Goal: Task Accomplishment & Management: Use online tool/utility

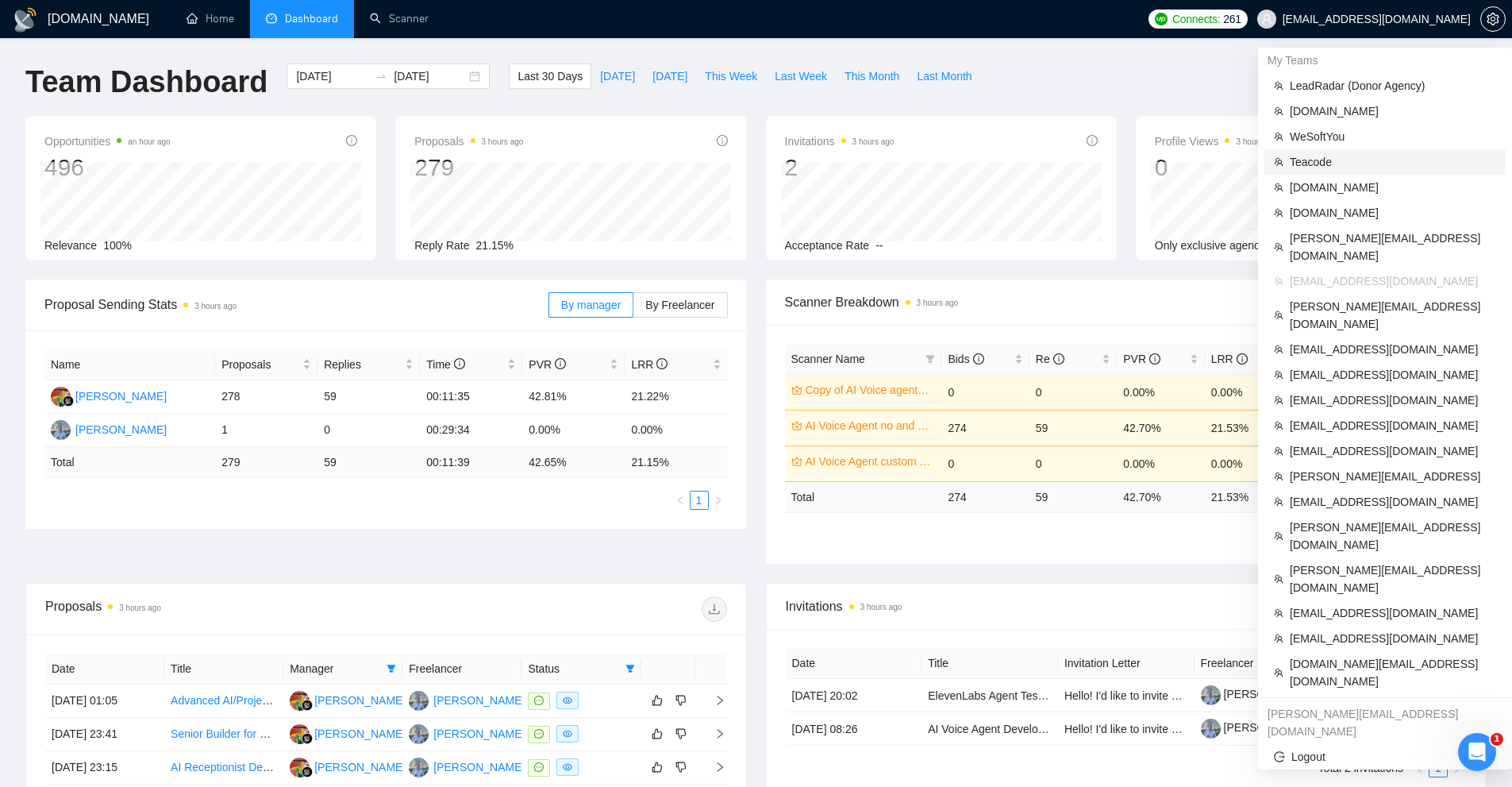
click at [1323, 158] on span "Teacode" at bounding box center [1392, 162] width 206 height 18
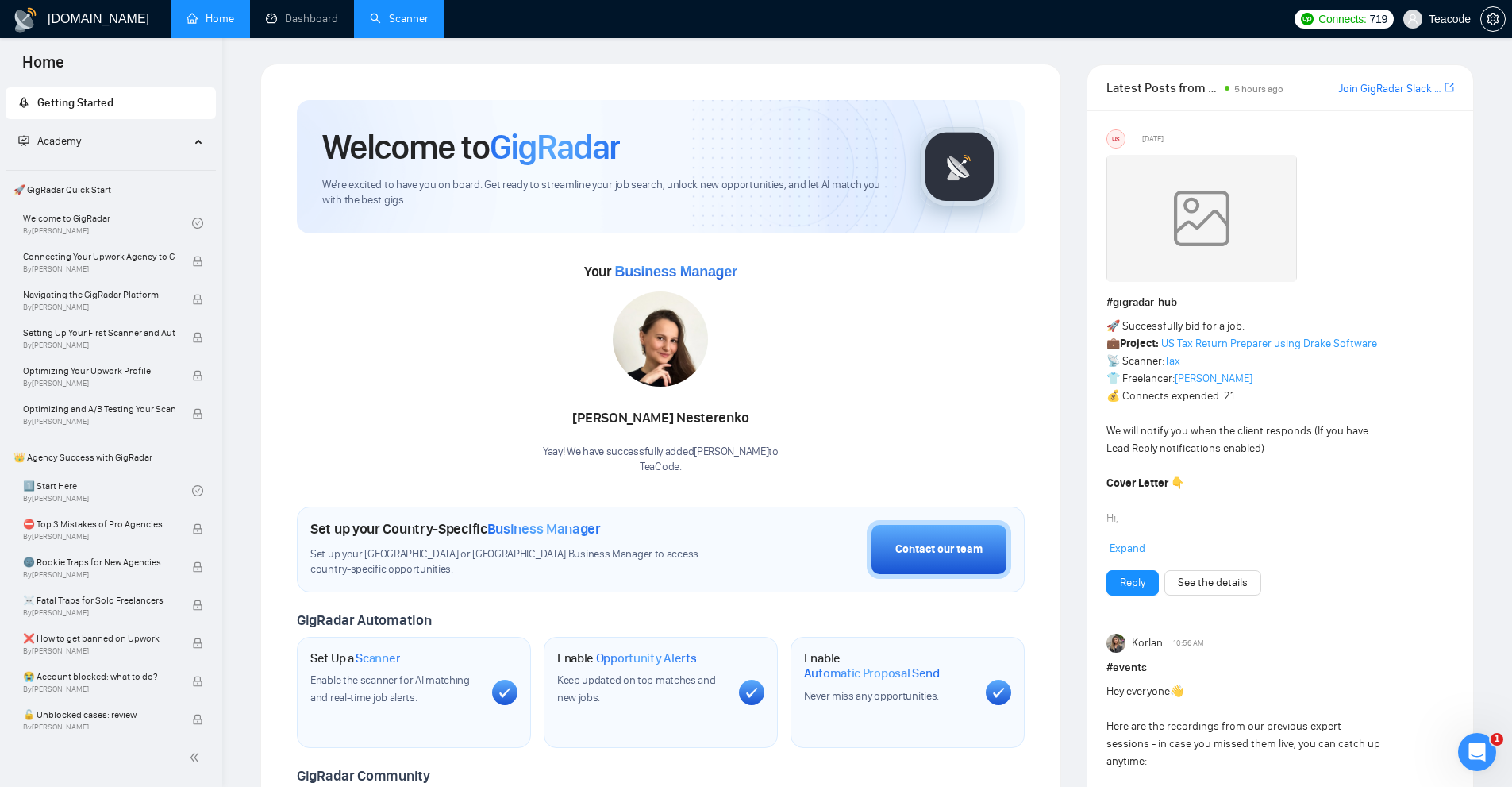
click at [381, 12] on link "Scanner" at bounding box center [399, 18] width 58 height 13
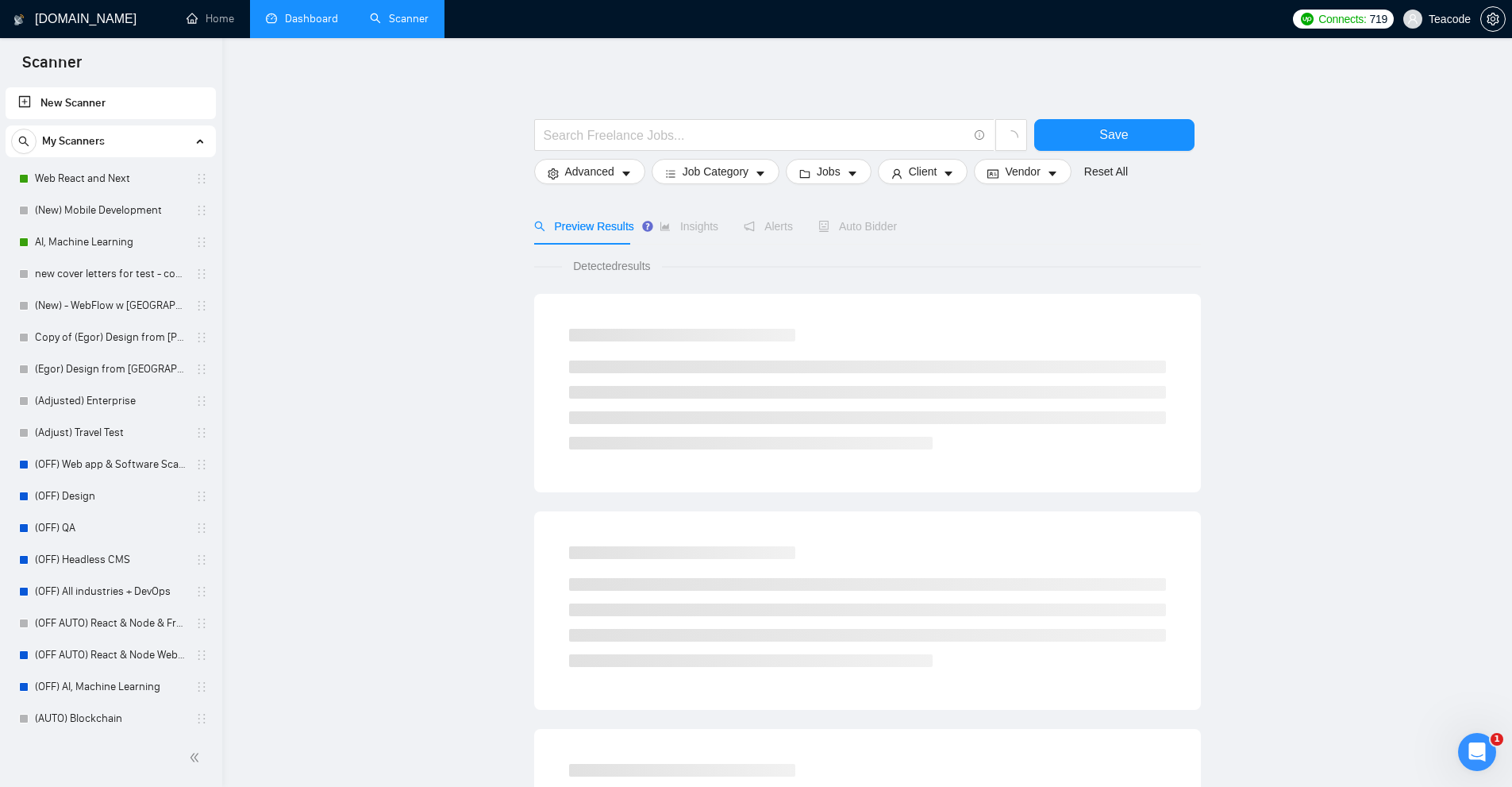
click at [307, 24] on link "Dashboard" at bounding box center [302, 18] width 73 height 13
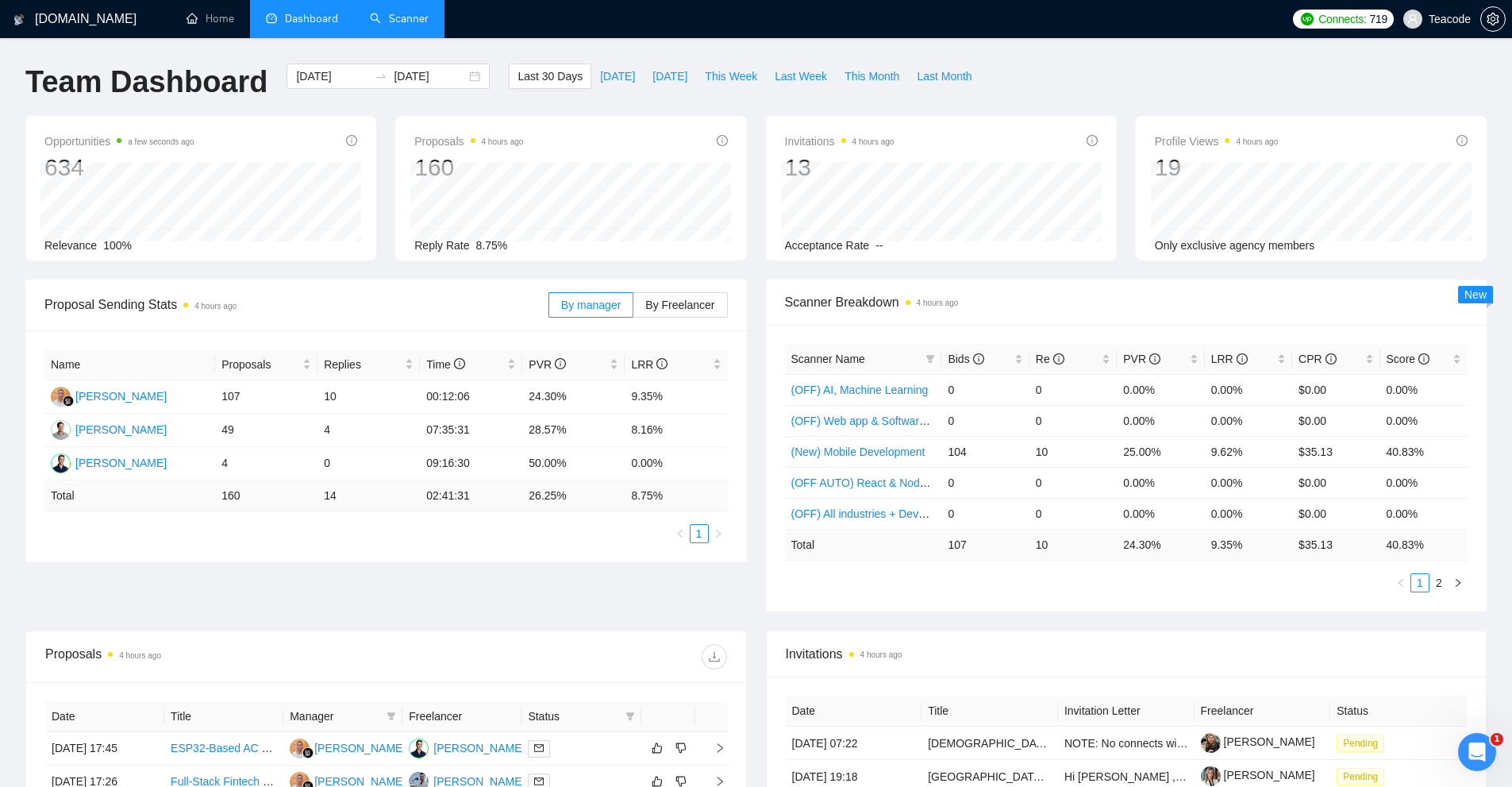
click at [389, 26] on link "Scanner" at bounding box center [399, 18] width 58 height 13
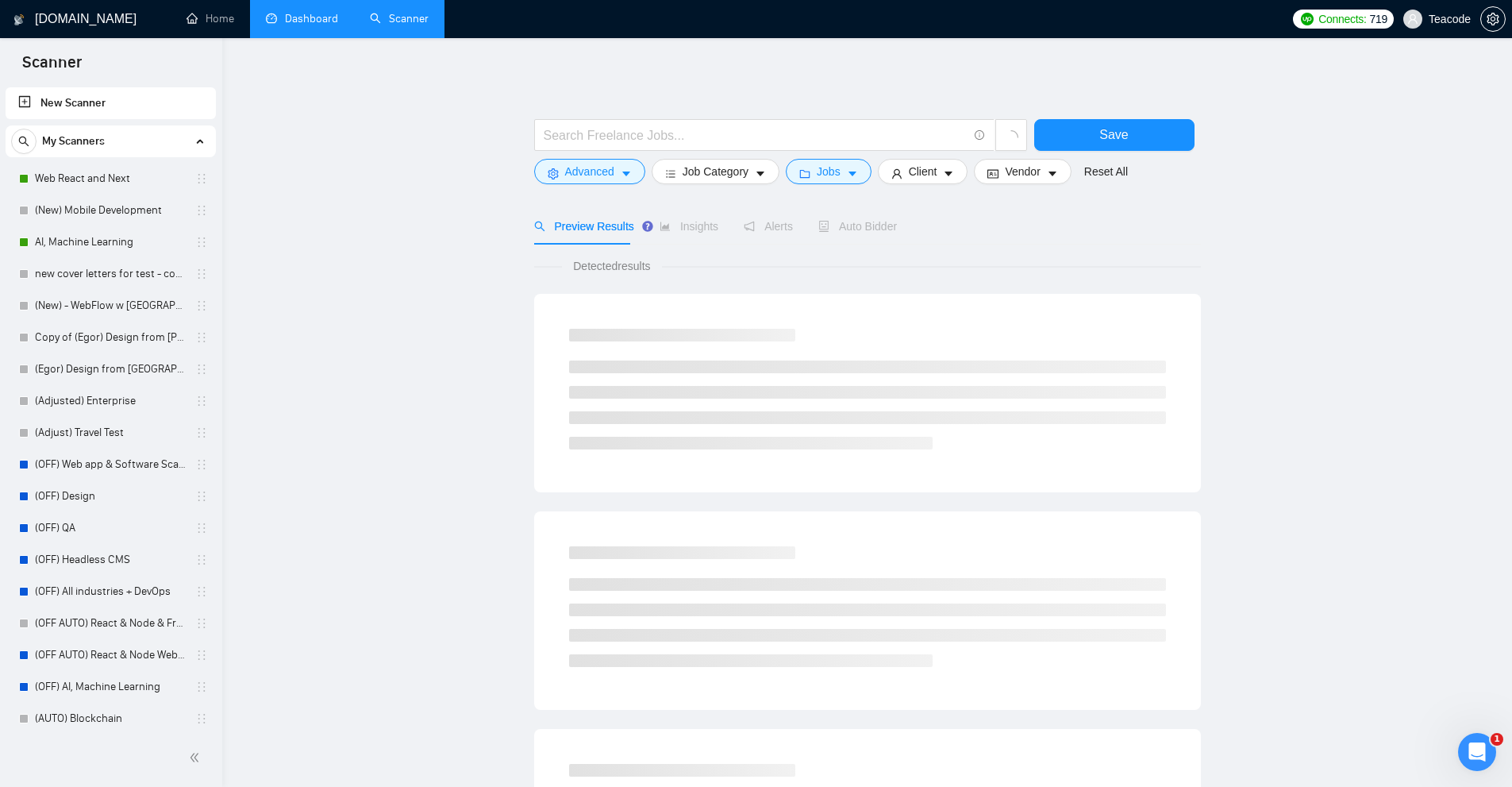
click at [312, 16] on link "Dashboard" at bounding box center [302, 18] width 73 height 13
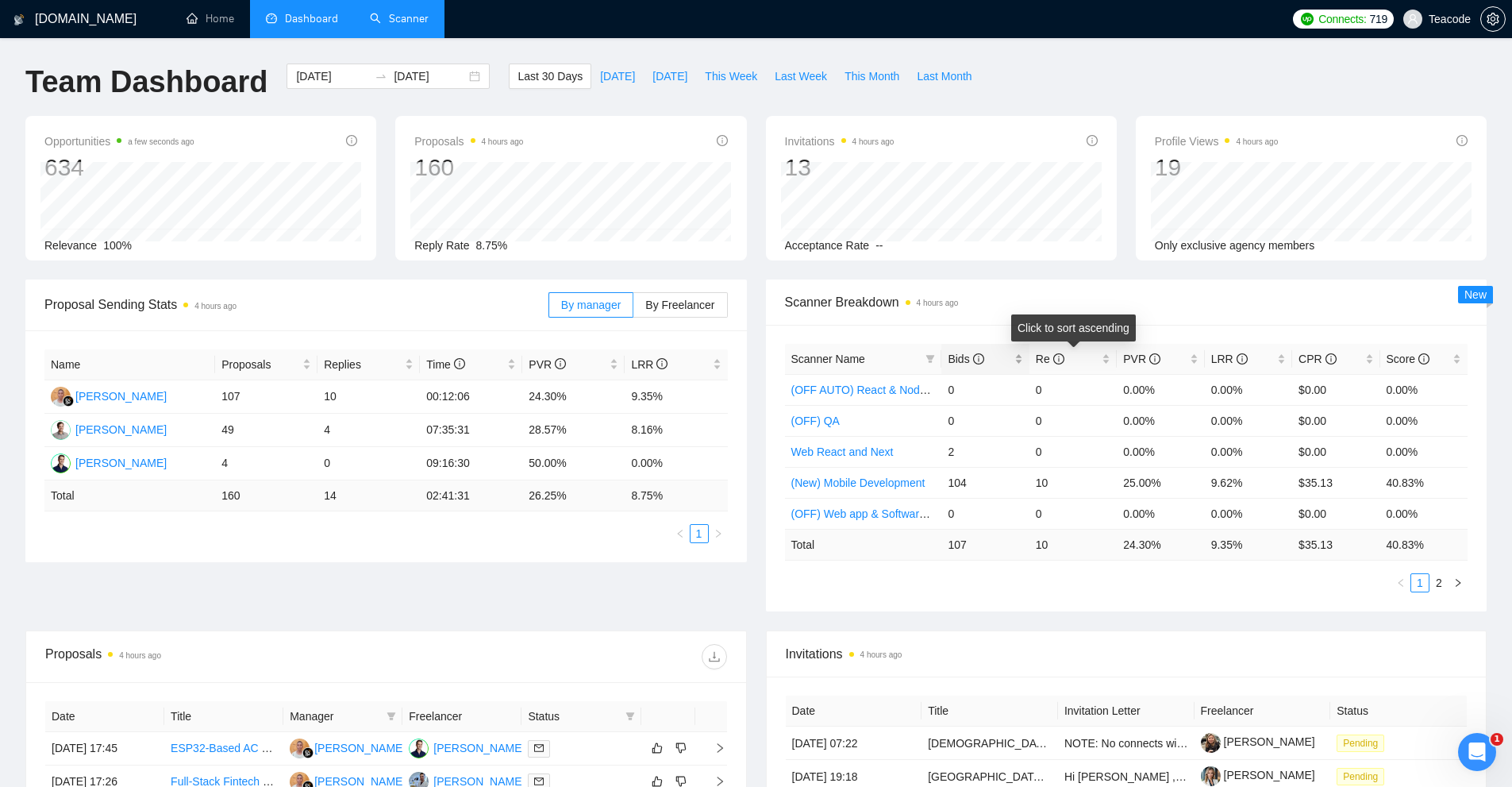
click at [1022, 365] on div "Bids" at bounding box center [985, 359] width 74 height 18
drag, startPoint x: 1048, startPoint y: 393, endPoint x: 1096, endPoint y: 388, distance: 48.3
click at [1096, 388] on tr "(New) Mobile Development 104 10 25.00% 9.62% $35.13 40.83%" at bounding box center [1127, 389] width 683 height 31
drag, startPoint x: 1214, startPoint y: 384, endPoint x: 1308, endPoint y: 395, distance: 94.6
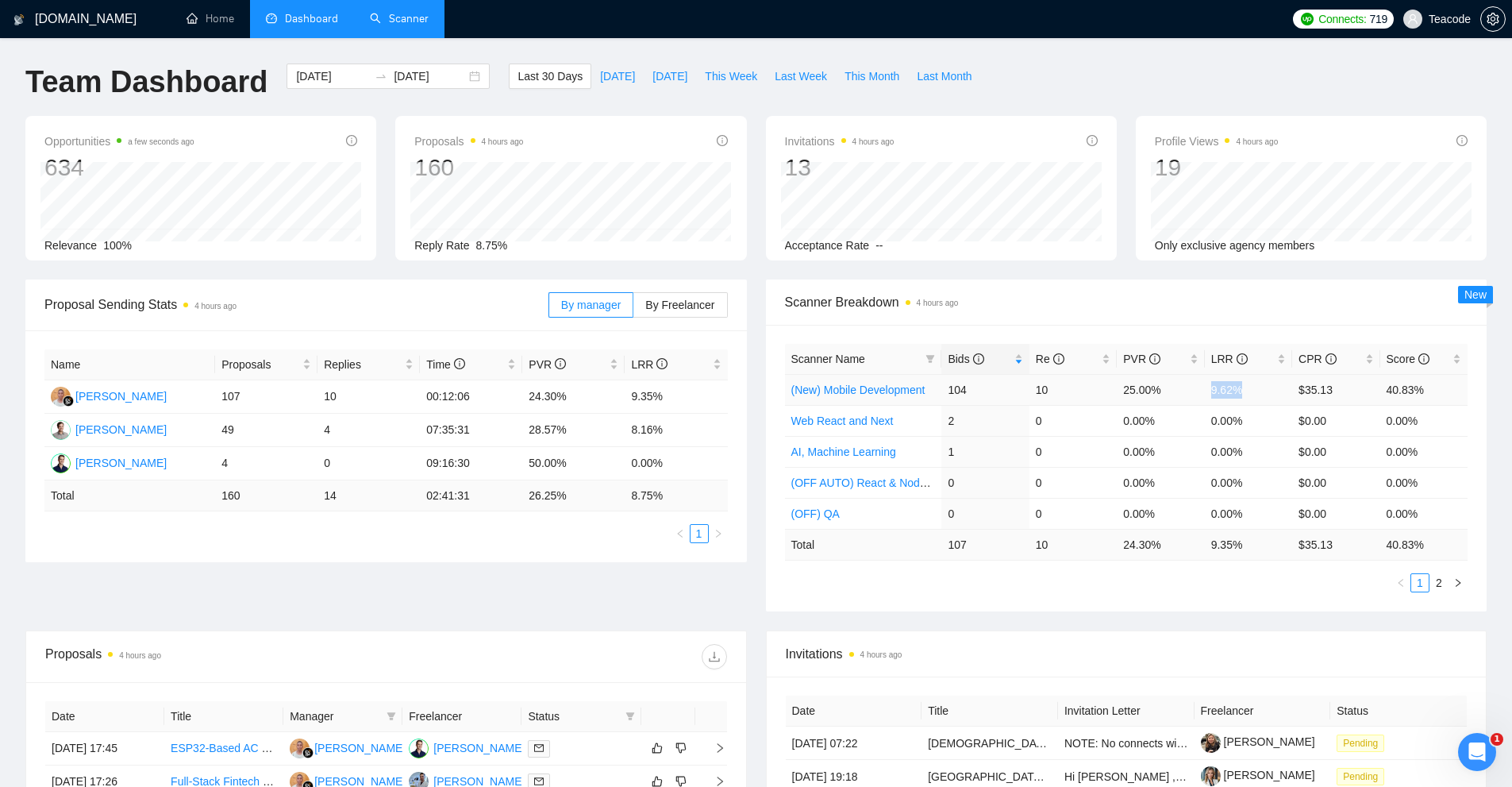
click at [1271, 386] on td "9.62%" at bounding box center [1248, 389] width 88 height 31
click at [1269, 396] on td "9.62%" at bounding box center [1248, 389] width 88 height 31
click at [1253, 392] on td "9.62%" at bounding box center [1248, 389] width 88 height 31
drag, startPoint x: 1253, startPoint y: 392, endPoint x: 1223, endPoint y: 394, distance: 30.1
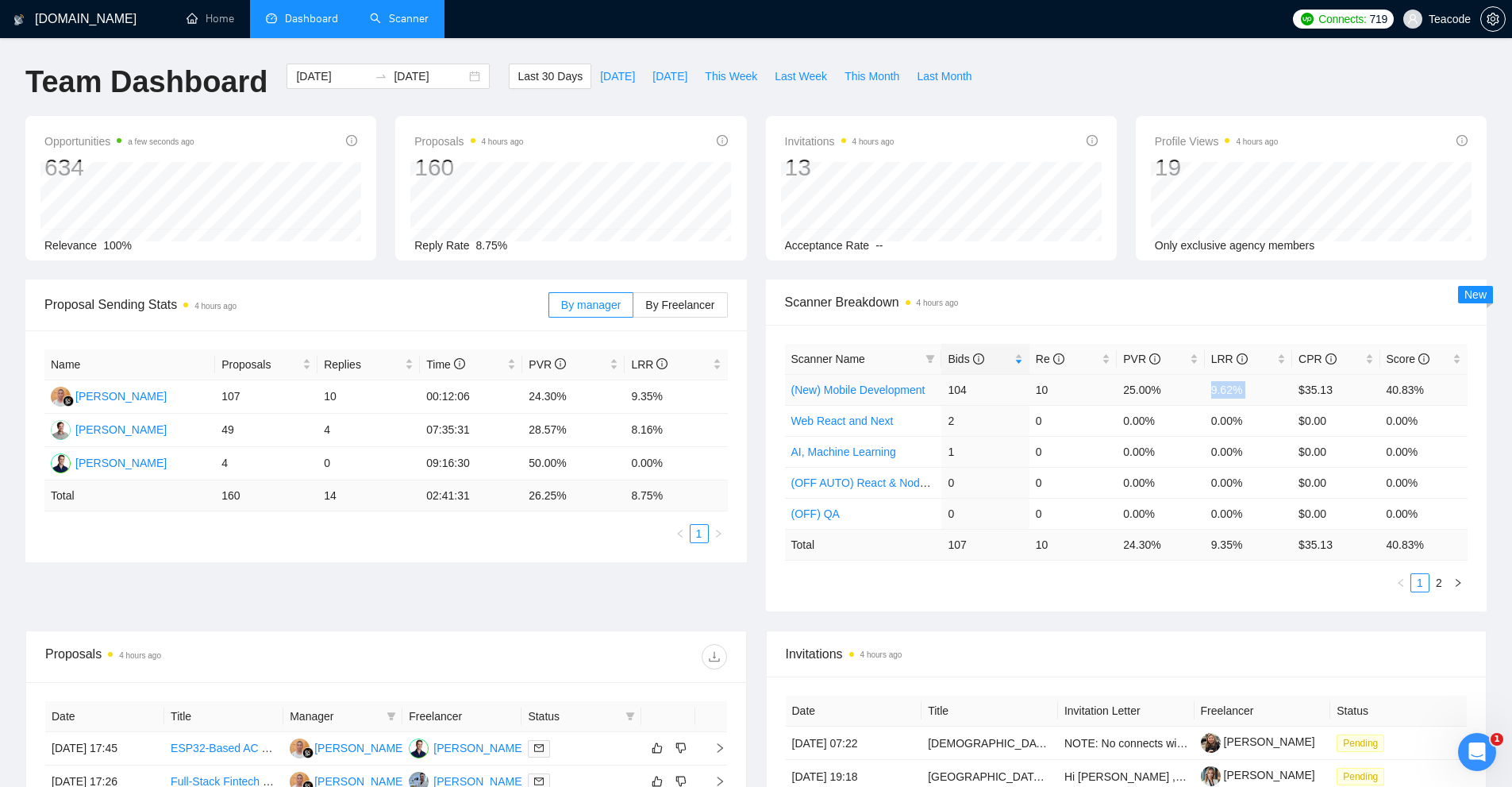
click at [1223, 394] on td "9.62%" at bounding box center [1248, 389] width 88 height 31
click at [900, 383] on link "(New) Mobile Development" at bounding box center [859, 390] width 135 height 12
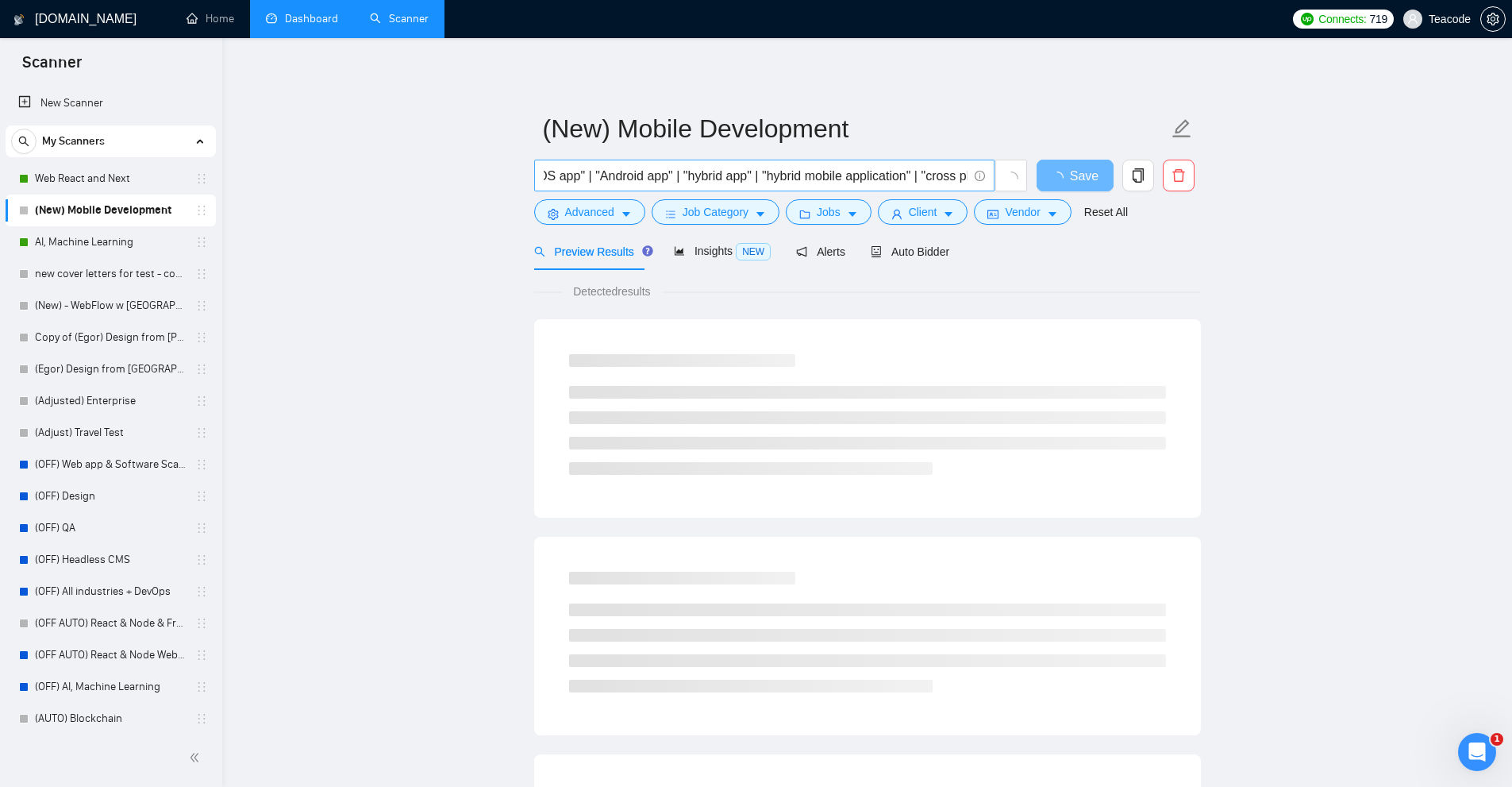
scroll to position [0, 3026]
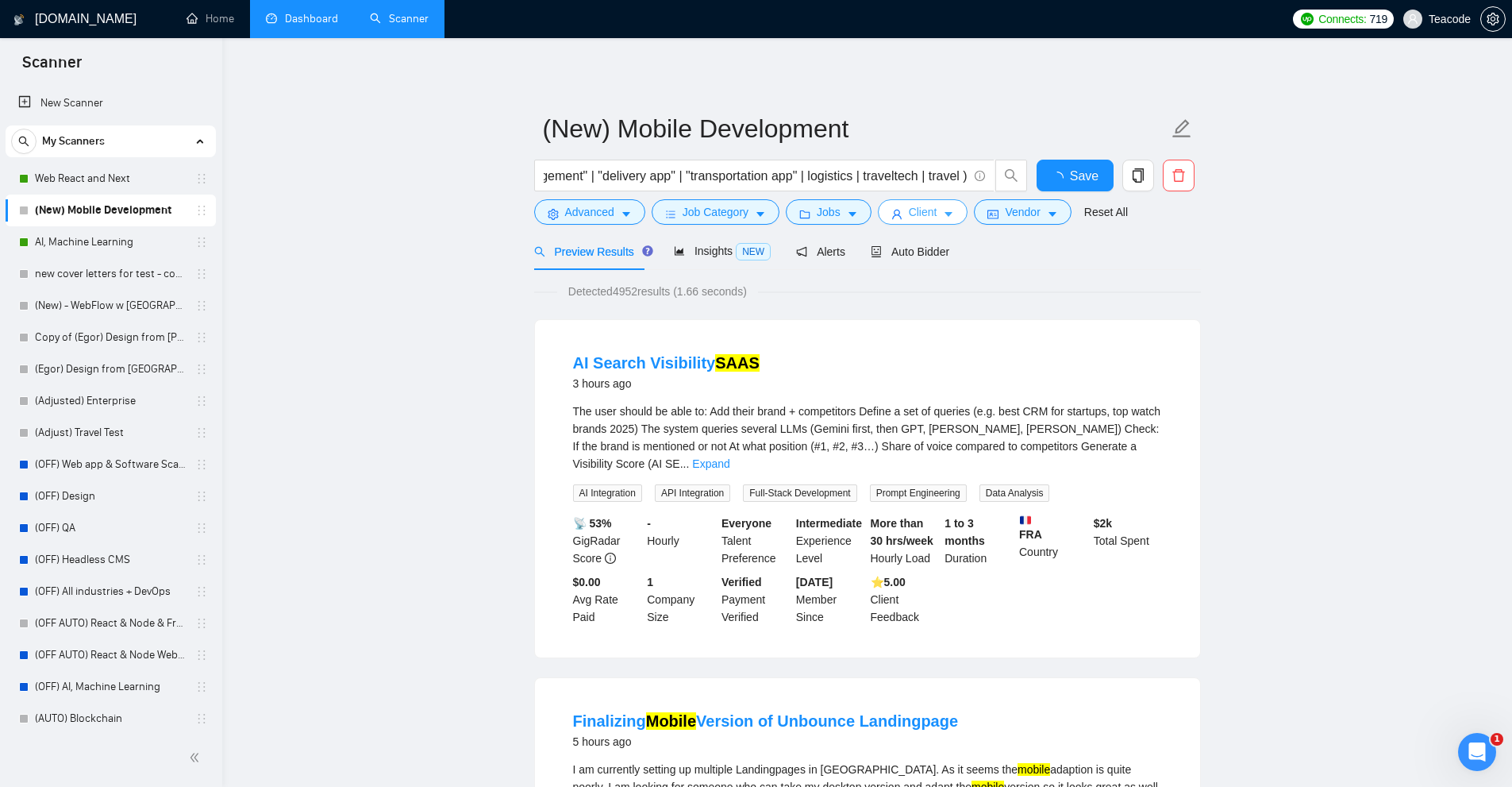
click at [943, 211] on icon "caret-down" at bounding box center [948, 214] width 12 height 12
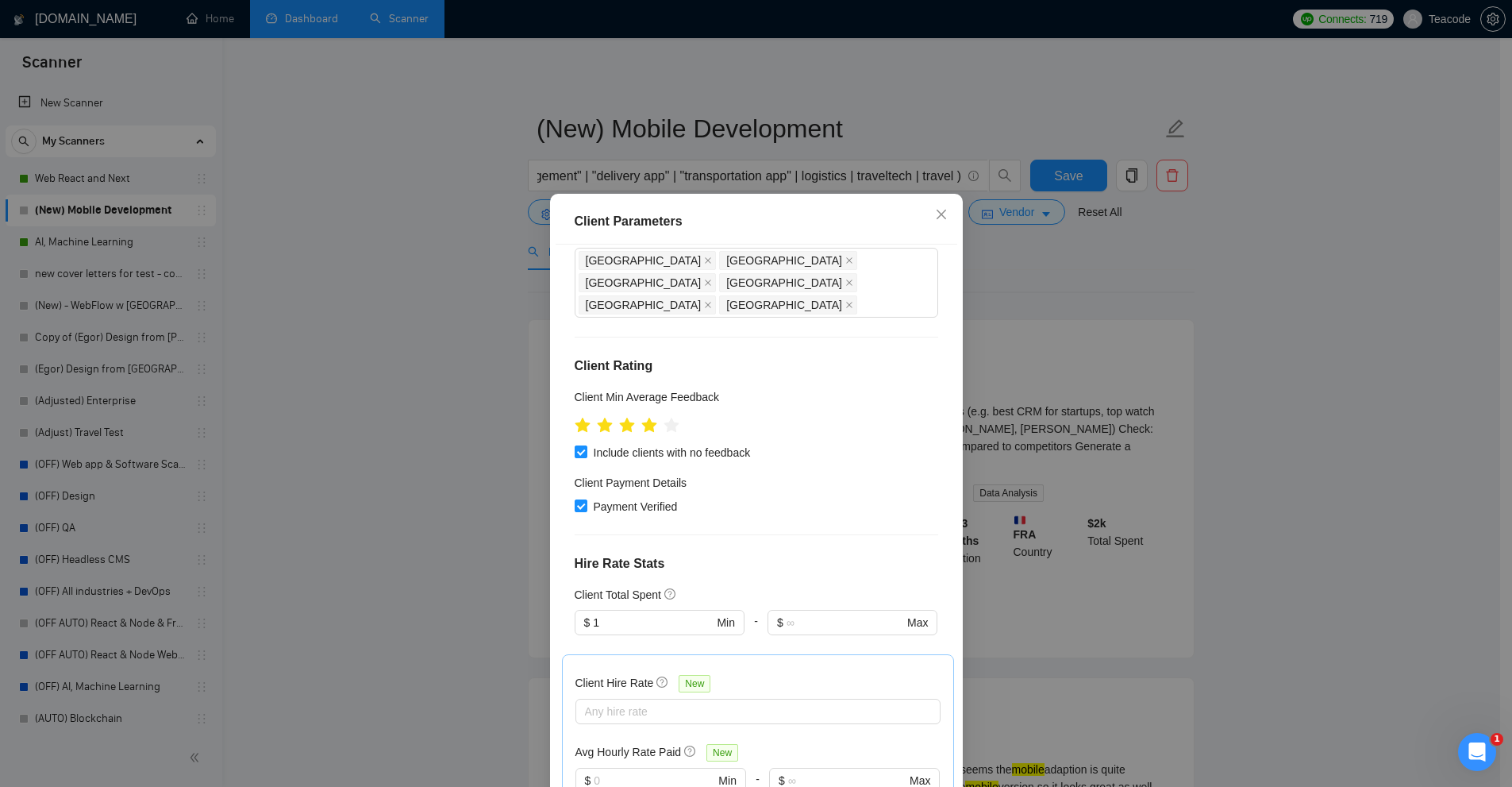
scroll to position [673, 0]
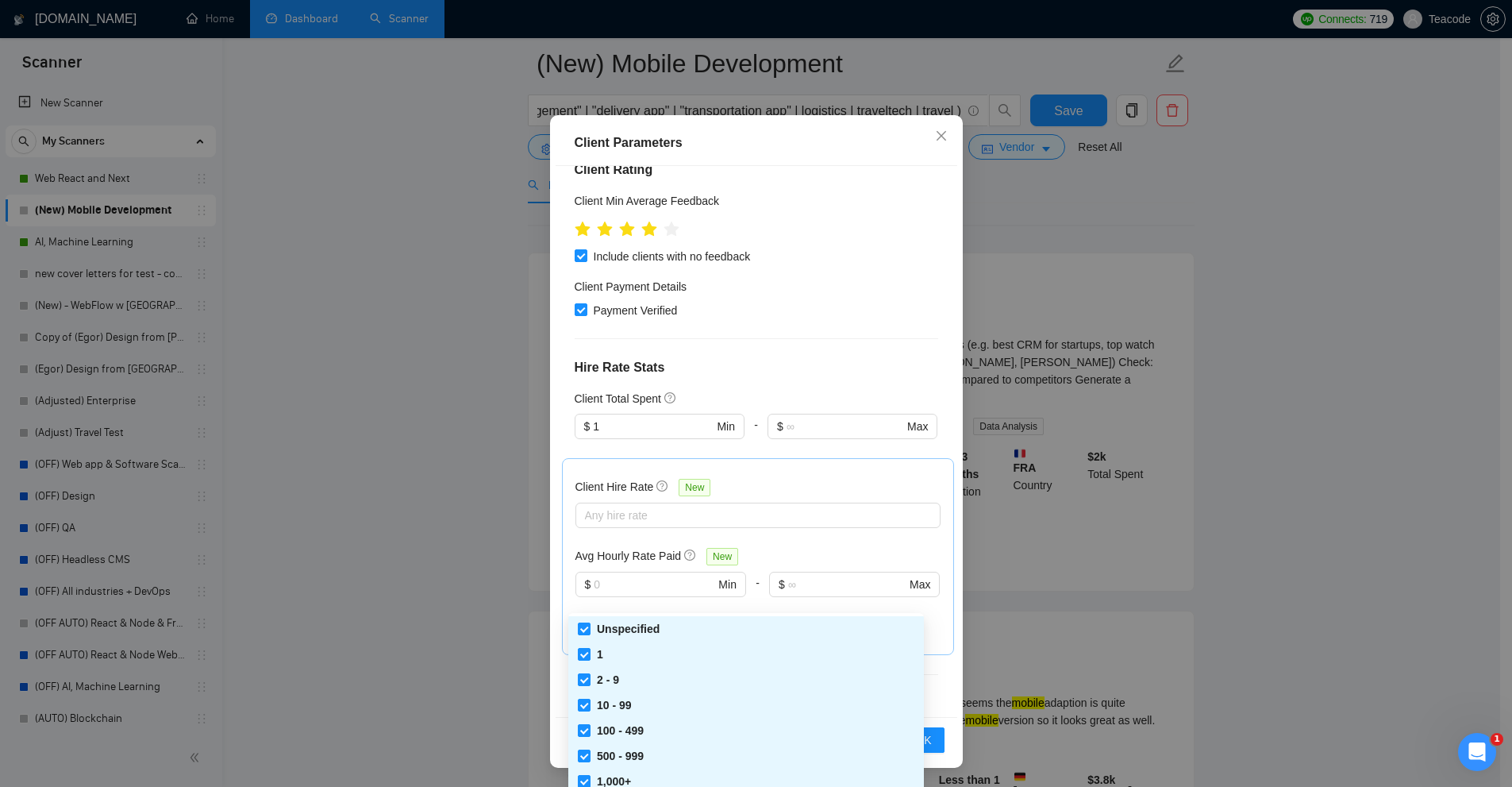
scroll to position [238, 0]
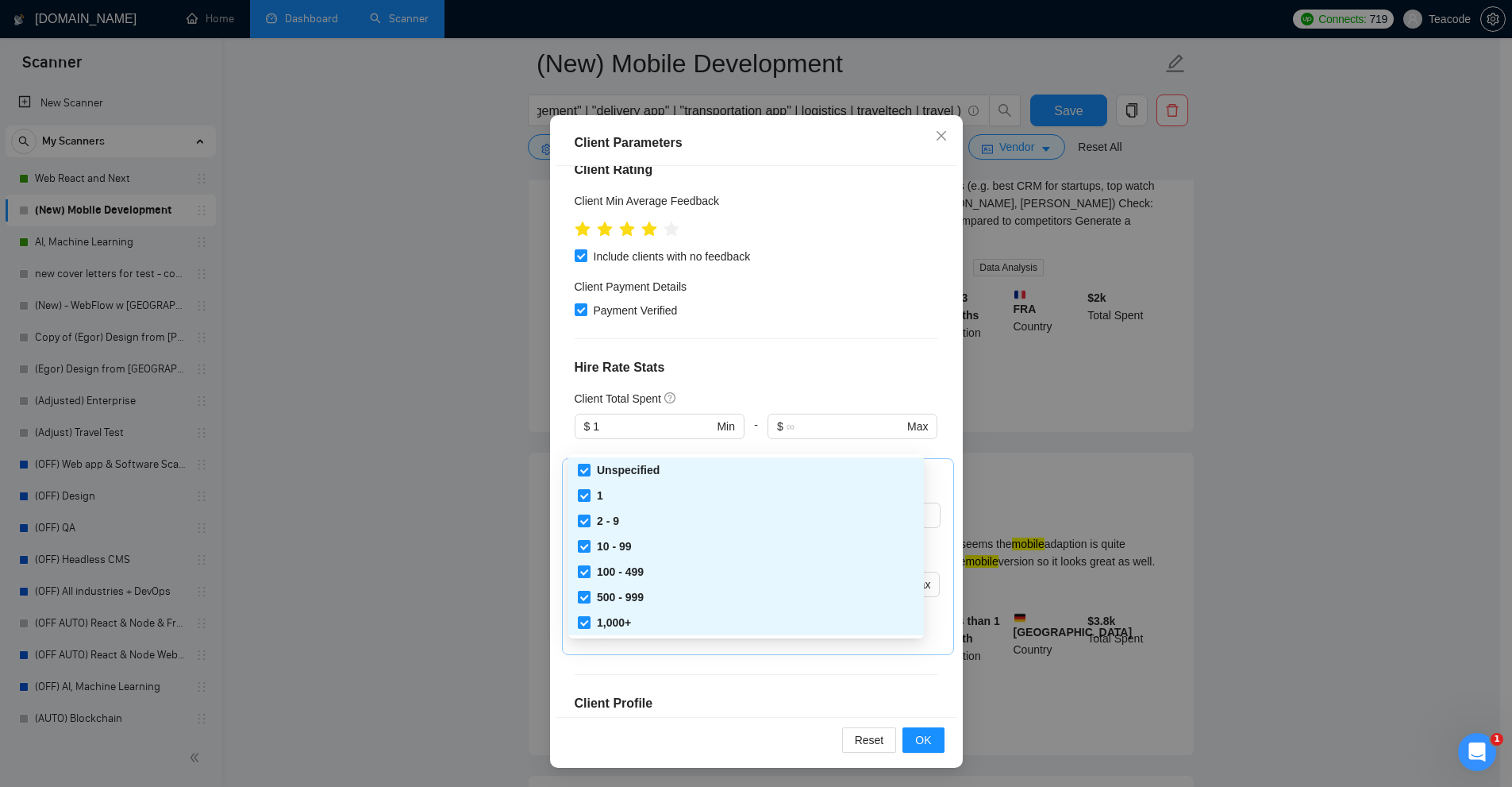
click at [796, 458] on div "Client Hire Rate New Any hire rate Avg Hourly Rate Paid New $ Min - $ Max Inclu…" at bounding box center [758, 556] width 392 height 197
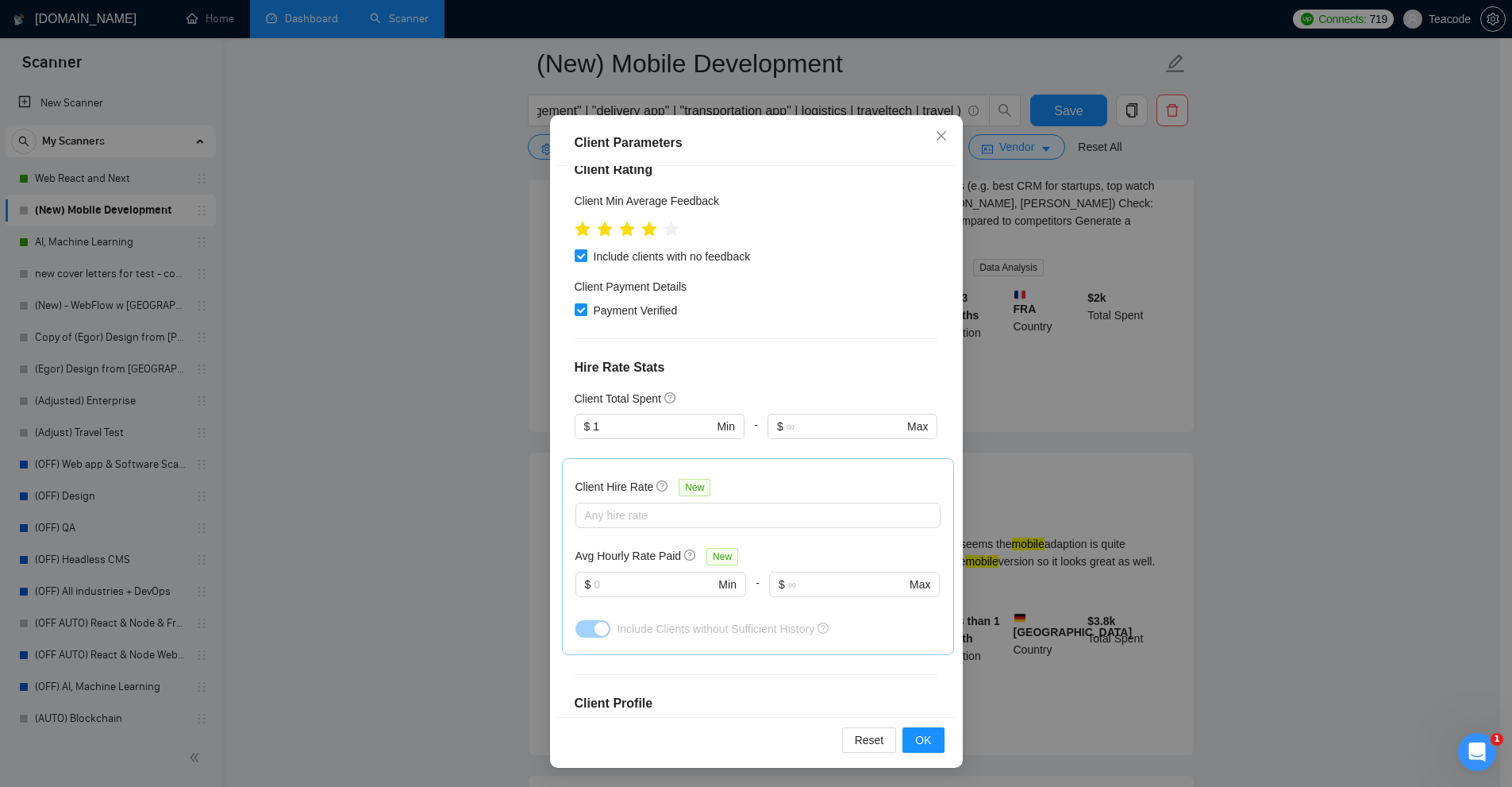
click at [692, 694] on h4 "Client Profile" at bounding box center [756, 704] width 364 height 19
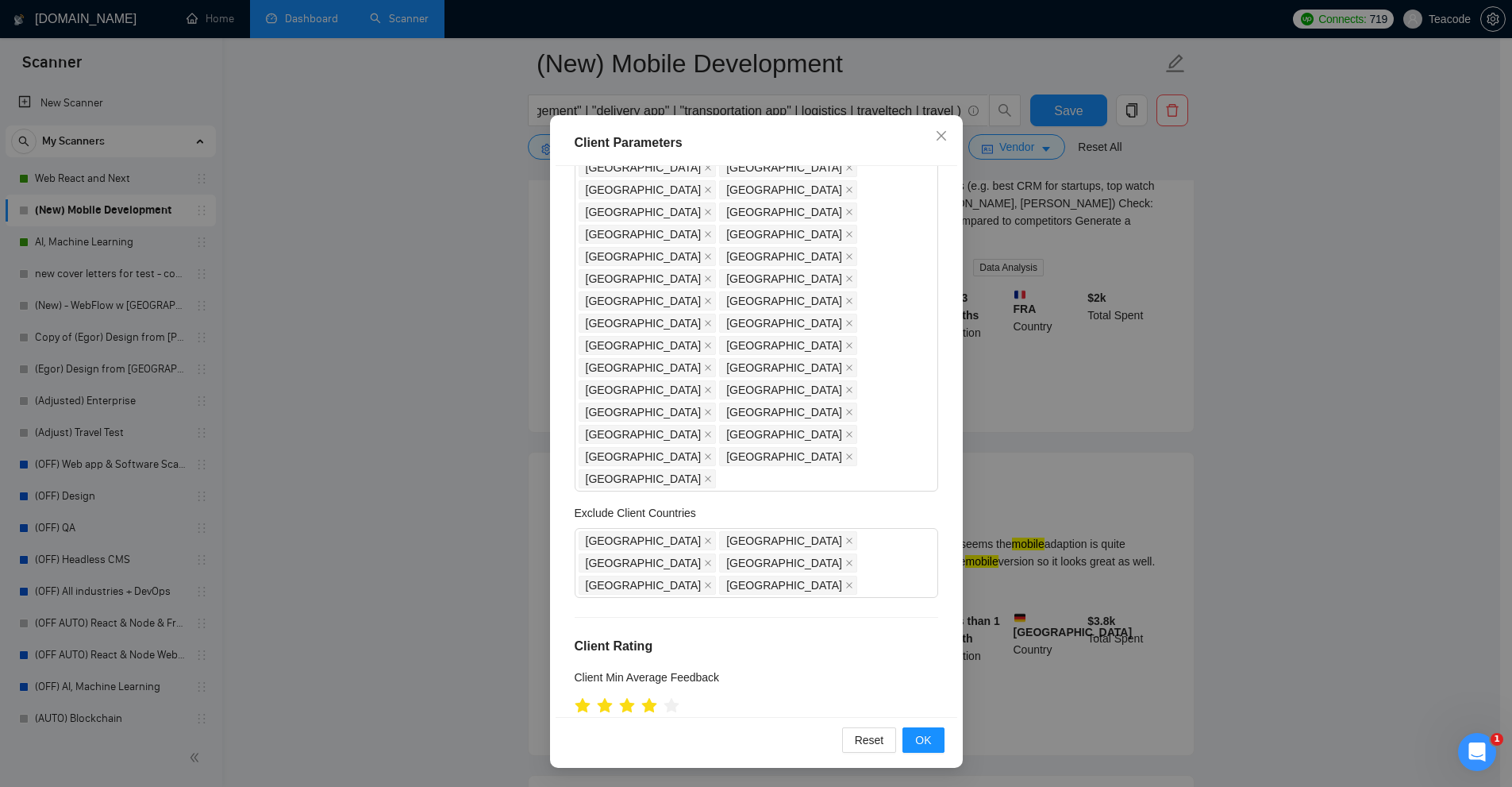
scroll to position [0, 0]
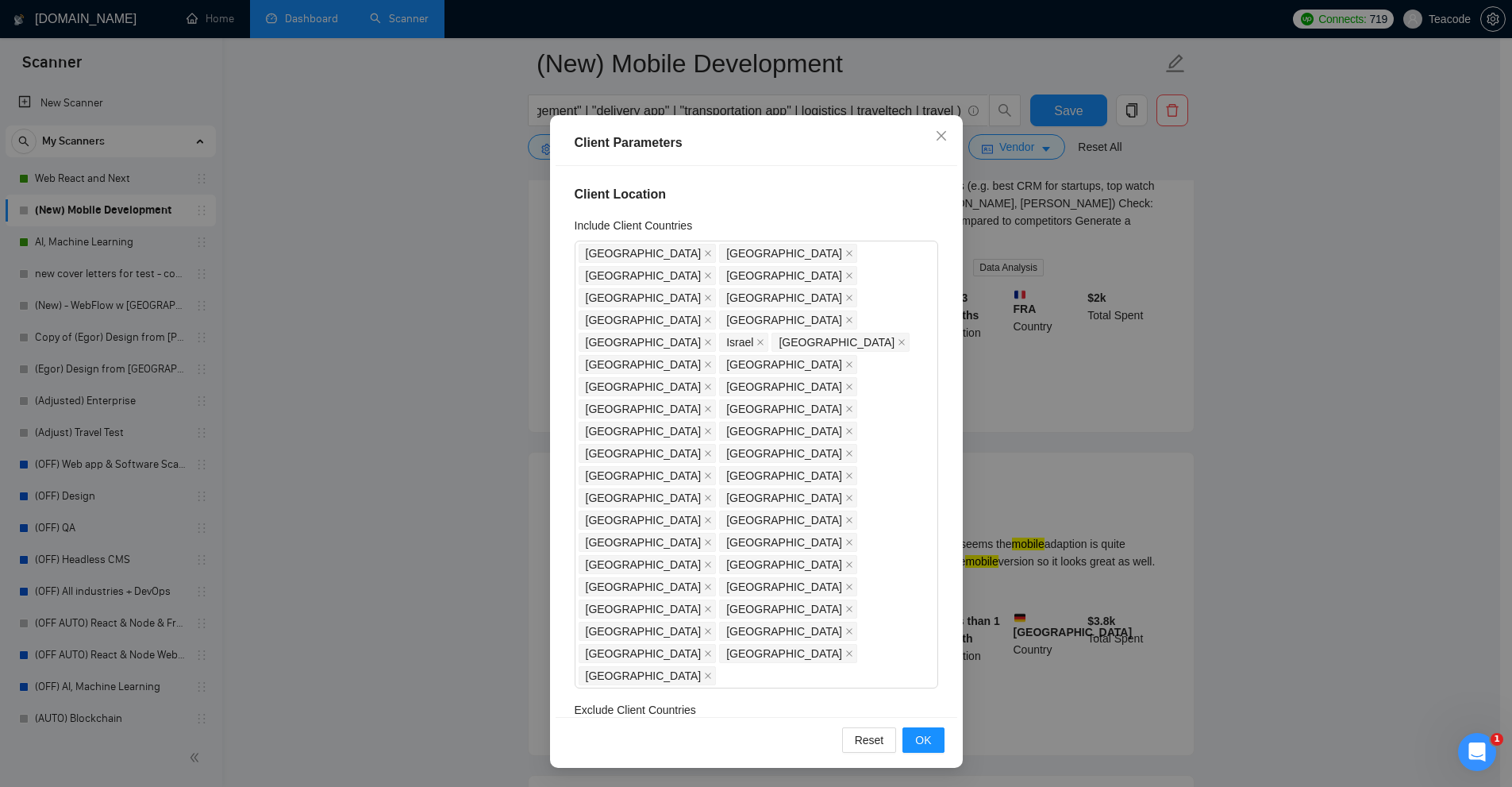
click at [1044, 329] on div "Client Parameters Client Location Include Client Countries [GEOGRAPHIC_DATA] [G…" at bounding box center [756, 393] width 1512 height 787
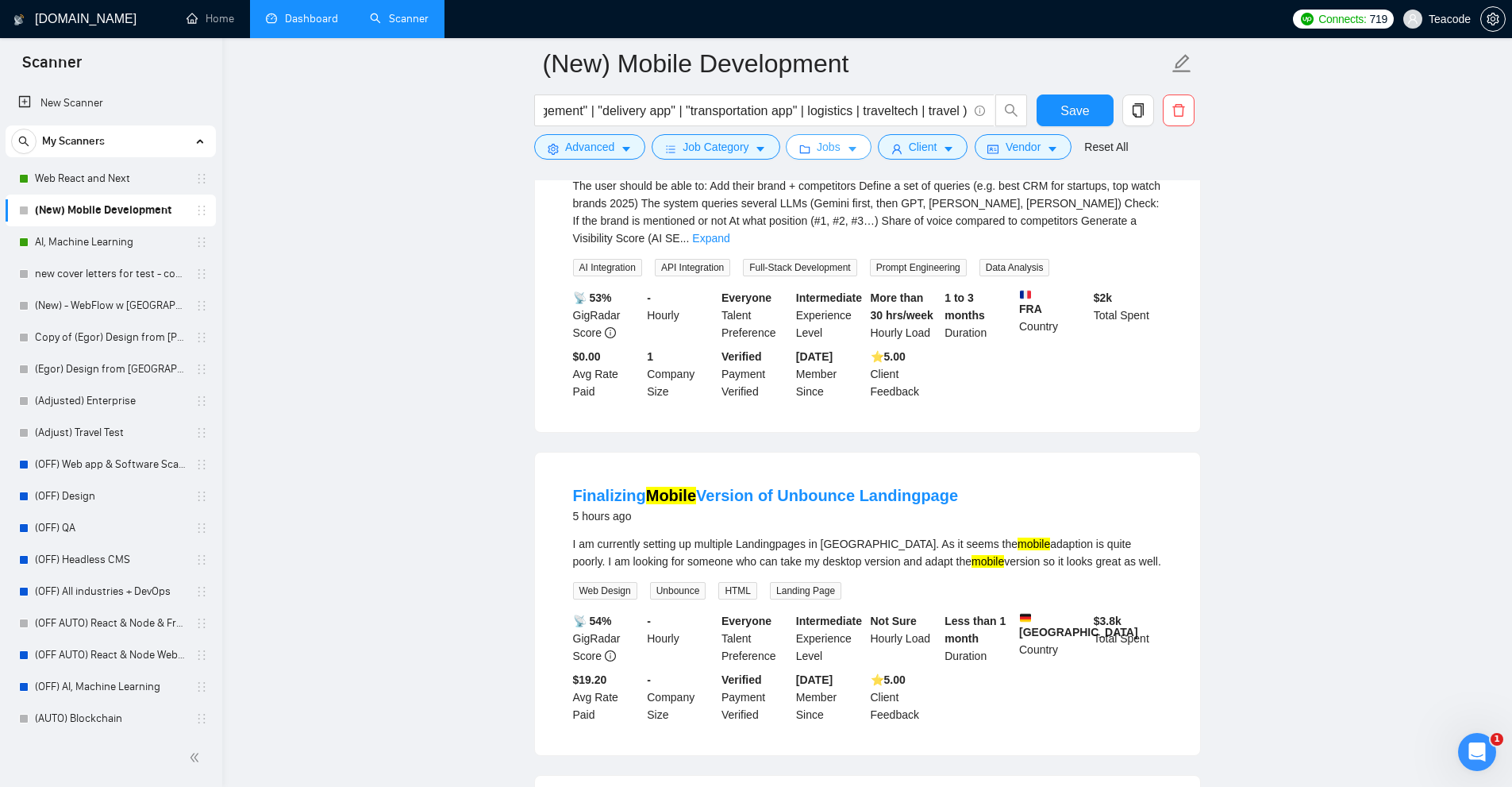
click at [828, 149] on span "Jobs" at bounding box center [829, 147] width 24 height 18
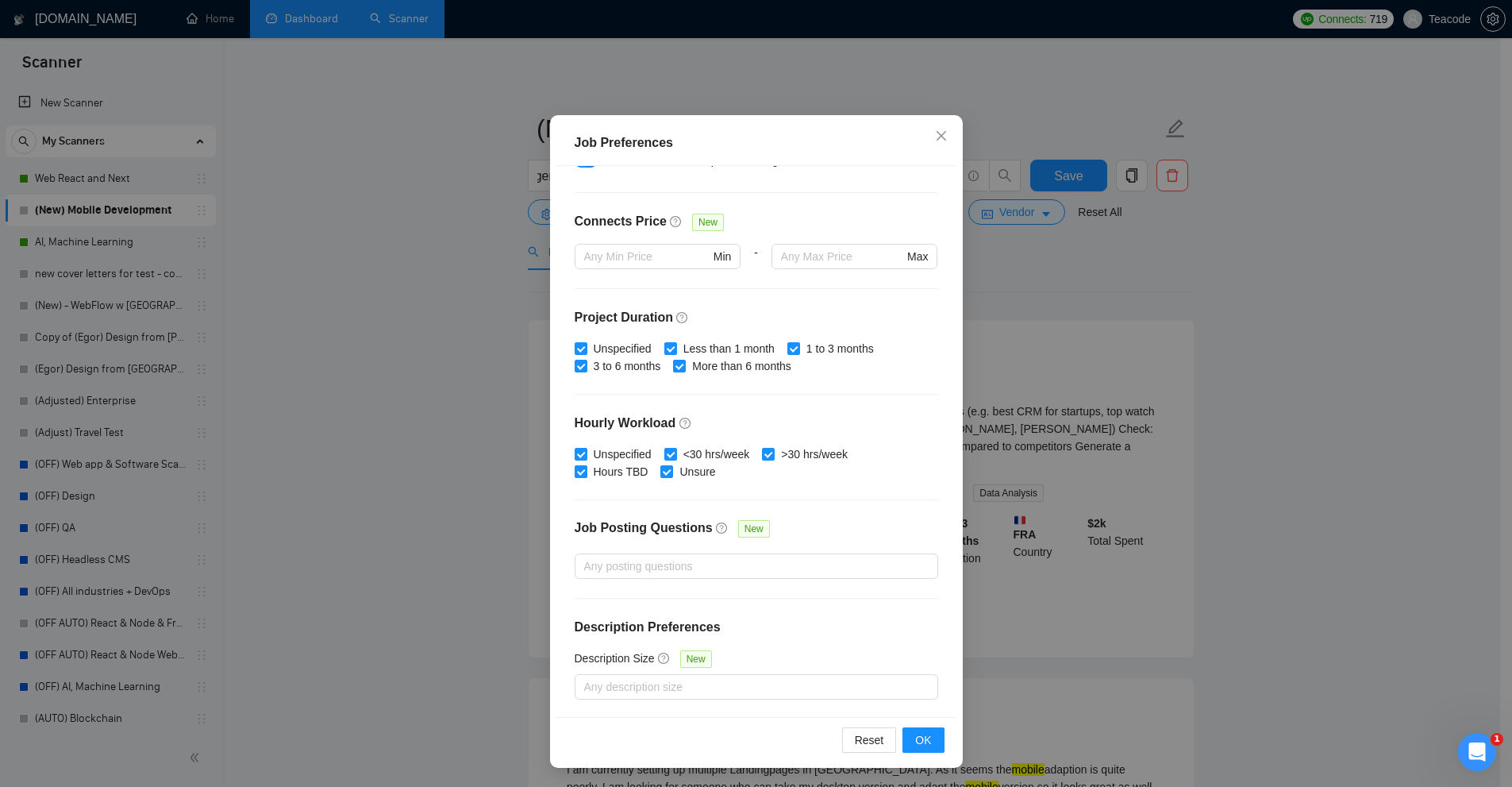
click at [636, 127] on div "Job Preferences" at bounding box center [757, 143] width 402 height 45
click at [661, 100] on div "Job Preferences Budget Project Type All Fixed Price Hourly Rate Fixed Price Bud…" at bounding box center [756, 393] width 1512 height 787
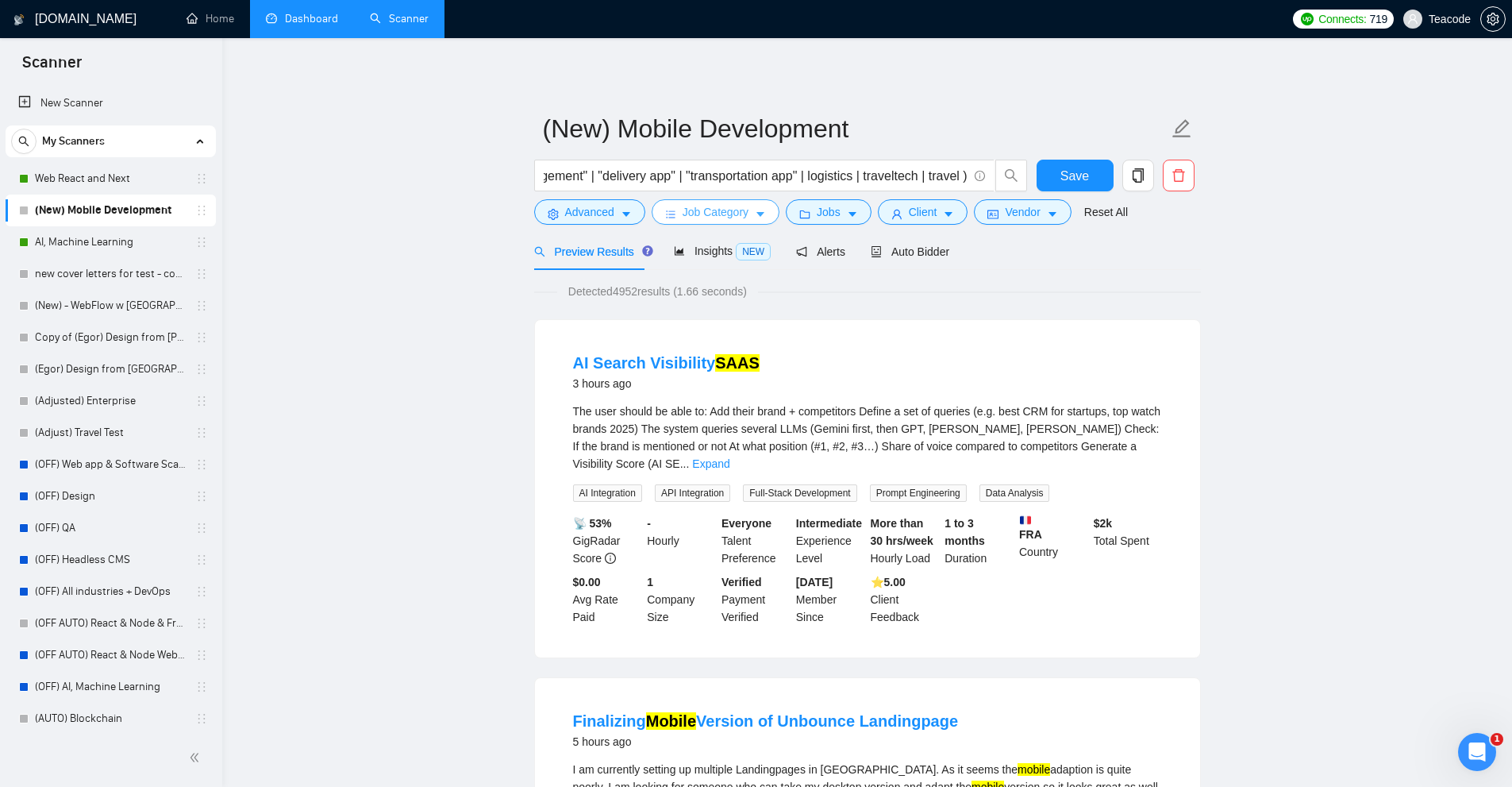
click at [698, 199] on button "Job Category" at bounding box center [715, 212] width 127 height 26
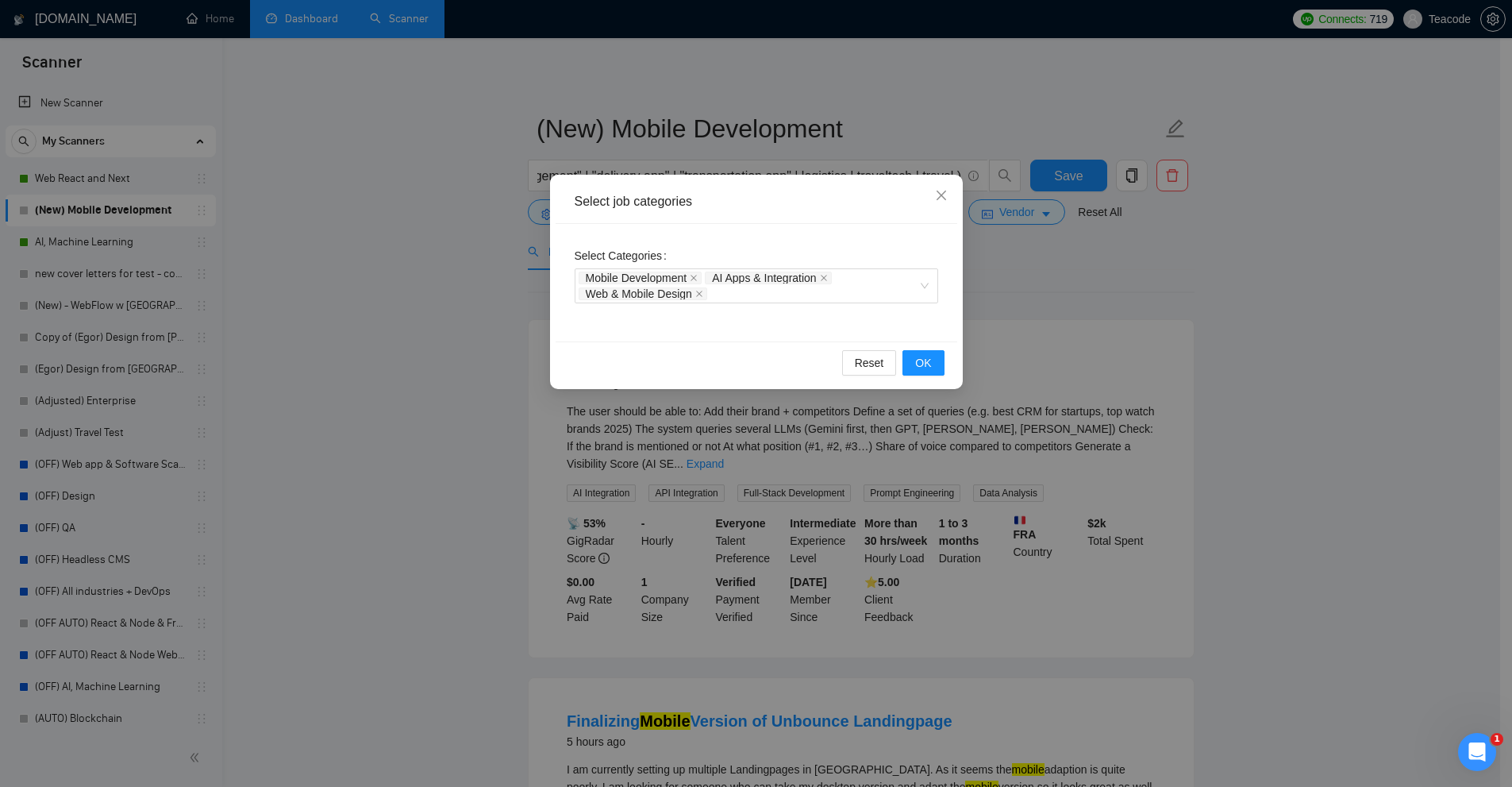
click at [562, 169] on div "Select job categories Select Categories Mobile Development AI Apps & Integratio…" at bounding box center [756, 393] width 1512 height 787
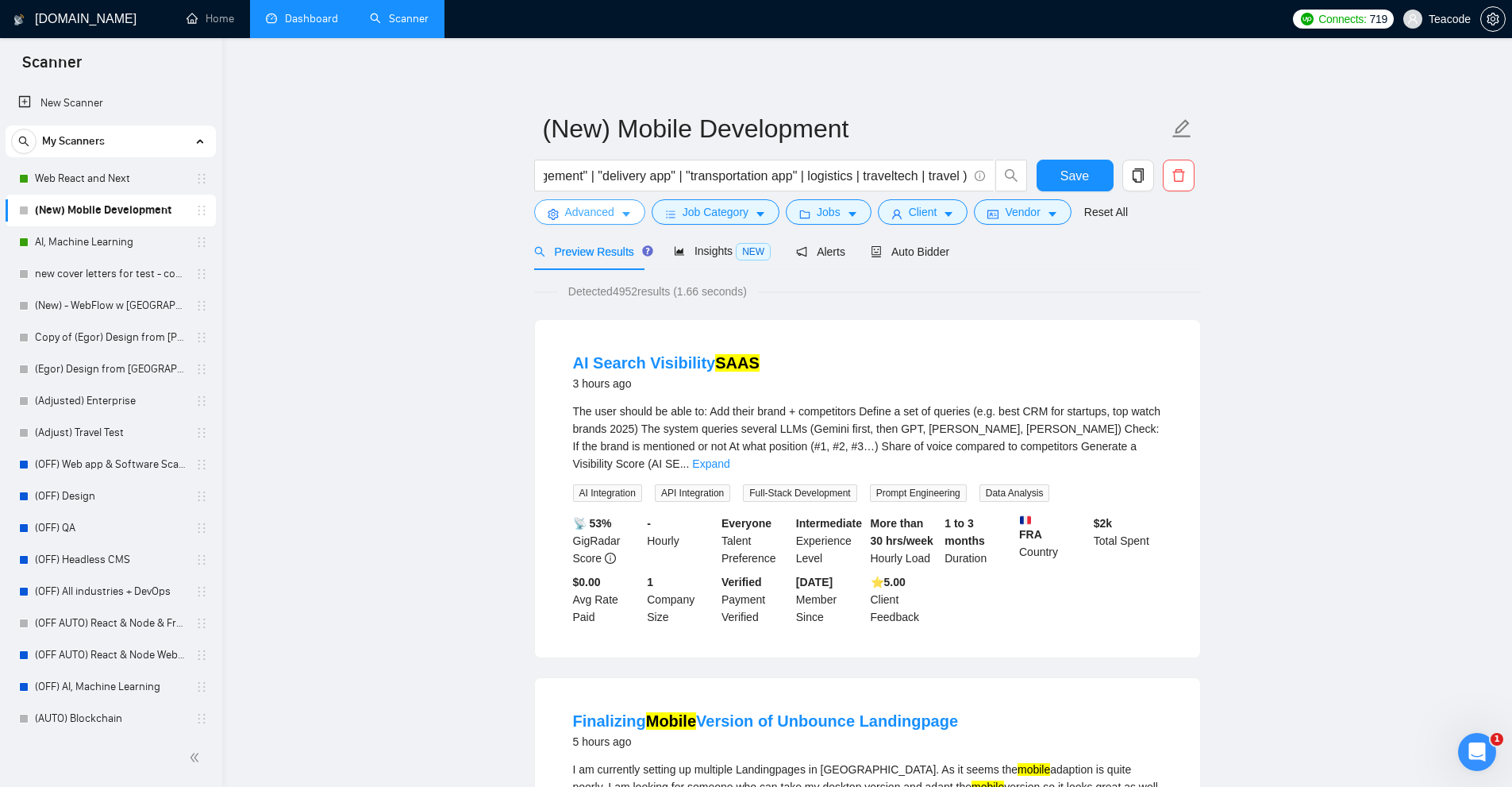
click at [567, 205] on span "Advanced" at bounding box center [590, 212] width 50 height 18
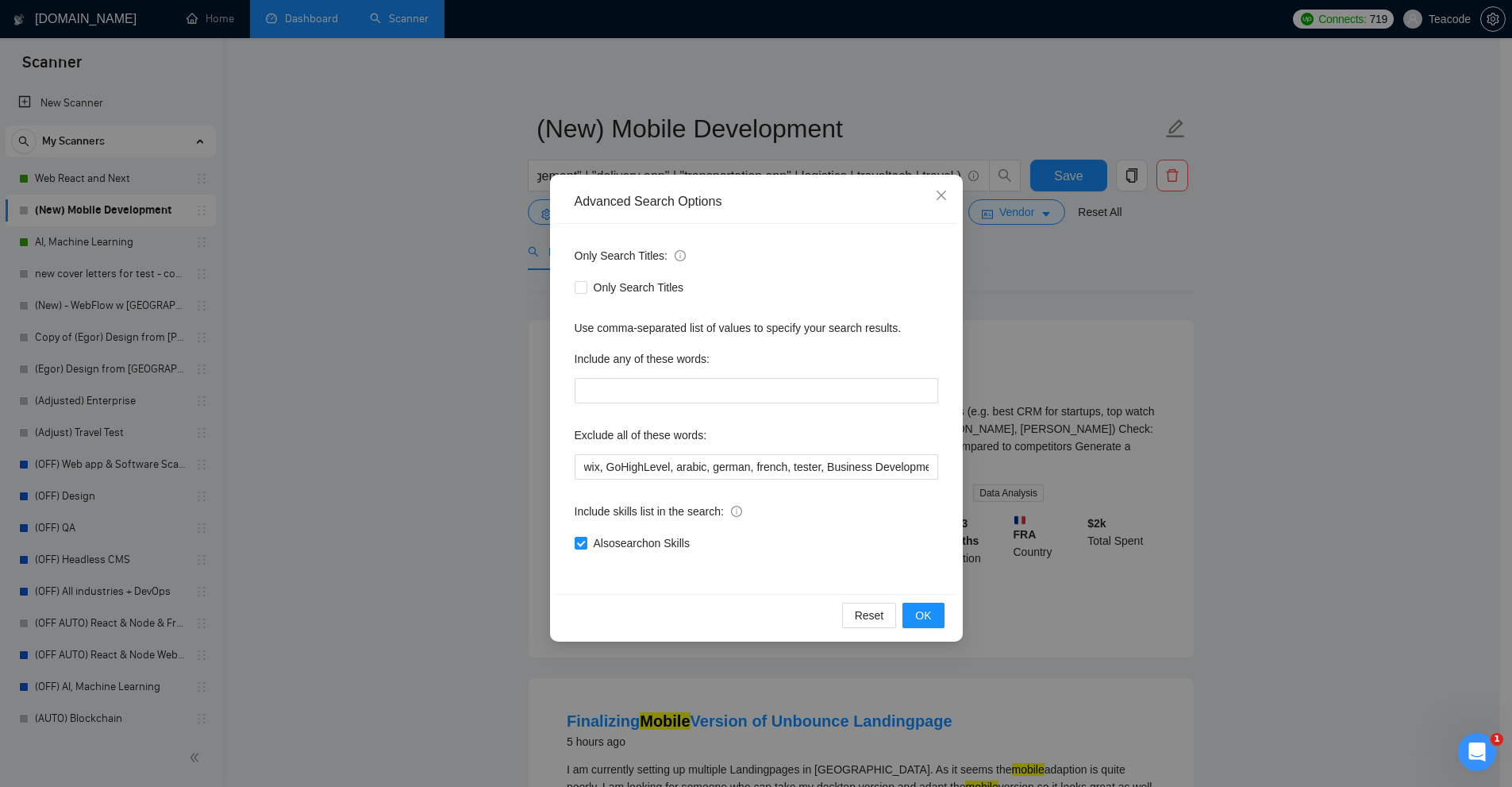
click at [681, 113] on div "Advanced Search Options Only Search Titles: Only Search Titles Use comma-separa…" at bounding box center [756, 393] width 1512 height 787
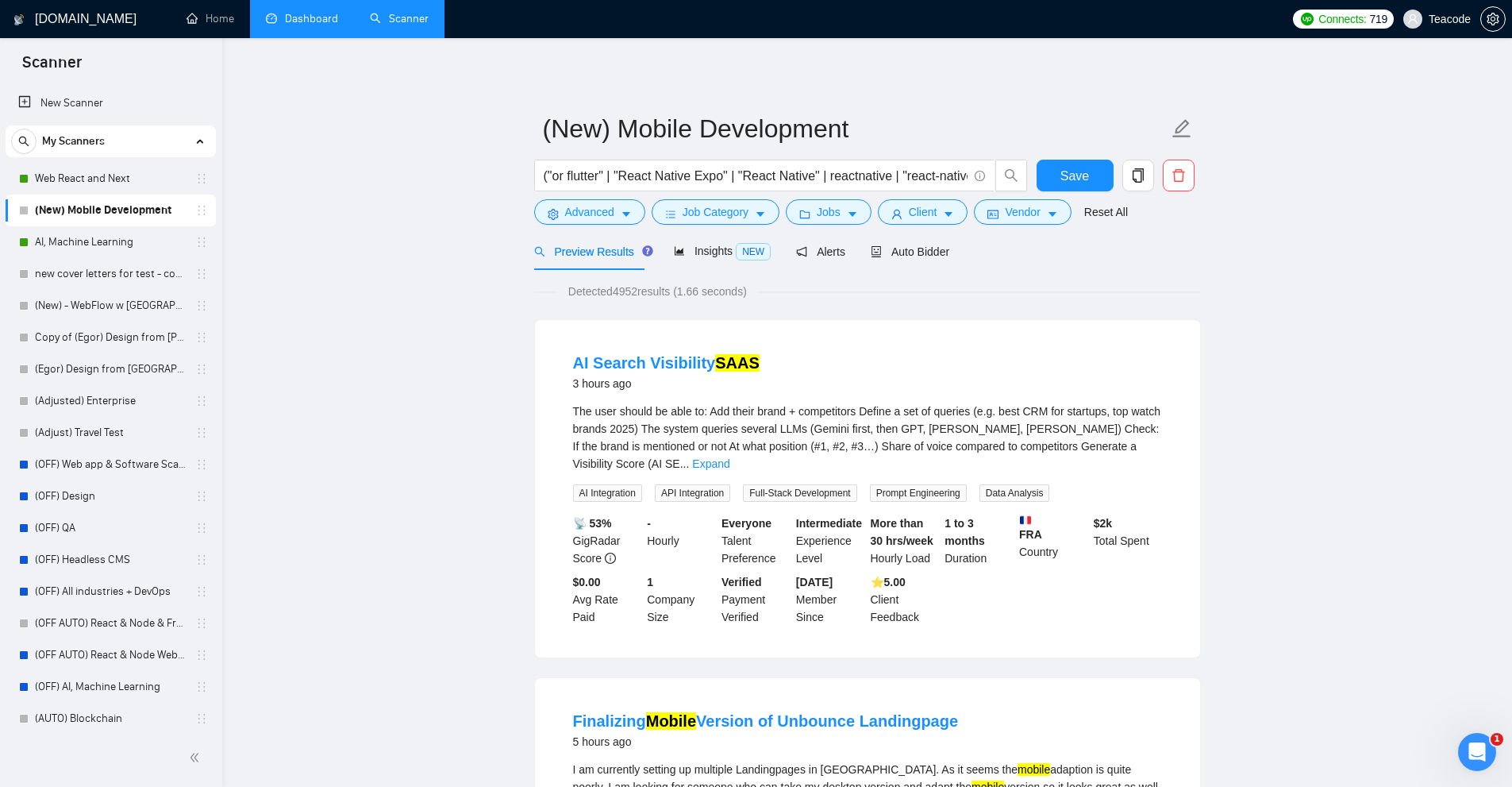
click at [293, 12] on link "Dashboard" at bounding box center [302, 18] width 73 height 13
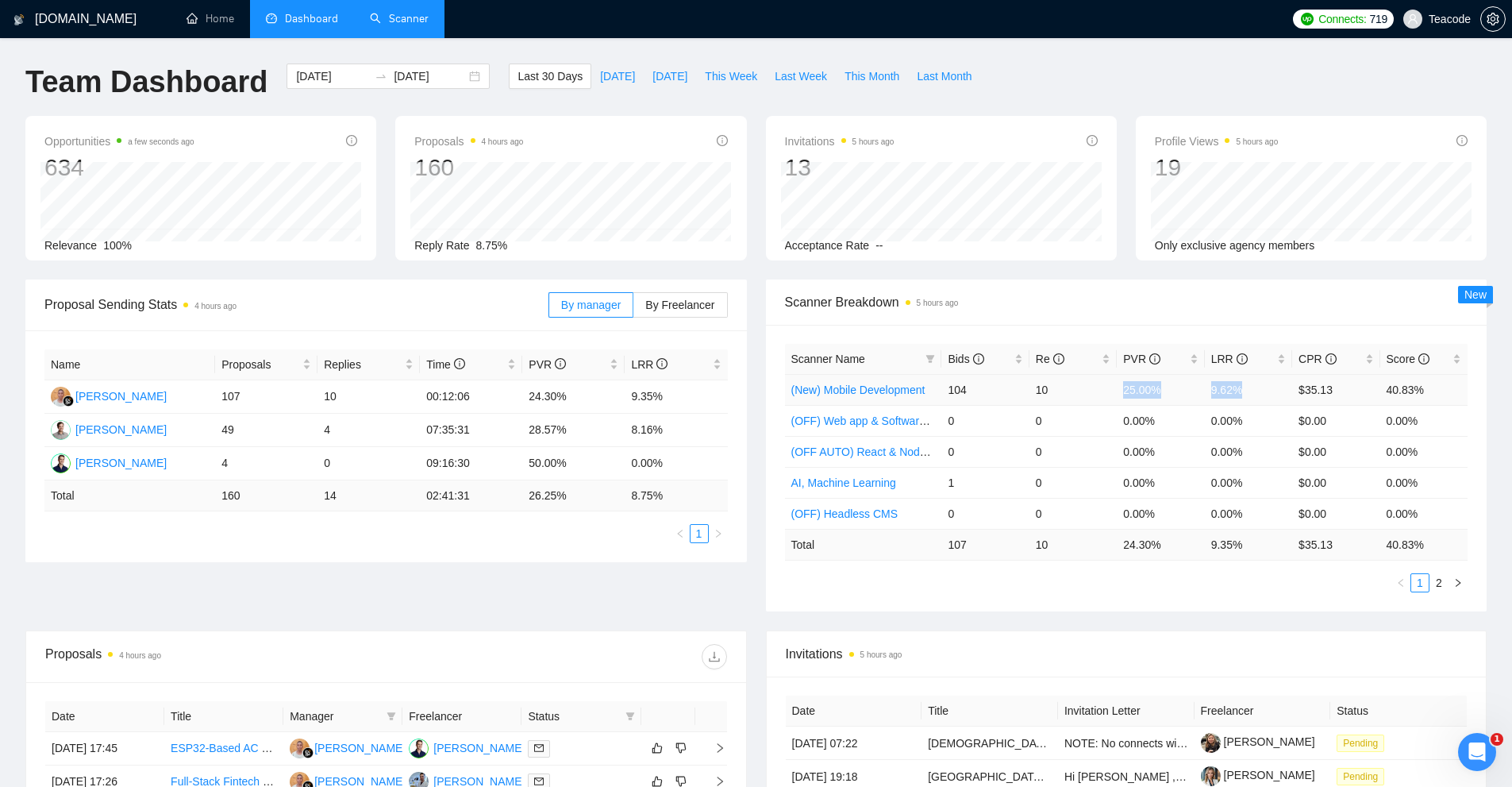
drag, startPoint x: 1118, startPoint y: 389, endPoint x: 1261, endPoint y: 389, distance: 143.0
click at [1261, 389] on tr "(New) Mobile Development 104 10 25.00% 9.62% $35.13 40.83%" at bounding box center [1127, 389] width 683 height 31
click at [1261, 389] on td "9.62%" at bounding box center [1248, 389] width 88 height 31
drag, startPoint x: 1166, startPoint y: 387, endPoint x: 1112, endPoint y: 390, distance: 54.1
click at [1112, 390] on tr "(New) Mobile Development 104 10 25.00% 9.62% $35.13 40.83%" at bounding box center [1127, 389] width 683 height 31
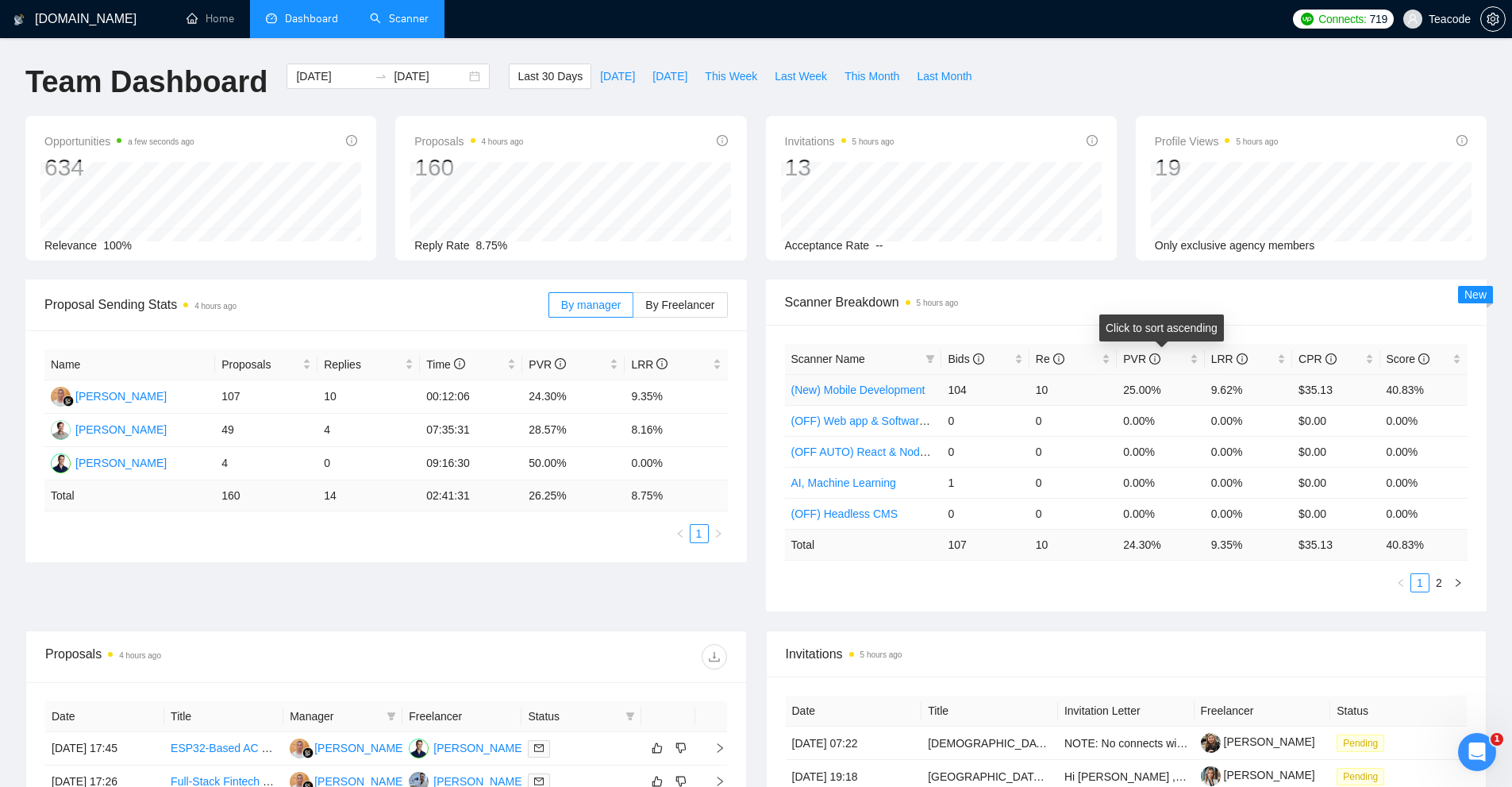
drag, startPoint x: 1119, startPoint y: 351, endPoint x: 1161, endPoint y: 393, distance: 59.4
click at [1161, 393] on table "Scanner Name Bids Re PVR LRR CPR Score (New) Mobile Development 104 10 25.00% 9…" at bounding box center [1127, 451] width 683 height 217
drag, startPoint x: 1195, startPoint y: 389, endPoint x: 1245, endPoint y: 401, distance: 51.4
click at [1245, 401] on tr "(New) Mobile Development 104 10 25.00% 9.62% $35.13 40.83%" at bounding box center [1127, 389] width 683 height 31
click at [1140, 413] on td "0.00%" at bounding box center [1161, 420] width 88 height 31
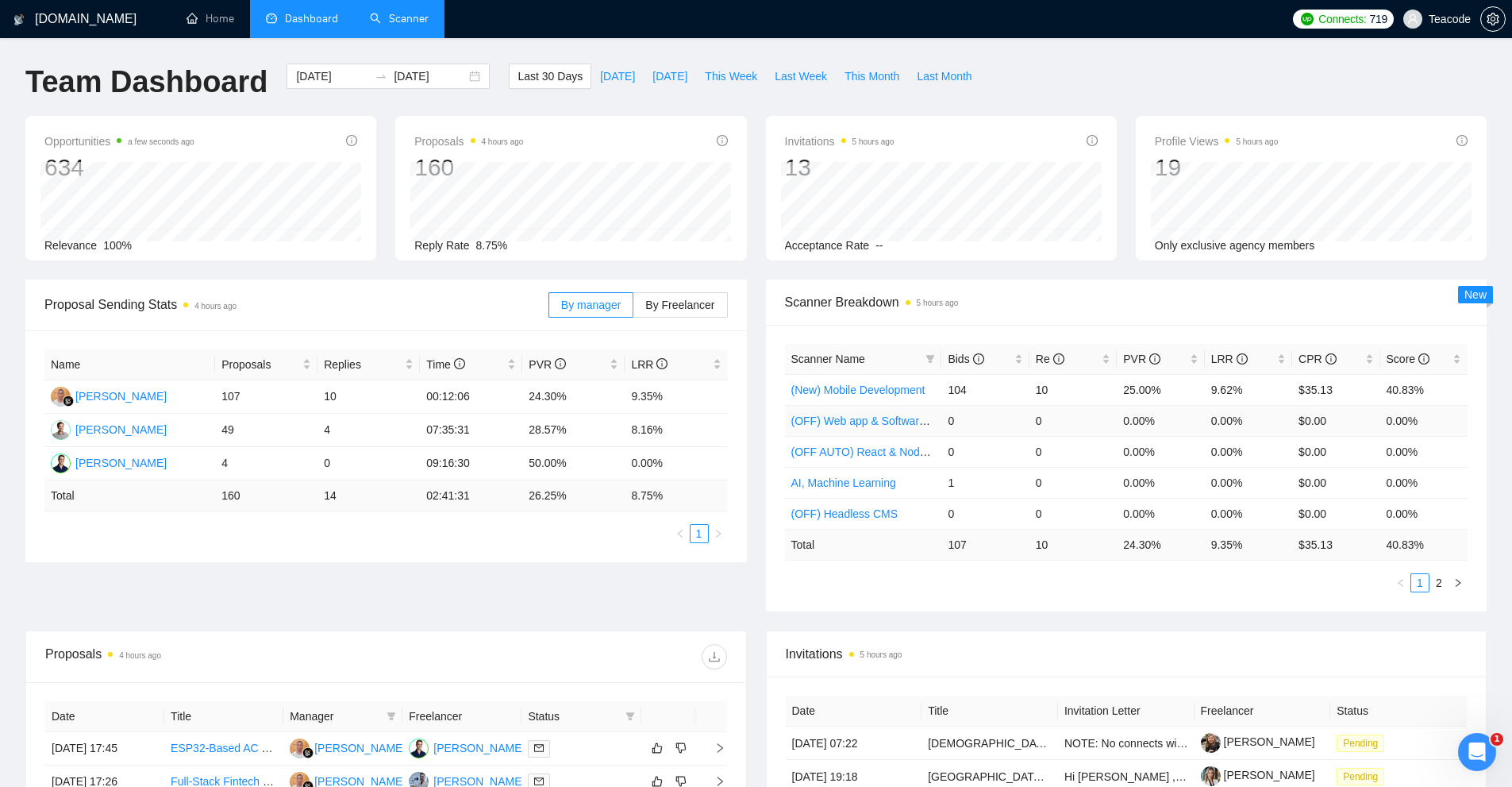
click at [1281, 413] on td "0.00%" at bounding box center [1248, 420] width 88 height 31
drag, startPoint x: 1280, startPoint y: 384, endPoint x: 1346, endPoint y: 393, distance: 66.6
click at [1346, 393] on tr "(New) Mobile Development 104 10 25.00% 9.62% $35.13 40.83%" at bounding box center [1127, 389] width 683 height 31
click at [1346, 393] on td "$35.13" at bounding box center [1336, 389] width 88 height 31
drag, startPoint x: 1247, startPoint y: 387, endPoint x: 1273, endPoint y: 400, distance: 29.1
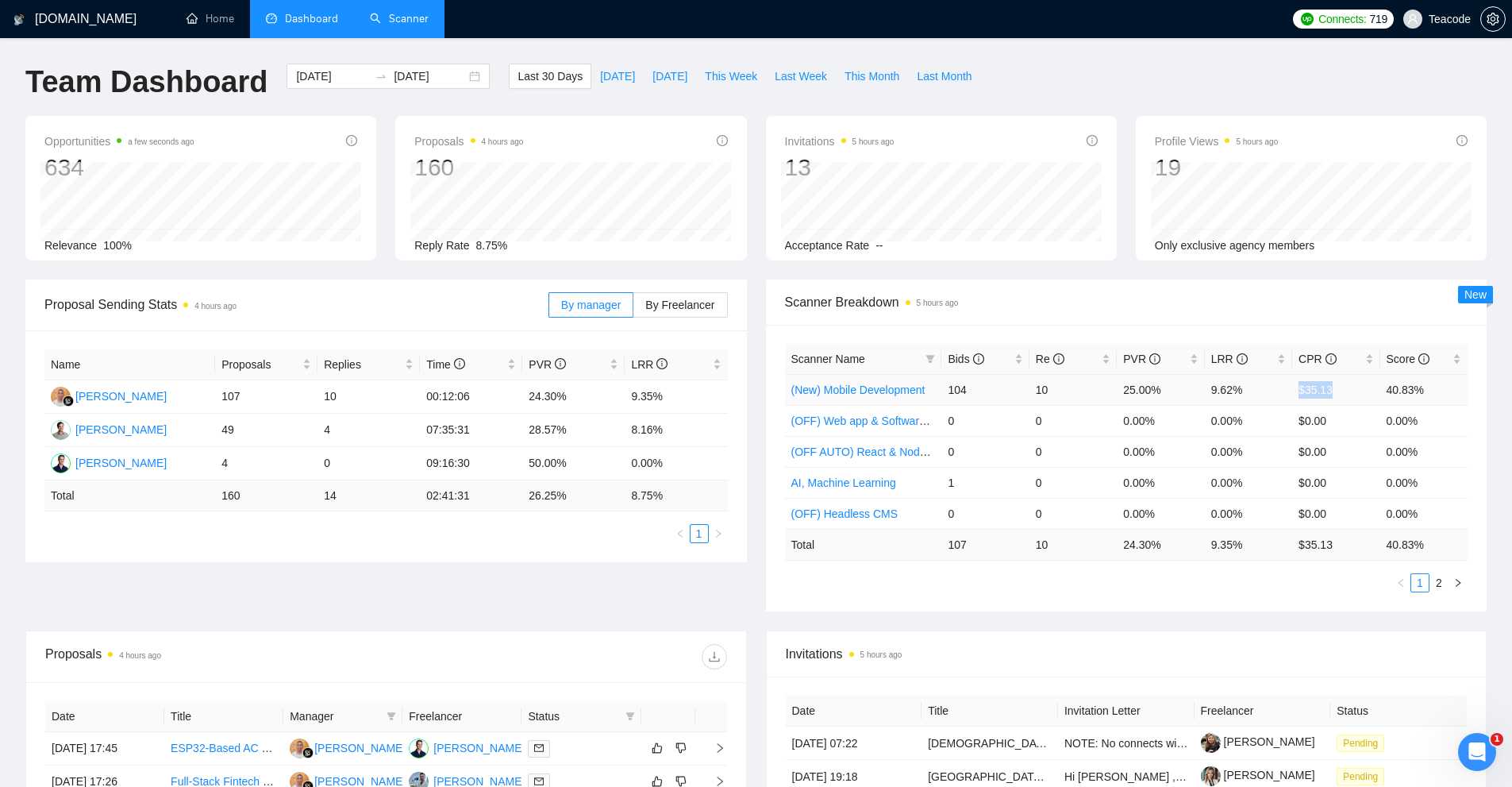
click at [1273, 400] on tr "(New) Mobile Development 104 10 25.00% 9.62% $35.13 40.83%" at bounding box center [1127, 389] width 683 height 31
click at [1318, 419] on td "$0.00" at bounding box center [1336, 420] width 88 height 31
click at [420, 12] on link "Scanner" at bounding box center [399, 18] width 58 height 13
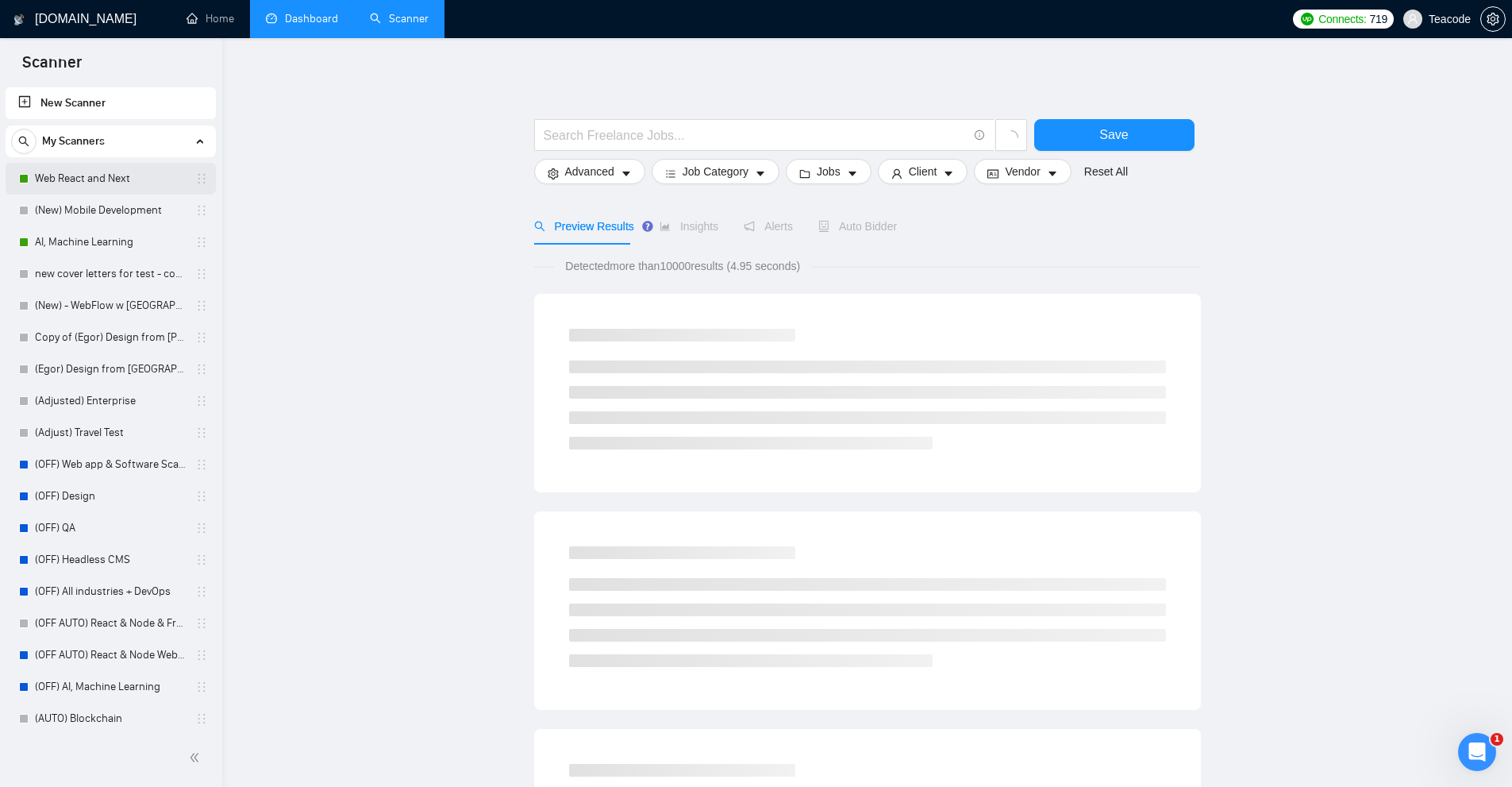
click at [68, 170] on link "Web React and Next" at bounding box center [110, 179] width 150 height 32
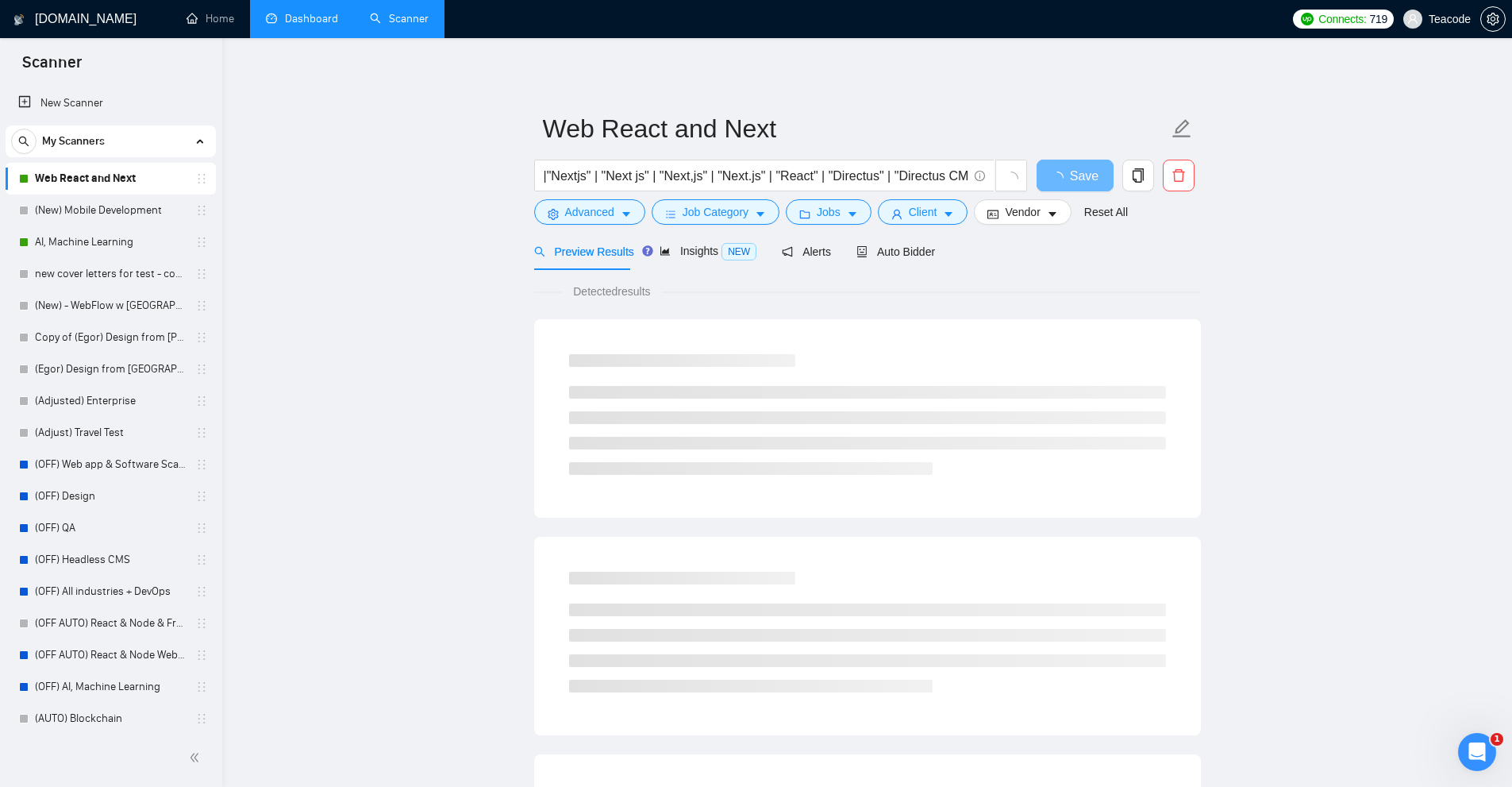
click at [289, 22] on link "Dashboard" at bounding box center [302, 18] width 73 height 13
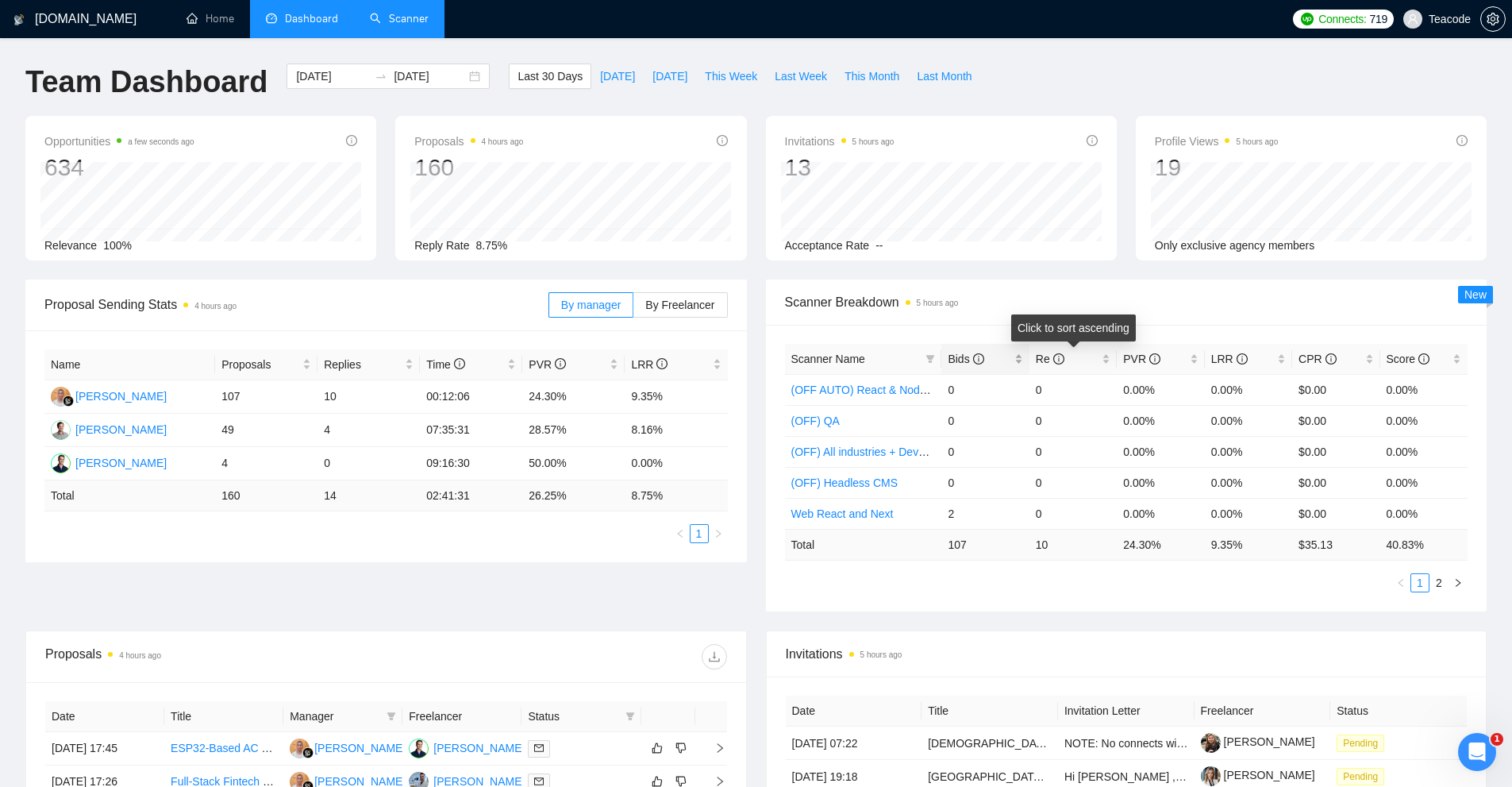
click at [1022, 359] on div "Bids" at bounding box center [985, 359] width 74 height 18
drag, startPoint x: 947, startPoint y: 390, endPoint x: 1093, endPoint y: 385, distance: 146.1
click at [1093, 385] on tr "(New) Mobile Development 104 10 25.00% 9.62% $35.13 40.83%" at bounding box center [1127, 389] width 683 height 31
click at [1093, 384] on td "10" at bounding box center [1073, 389] width 88 height 31
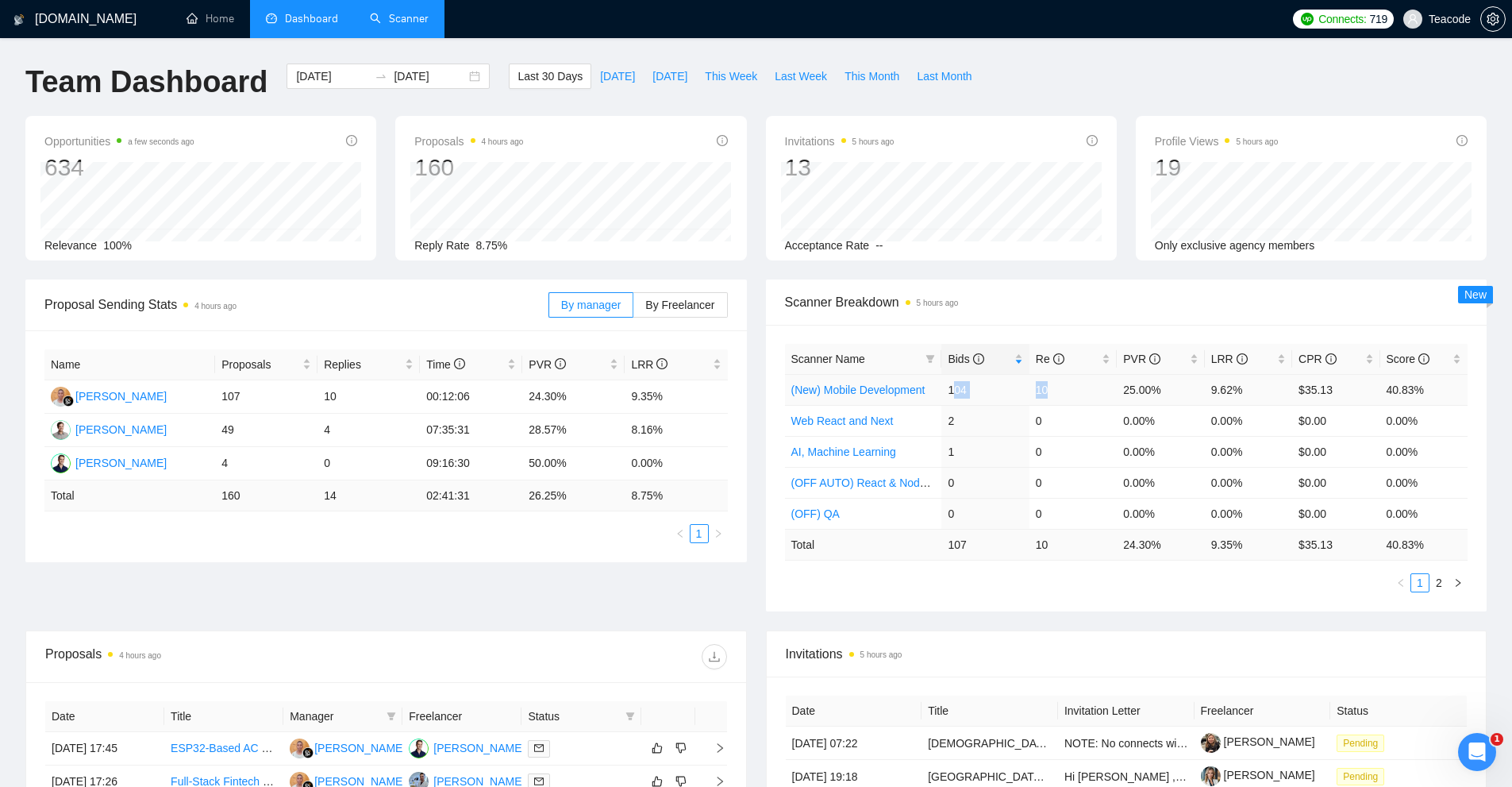
drag, startPoint x: 1098, startPoint y: 384, endPoint x: 953, endPoint y: 389, distance: 145.1
click at [953, 389] on tr "(New) Mobile Development 104 10 25.00% 9.62% $35.13 40.83%" at bounding box center [1127, 389] width 683 height 31
click at [953, 389] on td "104" at bounding box center [985, 389] width 88 height 31
drag, startPoint x: 949, startPoint y: 419, endPoint x: 1043, endPoint y: 453, distance: 100.0
click at [1043, 453] on tbody "(New) Mobile Development 104 10 25.00% 9.62% $35.13 40.83% Web React and Next 2…" at bounding box center [1127, 451] width 683 height 155
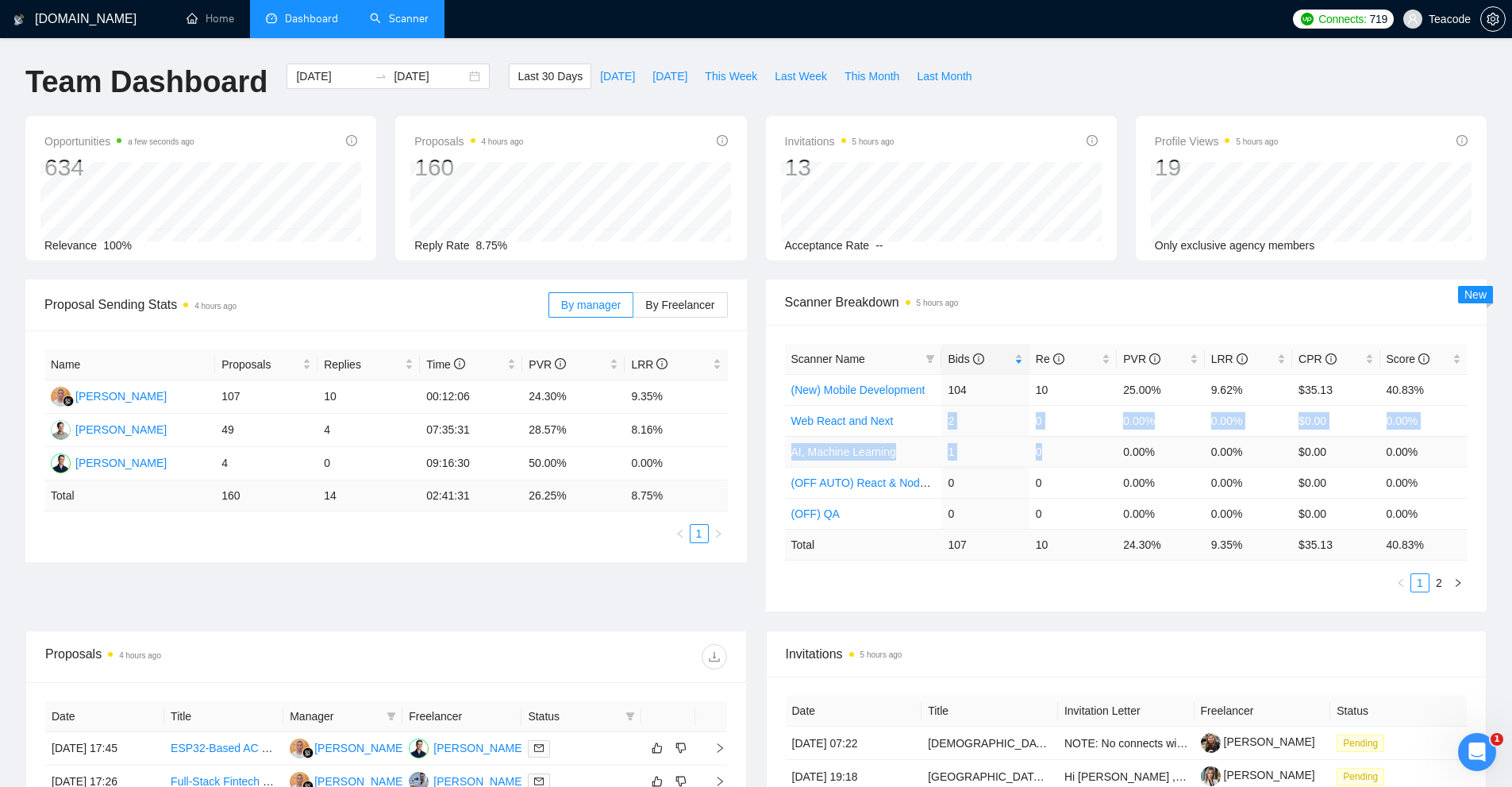
click at [1043, 453] on td "0" at bounding box center [1073, 451] width 88 height 31
click at [1119, 451] on td "0.00%" at bounding box center [1161, 451] width 88 height 31
click at [928, 466] on tr "AI, Machine Learning 1 0 0.00% 0.00% $0.00 0.00%" at bounding box center [1127, 451] width 683 height 31
drag, startPoint x: 959, startPoint y: 420, endPoint x: 833, endPoint y: 381, distance: 131.9
click at [921, 423] on tr "Web React and Next 2 0 0.00% 0.00% $0.00 0.00%" at bounding box center [1127, 420] width 683 height 31
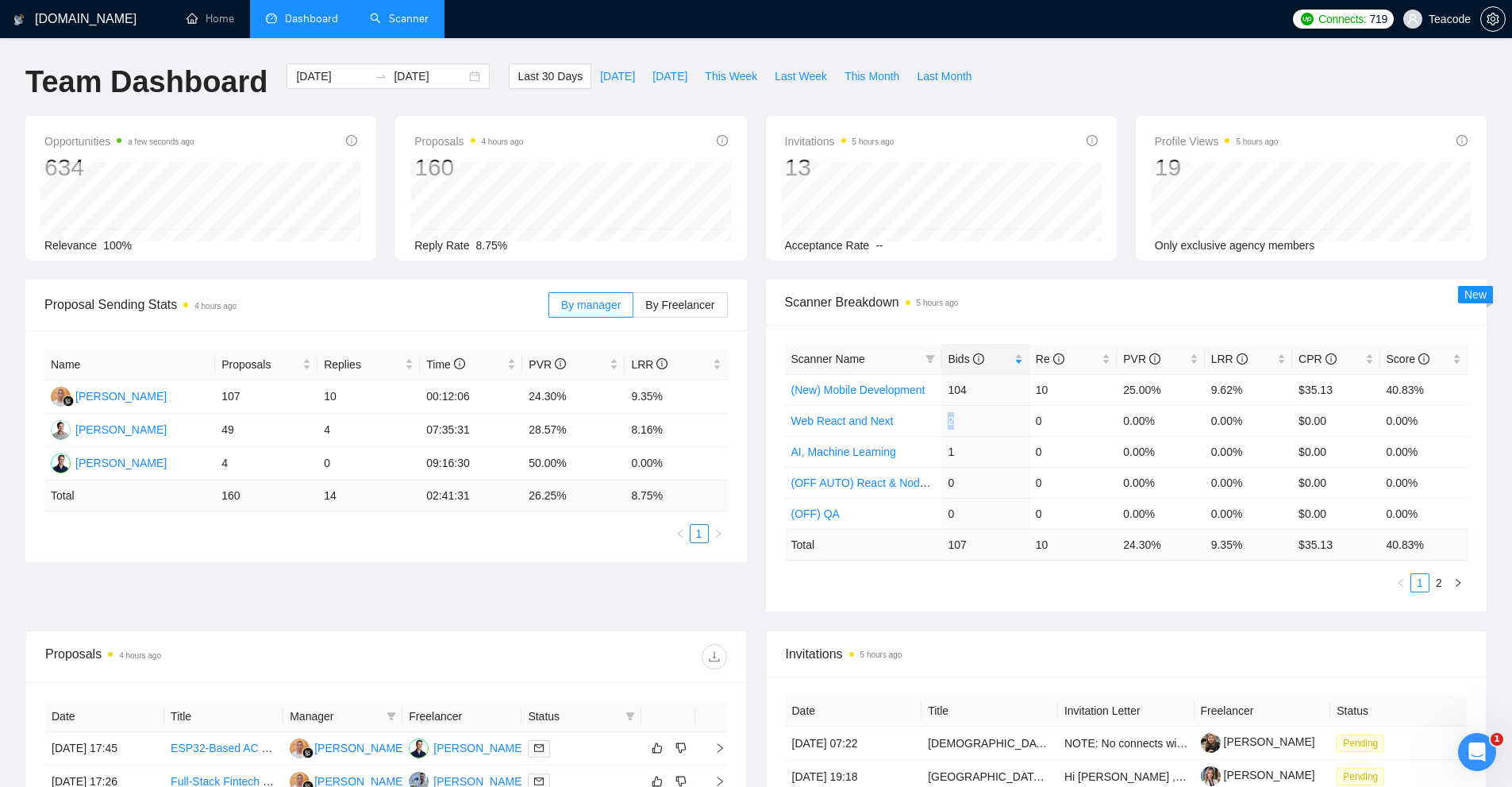
click at [385, 19] on link "Scanner" at bounding box center [399, 18] width 58 height 13
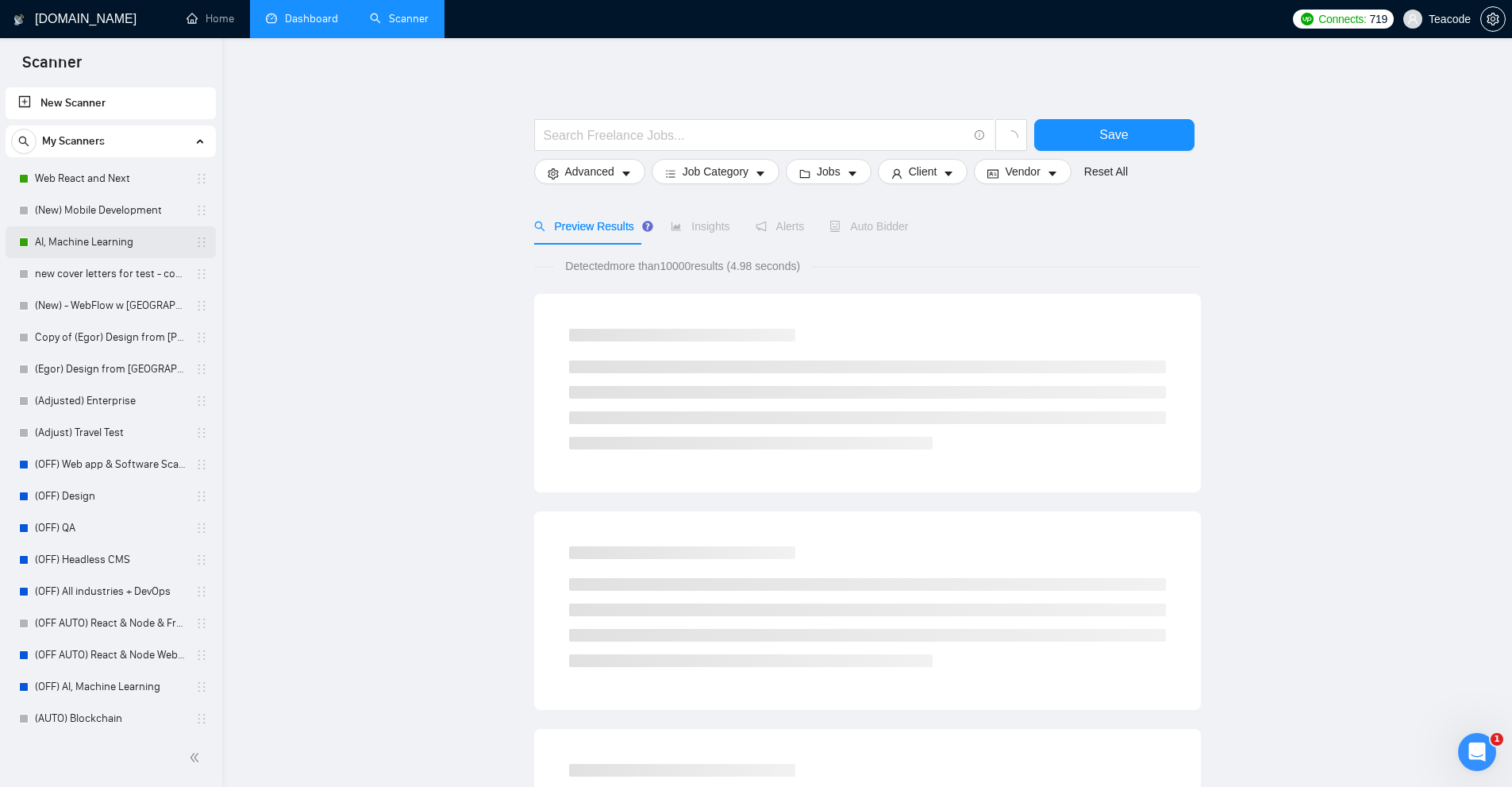
click at [71, 251] on link "AI, Machine Learning" at bounding box center [110, 243] width 150 height 32
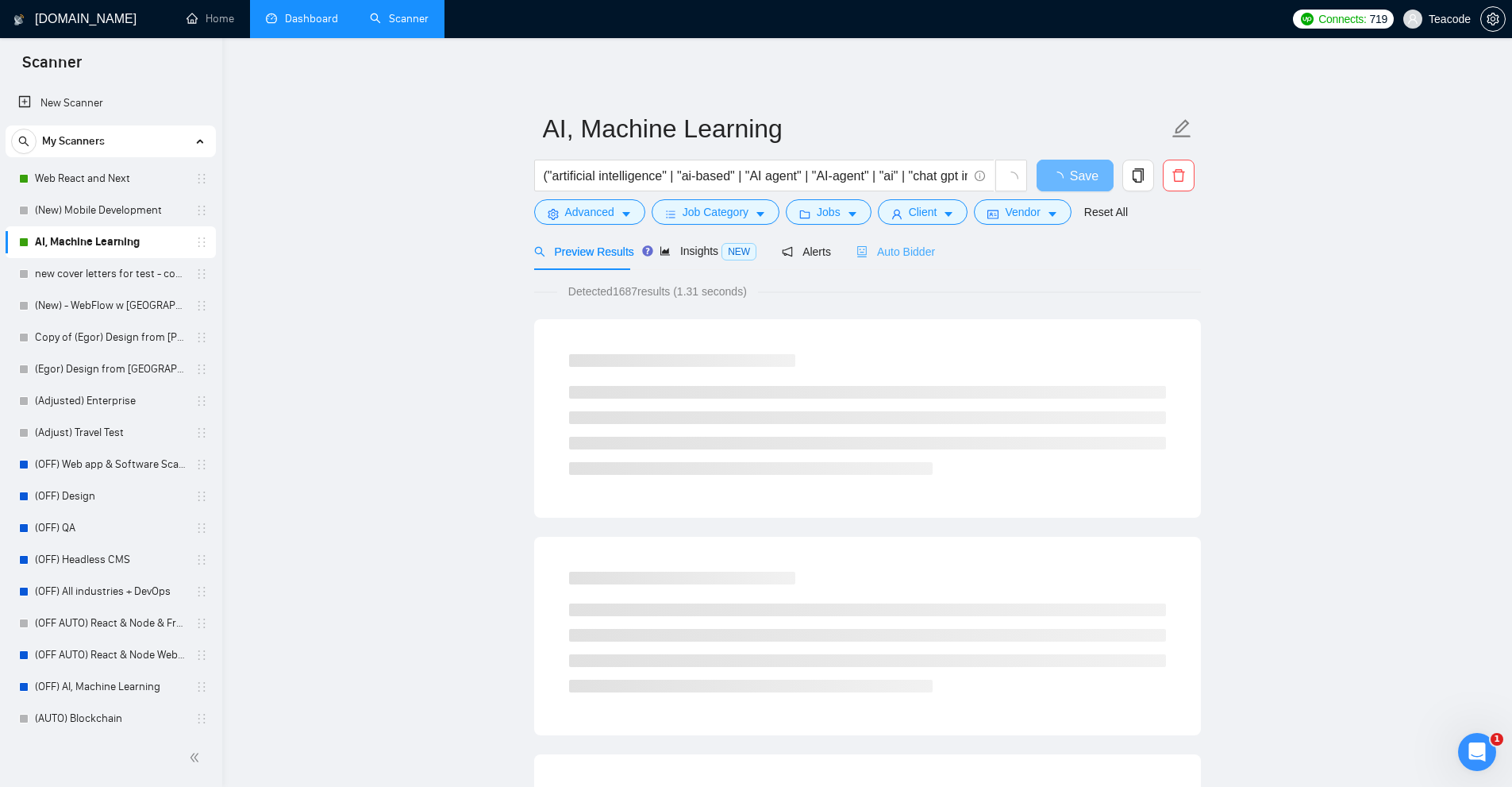
click at [908, 240] on div "Auto Bidder" at bounding box center [896, 251] width 79 height 37
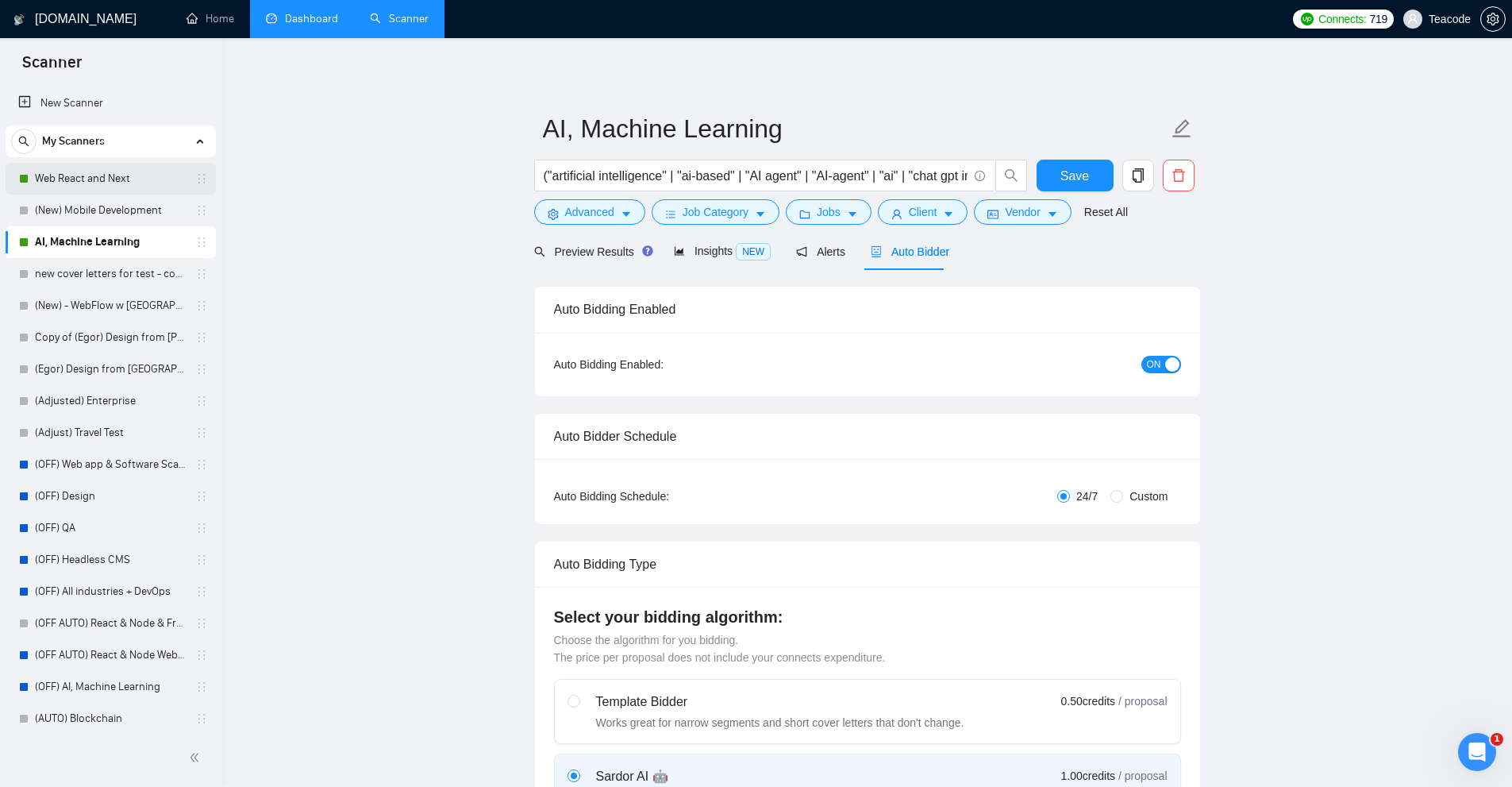
click at [134, 183] on link "Web React and Next" at bounding box center [110, 179] width 150 height 32
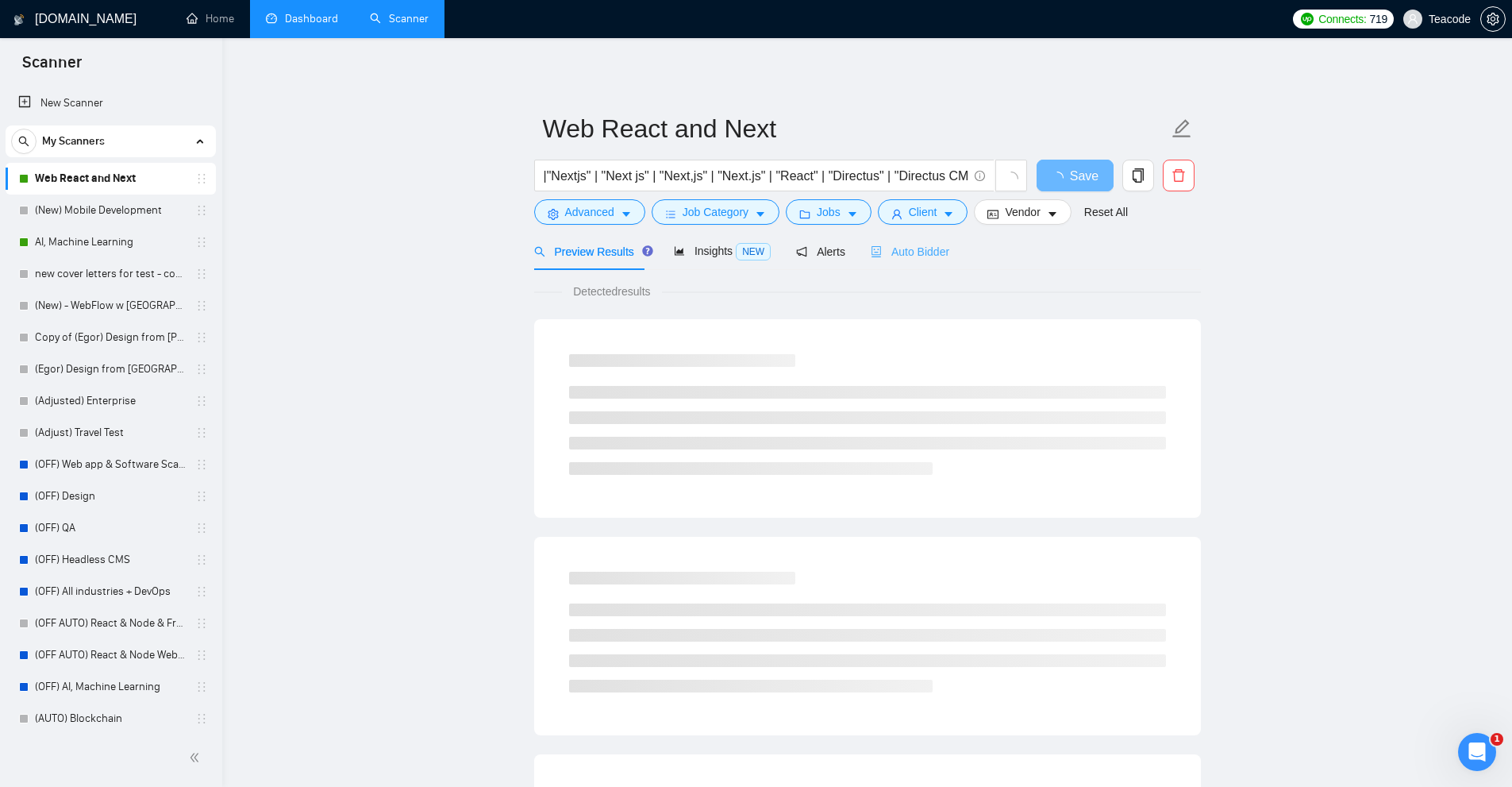
click at [940, 236] on div "Auto Bidder" at bounding box center [910, 251] width 79 height 37
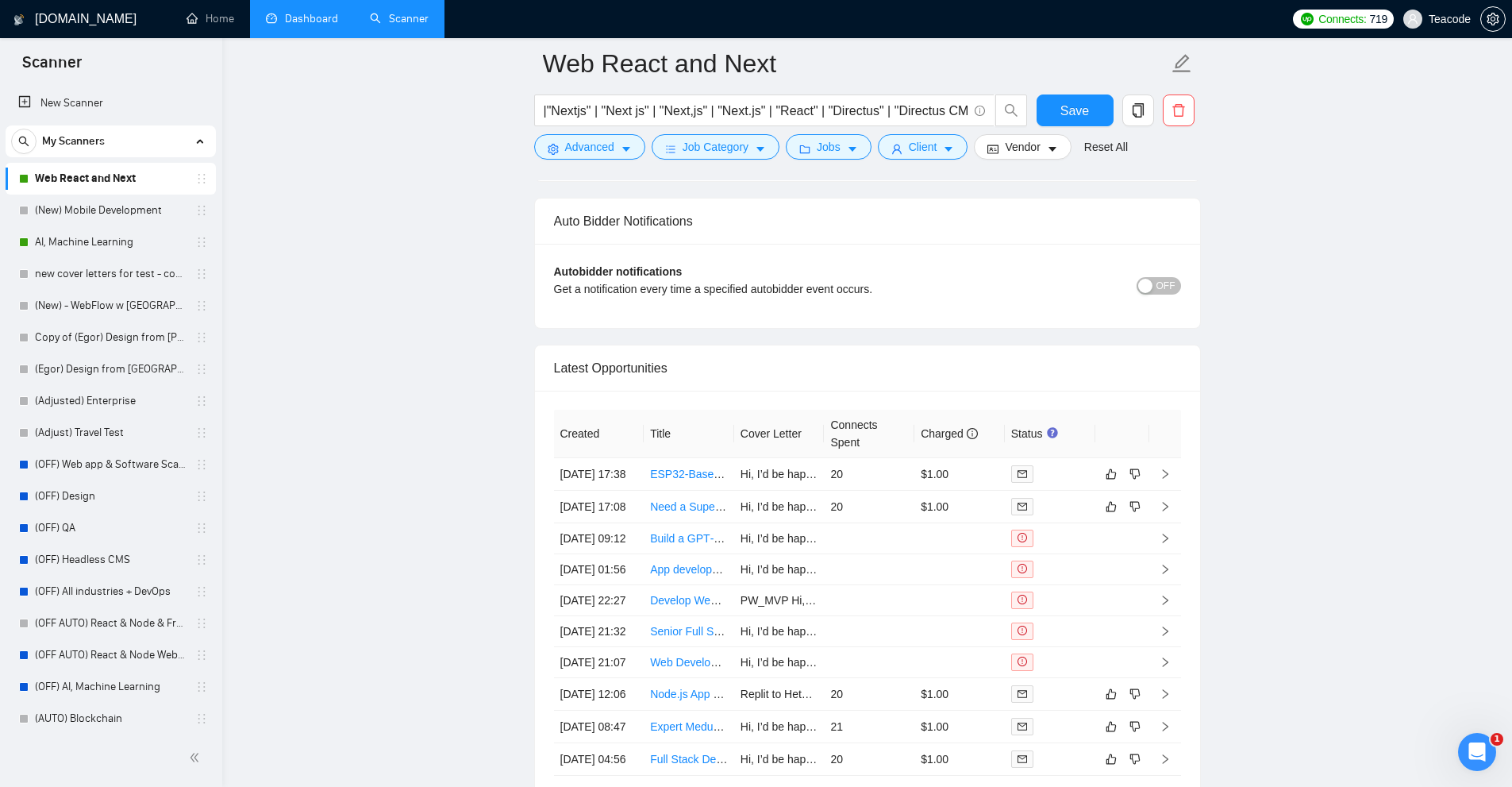
scroll to position [3864, 0]
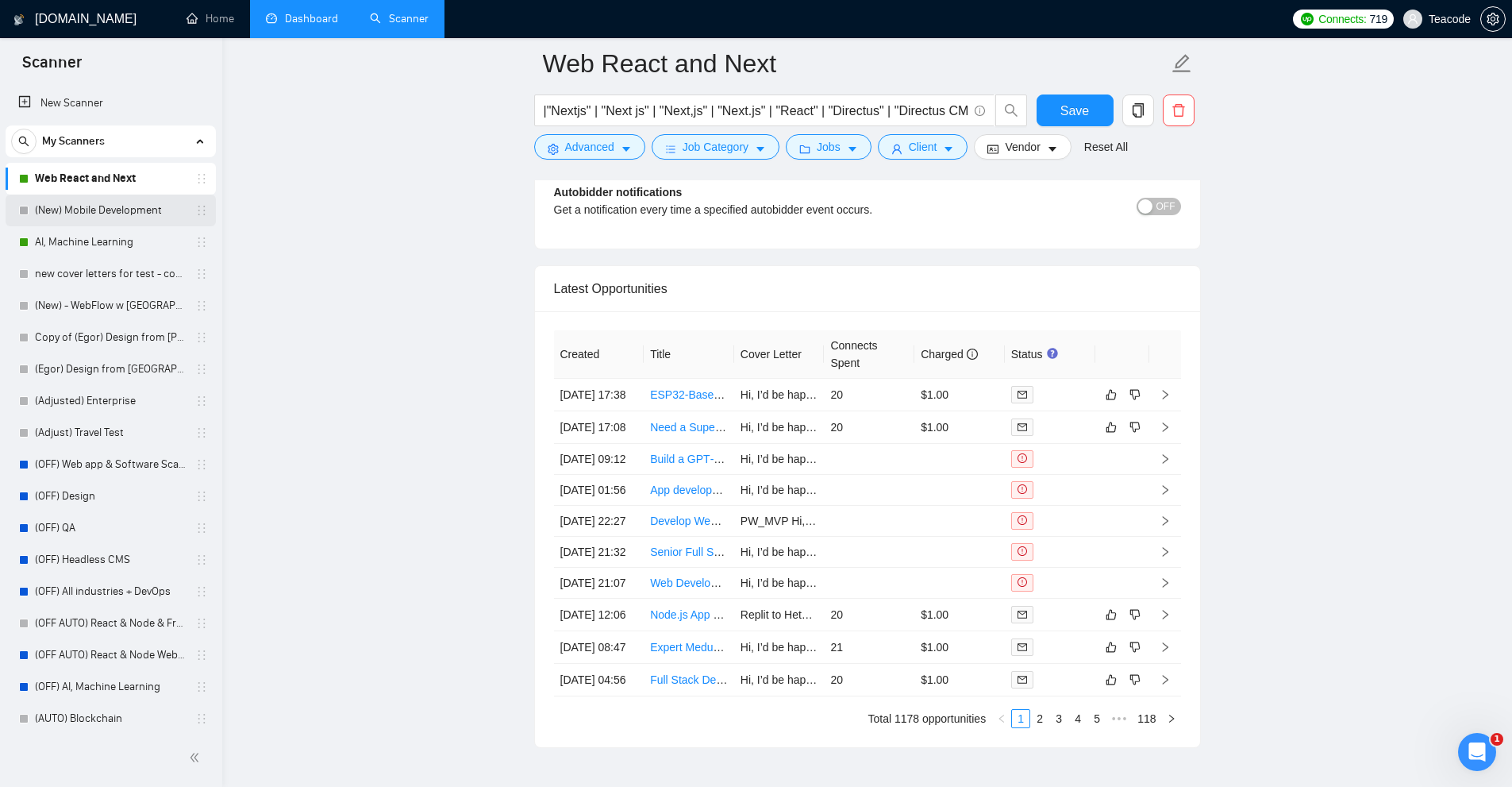
click at [100, 204] on link "(New) Mobile Development" at bounding box center [110, 211] width 150 height 32
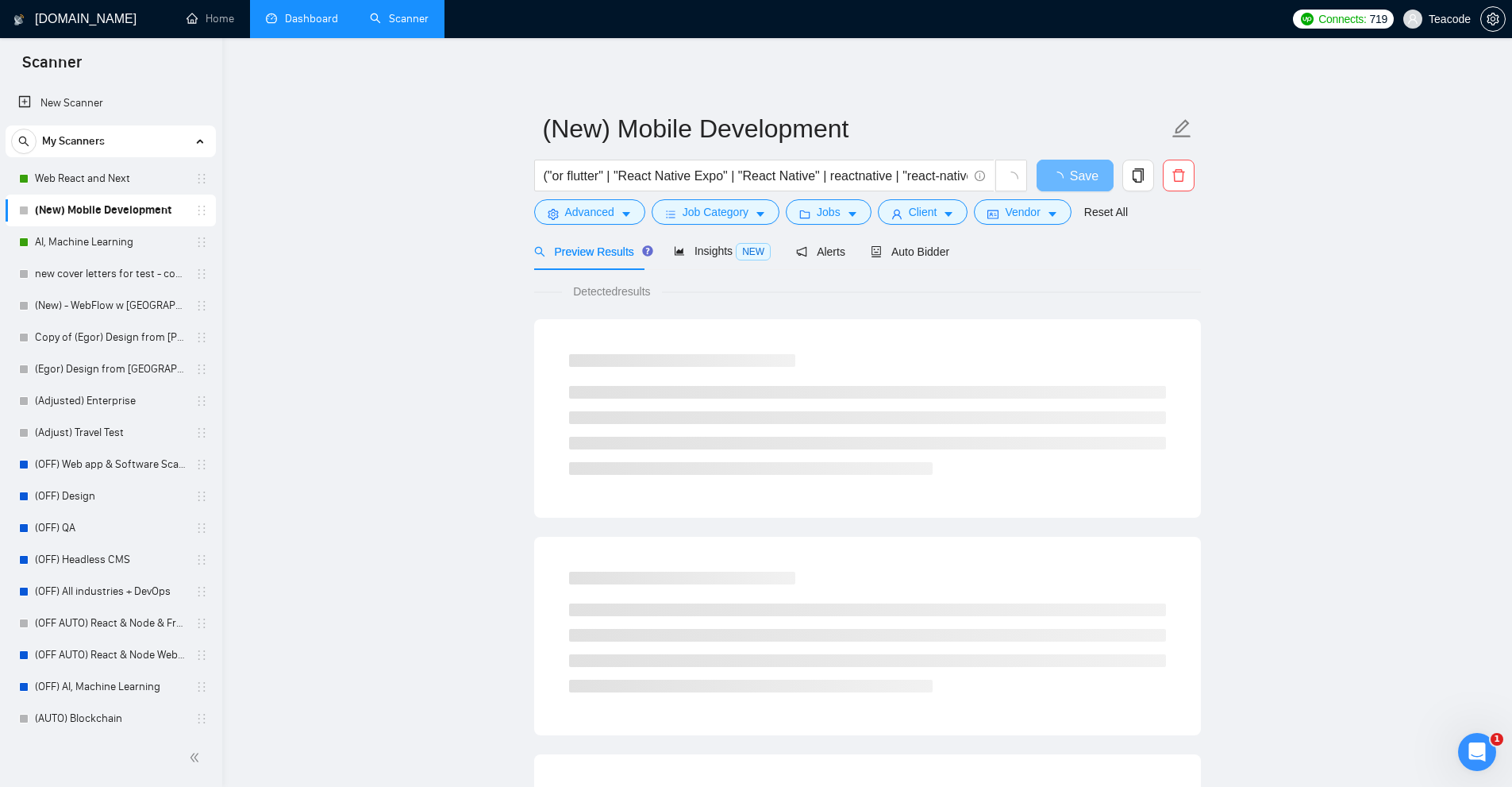
click at [314, 20] on link "Dashboard" at bounding box center [302, 18] width 73 height 13
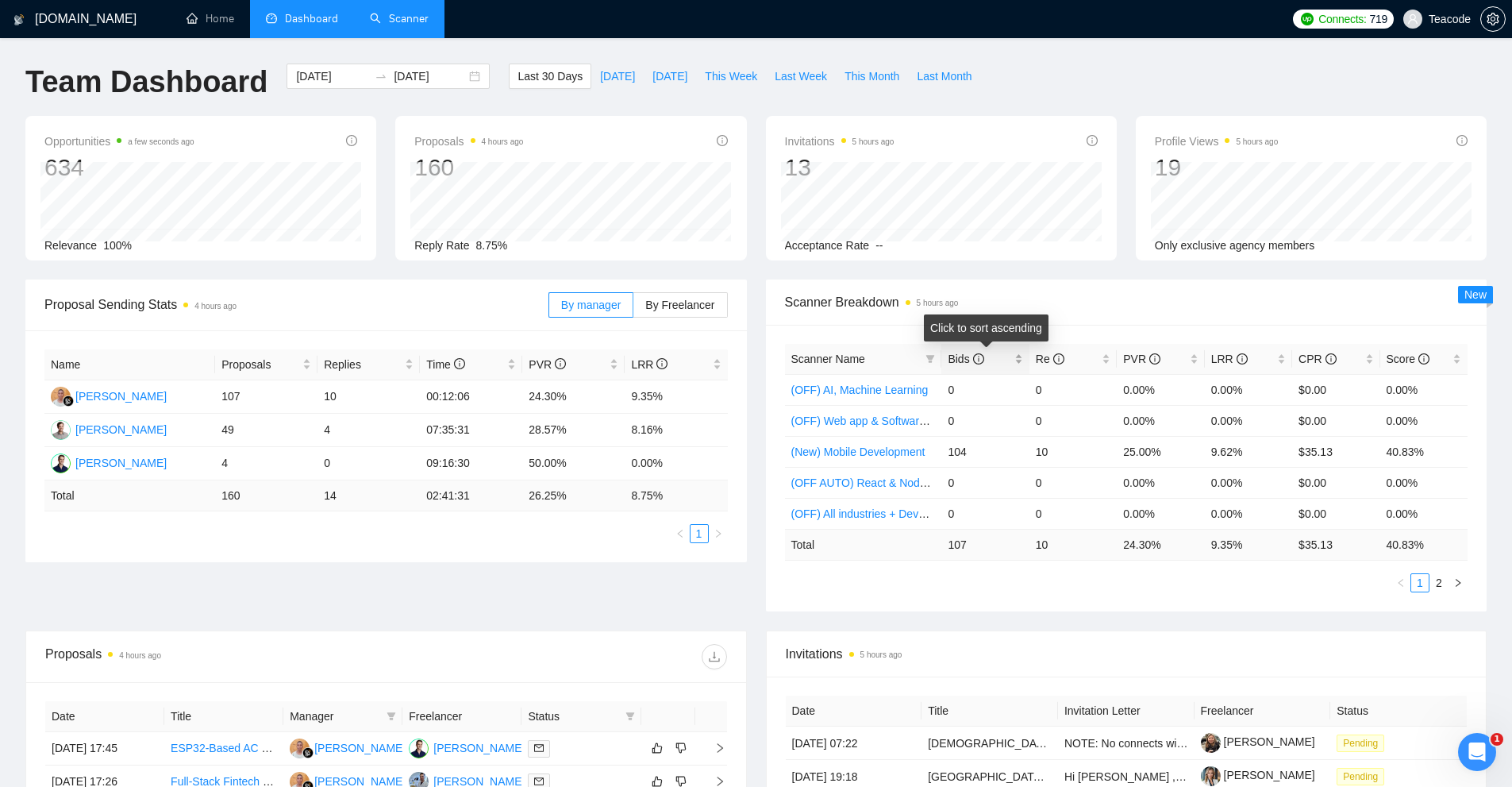
click at [1018, 358] on div "Bids" at bounding box center [985, 359] width 74 height 18
click at [896, 395] on link "(New) Mobile Development" at bounding box center [859, 390] width 135 height 12
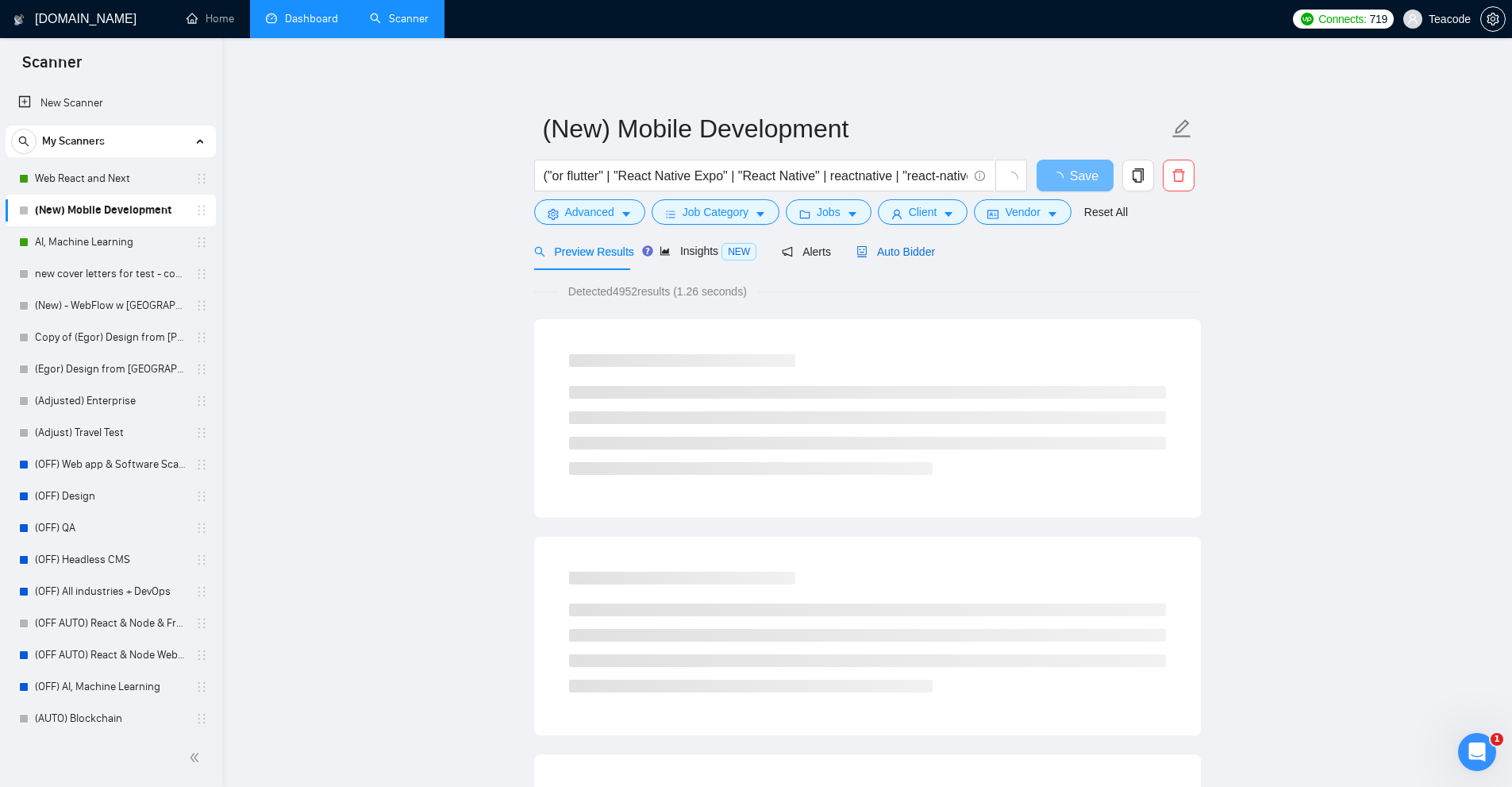
click at [918, 258] on span "Auto Bidder" at bounding box center [896, 251] width 79 height 12
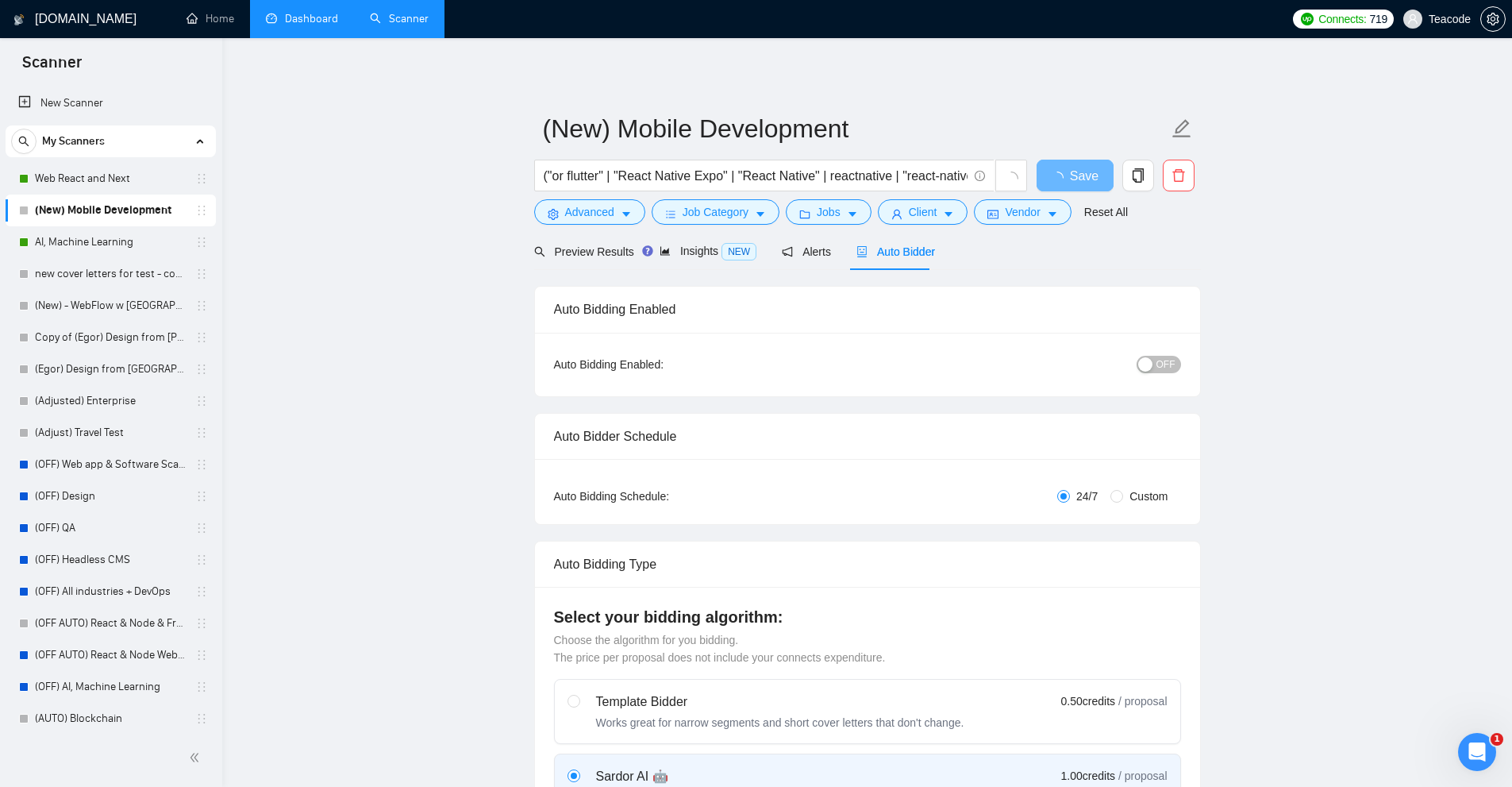
checkbox input "true"
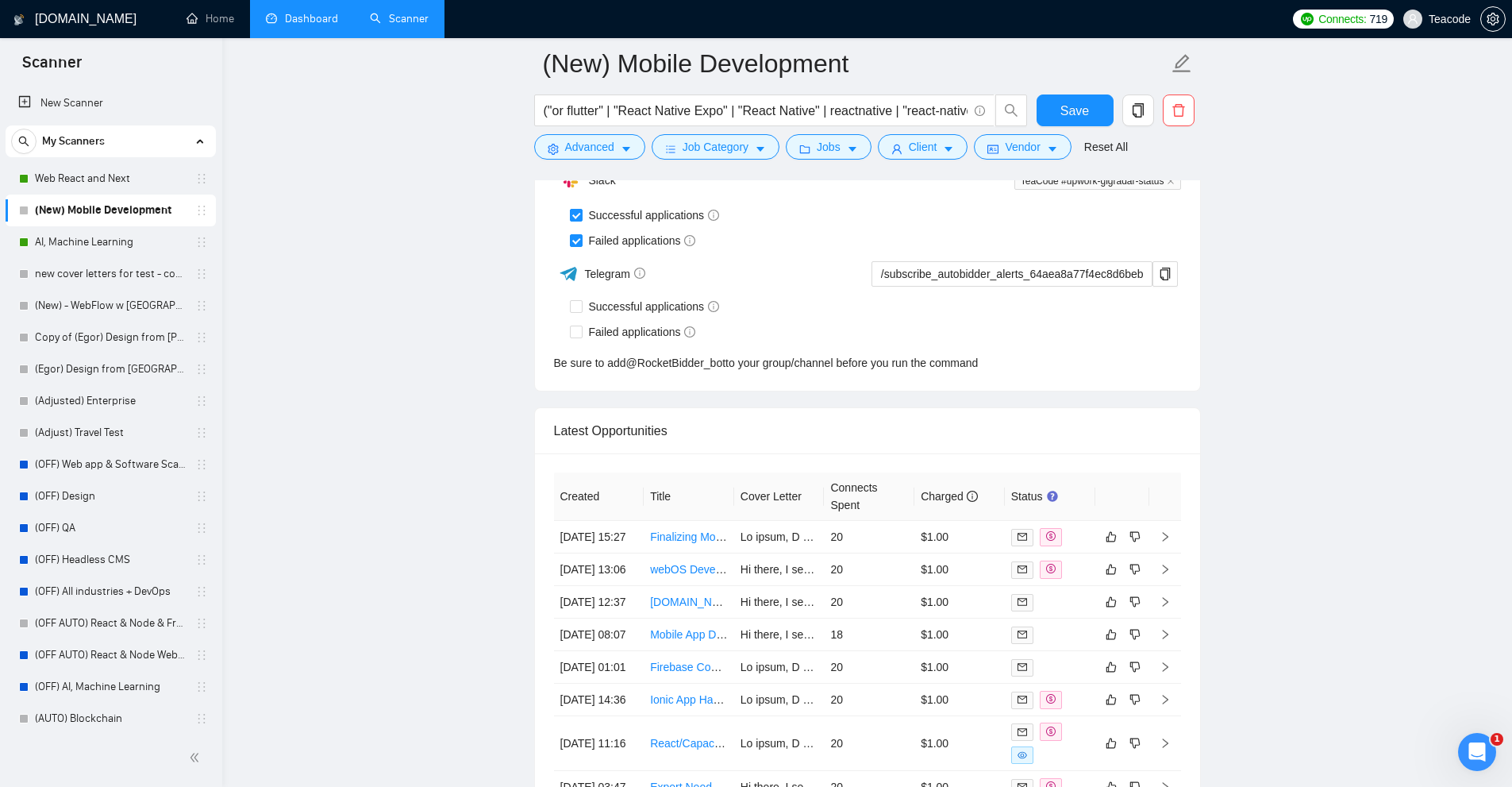
scroll to position [3220, 0]
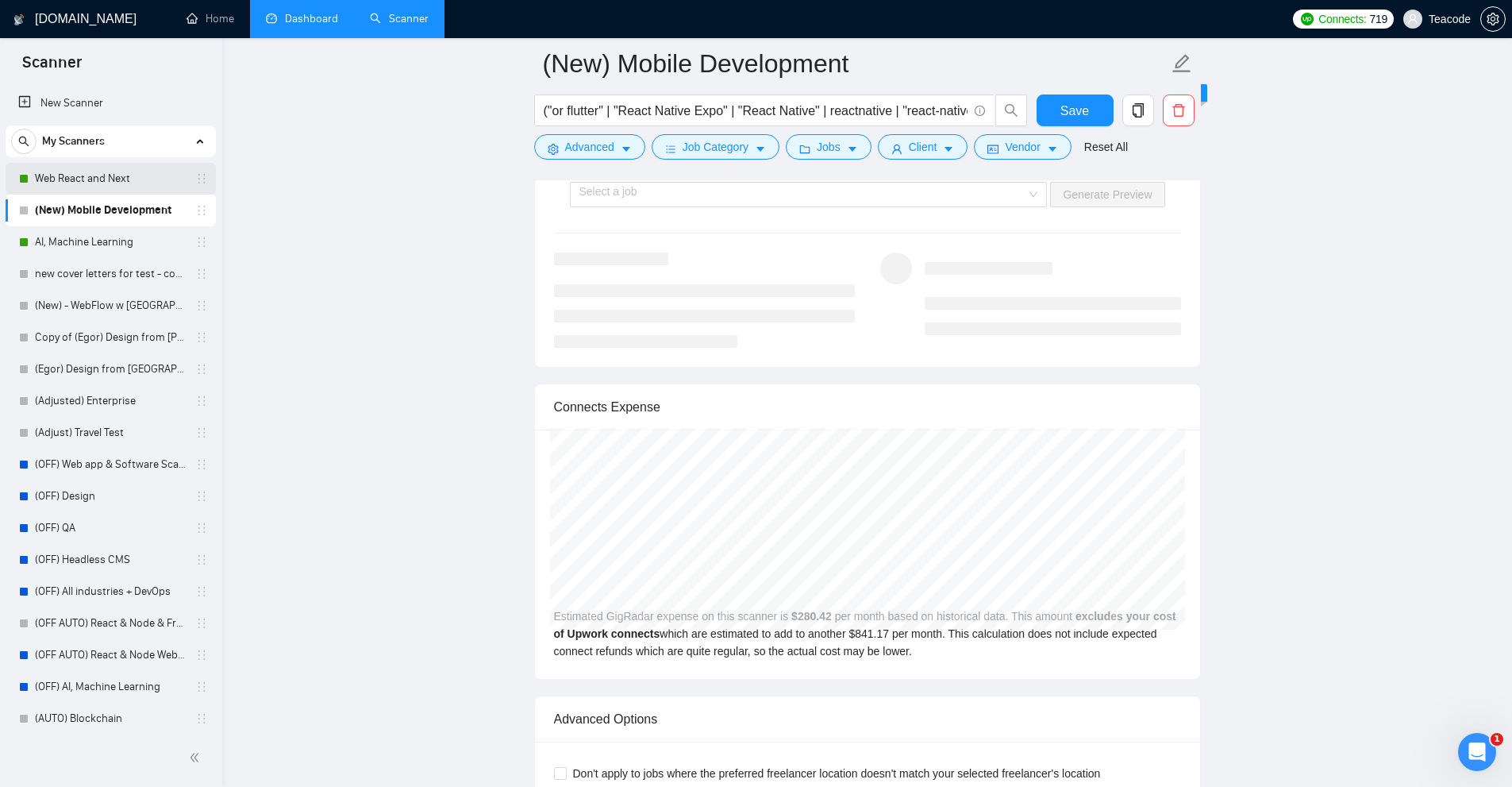
click at [68, 185] on link "Web React and Next" at bounding box center [110, 179] width 150 height 32
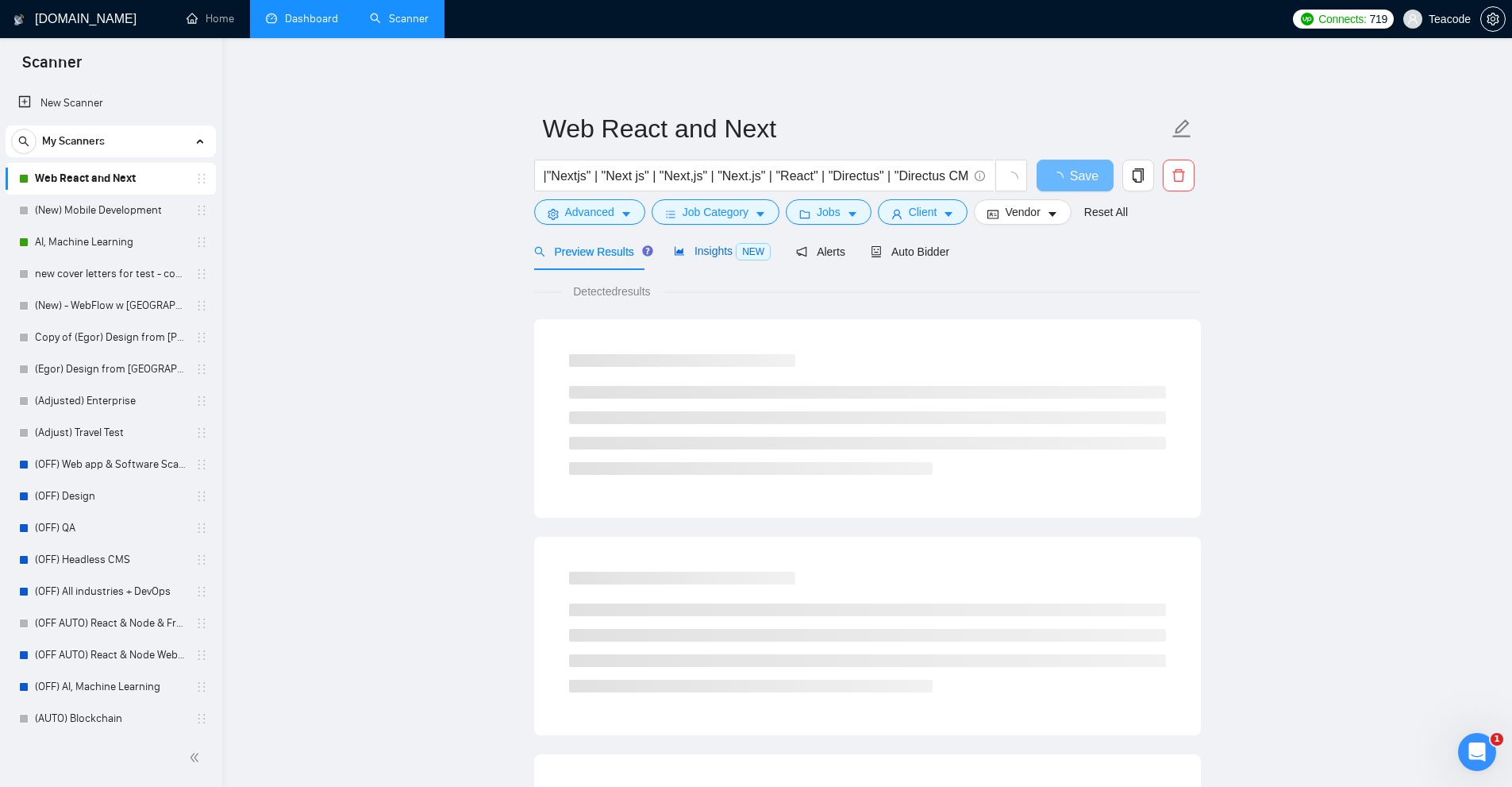
click at [736, 251] on span "NEW" at bounding box center [752, 251] width 35 height 18
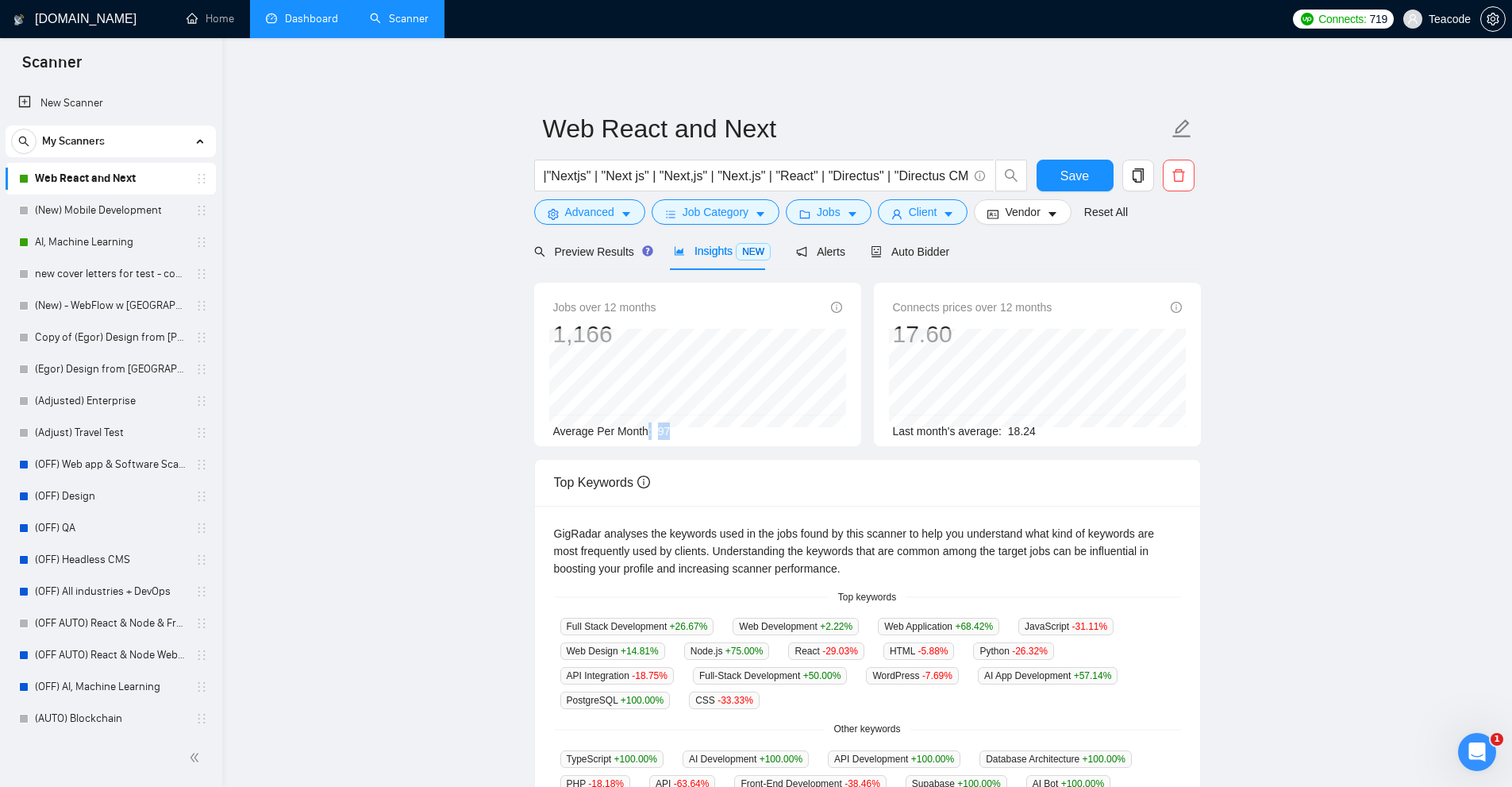
drag, startPoint x: 664, startPoint y: 433, endPoint x: 699, endPoint y: 433, distance: 35.0
click at [699, 433] on div "Average Per Month: 97" at bounding box center [698, 431] width 289 height 18
click at [623, 431] on span "Average Per Month:" at bounding box center [602, 431] width 98 height 12
click at [99, 244] on link "AI, Machine Learning" at bounding box center [110, 243] width 150 height 32
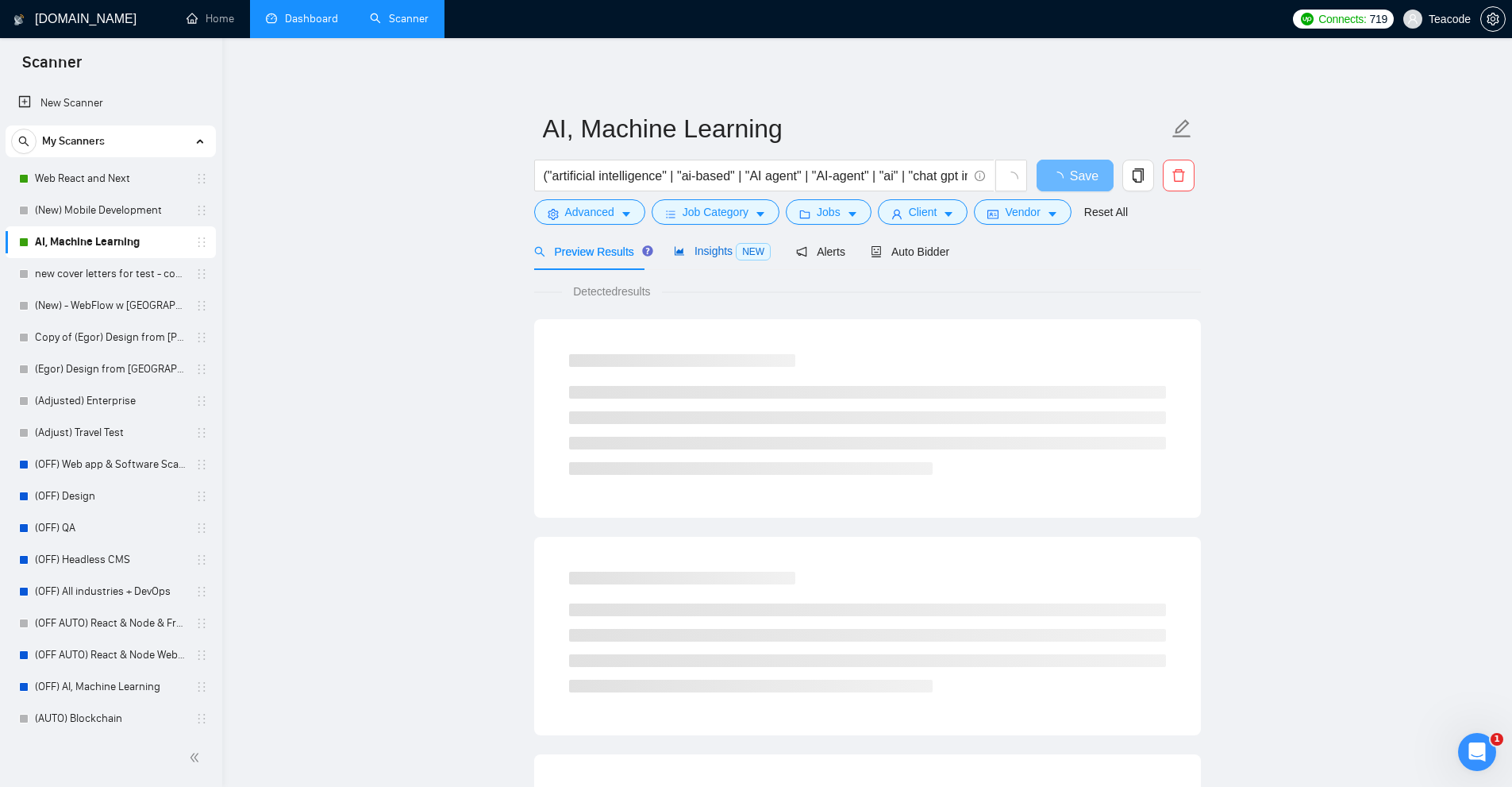
click at [717, 246] on span "Insights NEW" at bounding box center [721, 251] width 96 height 12
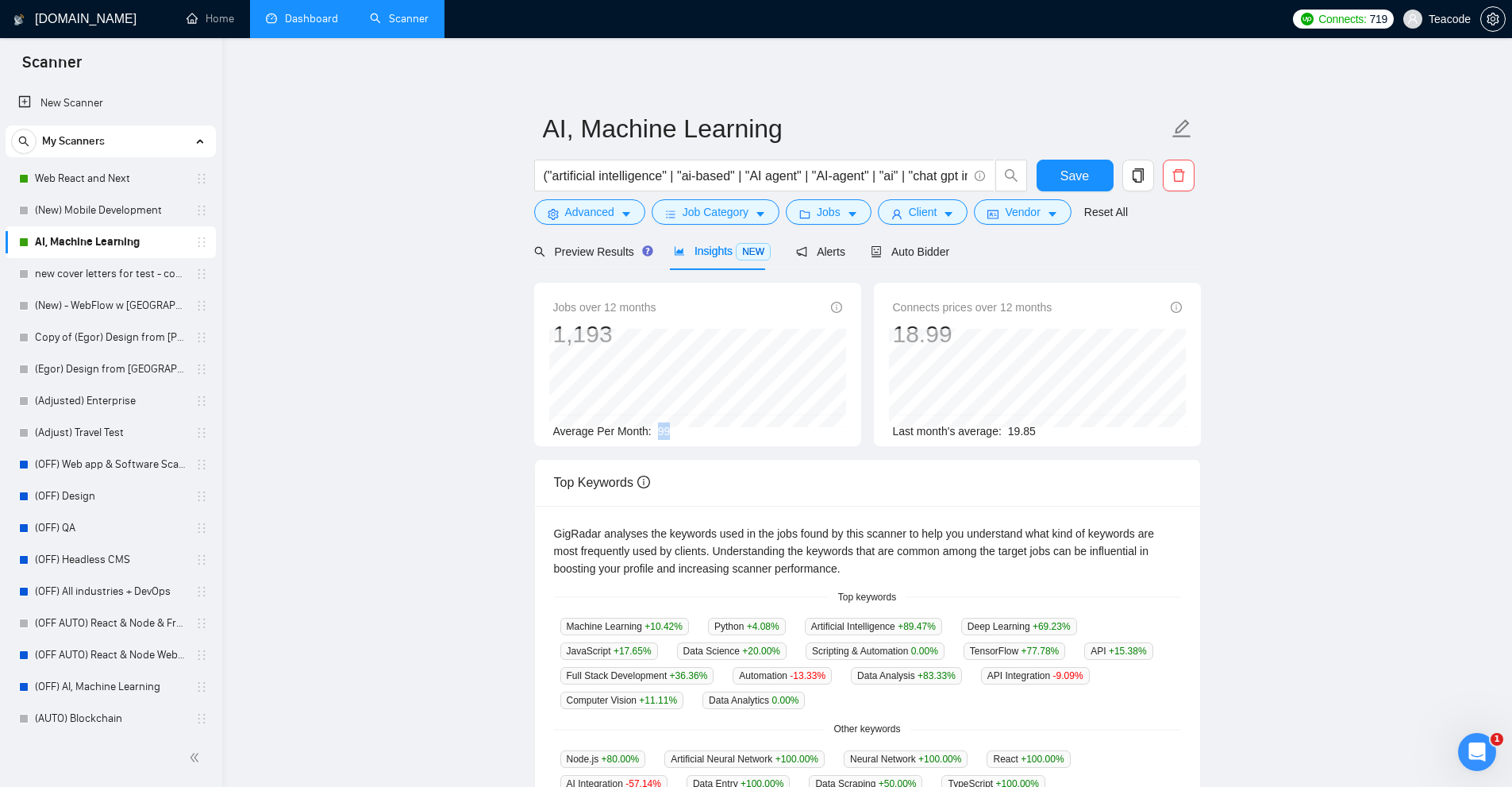
drag, startPoint x: 681, startPoint y: 427, endPoint x: 712, endPoint y: 427, distance: 31.0
click at [712, 427] on div "Average Per Month: 99" at bounding box center [698, 431] width 289 height 18
click at [920, 216] on span "Client" at bounding box center [923, 212] width 28 height 18
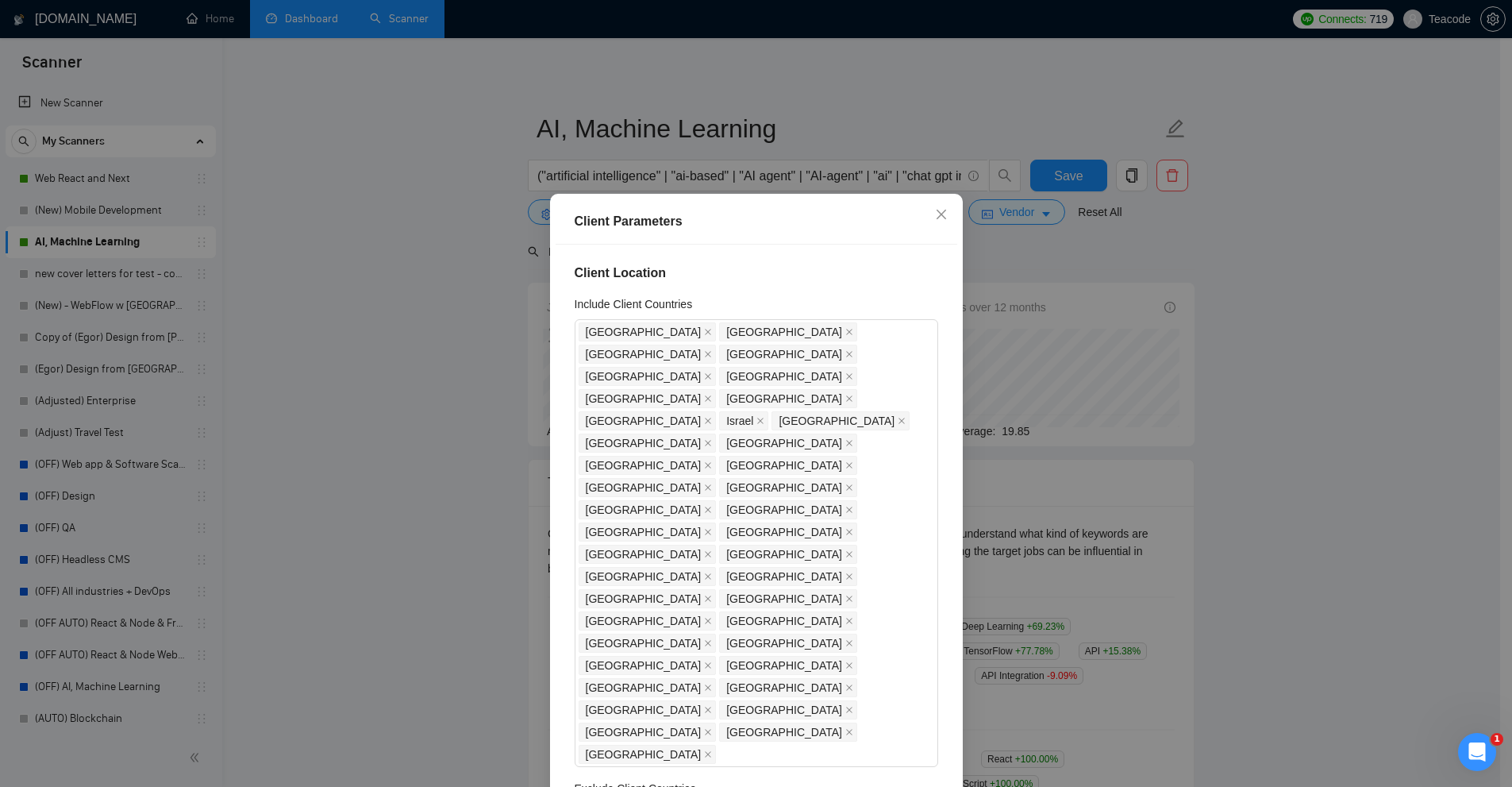
scroll to position [556, 0]
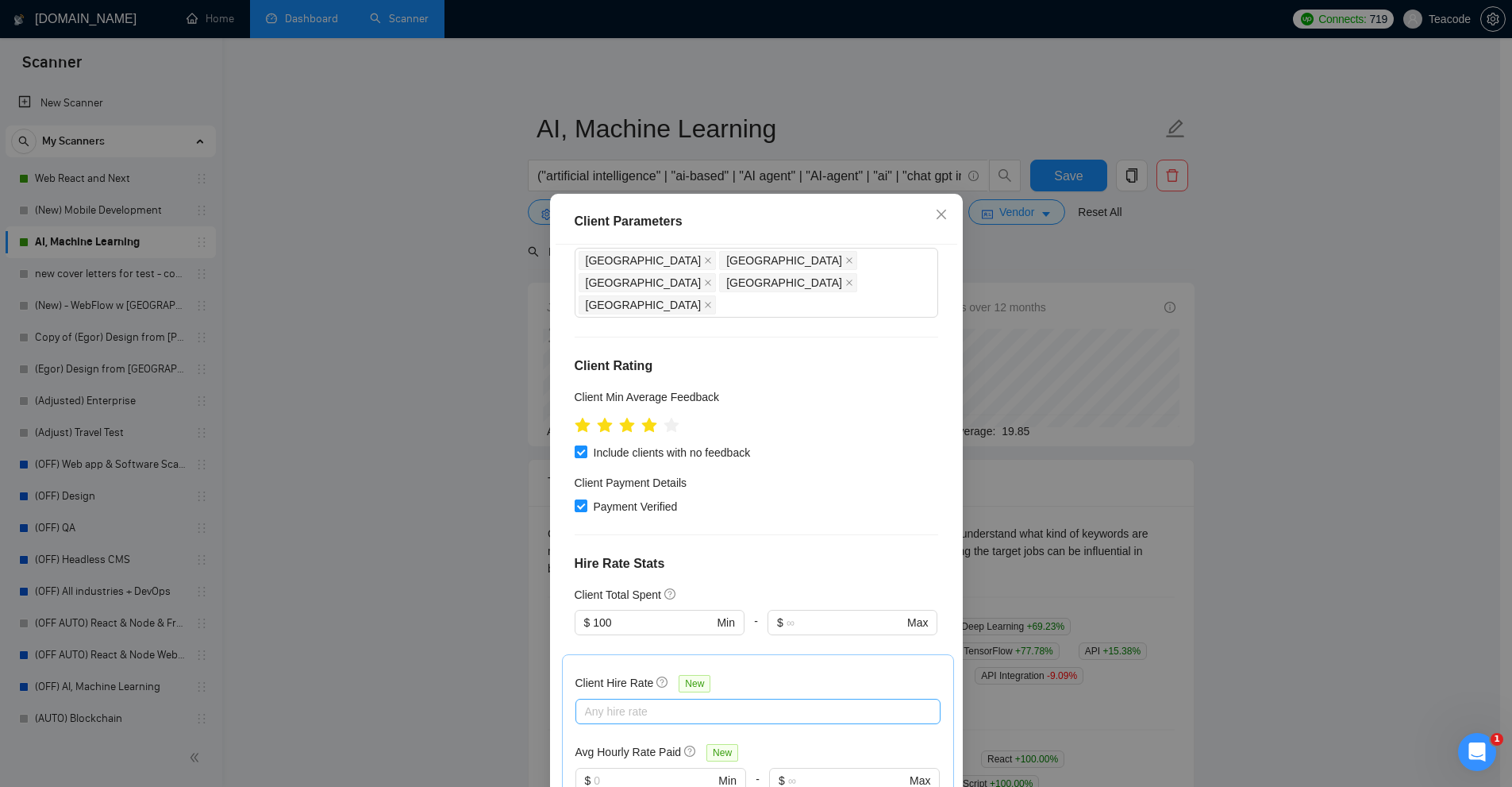
click at [652, 702] on div at bounding box center [751, 712] width 342 height 19
drag, startPoint x: 570, startPoint y: 416, endPoint x: 644, endPoint y: 423, distance: 74.3
click at [644, 654] on div "Client Hire Rate New Any hire rate Avg Hourly Rate Paid New $ Min - $ Max Inclu…" at bounding box center [758, 752] width 392 height 197
click at [660, 702] on div at bounding box center [751, 712] width 342 height 19
drag, startPoint x: 629, startPoint y: 518, endPoint x: 622, endPoint y: 533, distance: 16.6
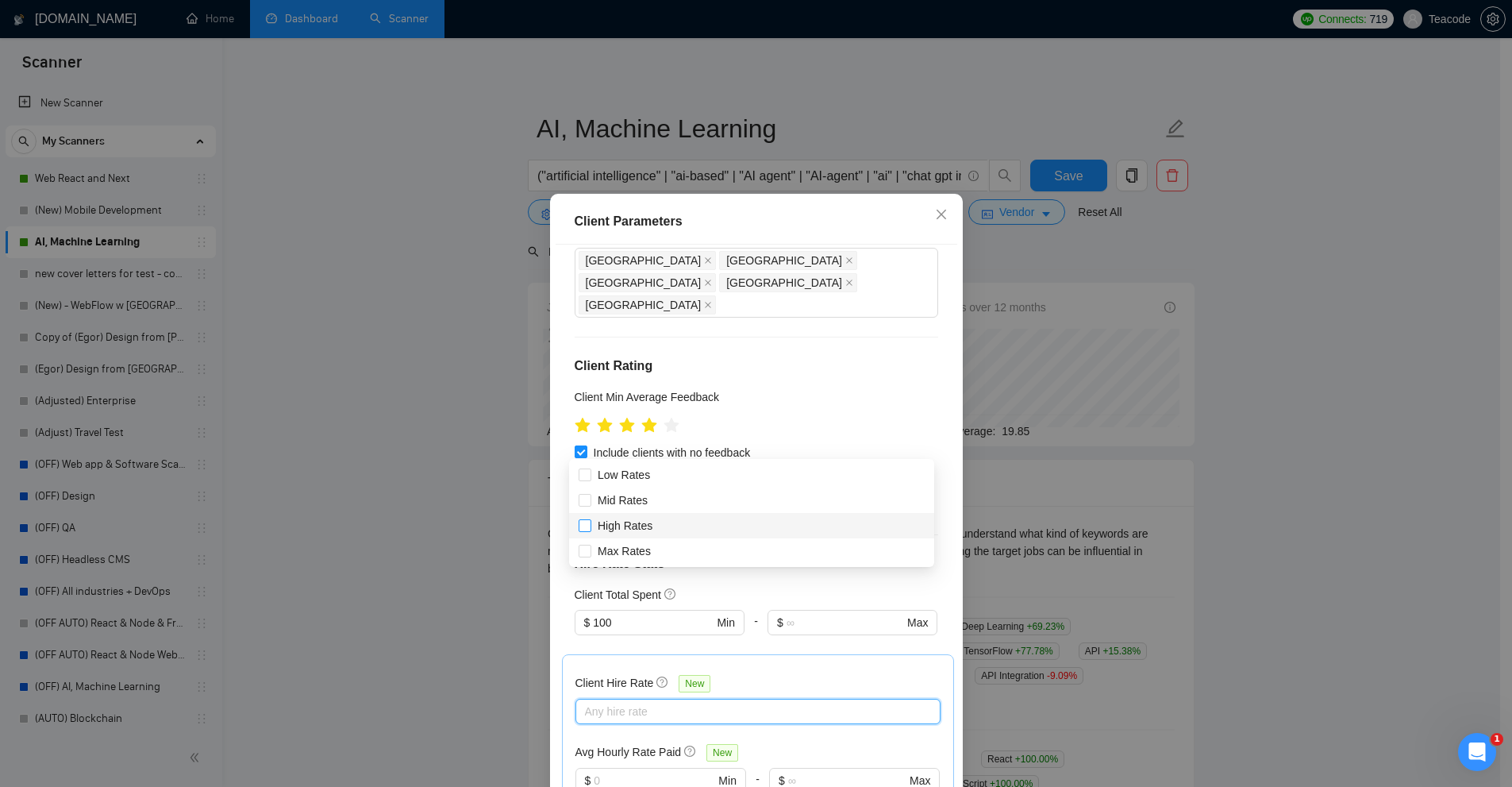
click at [629, 520] on span "High Rates" at bounding box center [625, 526] width 55 height 12
click at [590, 520] on input "High Rates" at bounding box center [584, 525] width 12 height 12
checkbox input "true"
click at [608, 547] on span "Max Rates" at bounding box center [624, 551] width 53 height 12
click at [590, 547] on input "Max Rates" at bounding box center [584, 550] width 12 height 12
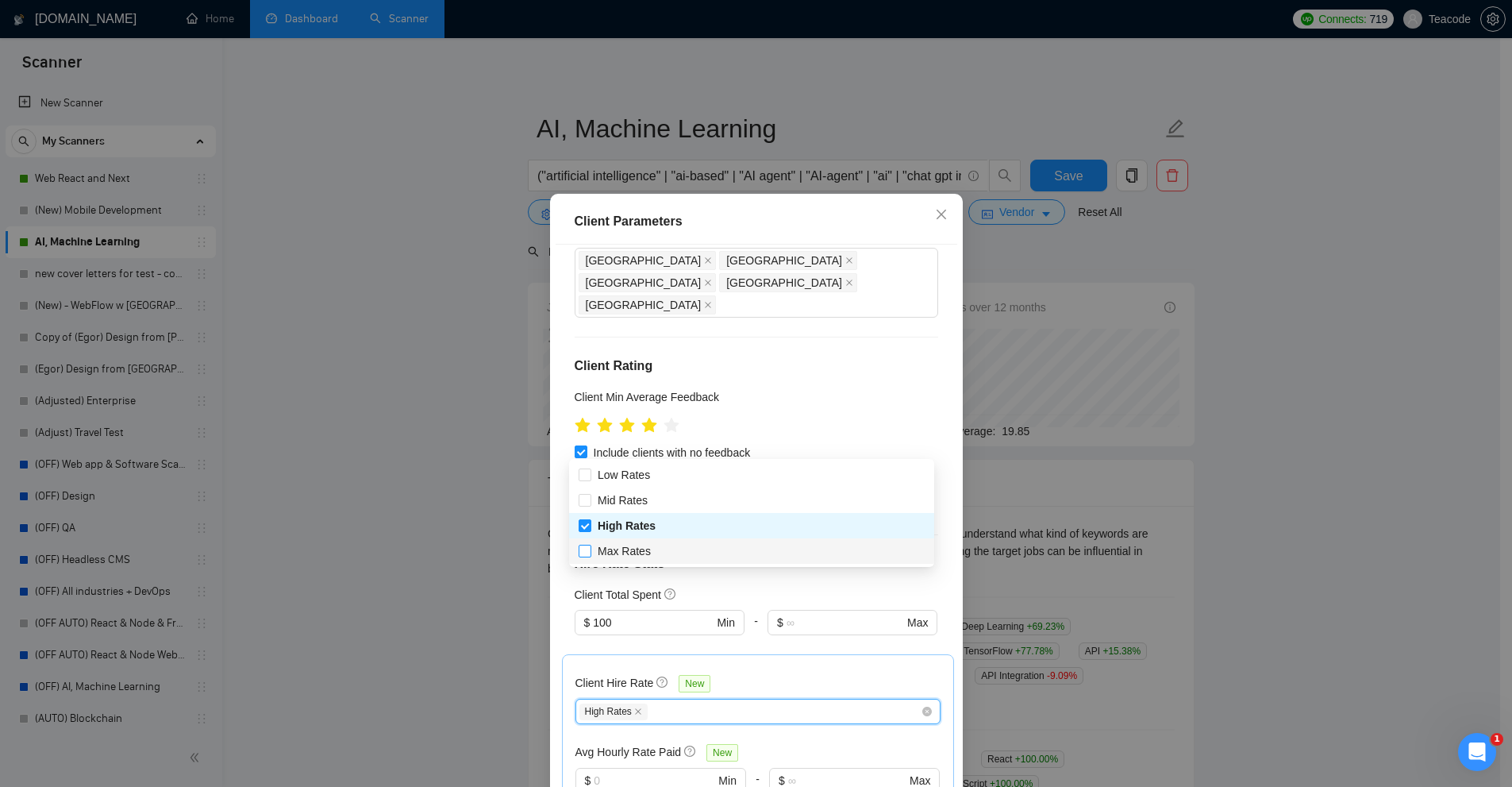
checkbox input "true"
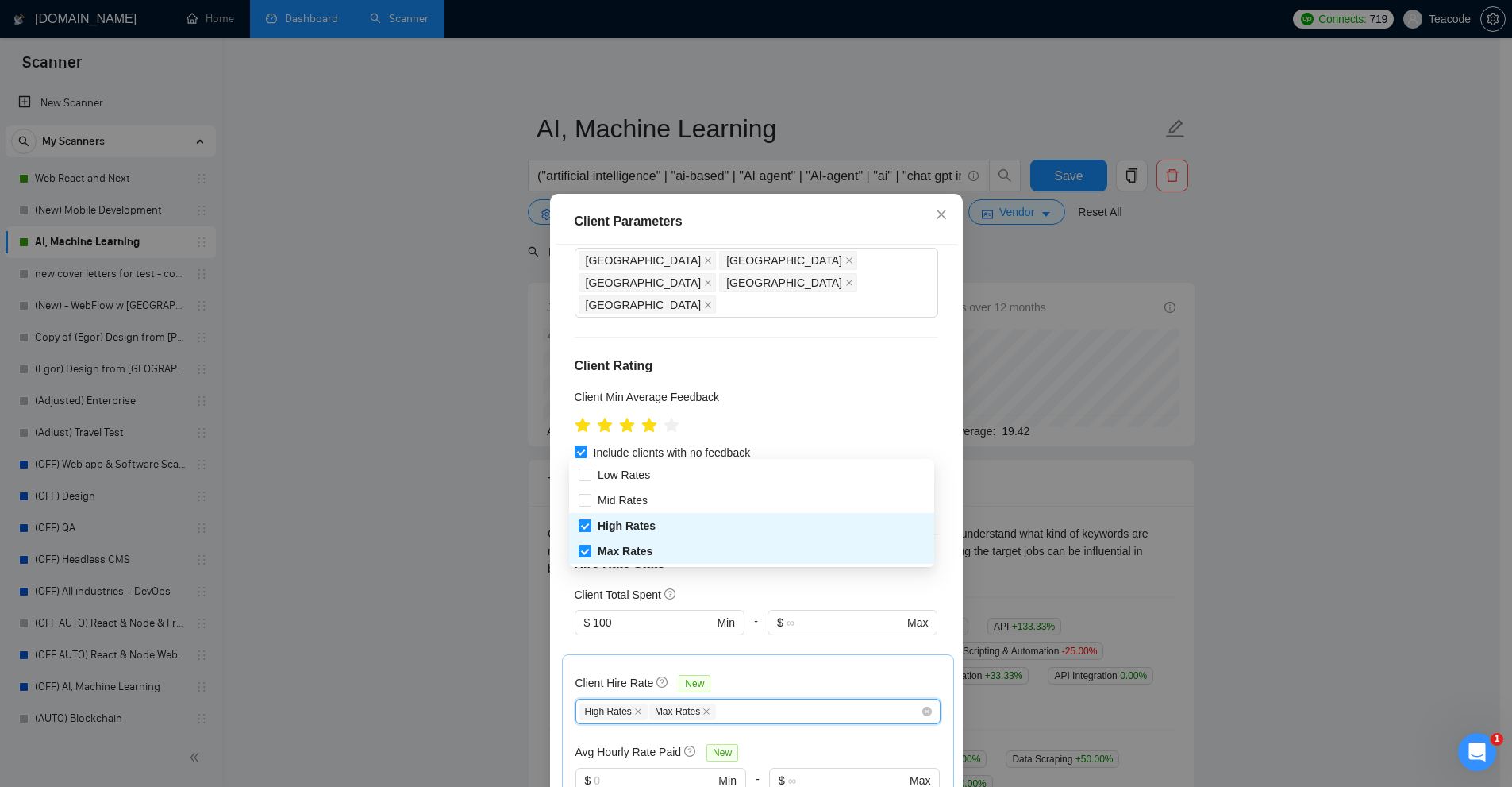
click at [612, 531] on span "High Rates" at bounding box center [626, 526] width 58 height 12
click at [590, 530] on input "High Rates" at bounding box center [584, 525] width 12 height 12
checkbox input "false"
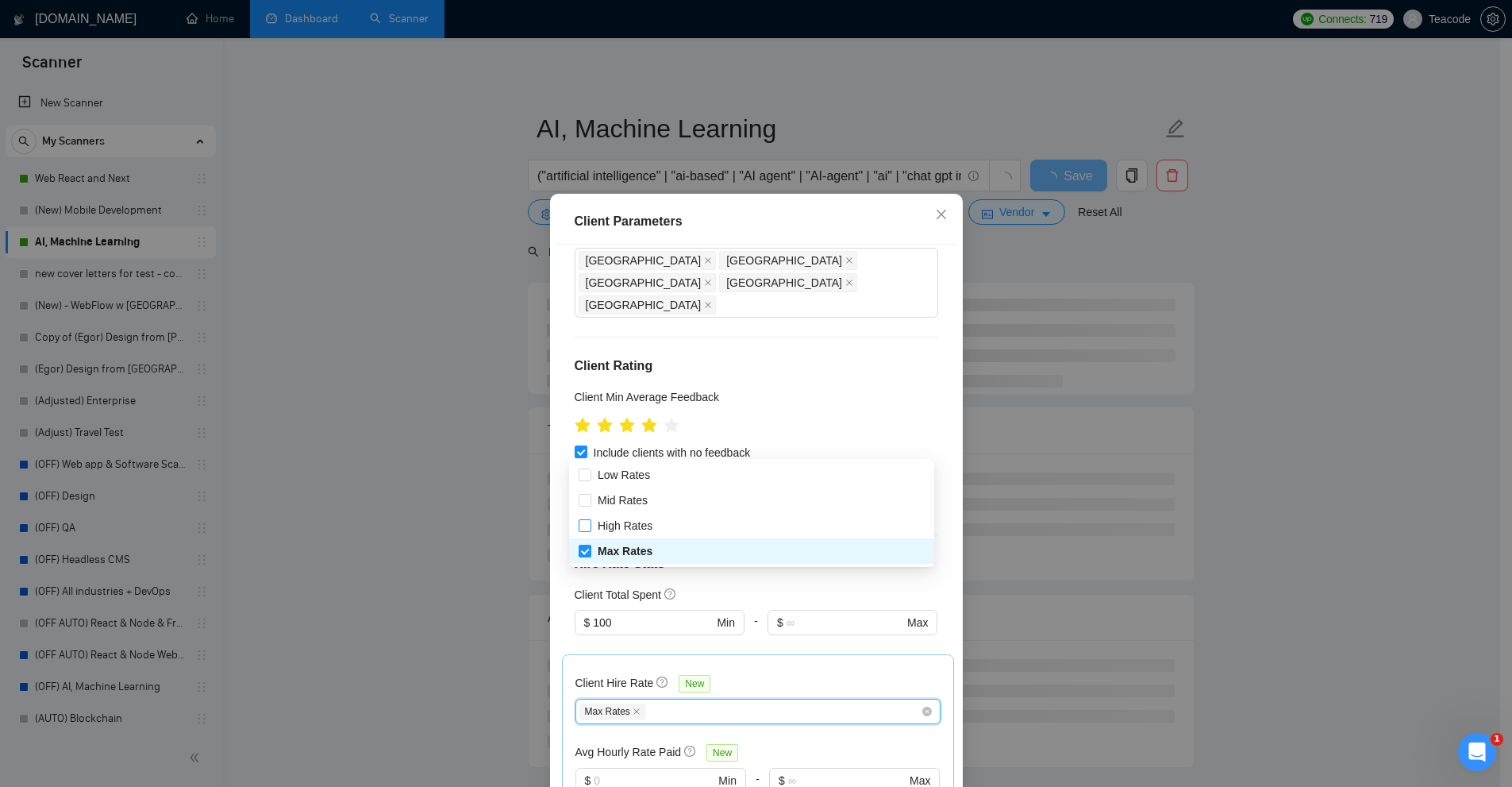
drag, startPoint x: 612, startPoint y: 556, endPoint x: 671, endPoint y: 588, distance: 67.1
click at [671, 588] on body "Scanner New Scanner My Scanners Web React and Next (New) Mobile Development AI,…" at bounding box center [750, 393] width 1500 height 787
click at [726, 596] on div "Client Location Include Client Countries [GEOGRAPHIC_DATA] [GEOGRAPHIC_DATA] [G…" at bounding box center [757, 520] width 402 height 551
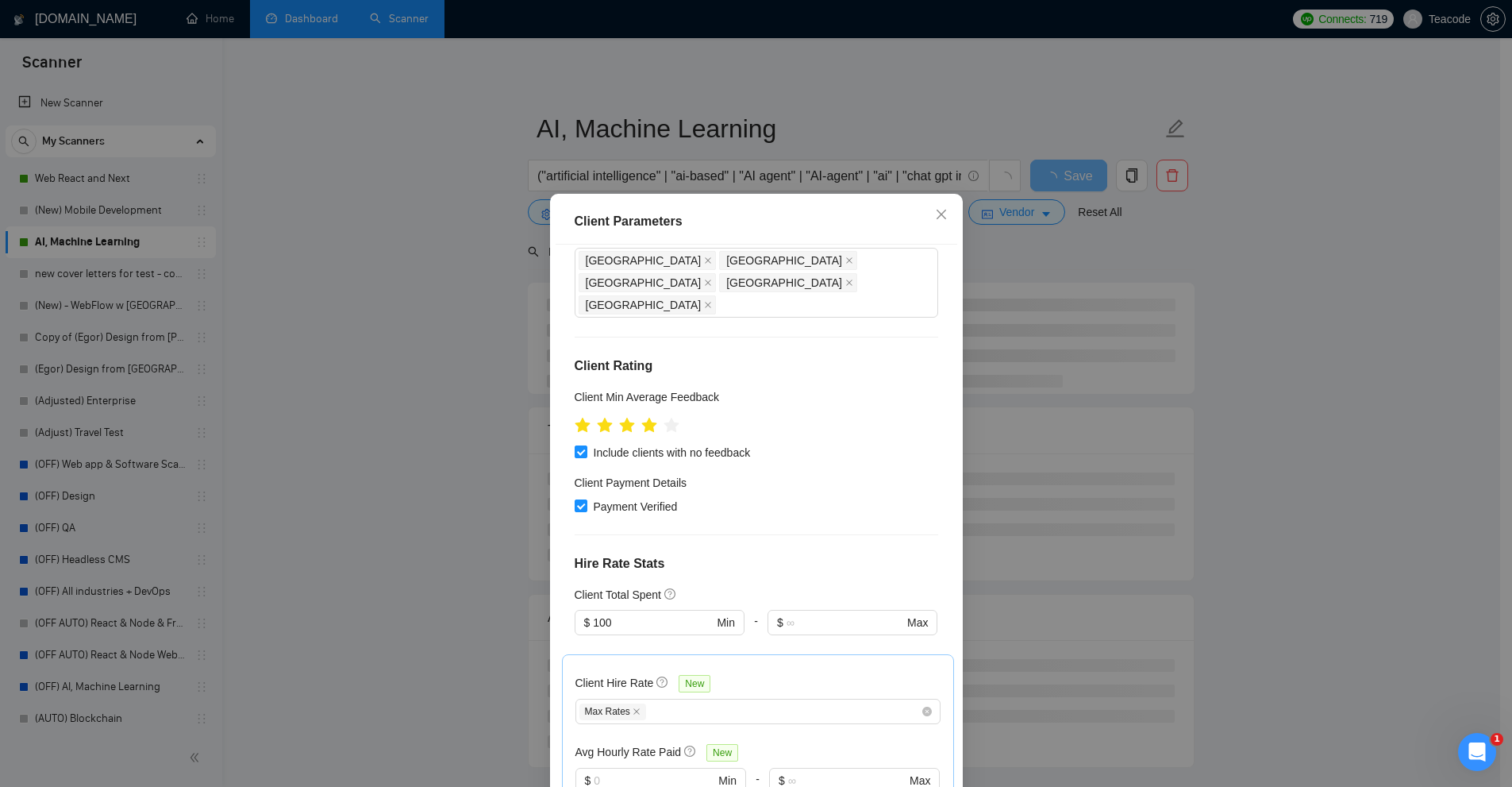
click at [1246, 428] on div "Client Parameters Client Location Include Client Countries [GEOGRAPHIC_DATA] [G…" at bounding box center [756, 393] width 1512 height 787
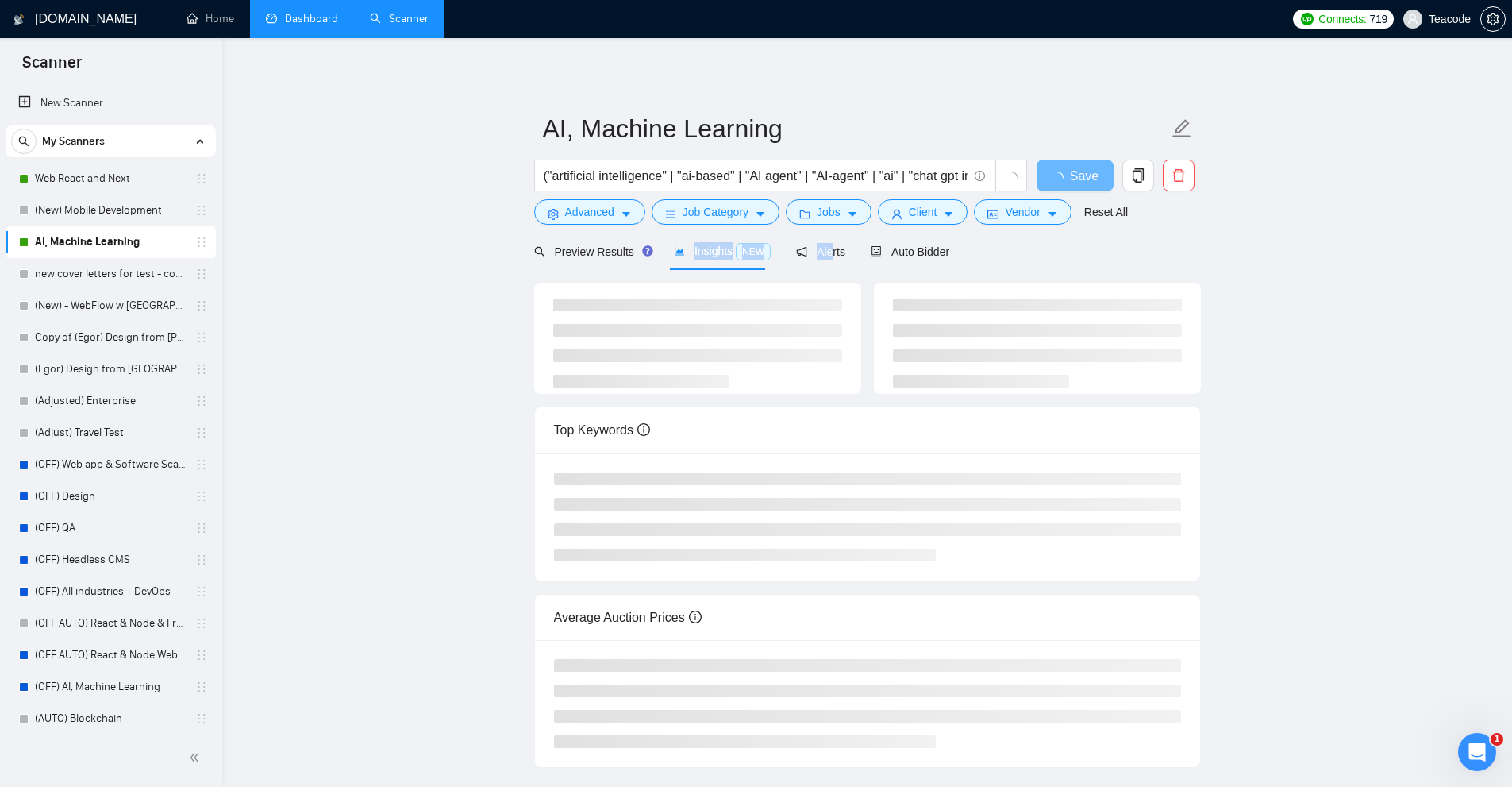
drag, startPoint x: 739, startPoint y: 258, endPoint x: 789, endPoint y: 271, distance: 51.7
click at [823, 258] on div "Preview Results Insights NEW Alerts Auto Bidder" at bounding box center [743, 251] width 416 height 37
click at [797, 287] on div at bounding box center [698, 338] width 327 height 112
click at [802, 378] on ul at bounding box center [698, 343] width 289 height 89
click at [755, 423] on div "Top Keywords" at bounding box center [868, 429] width 627 height 45
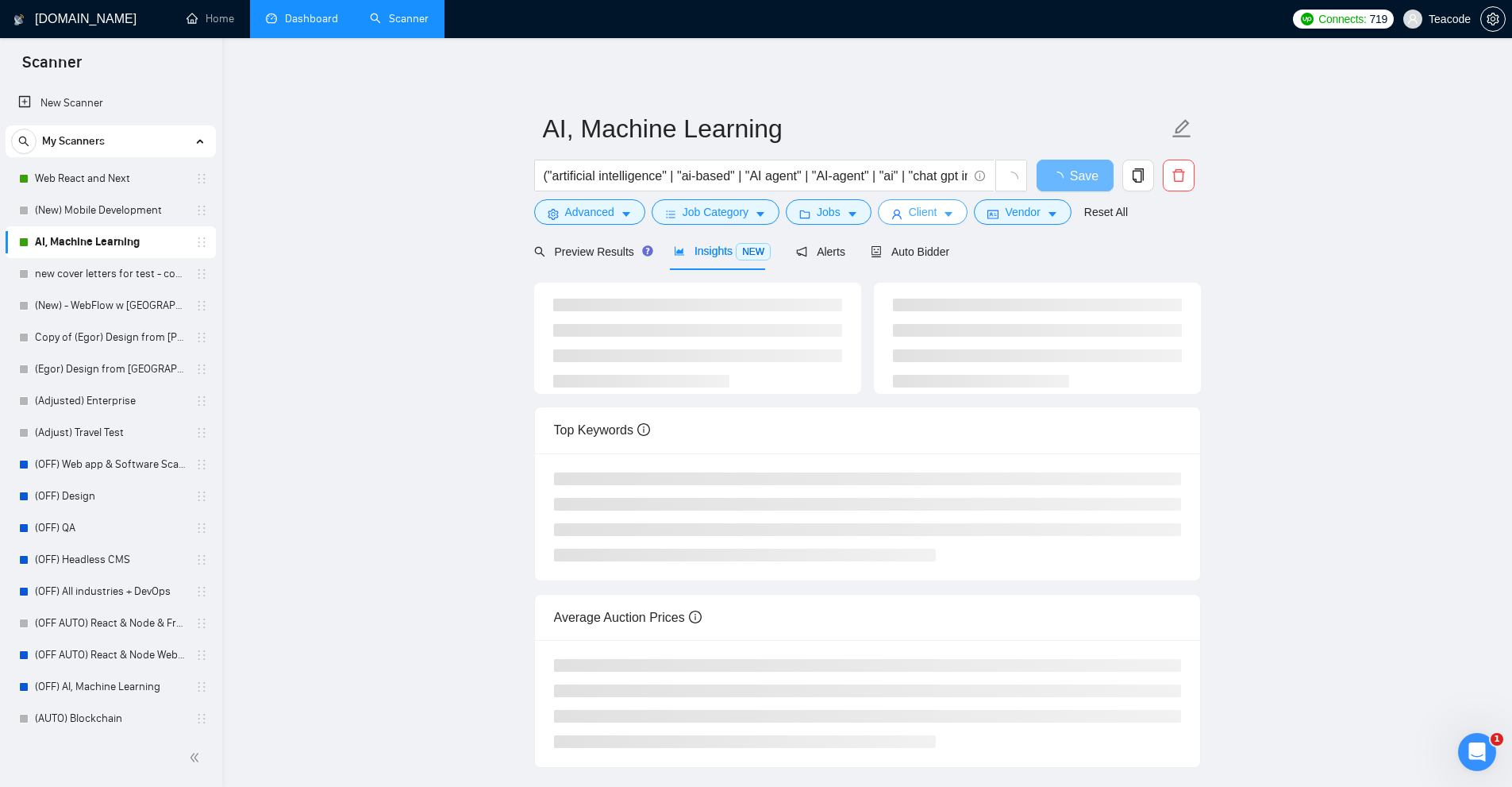
click at [923, 213] on span "Client" at bounding box center [923, 212] width 28 height 18
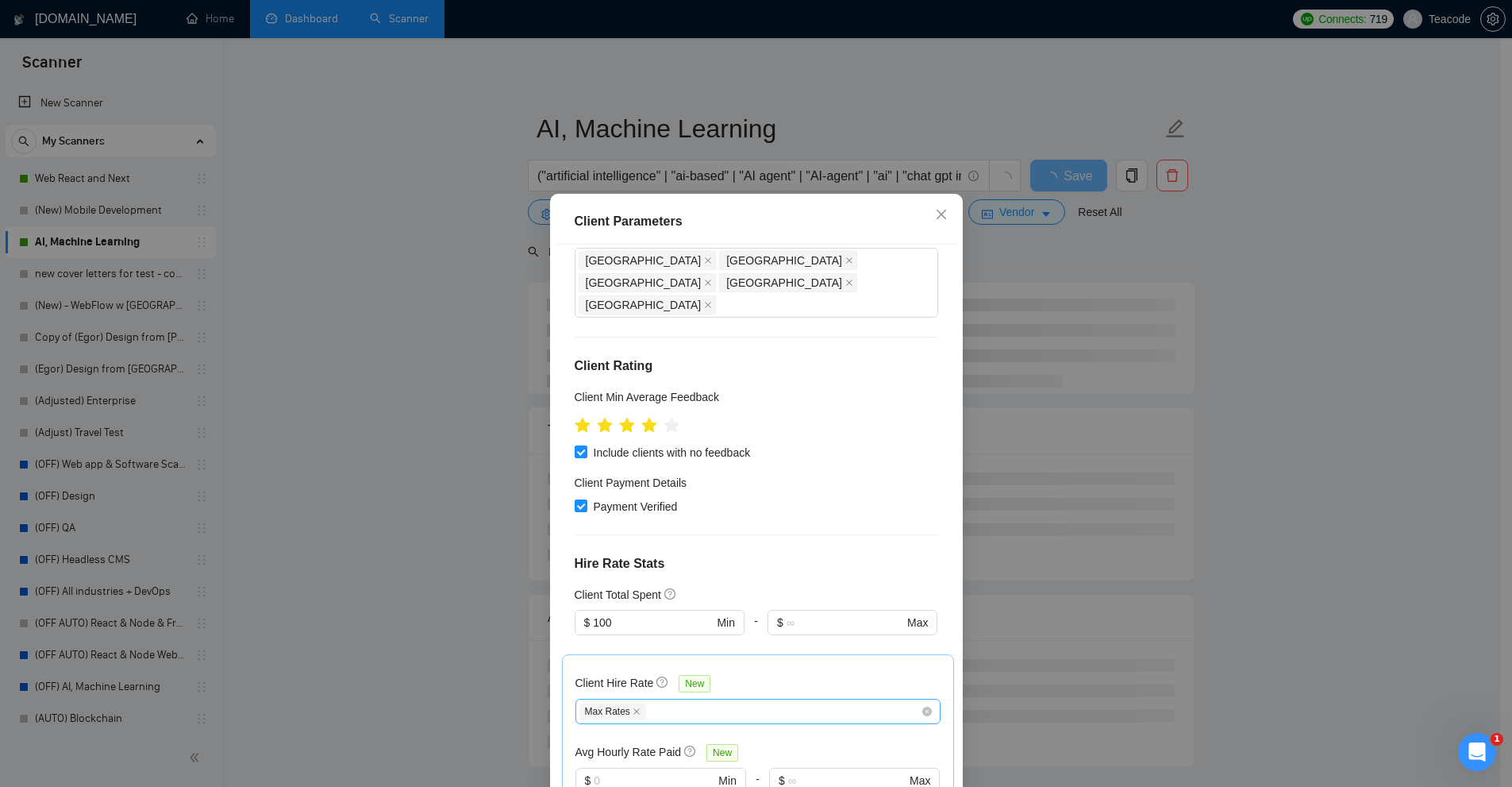
drag, startPoint x: 628, startPoint y: 449, endPoint x: 658, endPoint y: 454, distance: 30.4
click at [633, 707] on span at bounding box center [636, 712] width 8 height 9
click at [759, 674] on div "Client Hire Rate New" at bounding box center [758, 686] width 366 height 25
click at [429, 189] on div "Client Parameters Client Location Include Client Countries [GEOGRAPHIC_DATA] [G…" at bounding box center [756, 393] width 1512 height 787
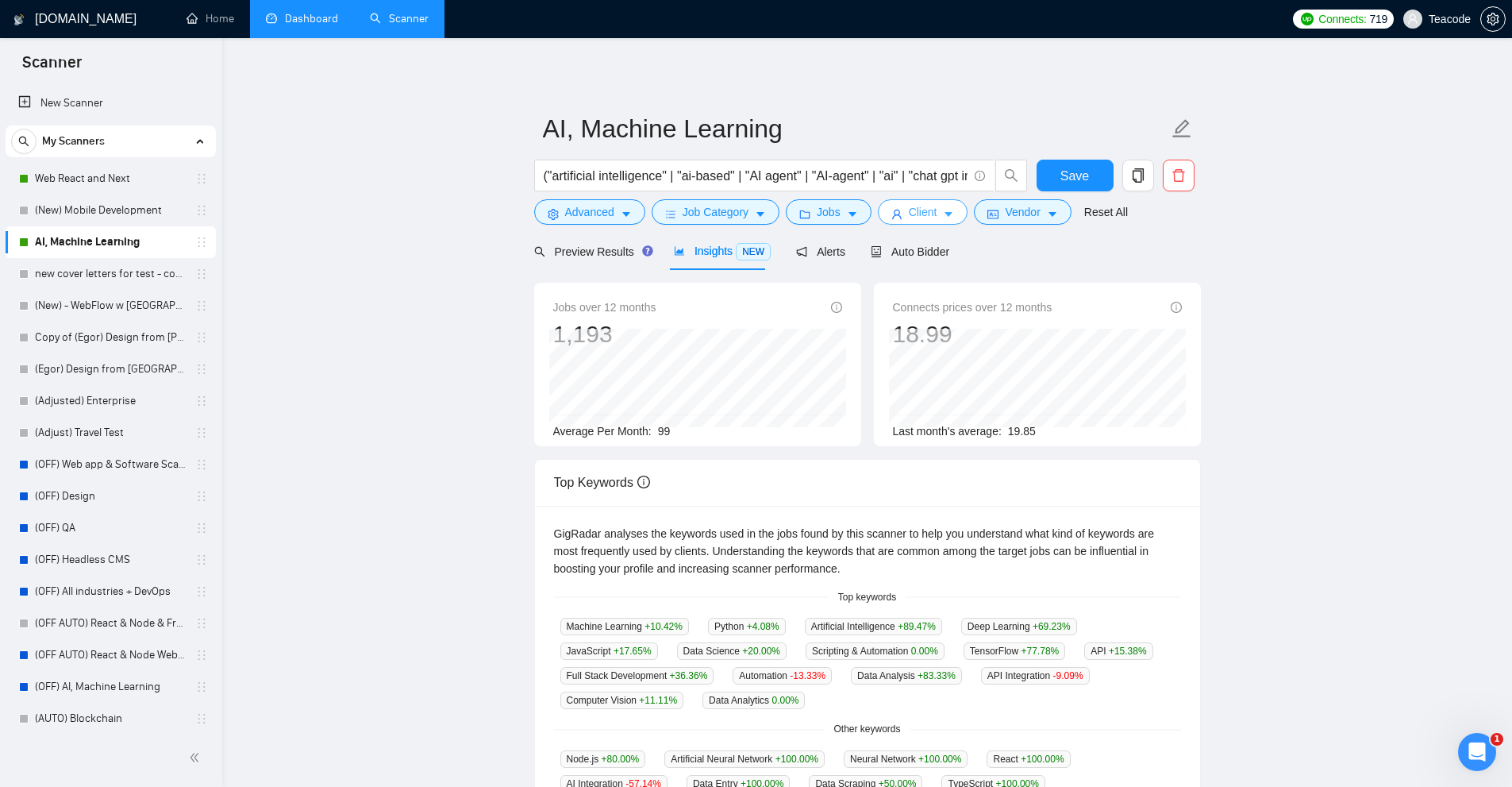
click at [940, 206] on button "Client" at bounding box center [923, 212] width 90 height 26
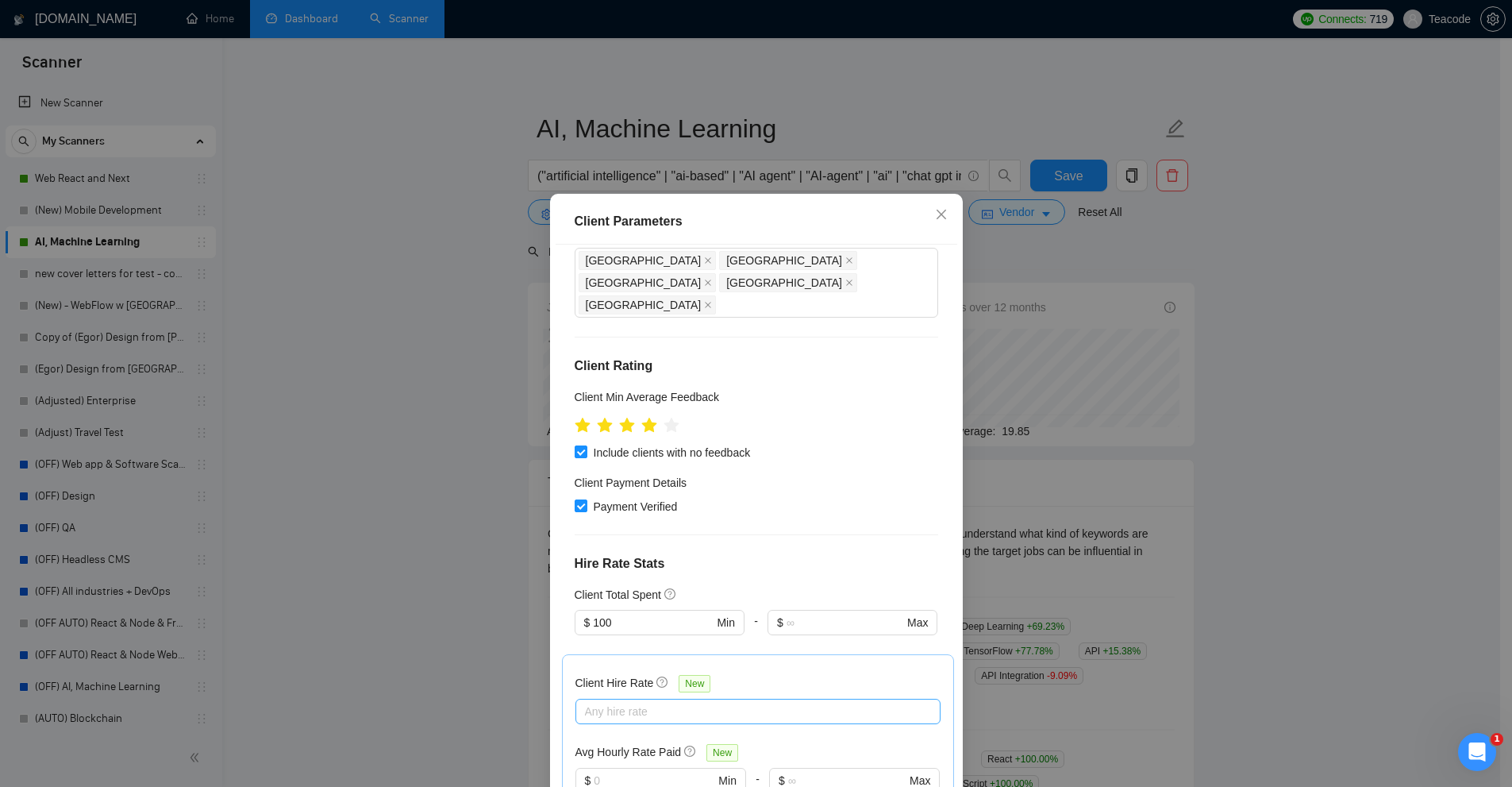
click at [684, 702] on div at bounding box center [751, 712] width 342 height 19
click at [816, 667] on div "Client Hire Rate New Any hire rate Avg Hourly Rate Paid New $ Min - $ Max Inclu…" at bounding box center [758, 752] width 366 height 170
click at [766, 702] on div at bounding box center [751, 712] width 342 height 19
click at [1104, 379] on div "Client Parameters Client Location Include Client Countries [GEOGRAPHIC_DATA] [G…" at bounding box center [756, 393] width 1512 height 787
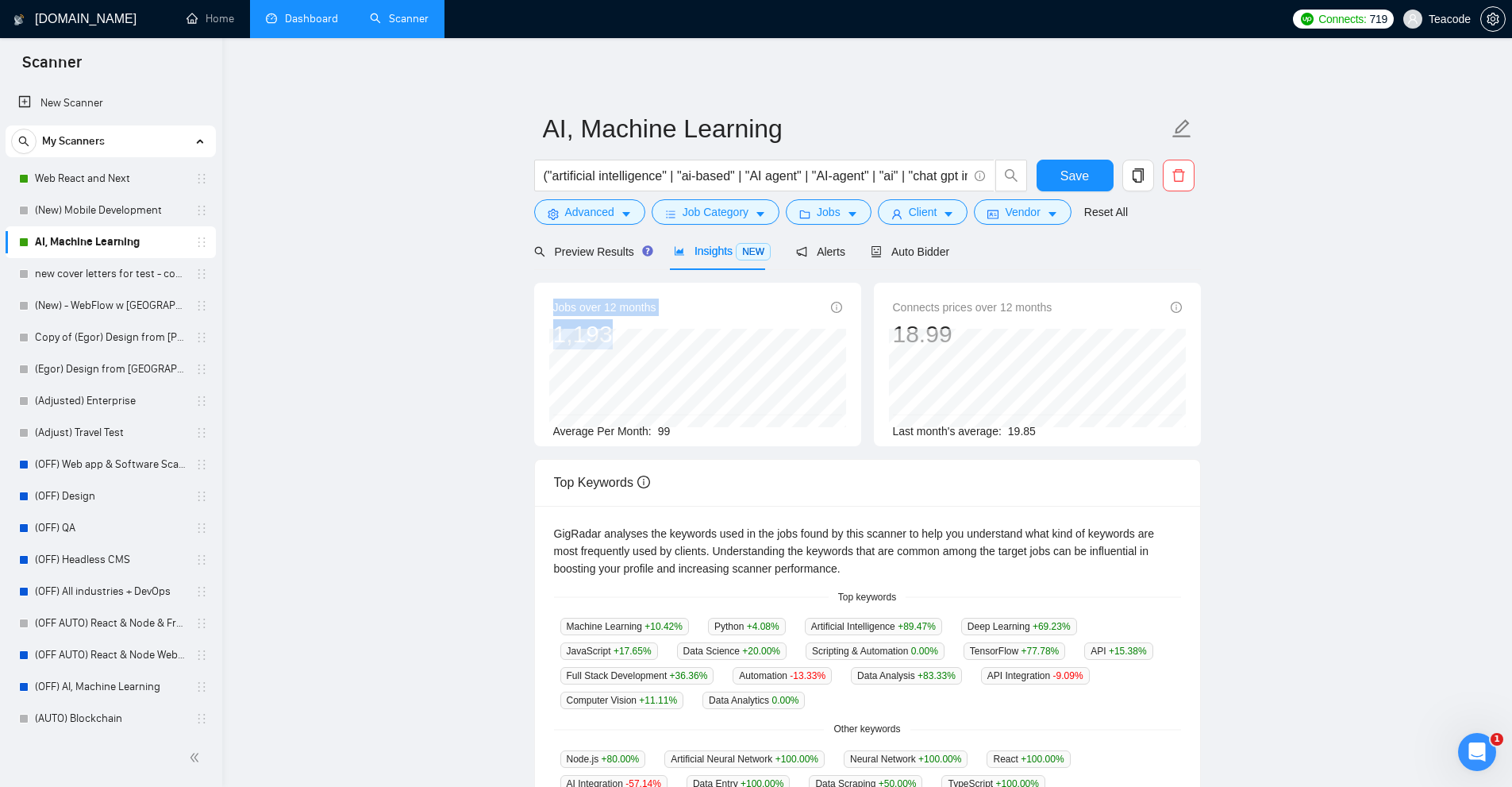
click at [673, 350] on main "AI, Machine Learning ("artificial intelligence" | "ai-based" | "AI agent" | "AI…" at bounding box center [868, 608] width 1239 height 1089
click at [744, 447] on div "Jobs over 12 months 1,193 [DATE] 92 Average Per Month: 99 Connects prices over …" at bounding box center [868, 370] width 680 height 176
click at [945, 213] on icon "caret-down" at bounding box center [949, 214] width 8 height 4
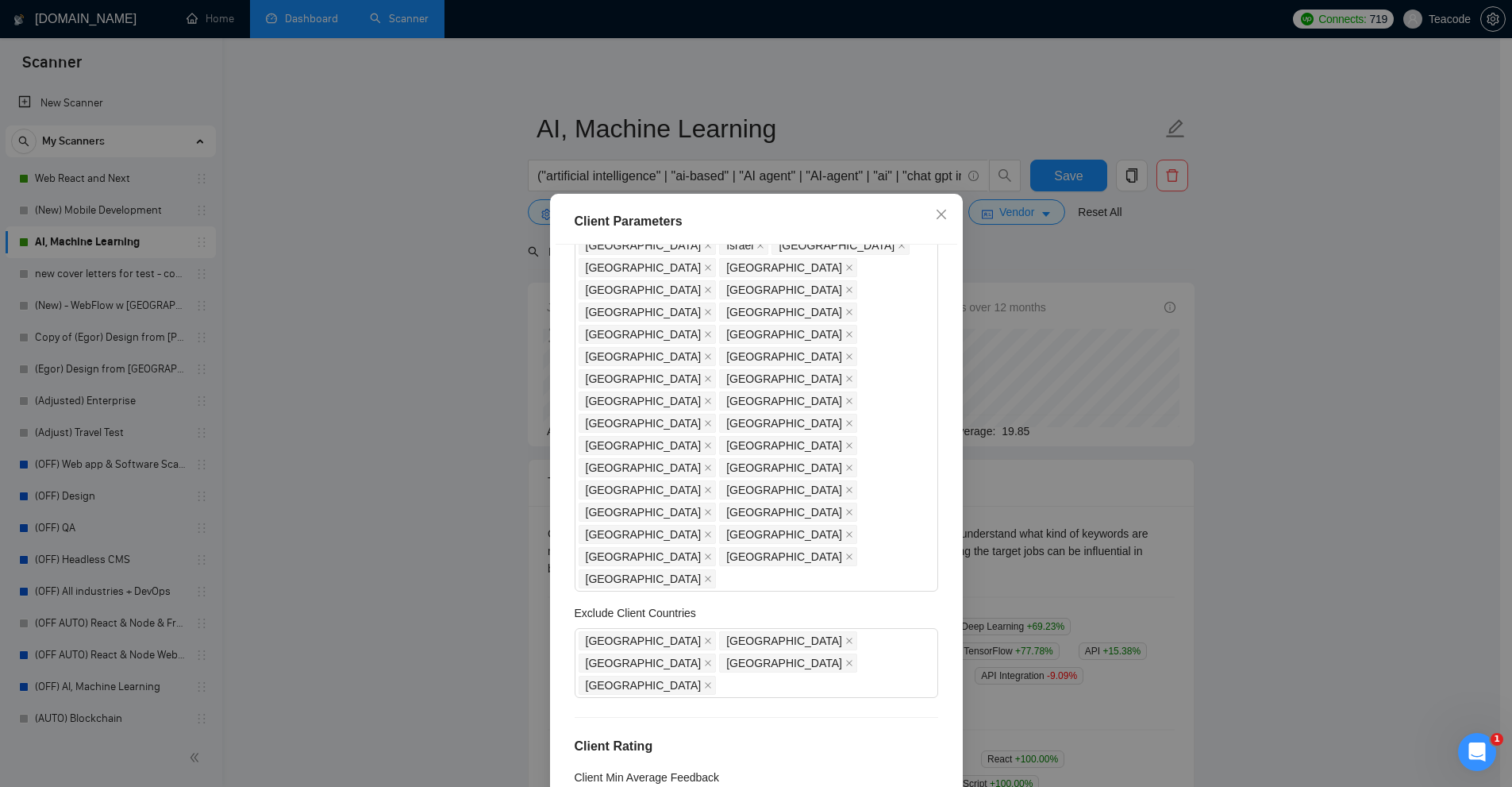
scroll to position [0, 0]
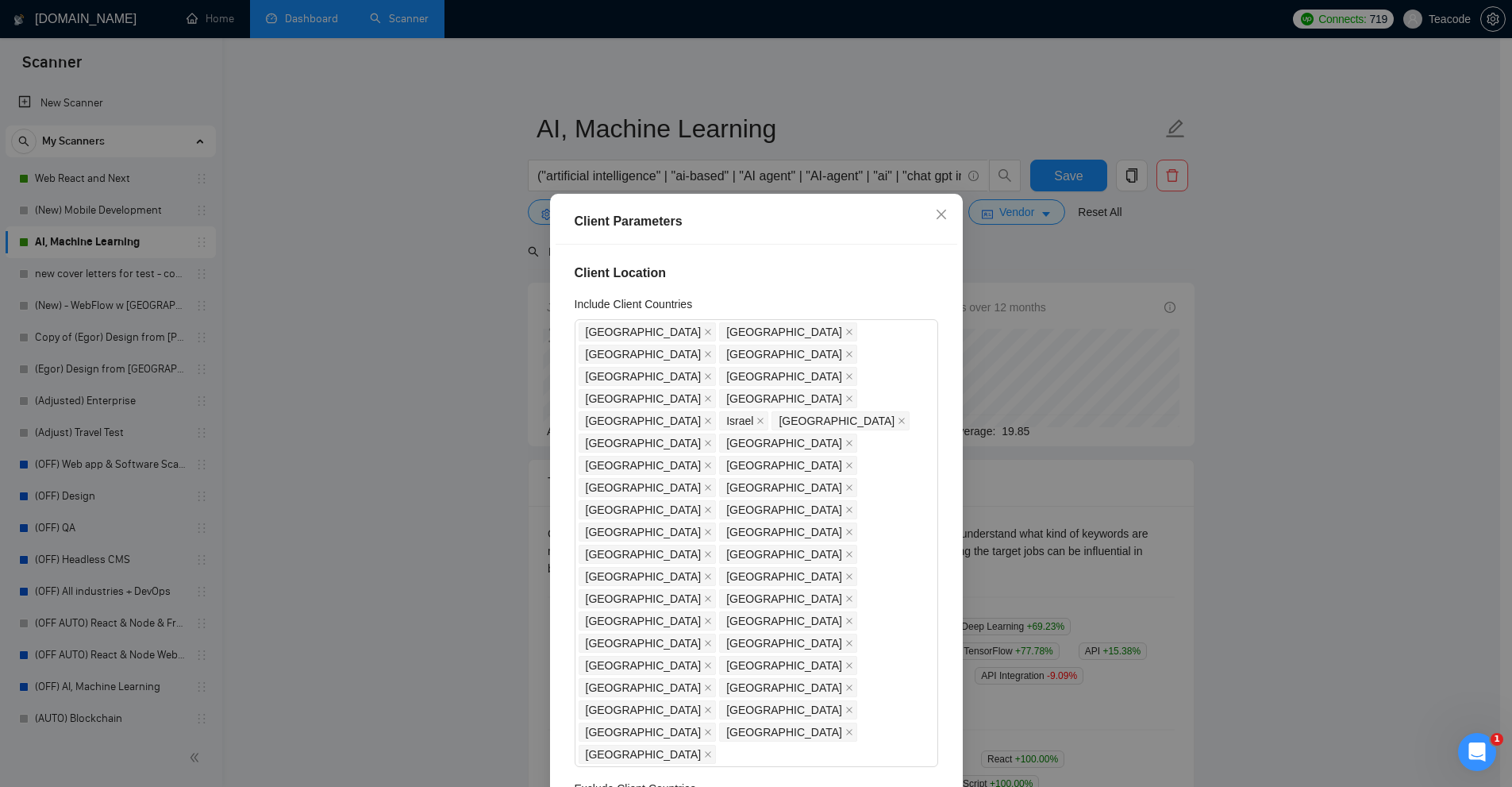
click at [1065, 297] on div "Client Parameters Client Location Include Client Countries [GEOGRAPHIC_DATA] [G…" at bounding box center [756, 393] width 1512 height 787
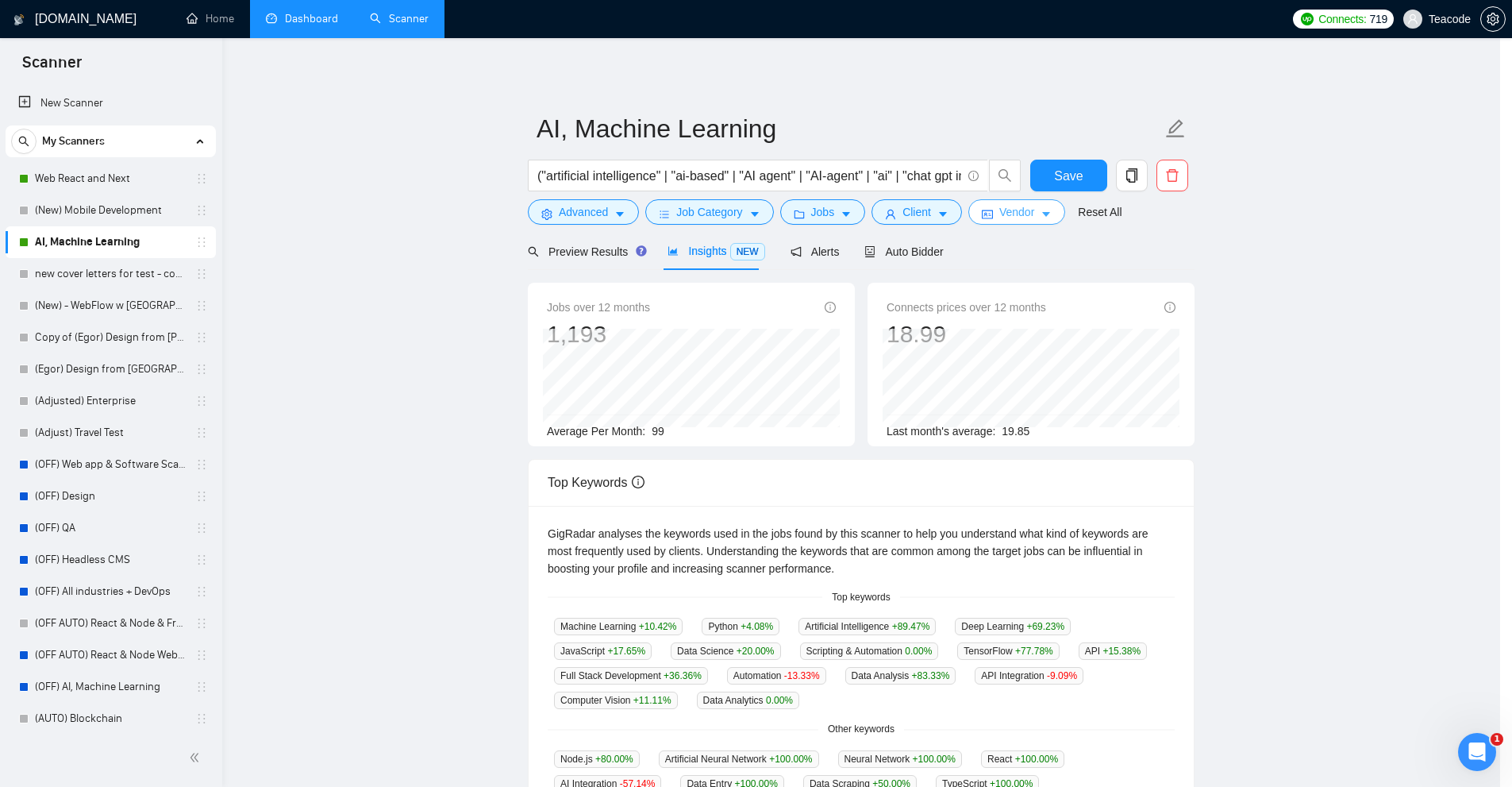
click at [1013, 203] on button "Vendor" at bounding box center [1016, 212] width 96 height 26
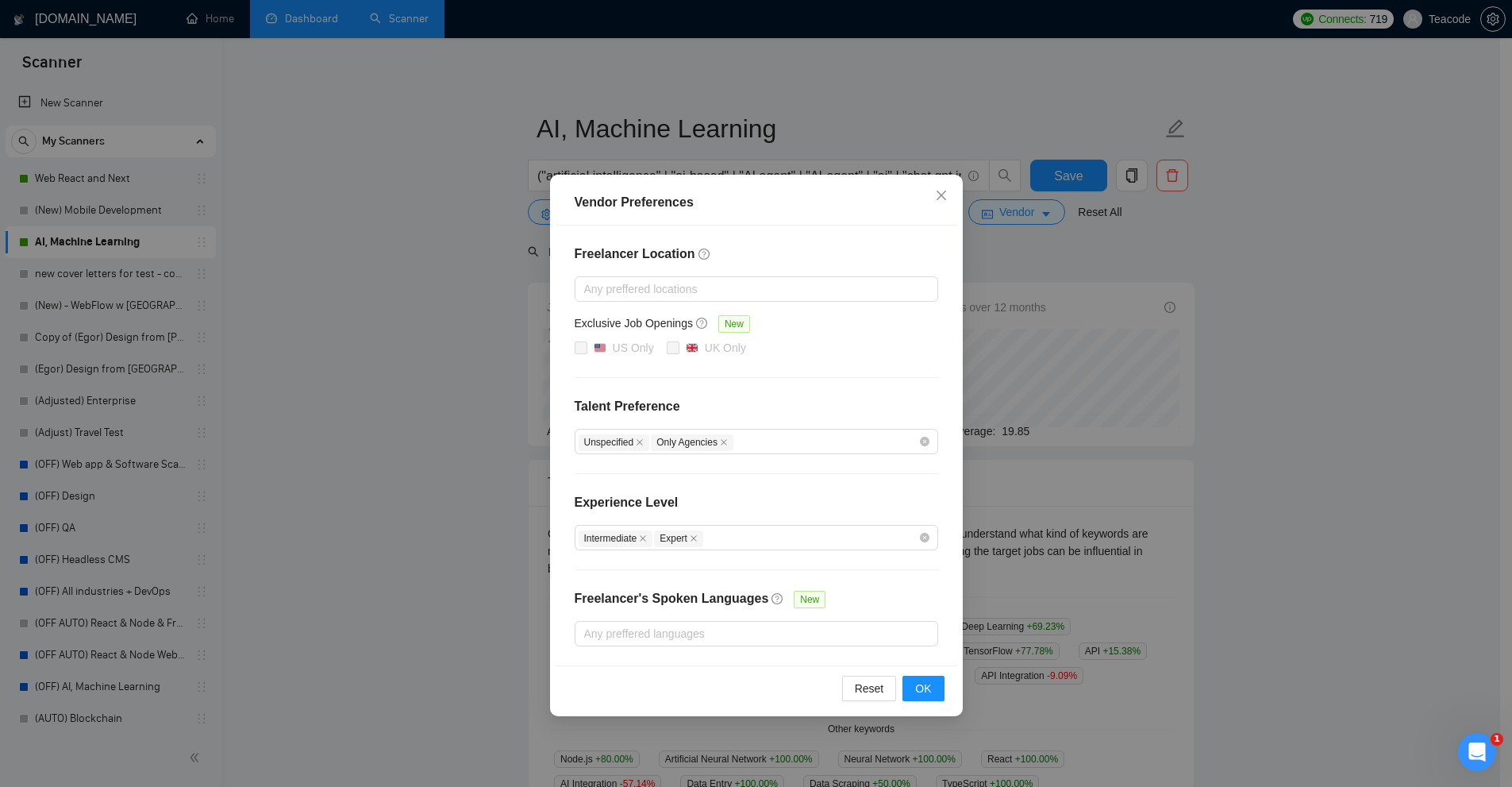
click at [791, 390] on div "Freelancer Location Any preffered locations Exclusive Job Openings New US Only …" at bounding box center [757, 445] width 402 height 440
click at [673, 637] on div at bounding box center [749, 634] width 340 height 19
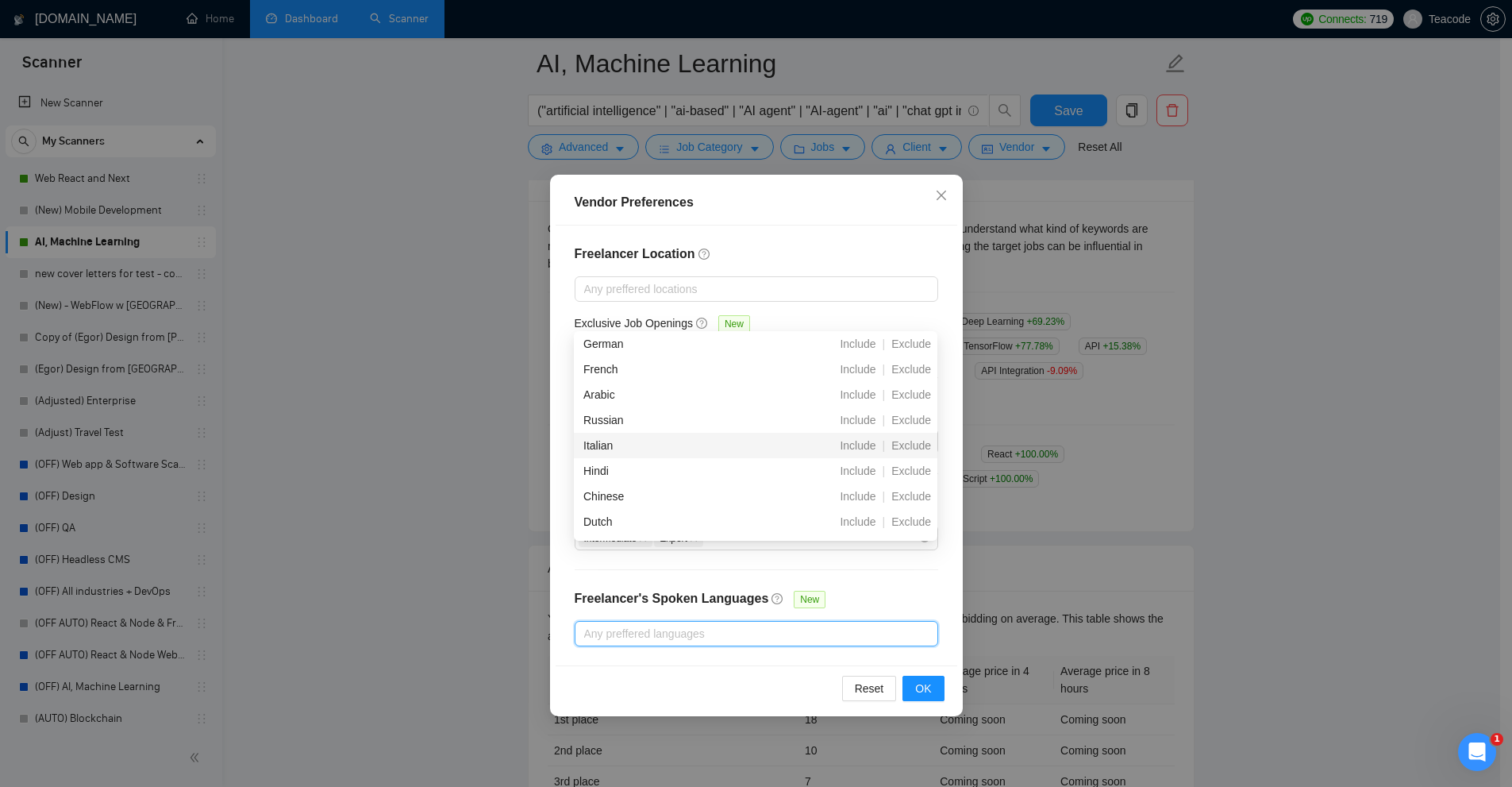
scroll to position [238, 0]
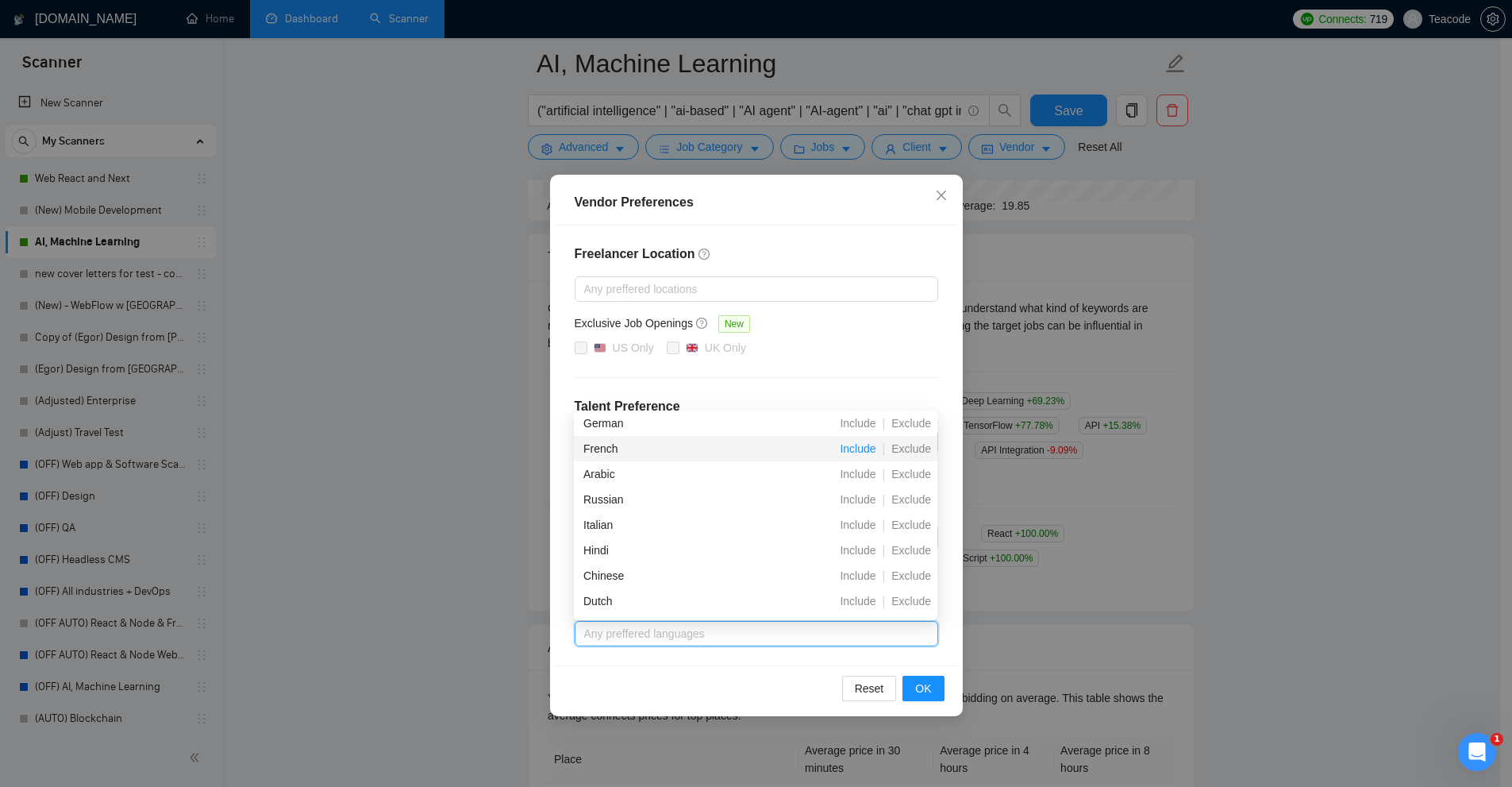
click at [861, 455] on span "Include" at bounding box center [858, 449] width 49 height 12
click at [1215, 376] on div "Vendor Preferences Freelancer Location Any preffered locations Exclusive Job Op…" at bounding box center [756, 393] width 1512 height 787
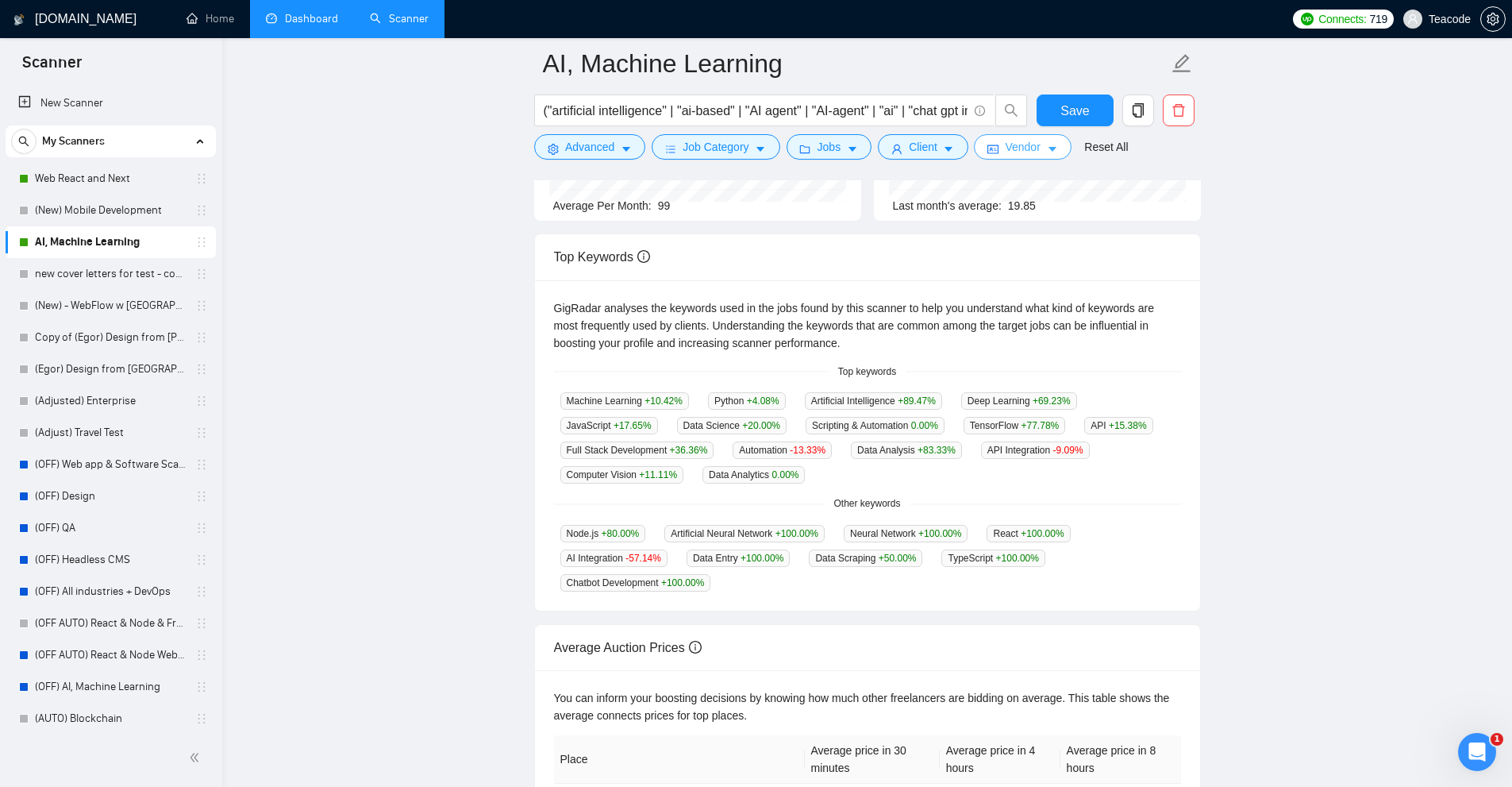
scroll to position [0, 0]
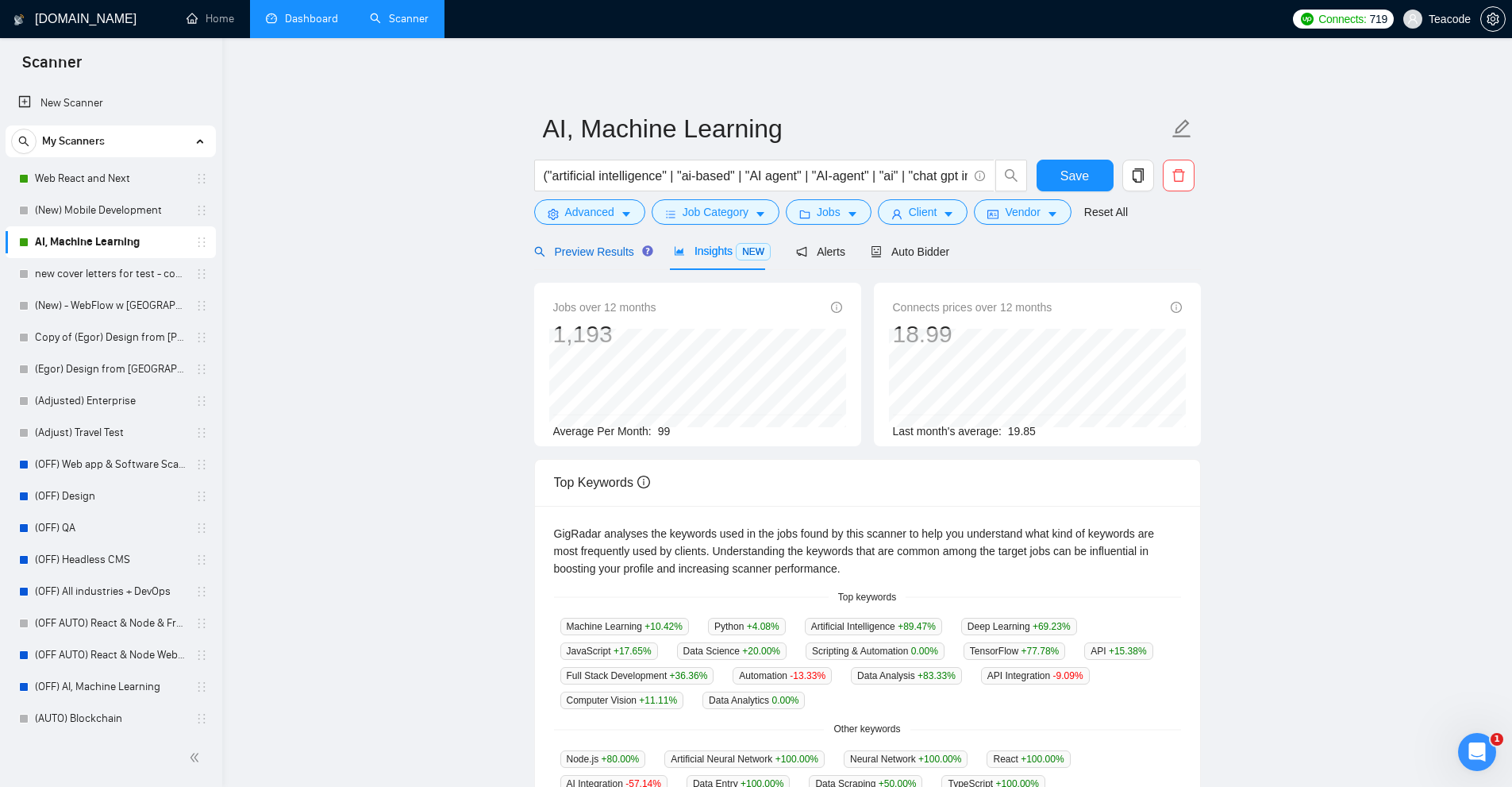
click at [610, 257] on span "Preview Results" at bounding box center [591, 251] width 114 height 12
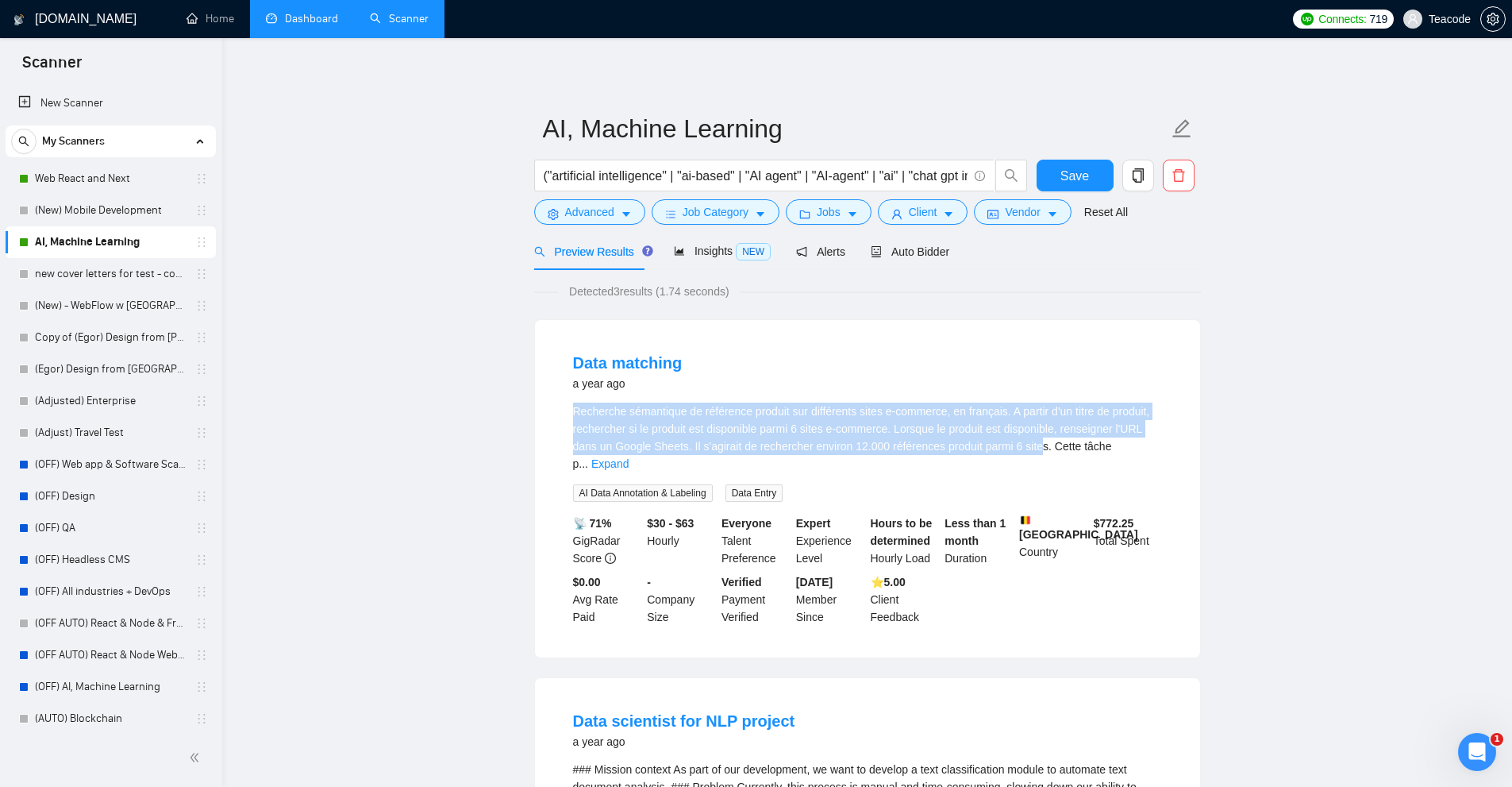
drag, startPoint x: 574, startPoint y: 415, endPoint x: 1042, endPoint y: 444, distance: 468.9
click at [1042, 445] on li "Data matching a year ago Recherche sémantique de référence produit sur différen…" at bounding box center [868, 489] width 627 height 299
click at [1042, 444] on span "Recherche sémantique de référence produit sur différents sites e-commerce, en f…" at bounding box center [861, 437] width 577 height 66
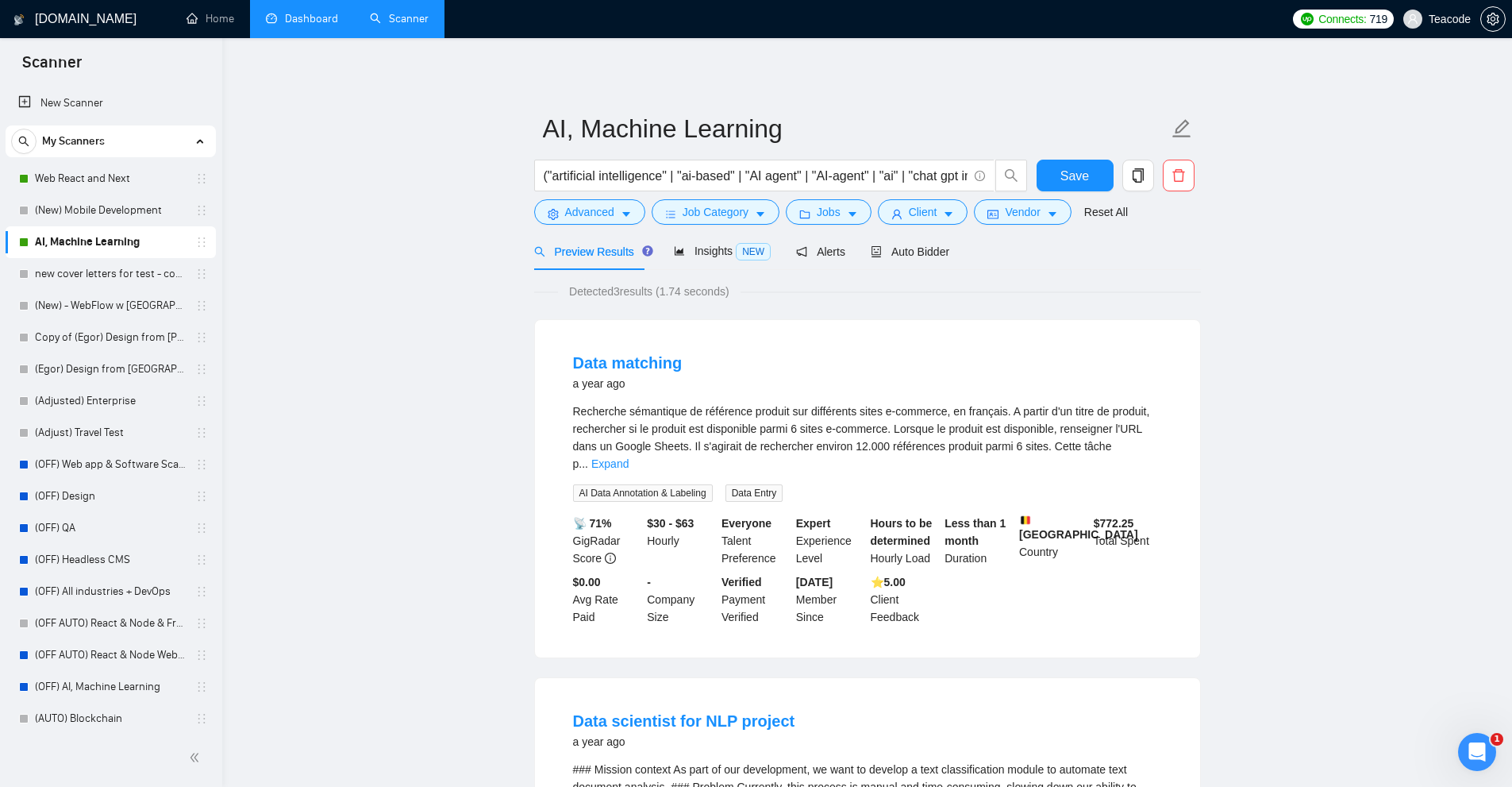
click at [1159, 445] on div "Recherche sémantique de référence produit sur différents sites e-commerce, en f…" at bounding box center [867, 437] width 589 height 70
click at [629, 458] on link "Expand" at bounding box center [610, 464] width 37 height 12
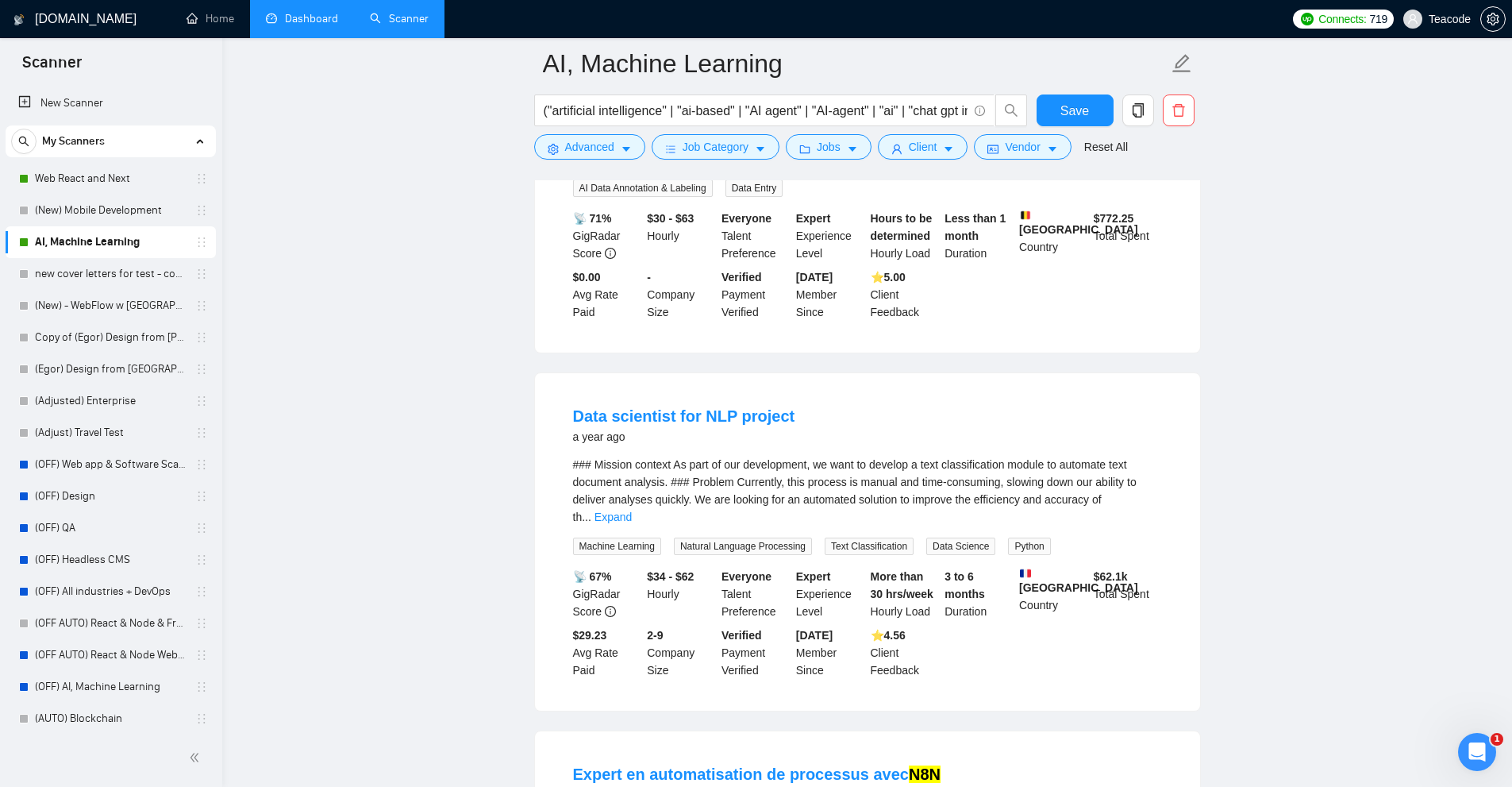
scroll to position [476, 0]
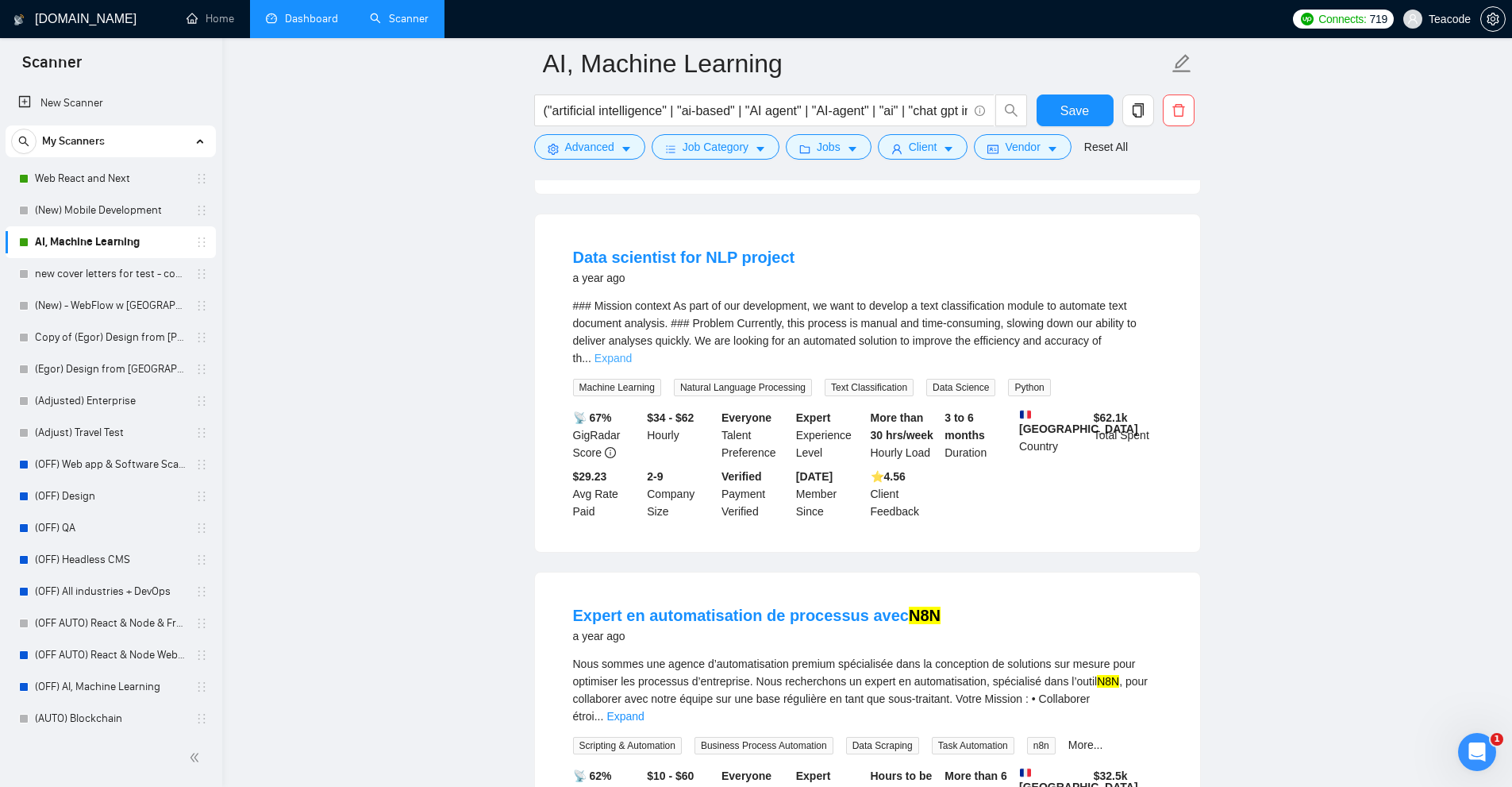
click at [632, 351] on link "Expand" at bounding box center [613, 358] width 37 height 12
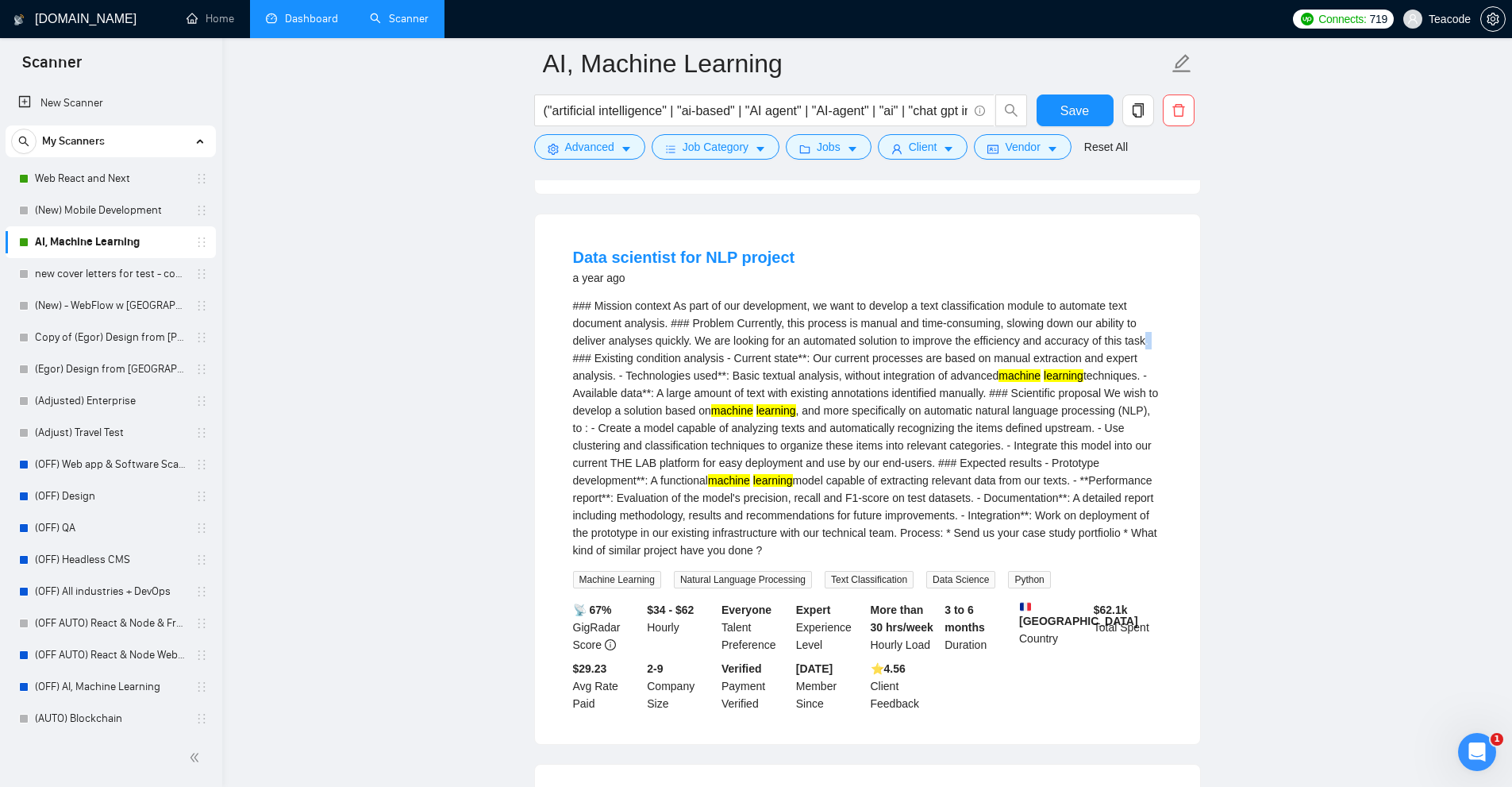
click at [1155, 335] on div "### Mission context As part of our development, we want to develop a text class…" at bounding box center [867, 428] width 589 height 262
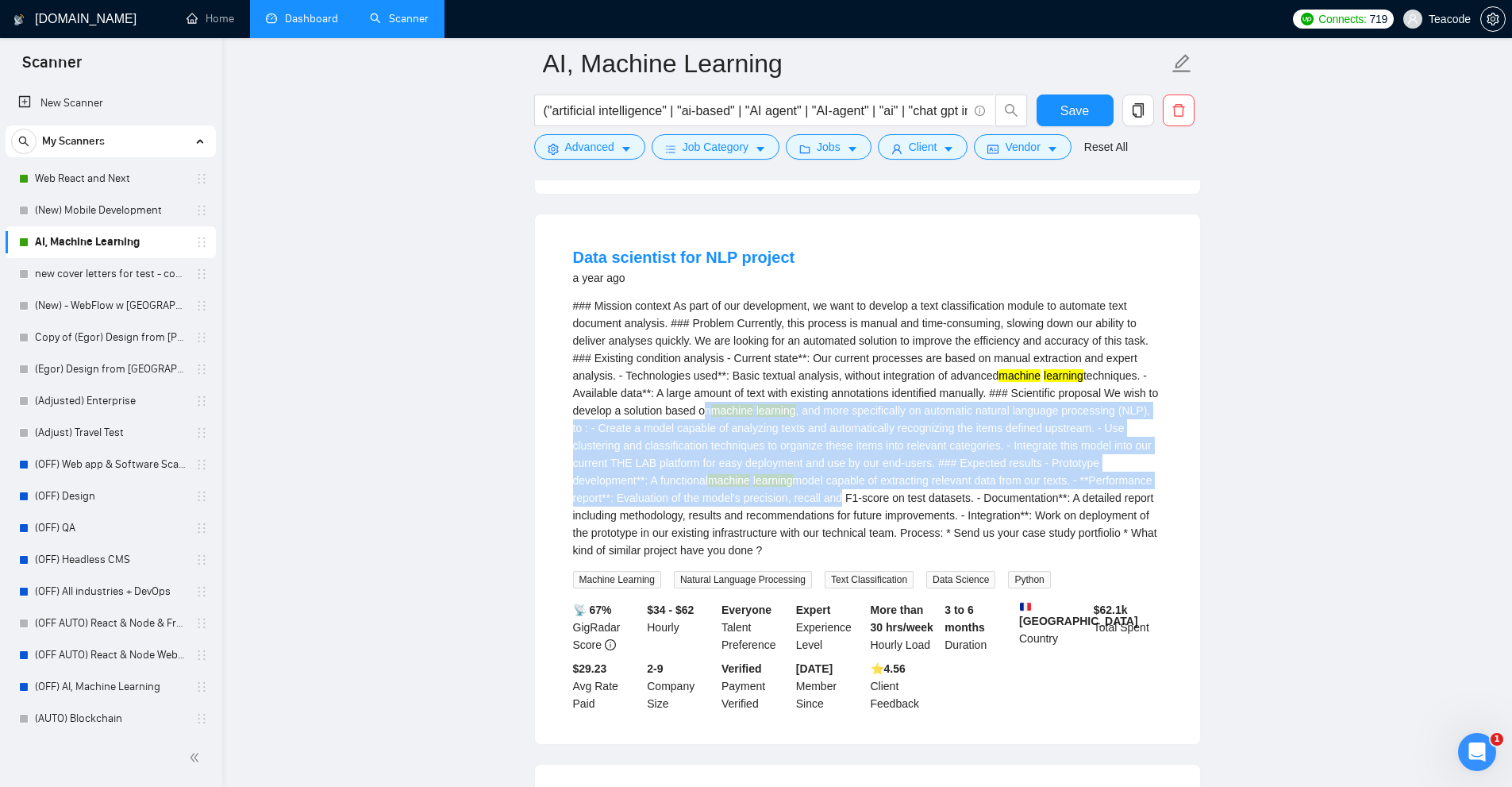
drag, startPoint x: 712, startPoint y: 408, endPoint x: 895, endPoint y: 492, distance: 201.4
click at [897, 491] on div "### Mission context As part of our development, we want to develop a text class…" at bounding box center [867, 428] width 589 height 262
click at [888, 495] on div "### Mission context As part of our development, we want to develop a text class…" at bounding box center [867, 428] width 589 height 262
drag, startPoint x: 862, startPoint y: 552, endPoint x: 831, endPoint y: 493, distance: 66.6
click at [825, 498] on div "### Mission context As part of our development, we want to develop a text class…" at bounding box center [867, 428] width 589 height 262
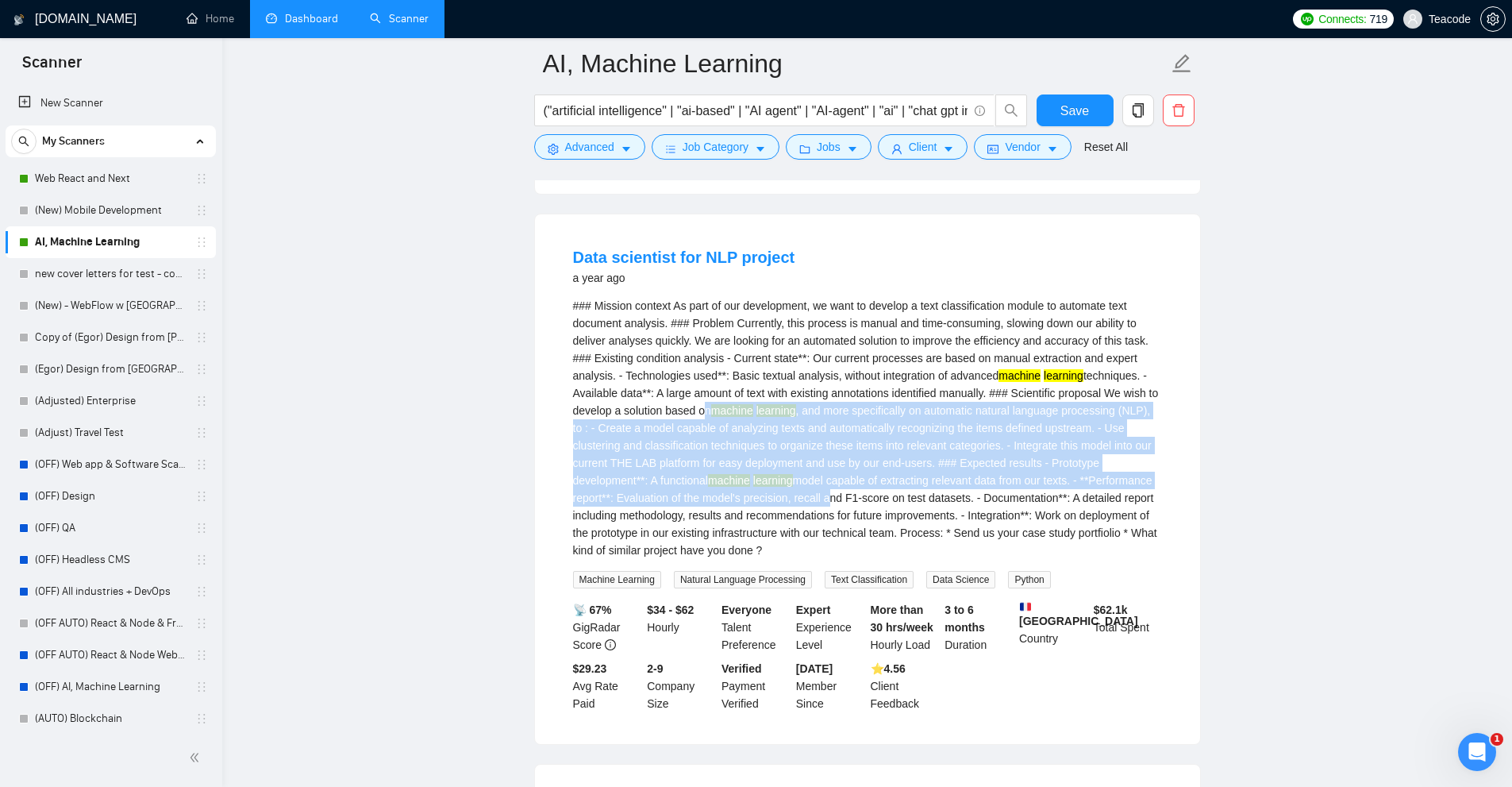
click at [831, 493] on div "### Mission context As part of our development, we want to develop a text class…" at bounding box center [867, 428] width 589 height 262
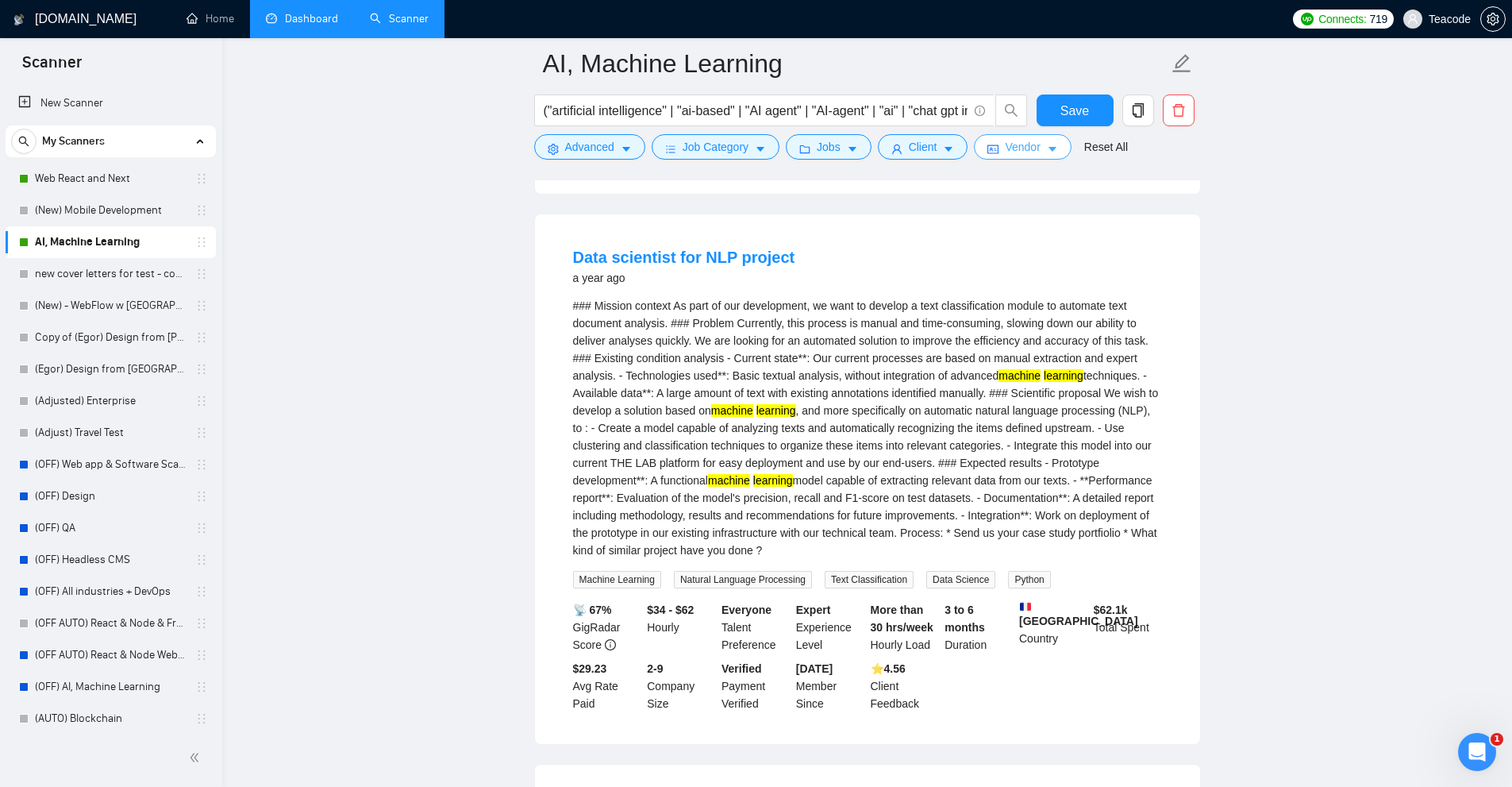
click at [994, 148] on icon "idcard" at bounding box center [993, 150] width 12 height 9
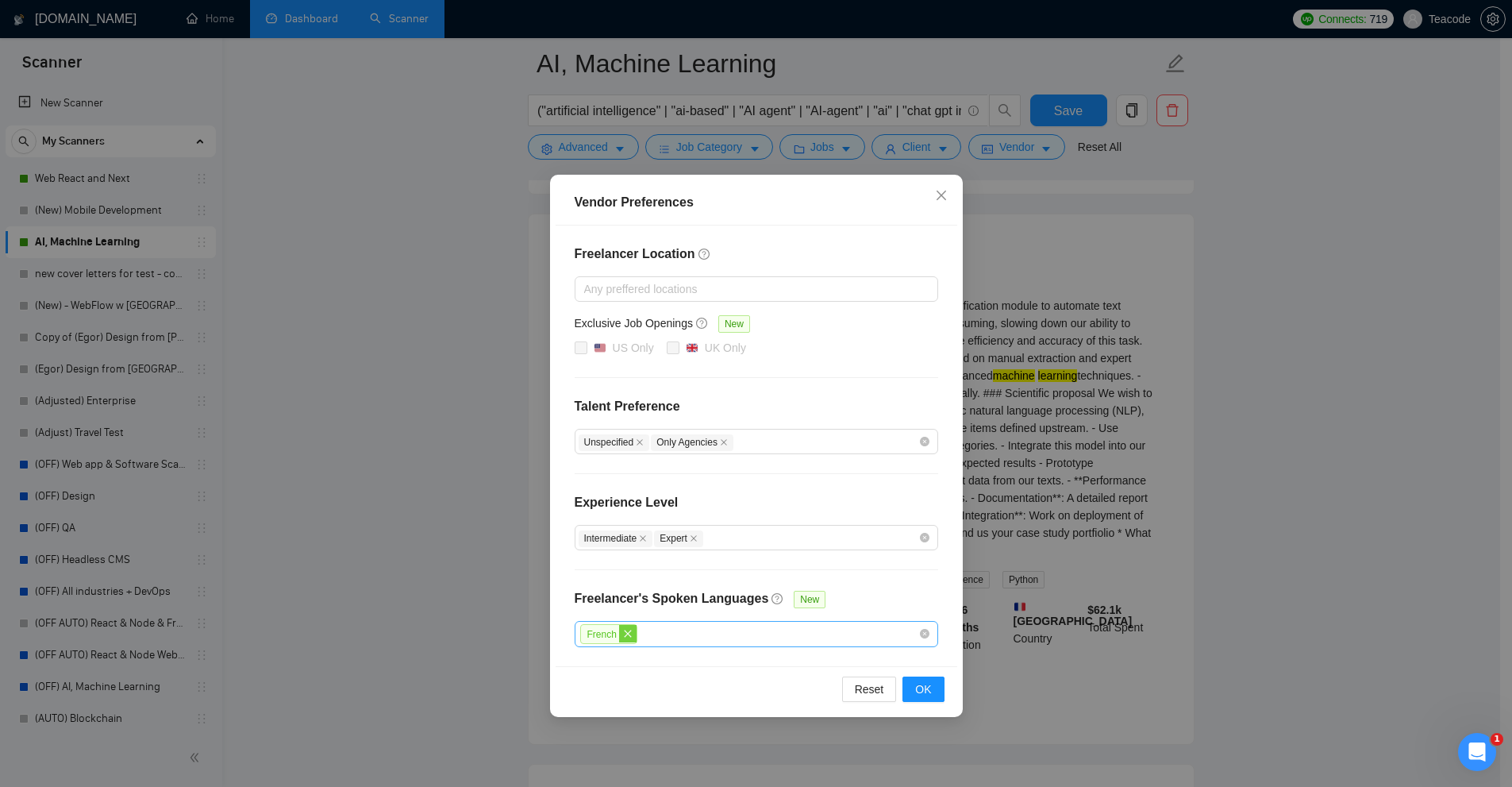
click at [627, 636] on icon "close" at bounding box center [628, 633] width 10 height 10
click at [701, 640] on div at bounding box center [749, 634] width 340 height 19
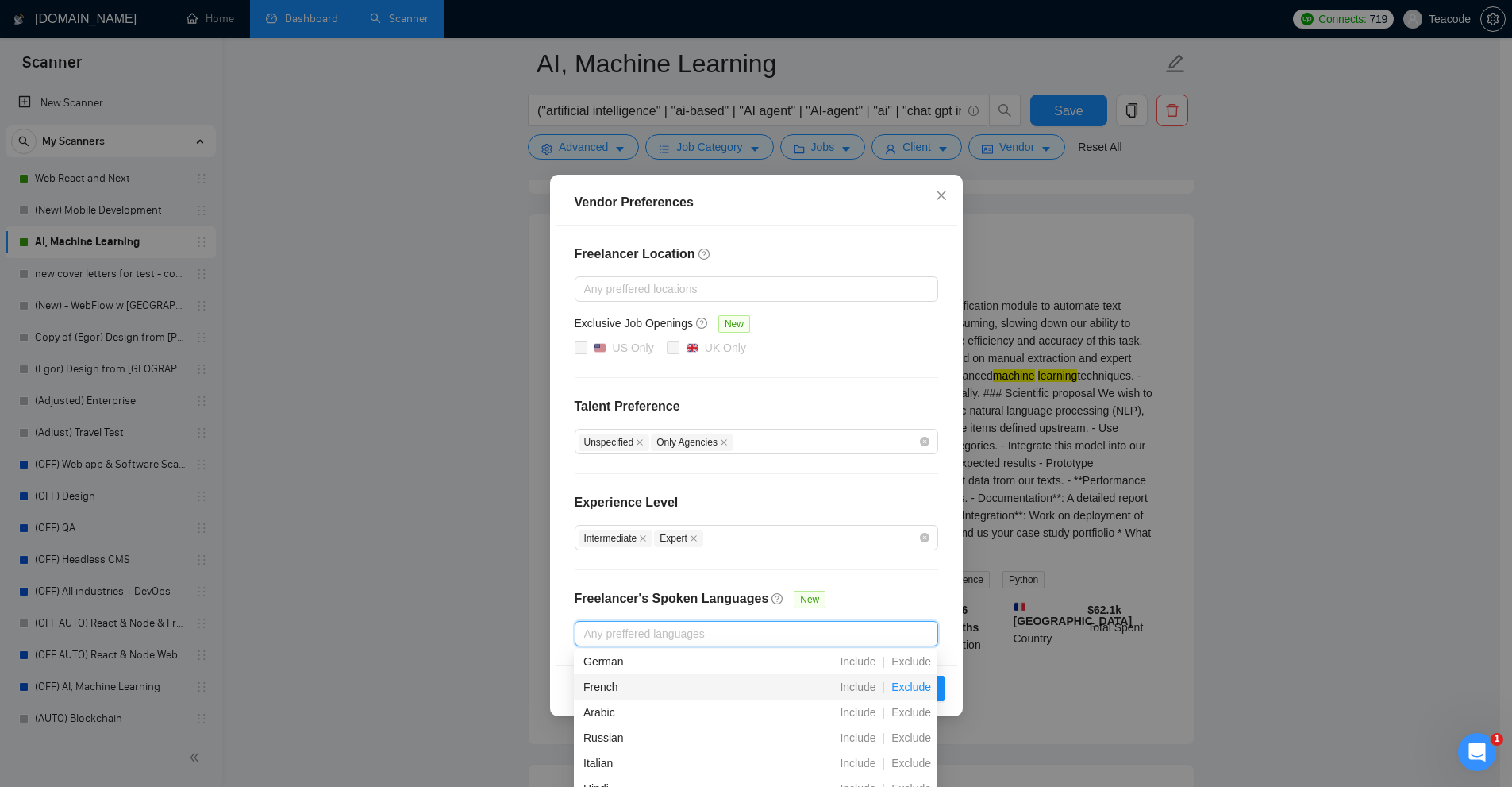
click at [906, 683] on span "Exclude" at bounding box center [911, 687] width 52 height 12
click at [628, 637] on span "close" at bounding box center [629, 634] width 18 height 18
click at [691, 598] on h4 "Freelancer's Spoken Languages" at bounding box center [672, 598] width 195 height 19
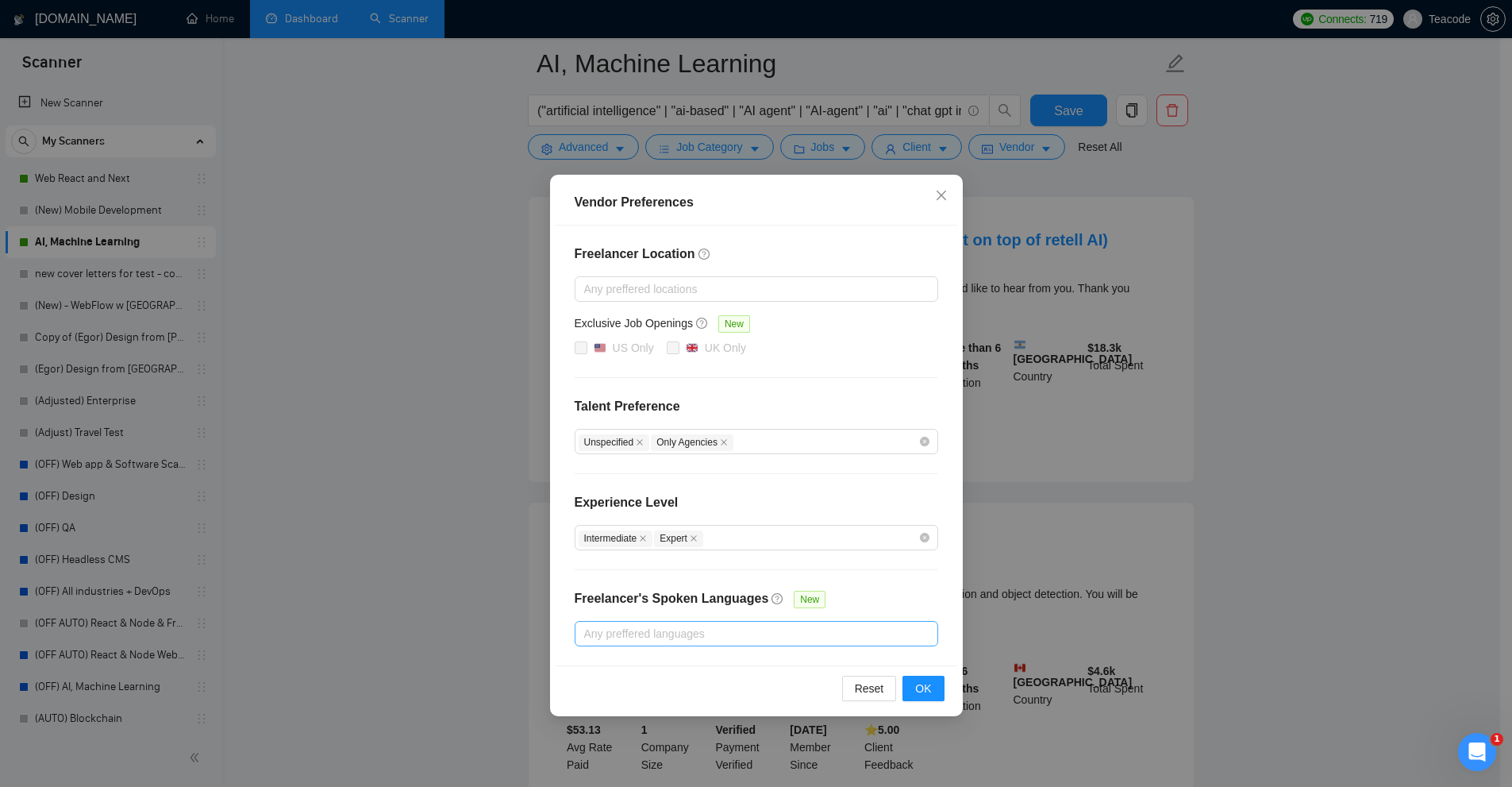
drag, startPoint x: 1326, startPoint y: 394, endPoint x: 1347, endPoint y: 402, distance: 22.5
click at [1346, 401] on div "Vendor Preferences Freelancer Location Any preffered locations Exclusive Job Op…" at bounding box center [756, 393] width 1512 height 787
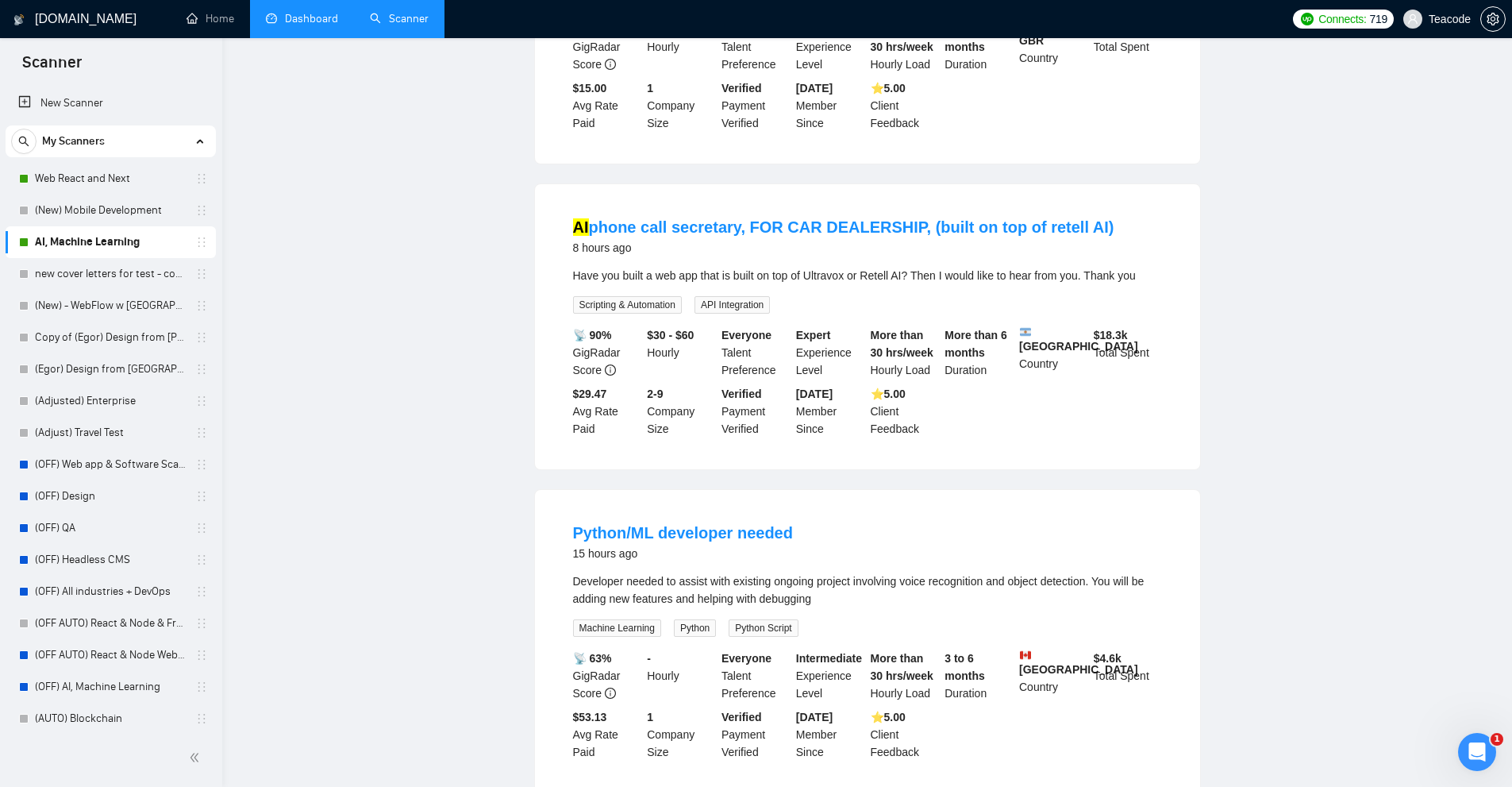
scroll to position [0, 0]
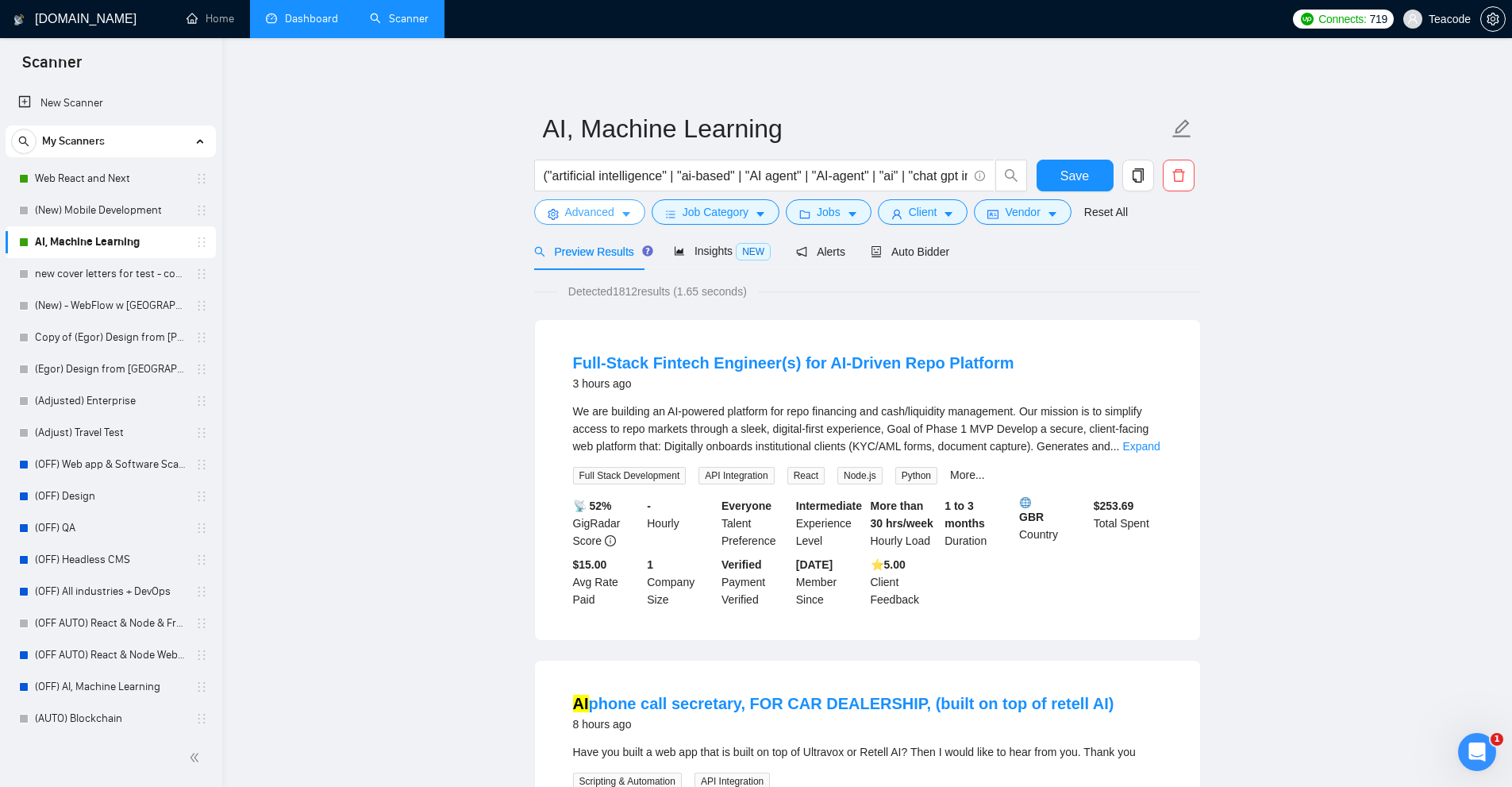
click at [535, 216] on button "Advanced" at bounding box center [590, 212] width 112 height 26
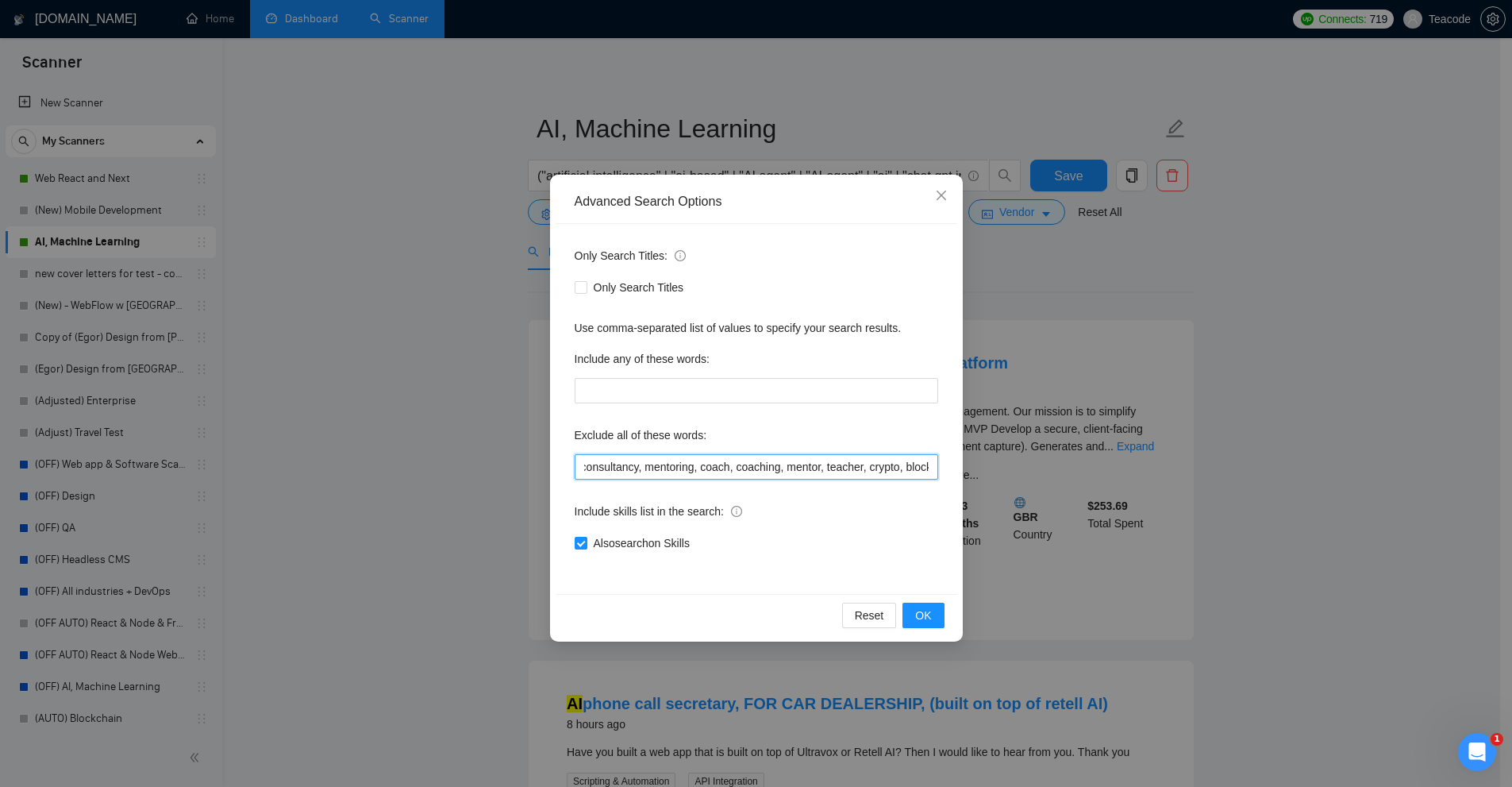
scroll to position [0, 2954]
drag, startPoint x: 610, startPoint y: 460, endPoint x: 967, endPoint y: 451, distance: 357.1
click at [967, 451] on div "Advanced Search Options Only Search Titles: Only Search Titles Use comma-separa…" at bounding box center [756, 393] width 1512 height 787
click at [823, 467] on input "only apply, wordpress, [PERSON_NAME], copilot, co-pilot, ai tools, ai for devel…" at bounding box center [756, 467] width 364 height 26
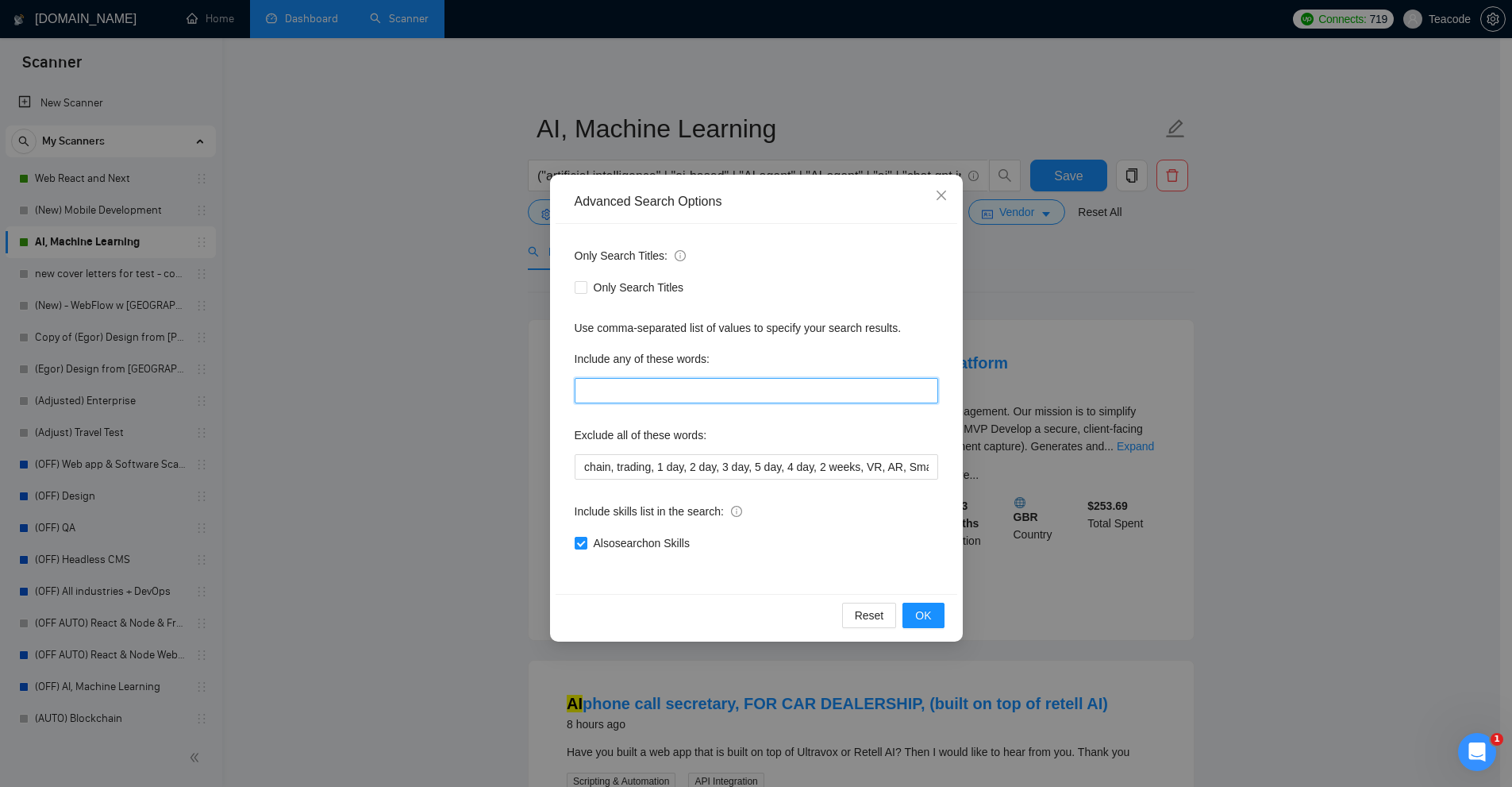
click at [672, 401] on input "text" at bounding box center [756, 390] width 364 height 26
click at [321, 382] on div "Advanced Search Options Only Search Titles: Only Search Titles Use comma-separa…" at bounding box center [756, 393] width 1512 height 787
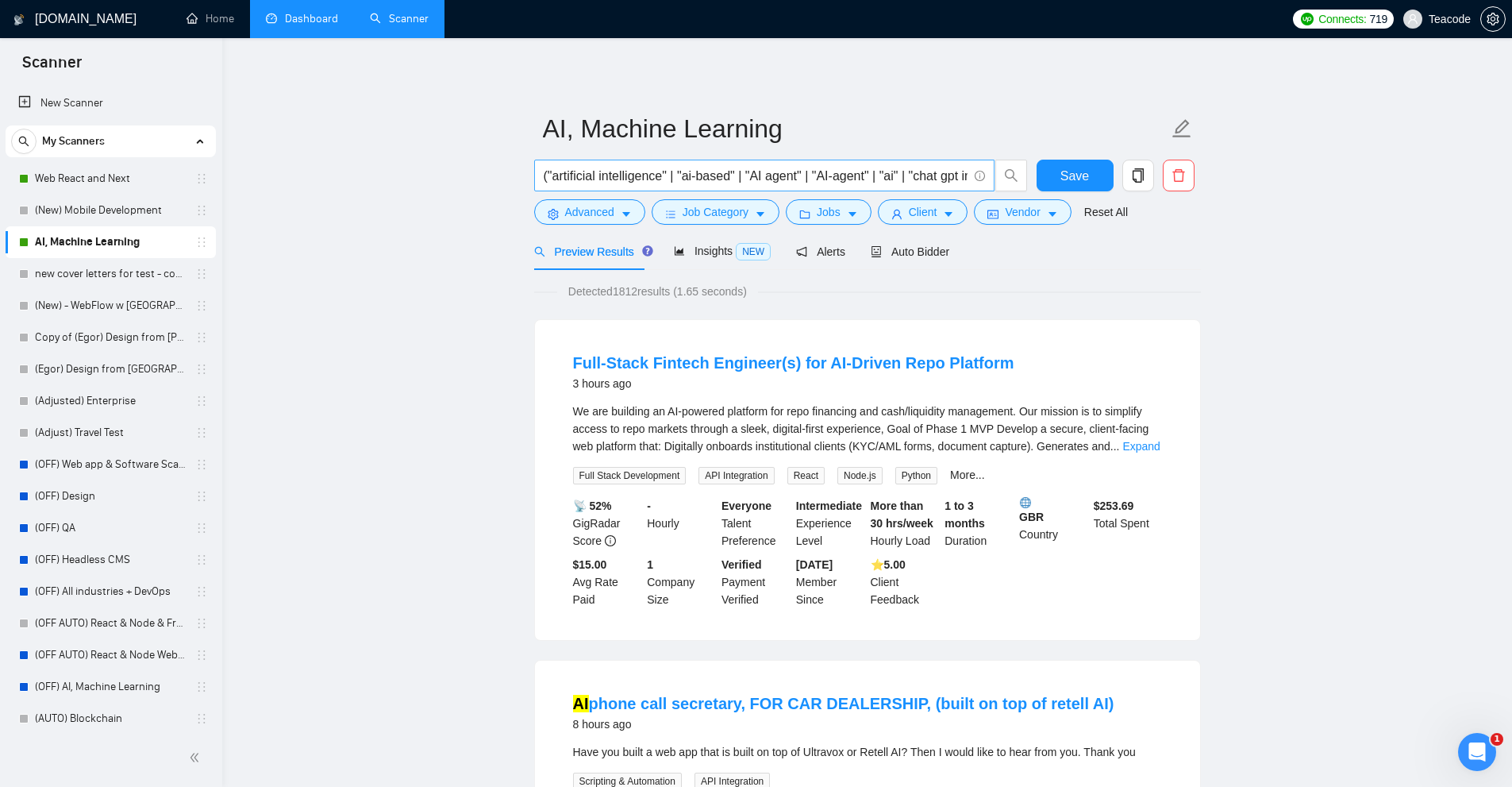
click at [725, 181] on input "("artificial intelligence" | "ai-based" | "AI agent" | "AI-agent" | "ai" | "cha…" at bounding box center [755, 175] width 424 height 19
click at [927, 240] on div "Auto Bidder" at bounding box center [910, 251] width 79 height 37
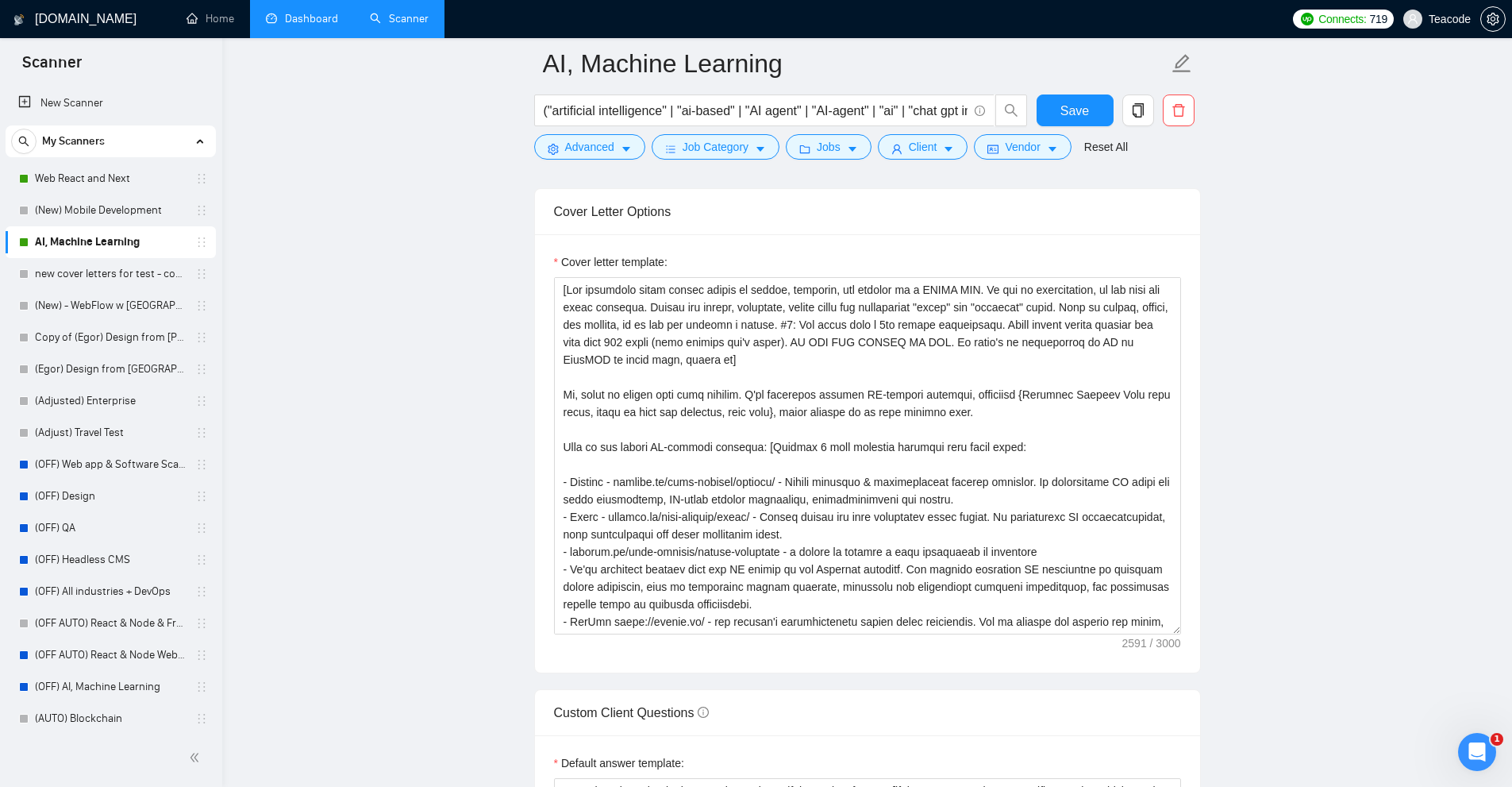
scroll to position [1747, 0]
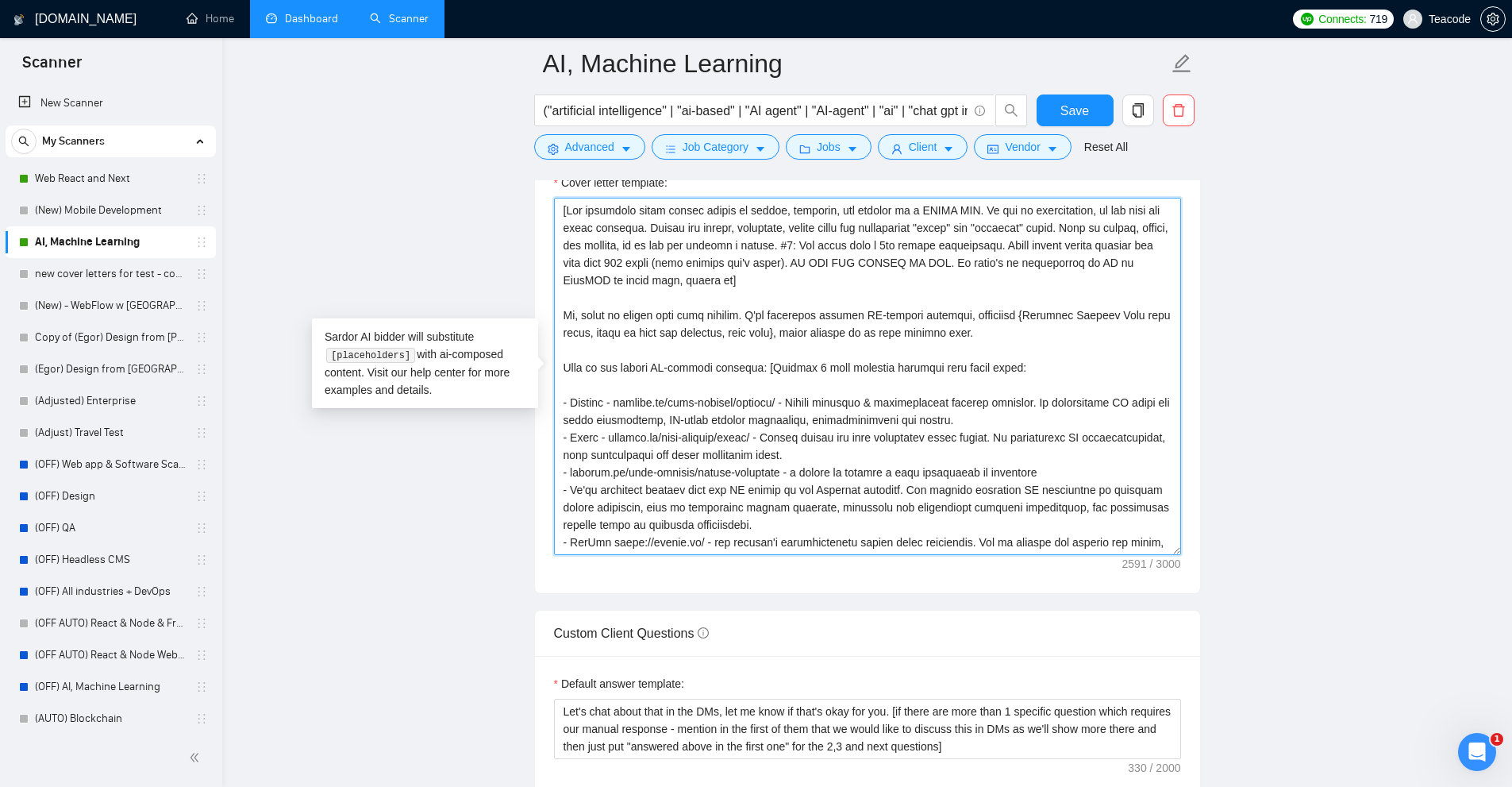
drag, startPoint x: 1166, startPoint y: 550, endPoint x: 1181, endPoint y: 552, distance: 15.1
click at [1181, 552] on div "Cover letter template:" at bounding box center [868, 374] width 666 height 438
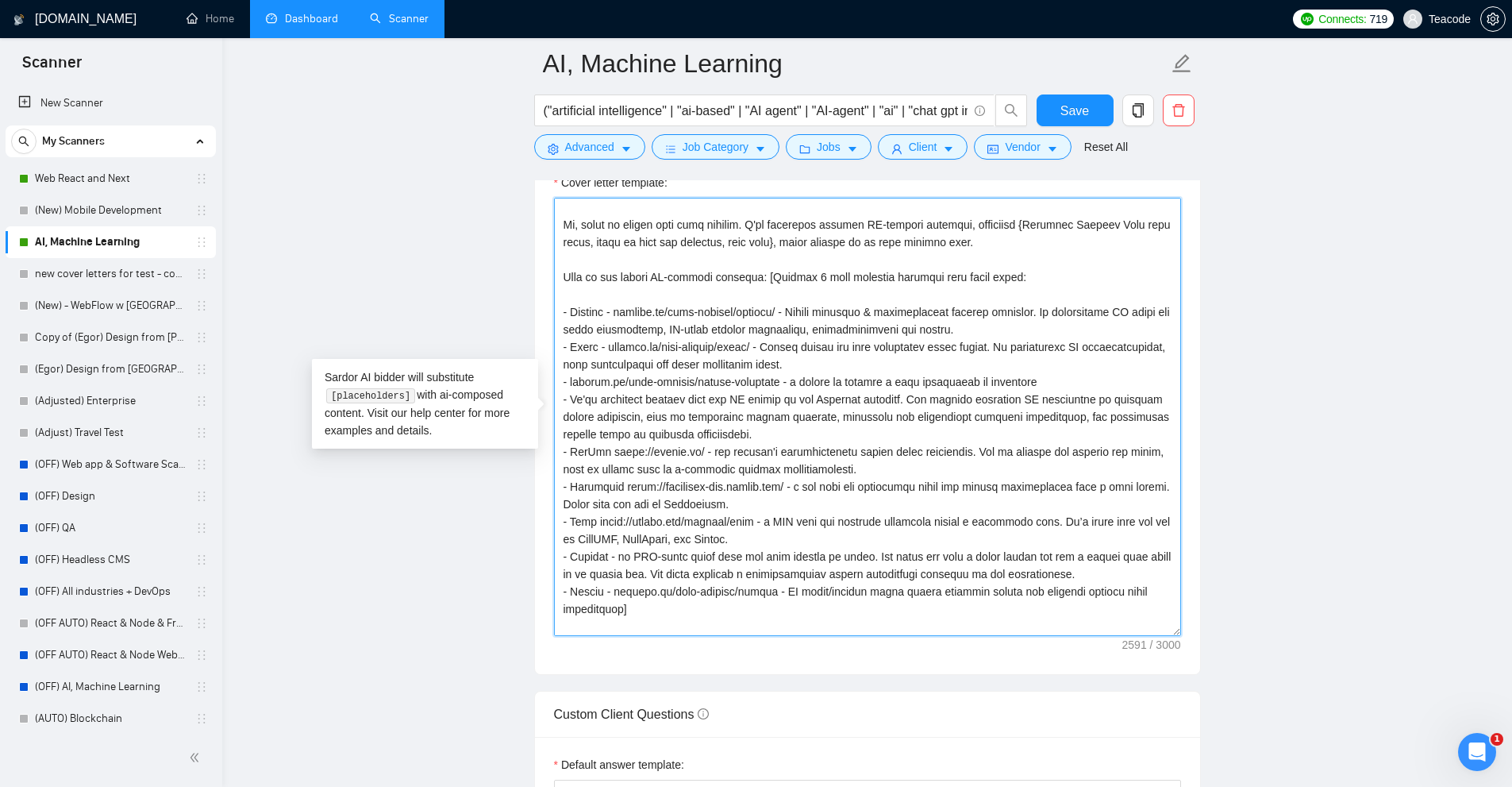
drag, startPoint x: 1176, startPoint y: 548, endPoint x: 1205, endPoint y: 706, distance: 160.6
click at [1190, 674] on div "Cover letter template:" at bounding box center [868, 414] width 666 height 520
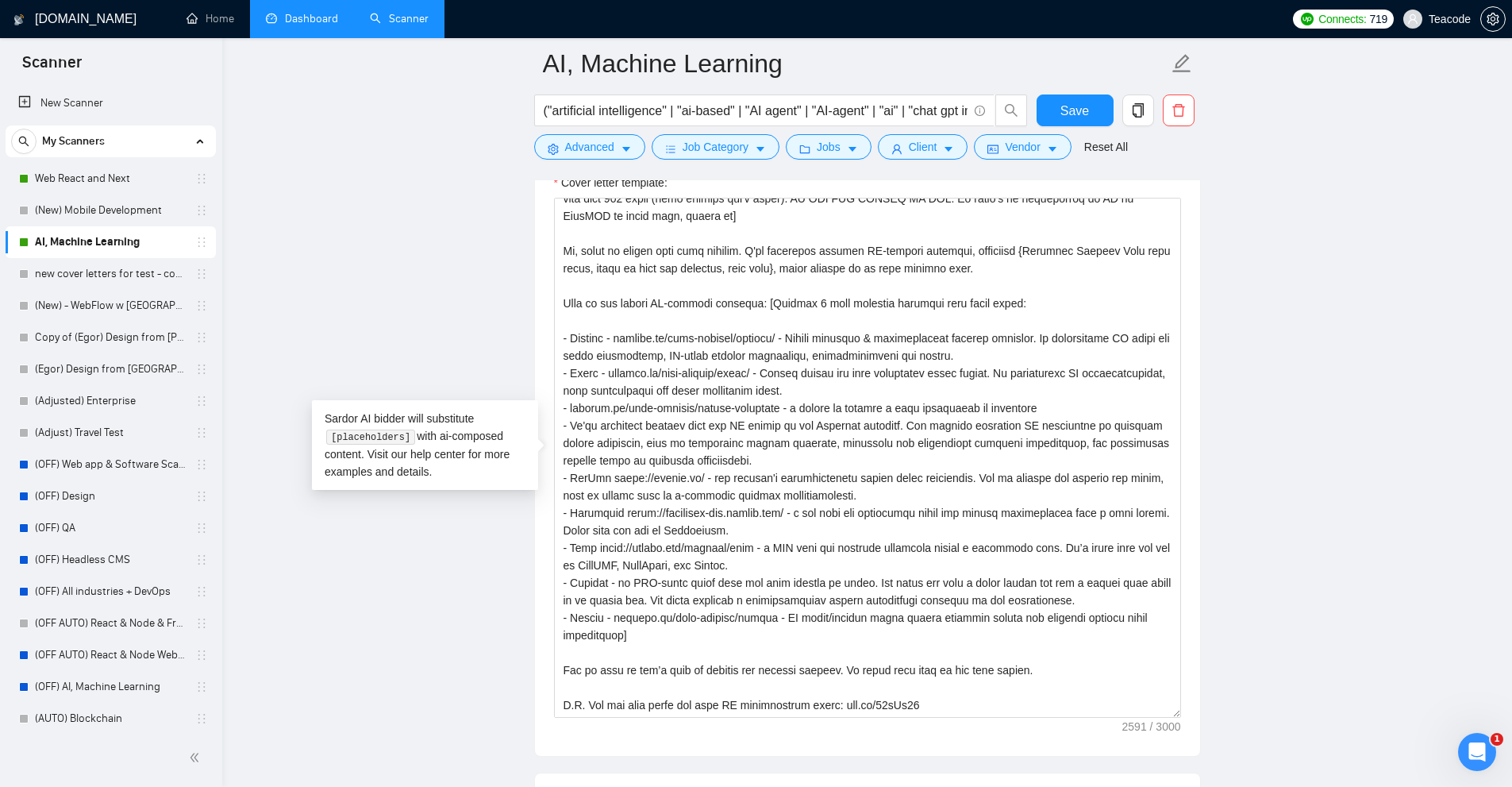
click at [1354, 626] on main "AI, Machine Learning ("artificial intelligence" | "ai-based" | "AI agent" | "AI…" at bounding box center [868, 683] width 1239 height 4732
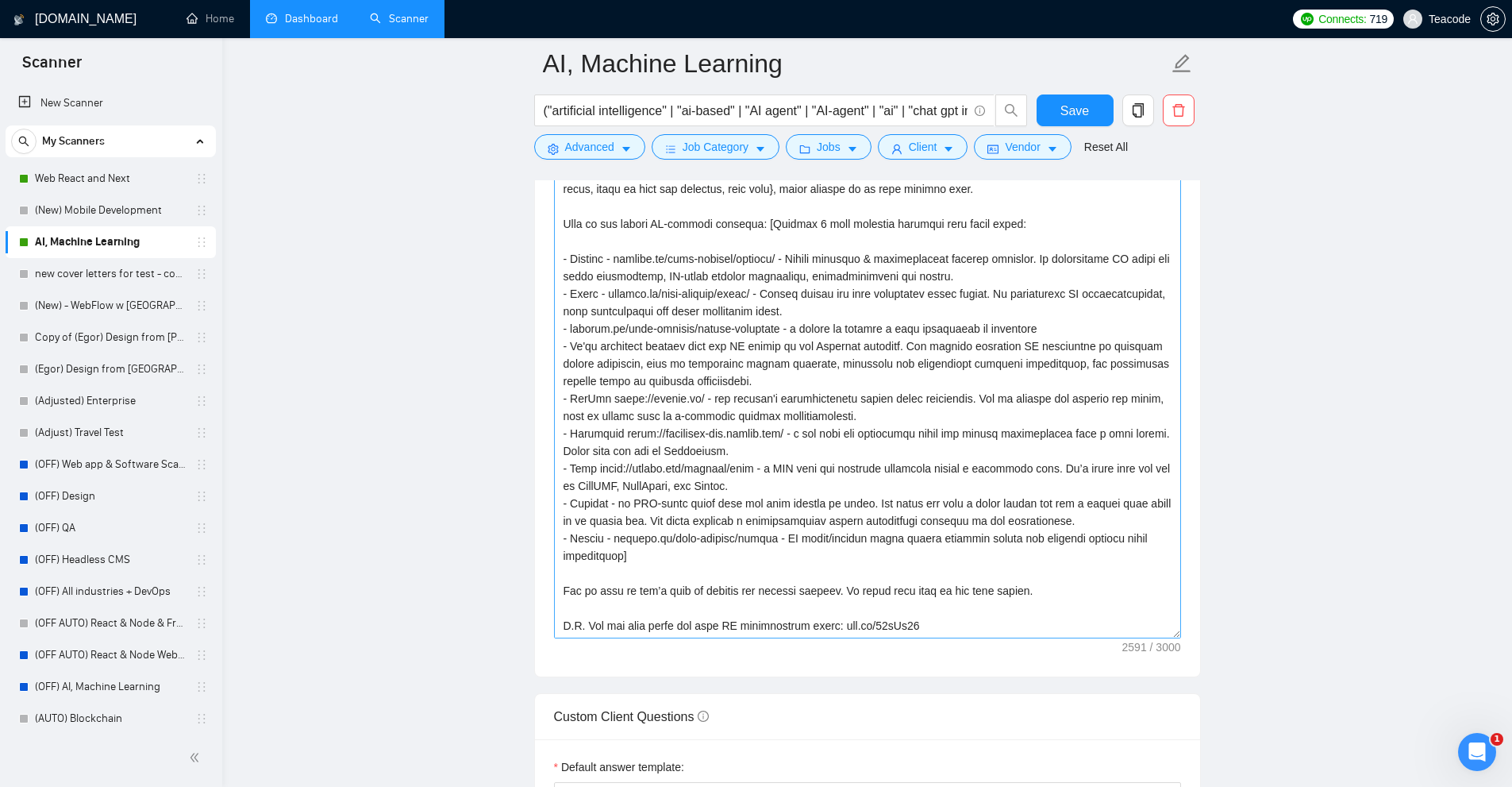
scroll to position [1905, 0]
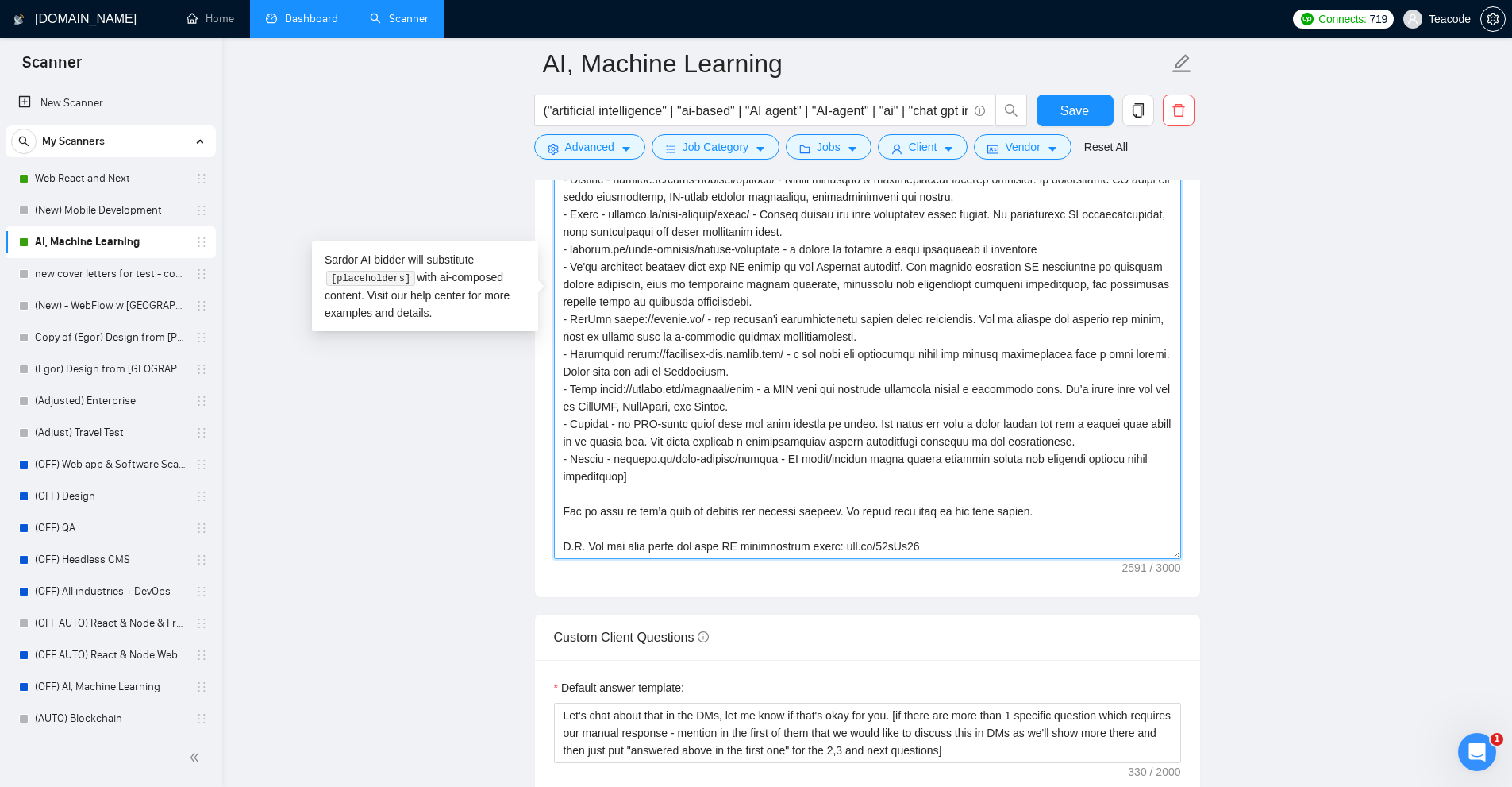
drag, startPoint x: 1020, startPoint y: 511, endPoint x: 547, endPoint y: 510, distance: 473.0
click at [547, 510] on div "Cover letter template:" at bounding box center [868, 297] width 666 height 601
click at [596, 498] on textarea "Cover letter template:" at bounding box center [868, 298] width 627 height 520
click at [584, 504] on textarea "Cover letter template:" at bounding box center [868, 298] width 627 height 520
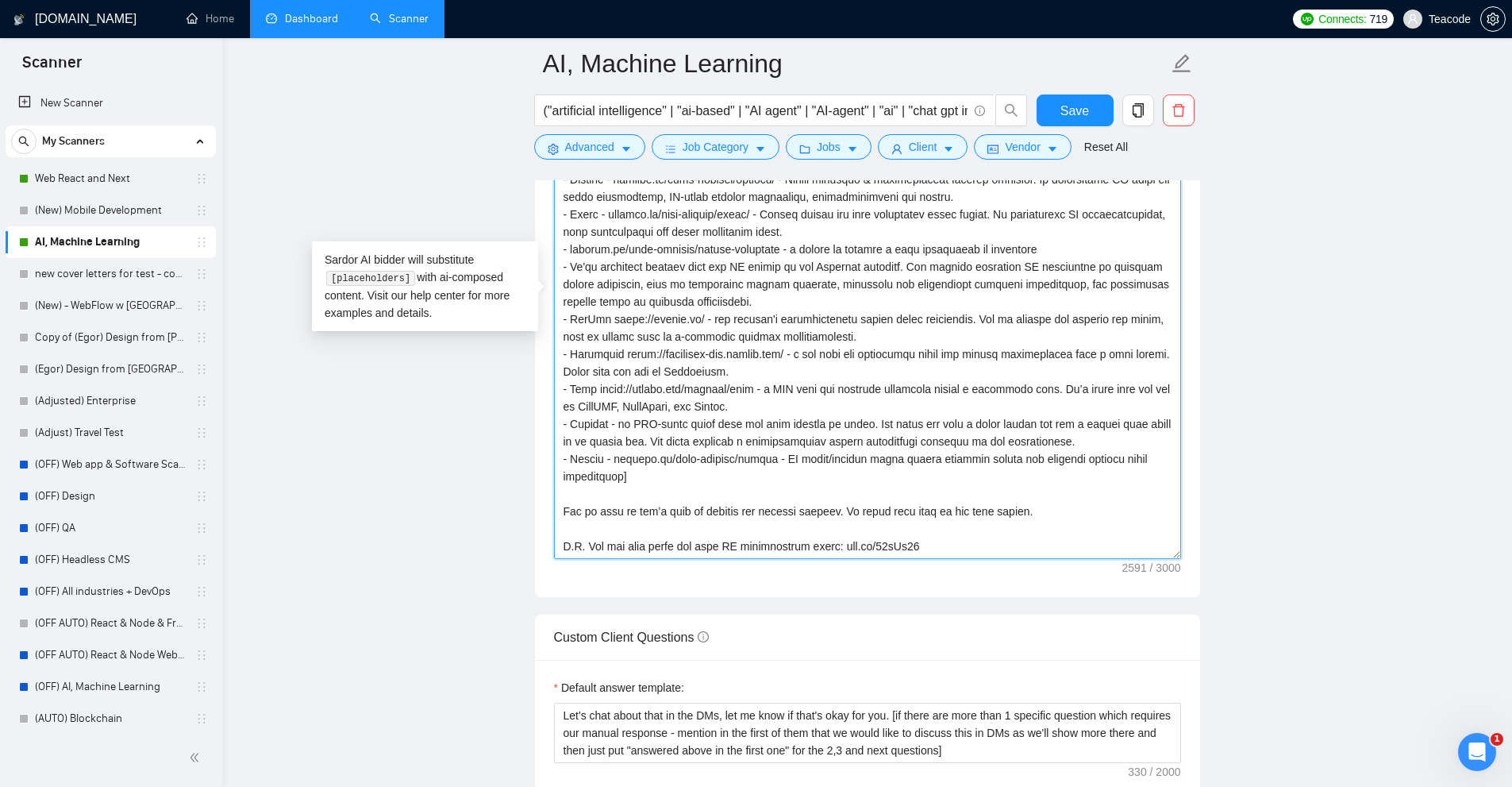
drag, startPoint x: 584, startPoint y: 504, endPoint x: 1029, endPoint y: 503, distance: 445.0
click at [1029, 503] on textarea "Cover letter template:" at bounding box center [868, 298] width 627 height 520
drag, startPoint x: 1061, startPoint y: 502, endPoint x: 690, endPoint y: 529, distance: 372.0
click at [673, 535] on textarea "Cover letter template:" at bounding box center [868, 298] width 627 height 520
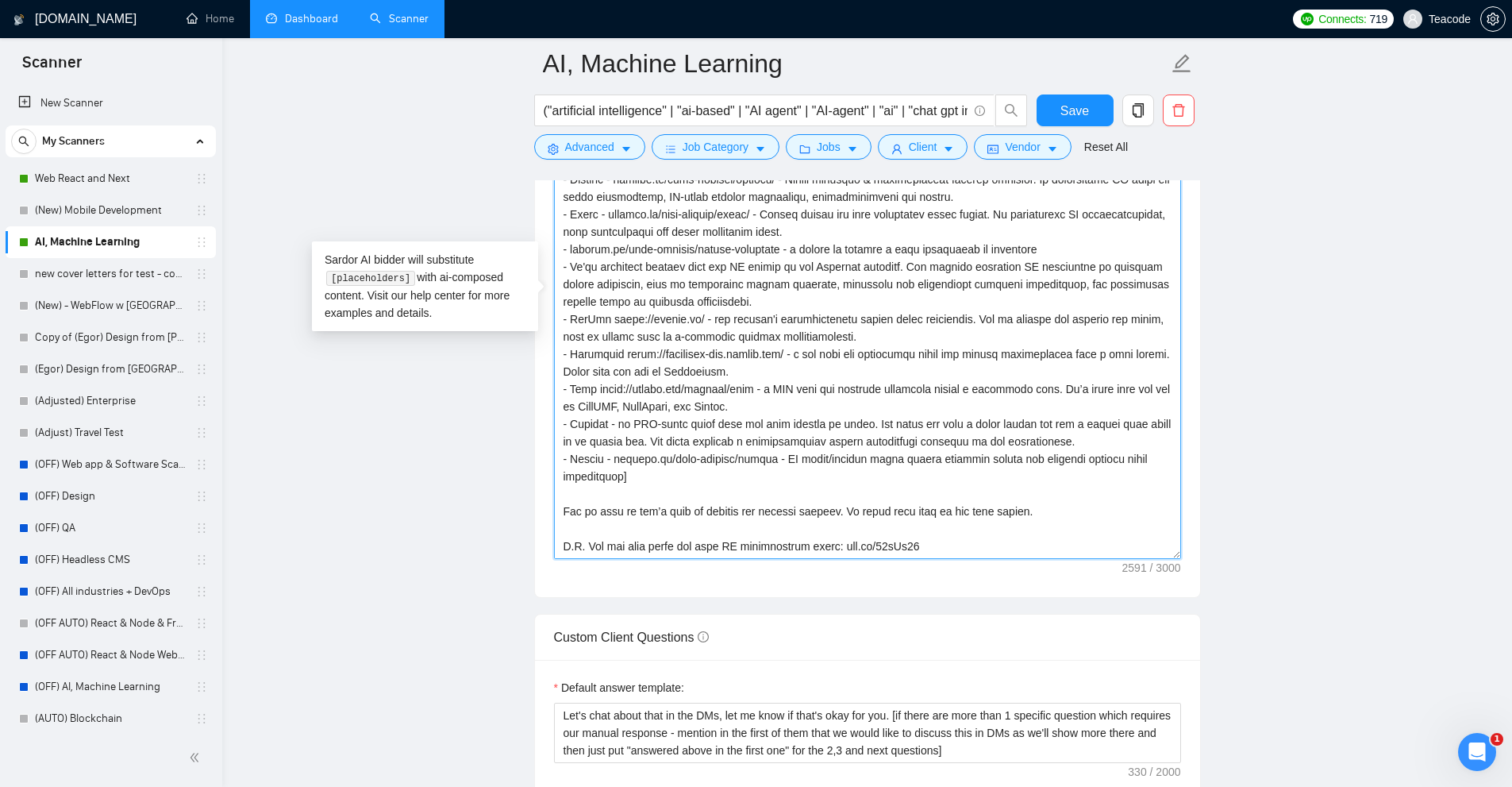
click at [791, 509] on textarea "Cover letter template:" at bounding box center [868, 298] width 627 height 520
drag, startPoint x: 831, startPoint y: 506, endPoint x: 1020, endPoint y: 513, distance: 189.1
click at [1016, 513] on textarea "Cover letter template:" at bounding box center [868, 298] width 627 height 520
click at [1020, 513] on textarea "Cover letter template:" at bounding box center [868, 298] width 627 height 520
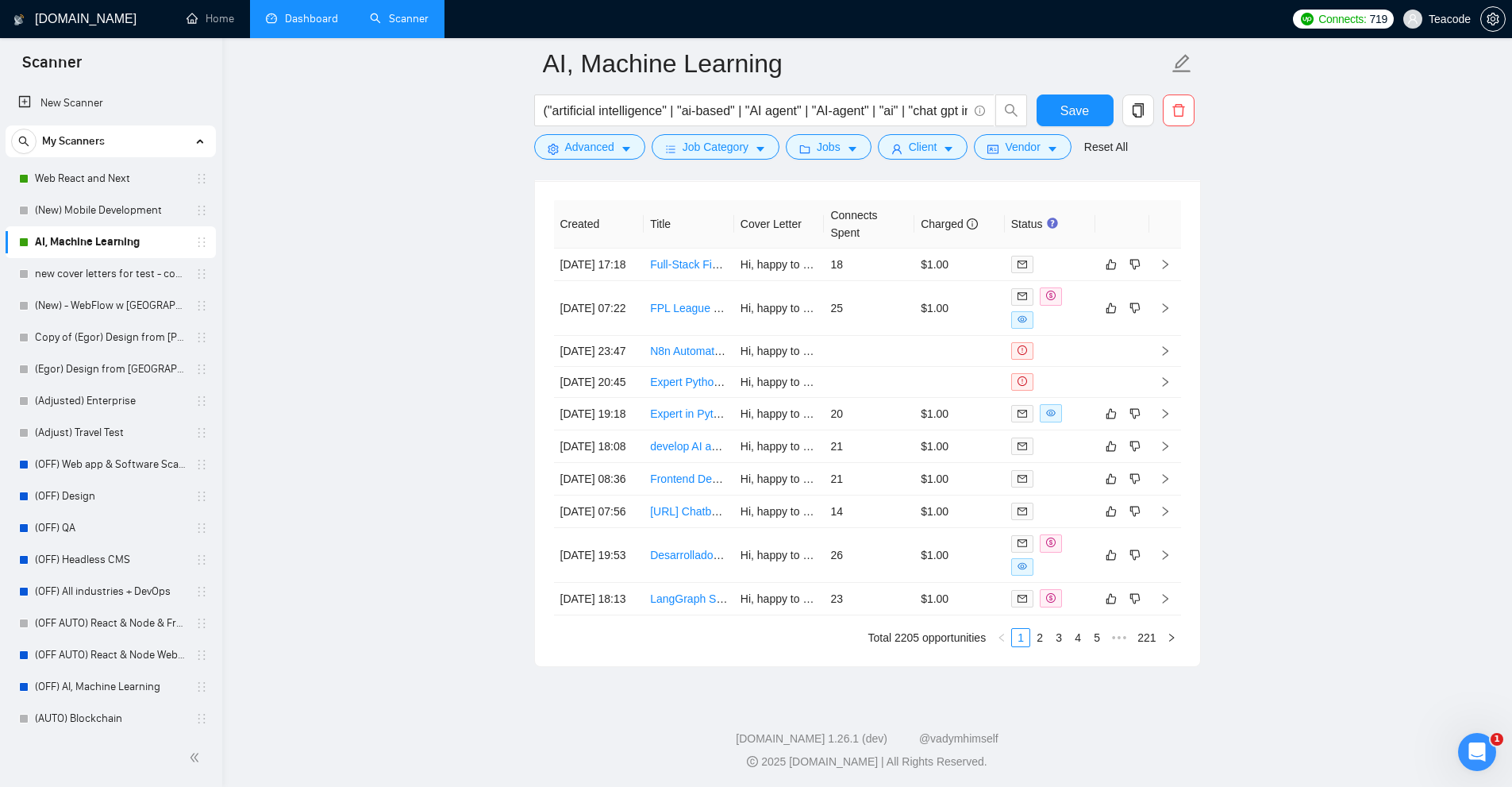
scroll to position [4258, 0]
click at [932, 396] on td "$1.00" at bounding box center [960, 412] width 90 height 33
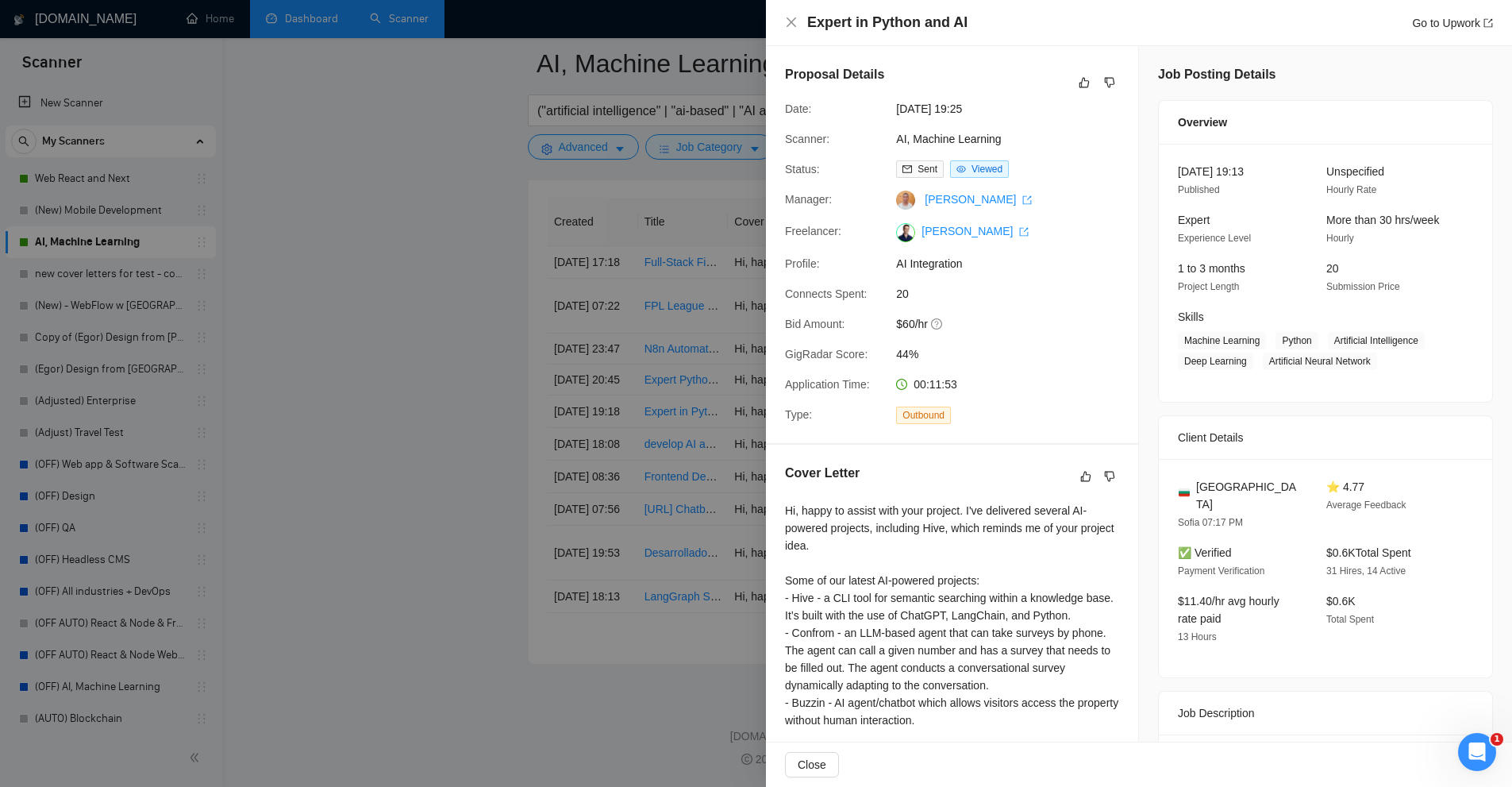
scroll to position [140, 0]
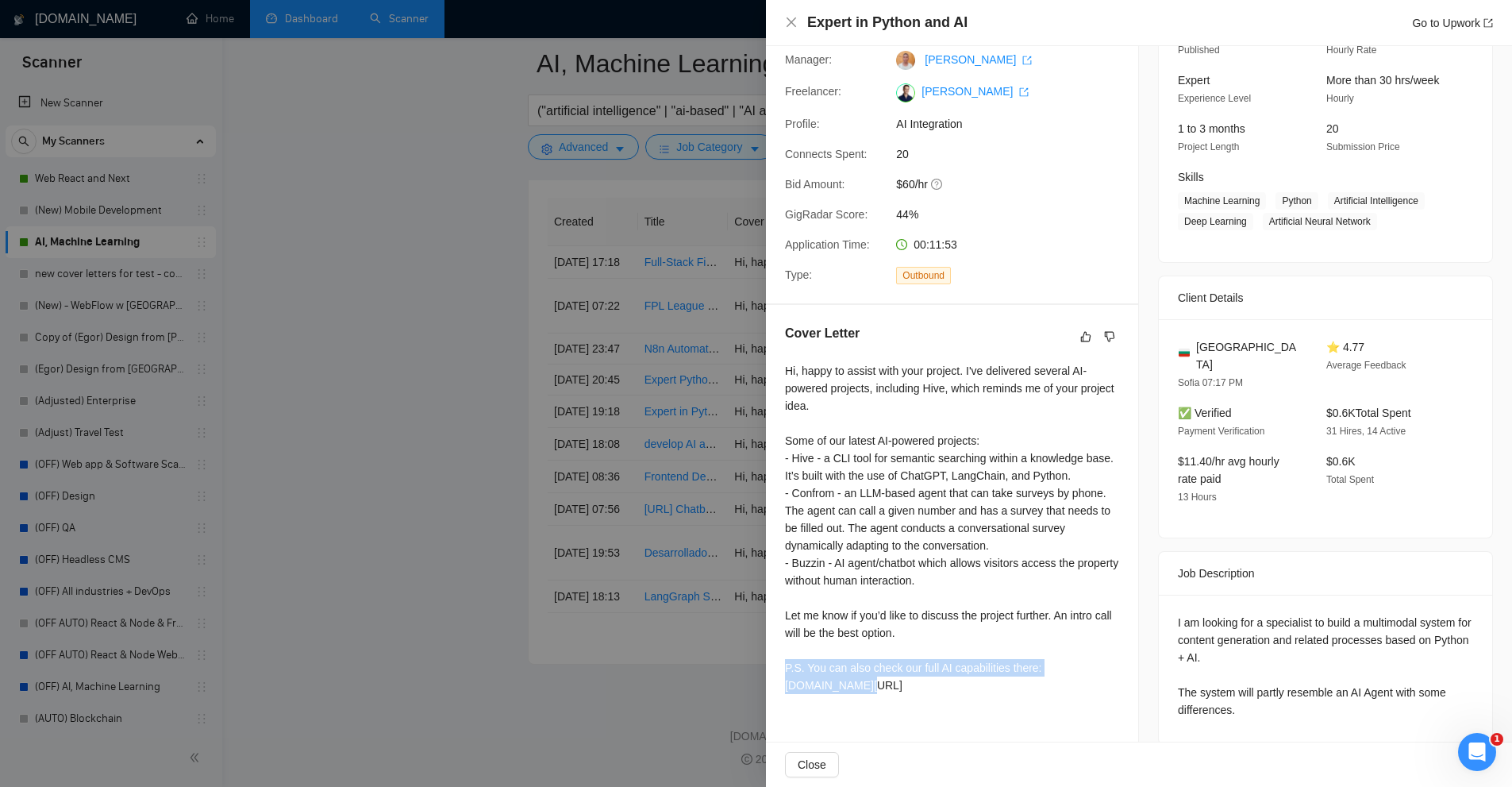
drag, startPoint x: 788, startPoint y: 667, endPoint x: 1119, endPoint y: 667, distance: 331.0
click at [1119, 667] on div "Cover Letter Hi, happy to assist with your project. I've delivered several AI-p…" at bounding box center [952, 512] width 373 height 414
click at [1121, 670] on div "Cover Letter Hi, happy to assist with your project. I've delivered several AI-p…" at bounding box center [952, 512] width 373 height 414
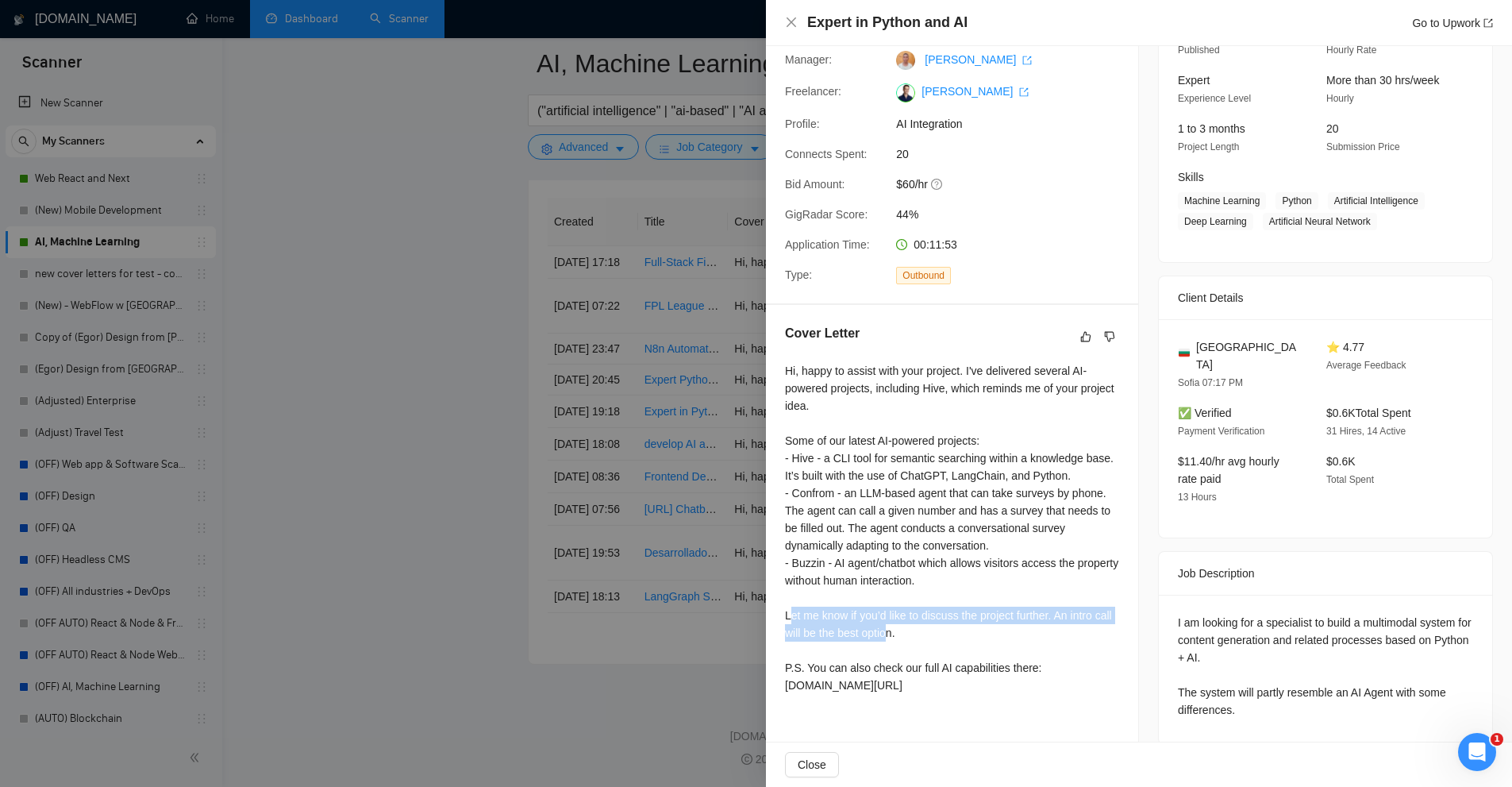
drag, startPoint x: 789, startPoint y: 606, endPoint x: 922, endPoint y: 637, distance: 136.6
click at [910, 637] on div "Hi, happy to assist with your project. I've delivered several AI-powered projec…" at bounding box center [953, 528] width 335 height 332
click at [923, 637] on div "Hi, happy to assist with your project. I've delivered several AI-powered projec…" at bounding box center [953, 528] width 335 height 332
drag, startPoint x: 943, startPoint y: 623, endPoint x: 777, endPoint y: 598, distance: 167.9
click at [775, 598] on div "Cover Letter Hi, happy to assist with your project. I've delivered several AI-p…" at bounding box center [952, 512] width 373 height 414
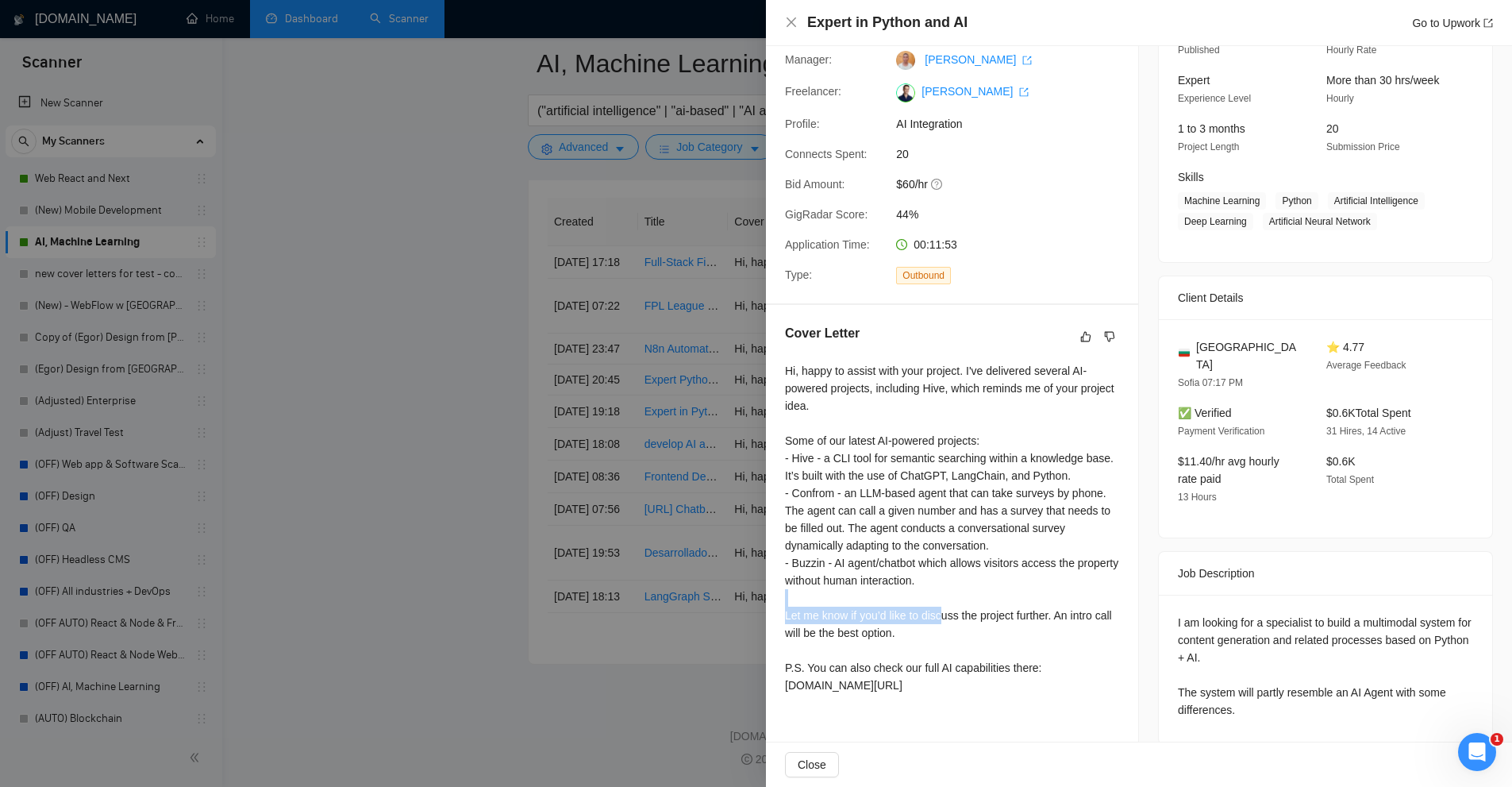
click at [853, 597] on div "Hi, happy to assist with your project. I've delivered several AI-powered projec…" at bounding box center [953, 528] width 335 height 332
drag, startPoint x: 926, startPoint y: 630, endPoint x: 870, endPoint y: 629, distance: 56.0
click at [870, 629] on div "Hi, happy to assist with your project. I've delivered several AI-powered projec…" at bounding box center [953, 528] width 335 height 332
click at [929, 507] on div "Hi, happy to assist with your project. I've delivered several AI-powered projec…" at bounding box center [953, 528] width 335 height 332
click at [935, 389] on div "Hi, happy to assist with your project. I've delivered several AI-powered projec…" at bounding box center [953, 528] width 335 height 332
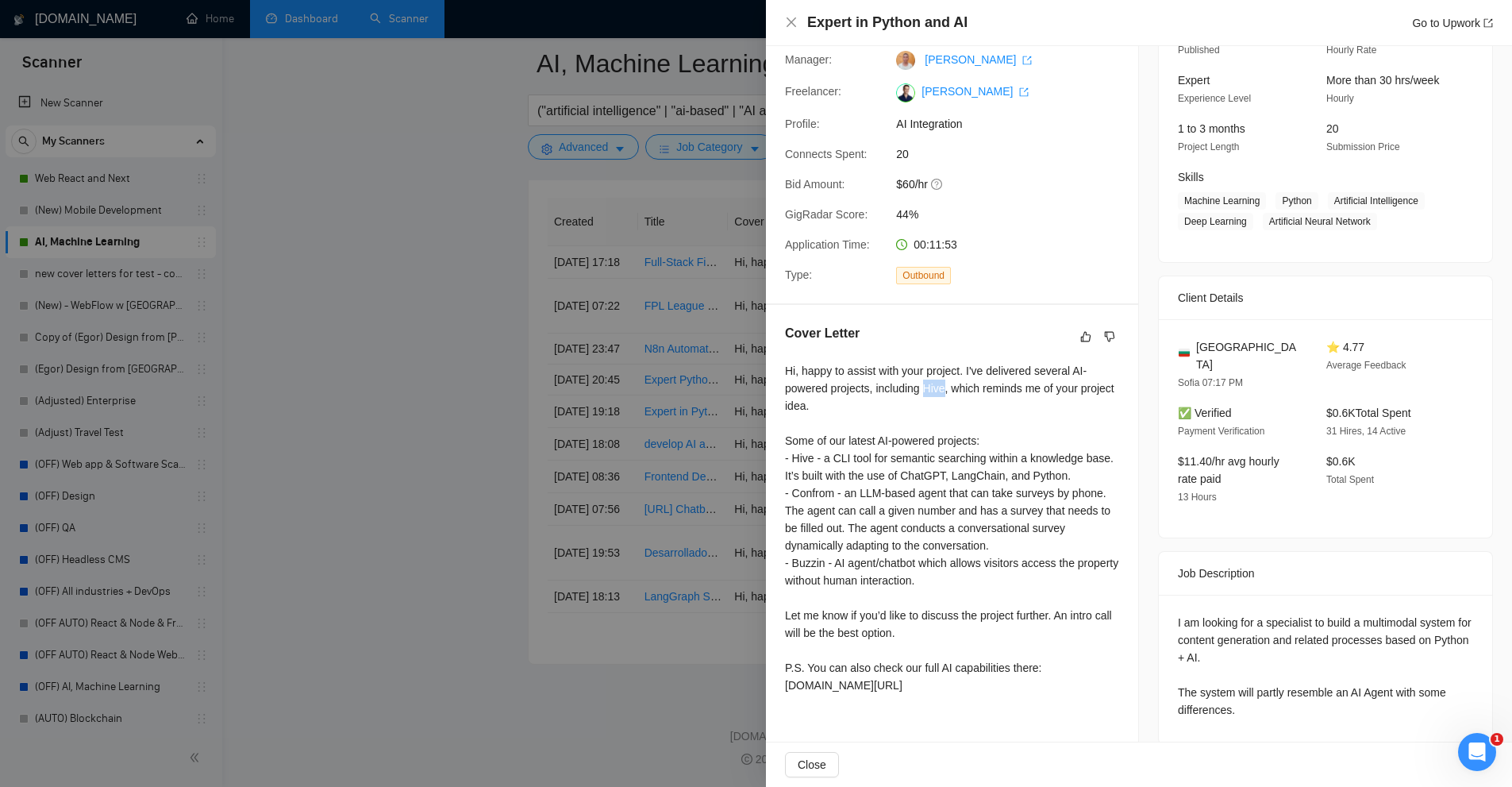
click at [935, 389] on div "Hi, happy to assist with your project. I've delivered several AI-powered projec…" at bounding box center [953, 528] width 335 height 332
click at [977, 558] on div "Hi, happy to assist with your project. I've delivered several AI-powered projec…" at bounding box center [953, 528] width 335 height 332
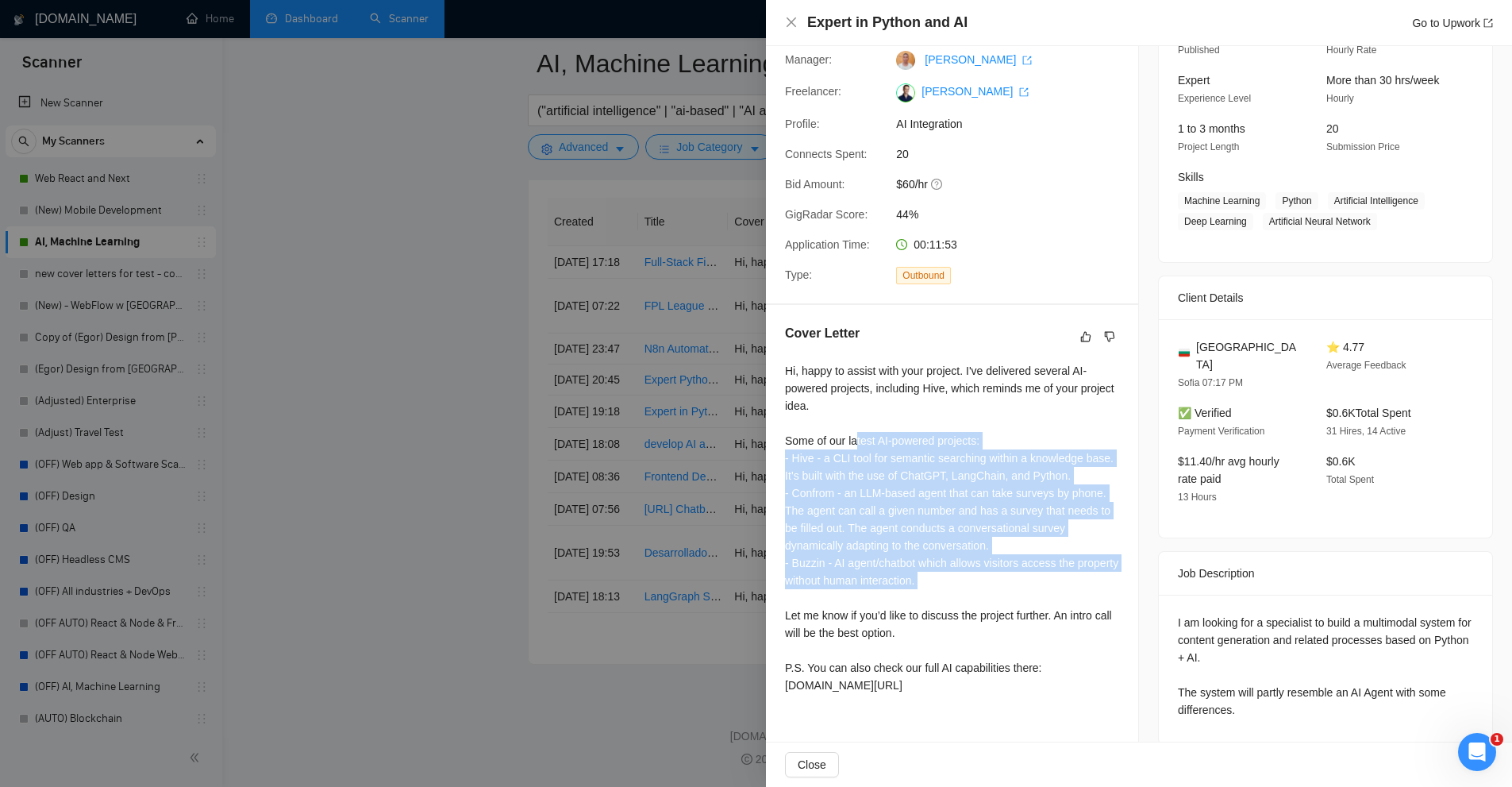
drag, startPoint x: 1072, startPoint y: 600, endPoint x: 856, endPoint y: 443, distance: 267.0
click at [856, 443] on div "Hi, happy to assist with your project. I've delivered several AI-powered projec…" at bounding box center [953, 528] width 335 height 332
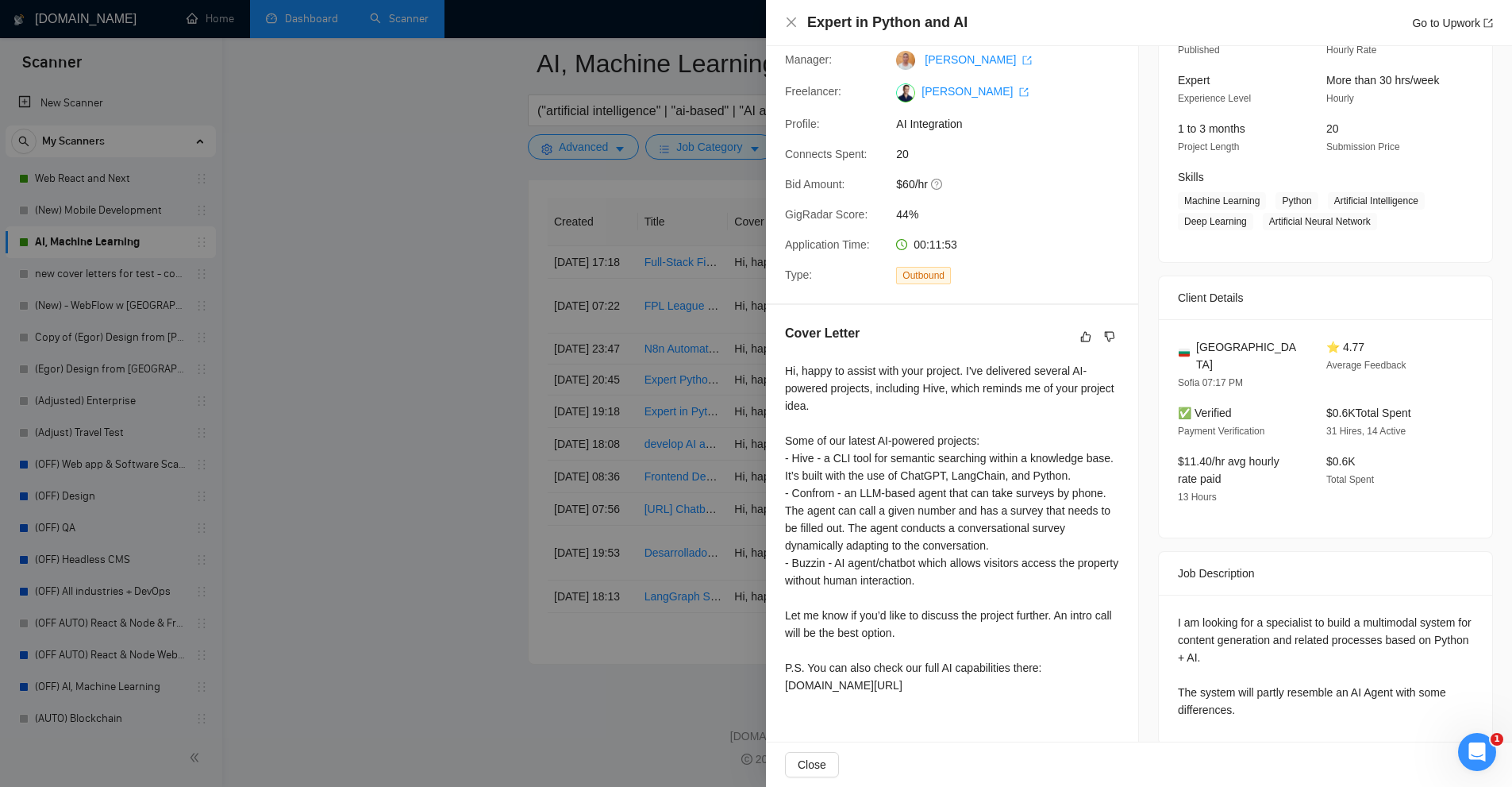
click at [890, 413] on div "Hi, happy to assist with your project. I've delivered several AI-powered projec…" at bounding box center [953, 528] width 335 height 332
click at [1038, 658] on div "Hi, happy to assist with your project. I've delivered several AI-powered projec…" at bounding box center [953, 528] width 335 height 332
click at [1048, 662] on div "Hi, happy to assist with your project. I've delivered several AI-powered projec…" at bounding box center [953, 528] width 335 height 332
drag, startPoint x: 1048, startPoint y: 662, endPoint x: 1110, endPoint y: 661, distance: 62.0
click at [1110, 662] on div "Hi, happy to assist with your project. I've delivered several AI-powered projec…" at bounding box center [953, 528] width 335 height 332
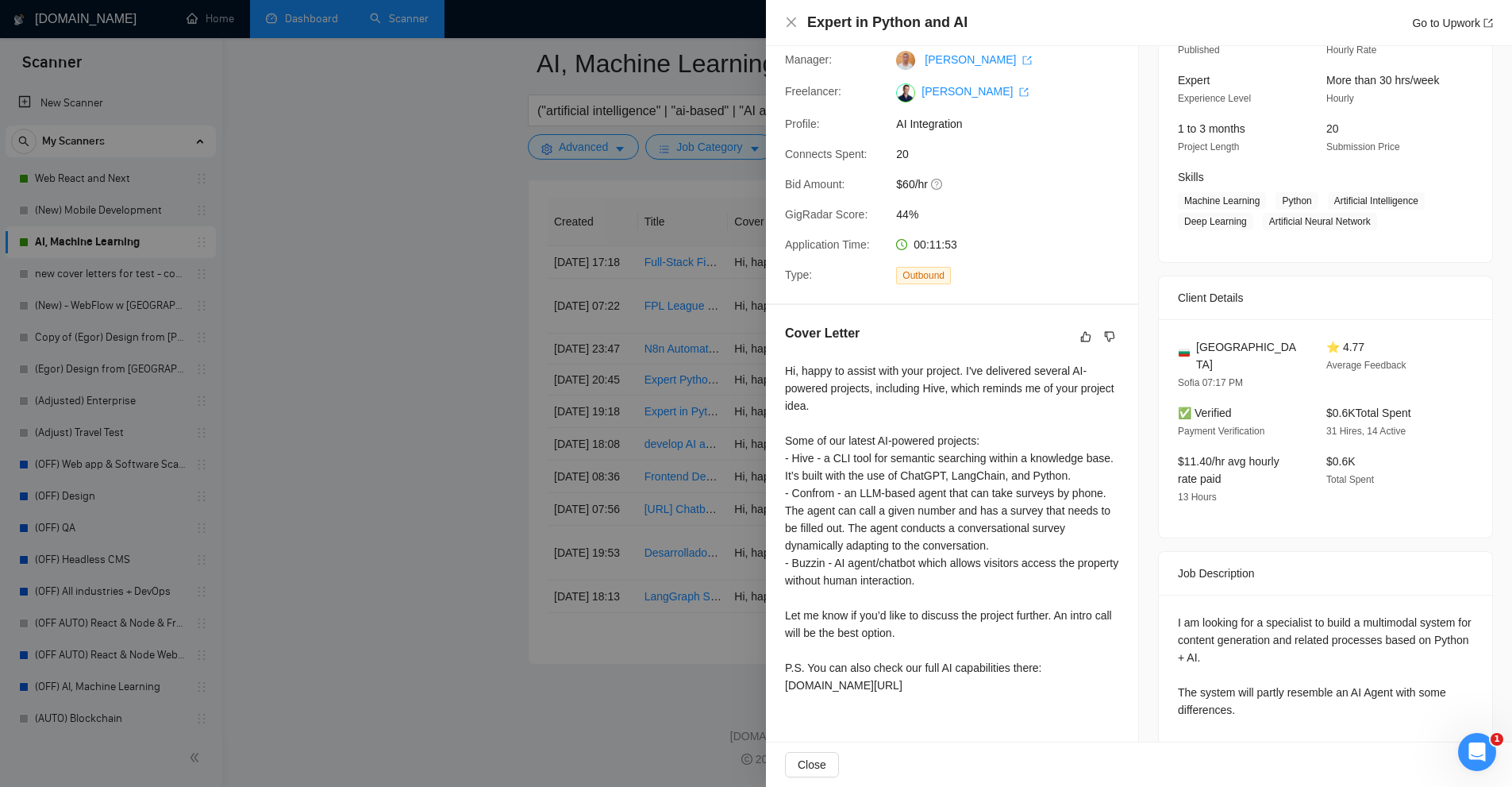
click at [974, 610] on div "Hi, happy to assist with your project. I've delivered several AI-powered projec…" at bounding box center [953, 528] width 335 height 332
click at [729, 454] on div at bounding box center [756, 393] width 1512 height 787
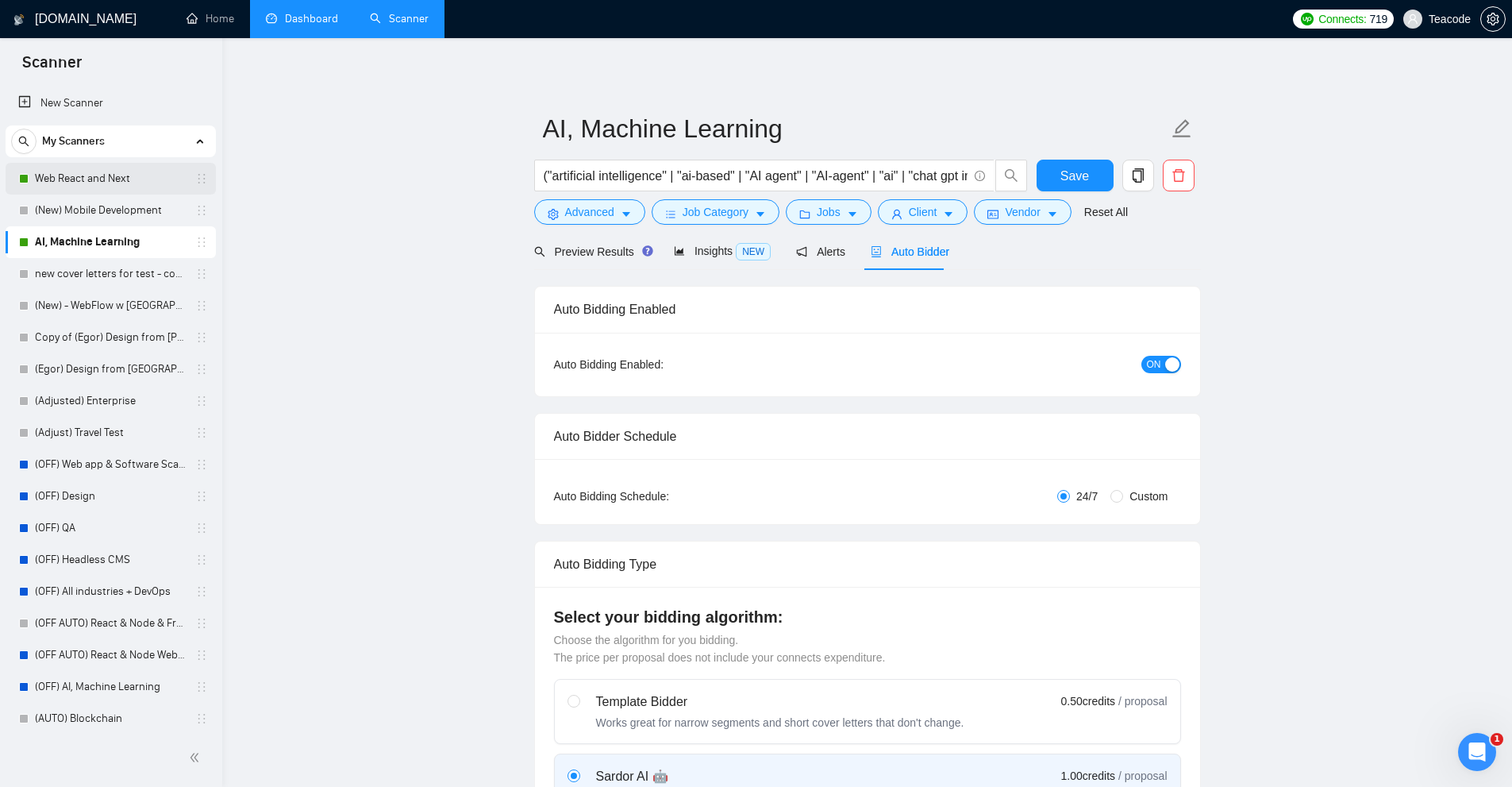
click at [126, 178] on link "Web React and Next" at bounding box center [110, 179] width 150 height 32
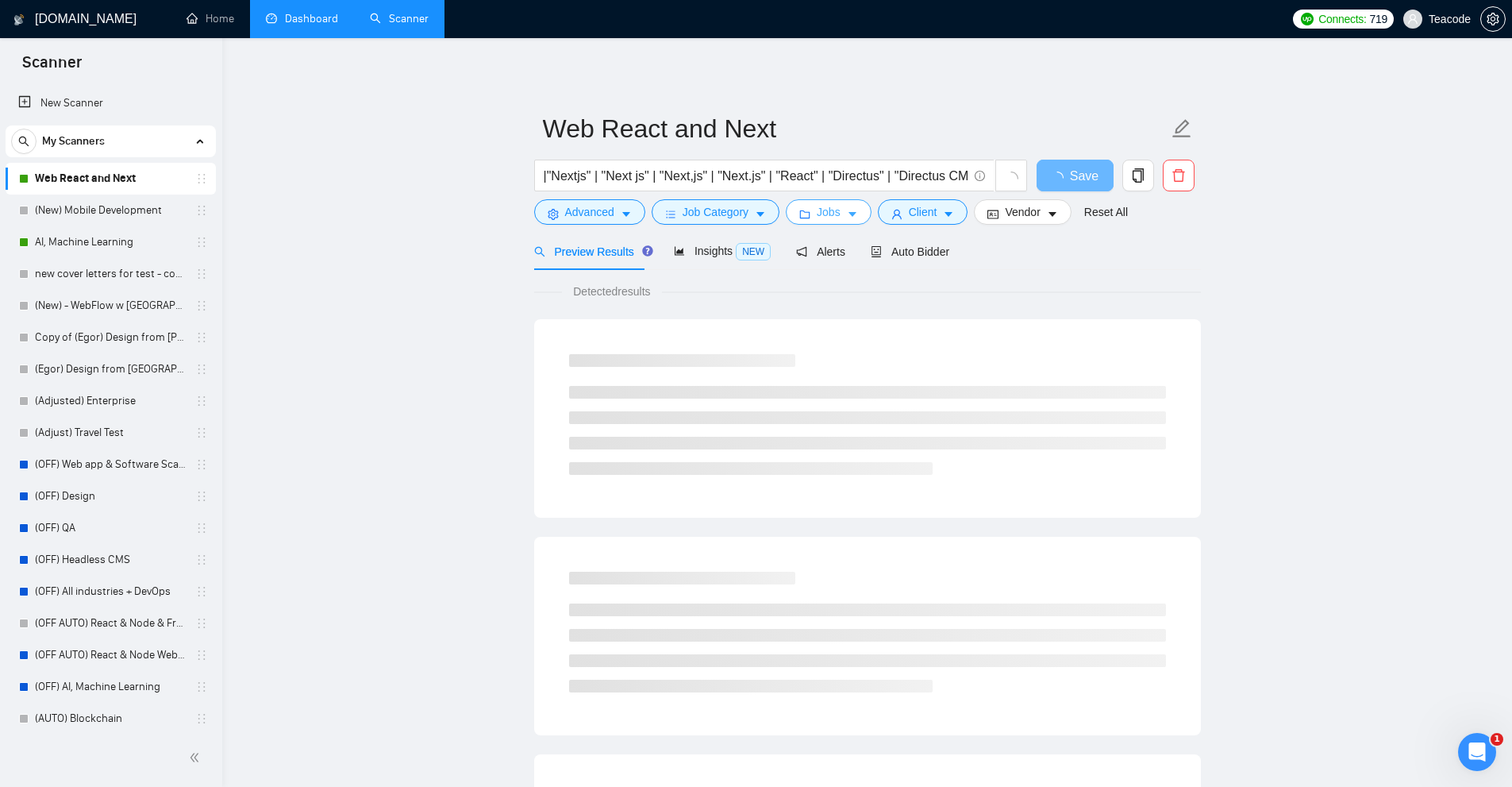
click at [829, 220] on span "Jobs" at bounding box center [829, 212] width 24 height 18
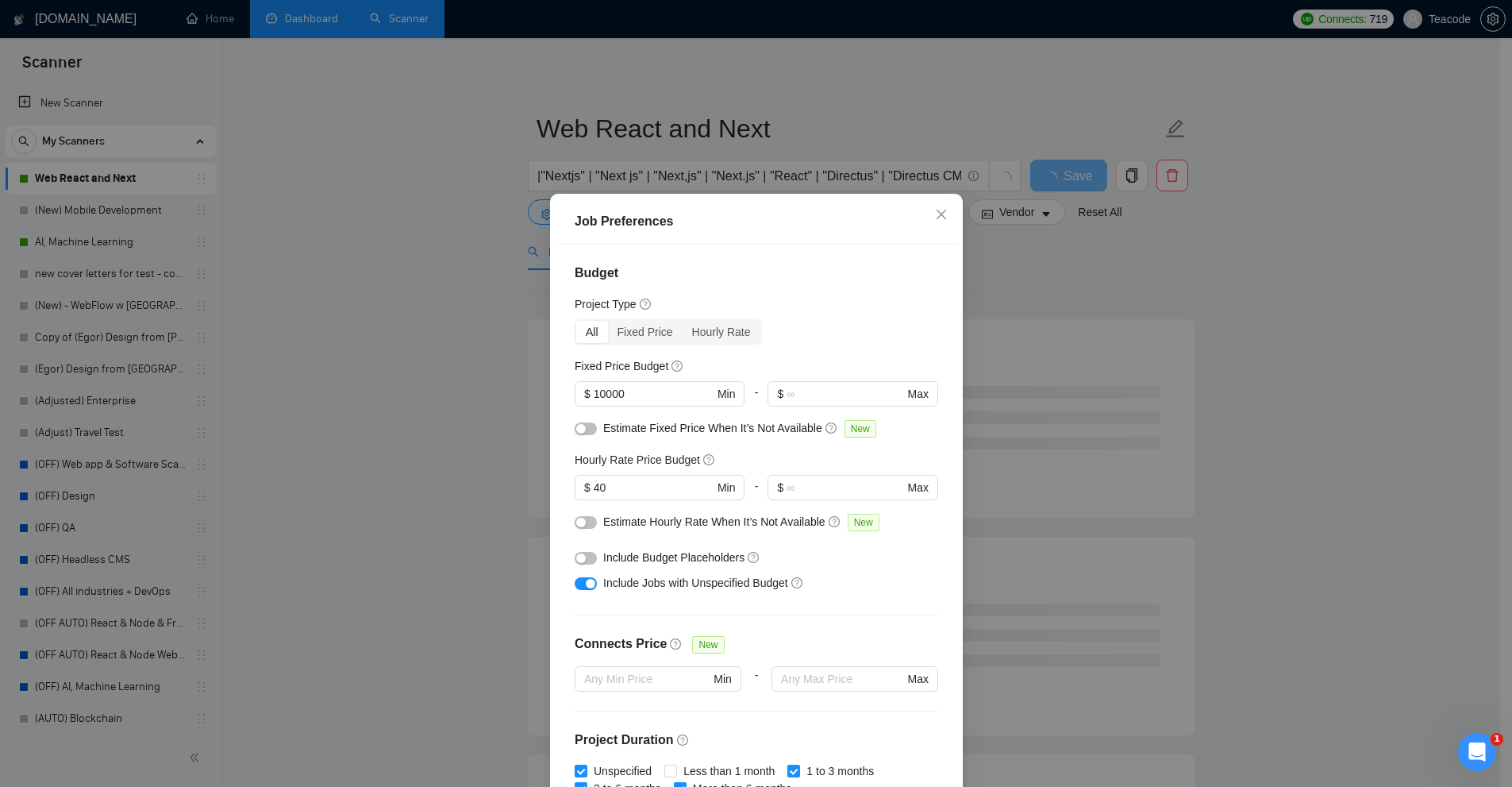
click at [1265, 540] on div "Job Preferences Budget Project Type All Fixed Price Hourly Rate Fixed Price Bud…" at bounding box center [756, 393] width 1512 height 787
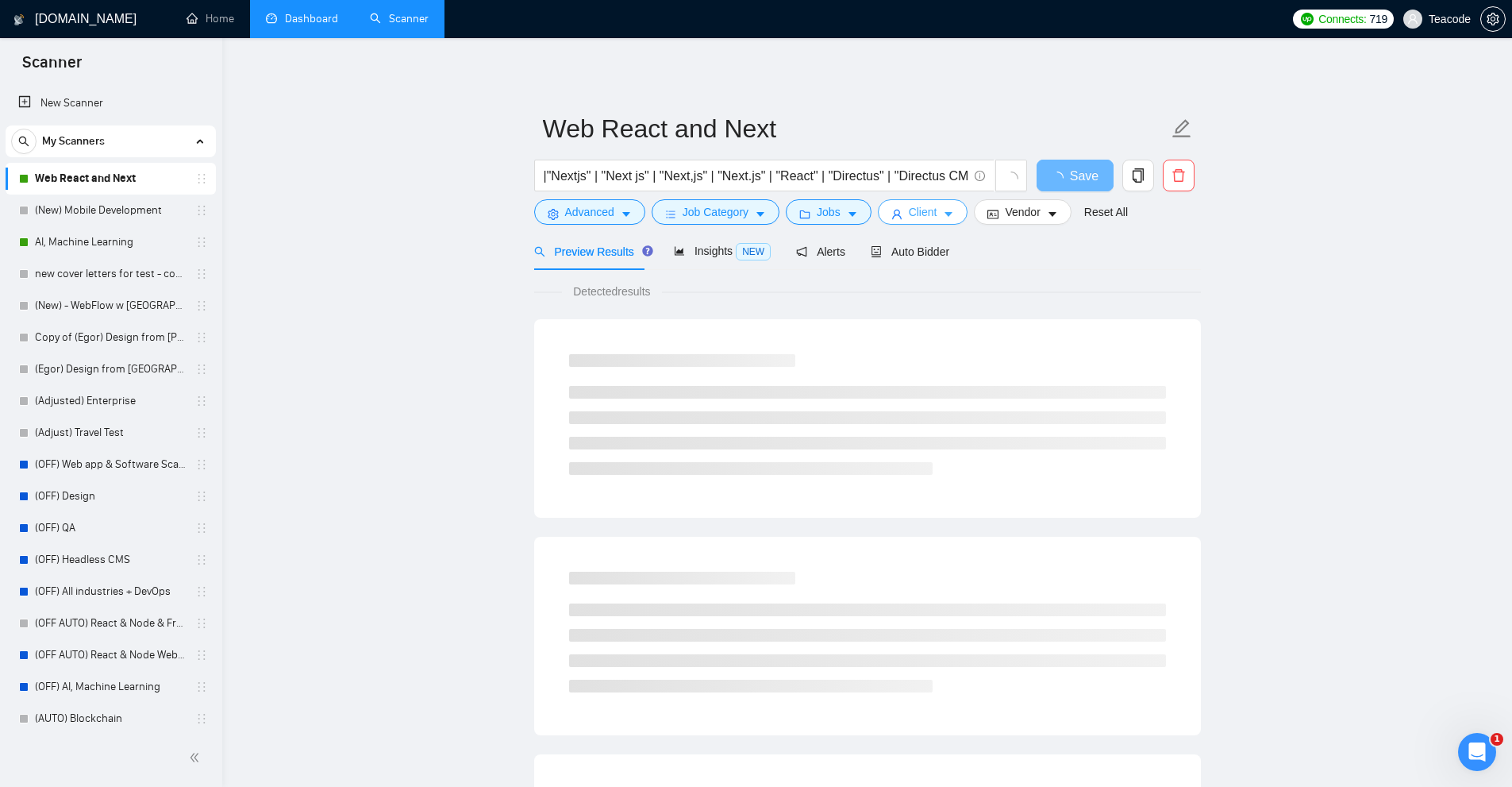
click at [902, 211] on button "Client" at bounding box center [923, 212] width 90 height 26
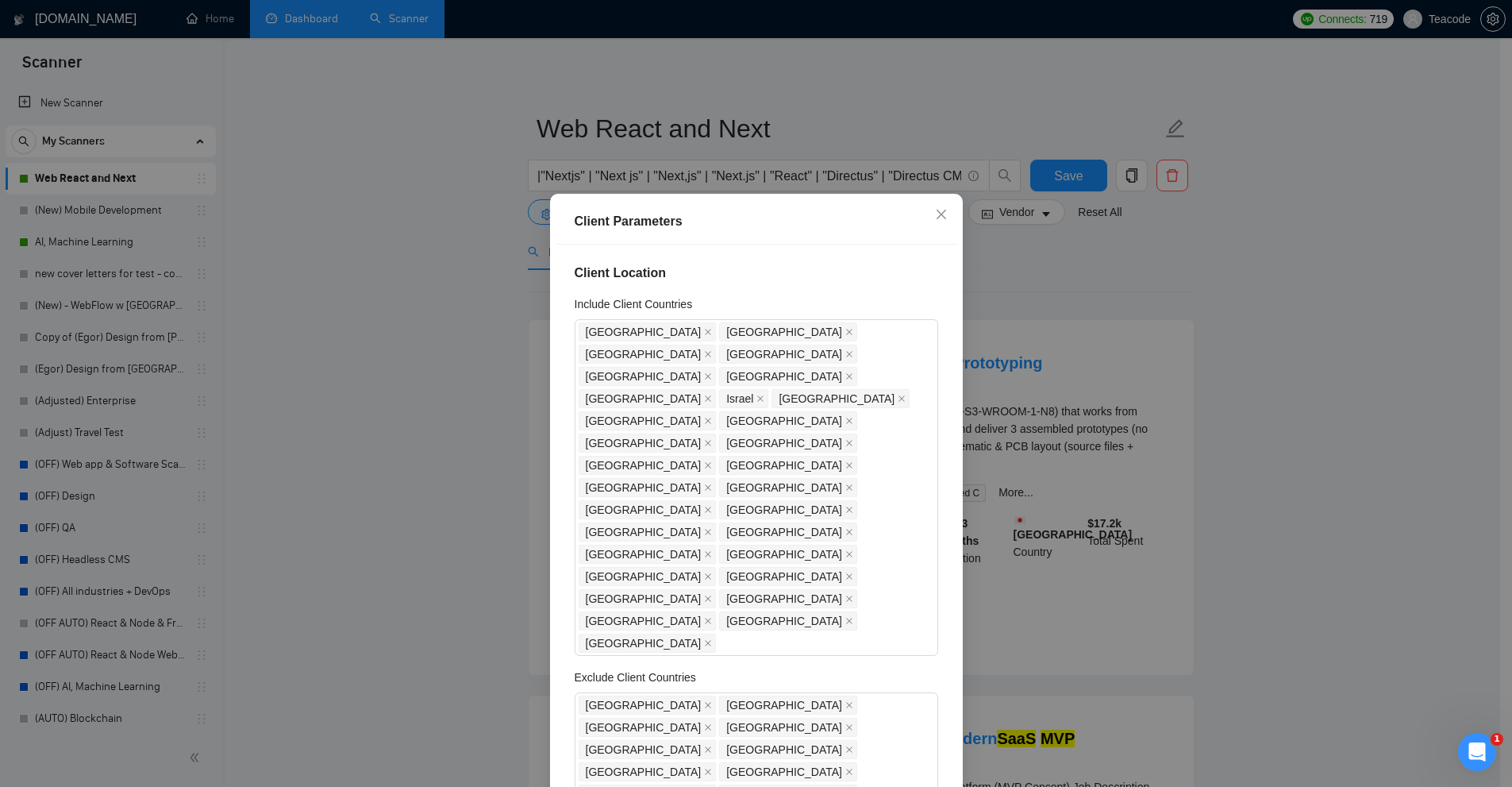
click at [871, 482] on div "Client Location Include Client Countries [GEOGRAPHIC_DATA] [GEOGRAPHIC_DATA] [G…" at bounding box center [757, 520] width 402 height 551
click at [856, 459] on div "[GEOGRAPHIC_DATA] [GEOGRAPHIC_DATA] [GEOGRAPHIC_DATA] [GEOGRAPHIC_DATA] [GEOGRA…" at bounding box center [749, 487] width 340 height 334
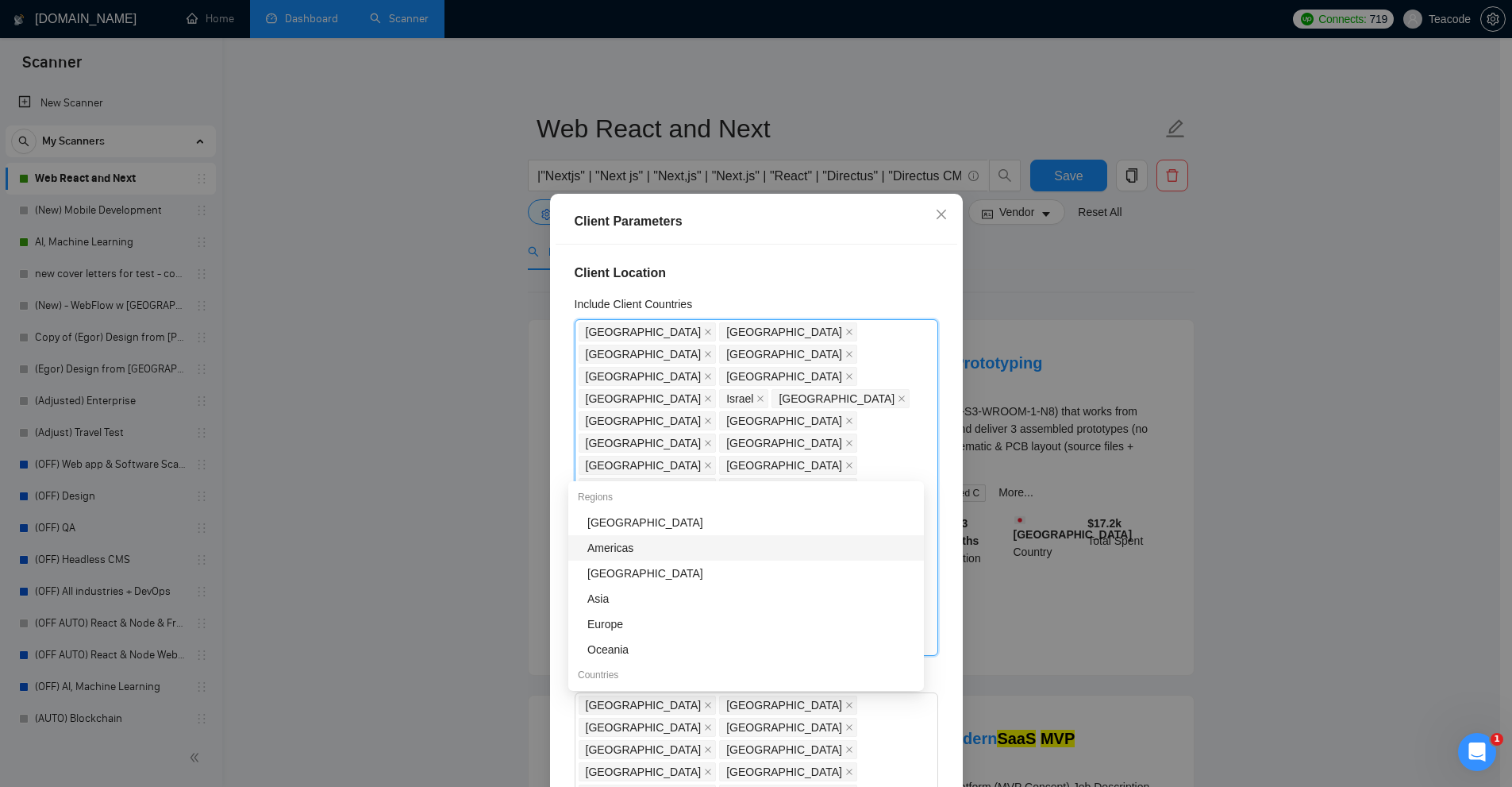
click at [858, 258] on div "Client Location Include Client Countries [GEOGRAPHIC_DATA], [GEOGRAPHIC_DATA], …" at bounding box center [757, 520] width 402 height 551
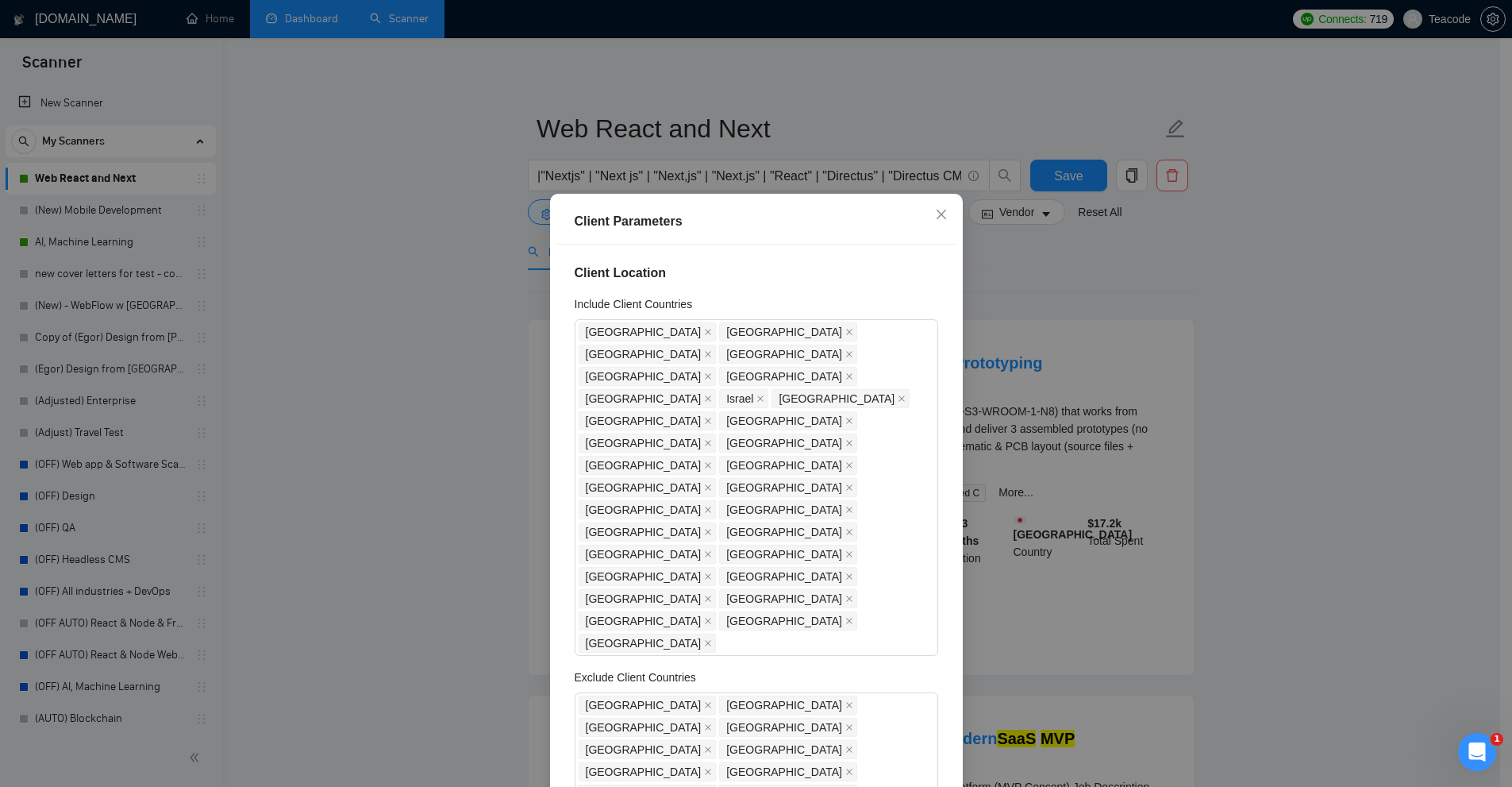
click at [1325, 535] on div "Client Parameters Client Location Include Client Countries [GEOGRAPHIC_DATA] [G…" at bounding box center [756, 393] width 1512 height 787
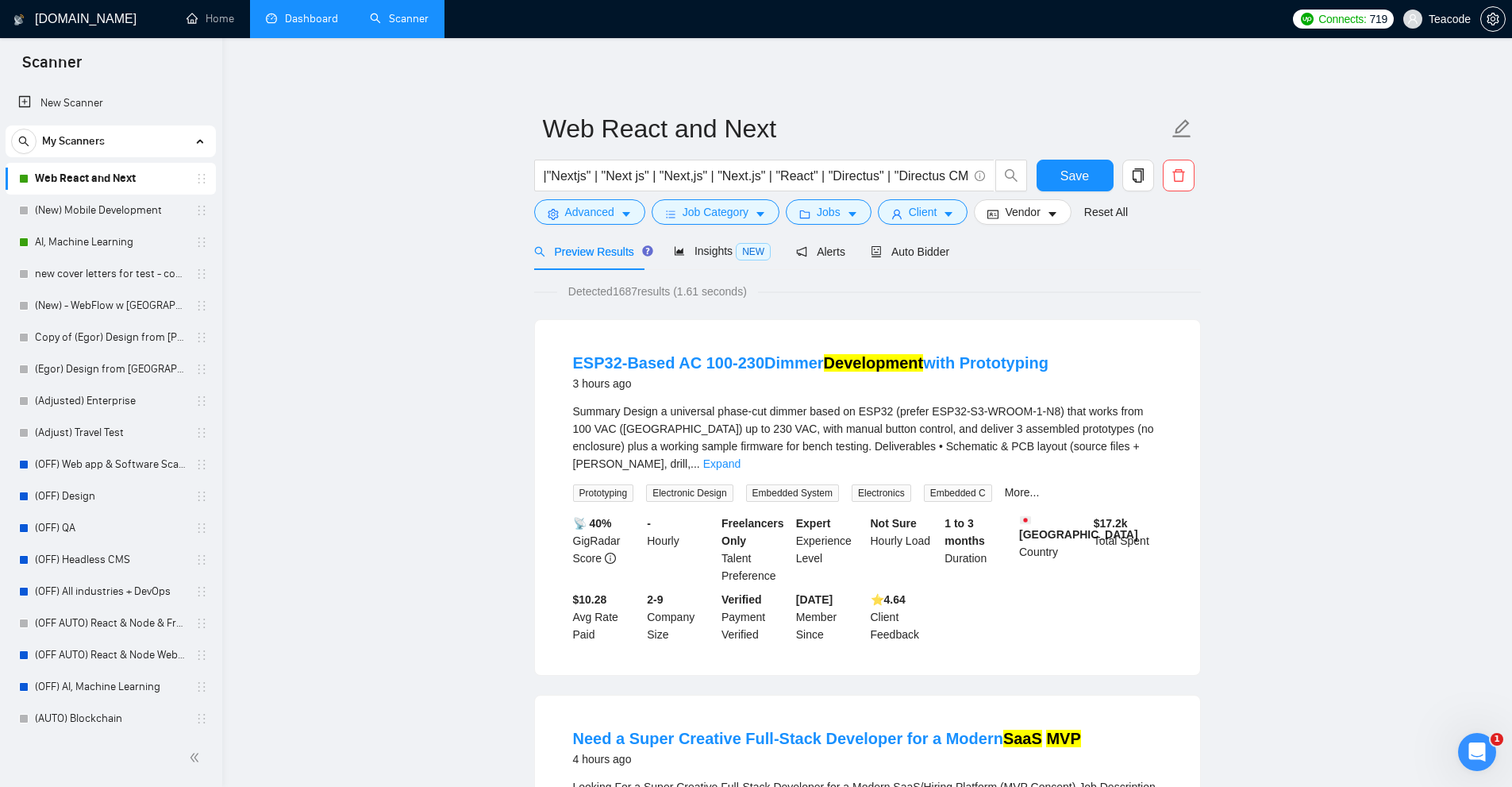
click at [963, 228] on form "Web React and Next |"Nextjs" | "Next js" | "Next,js" | "Next.js" | "React" | "D…" at bounding box center [868, 168] width 667 height 129
click at [946, 206] on button "Client" at bounding box center [923, 212] width 90 height 26
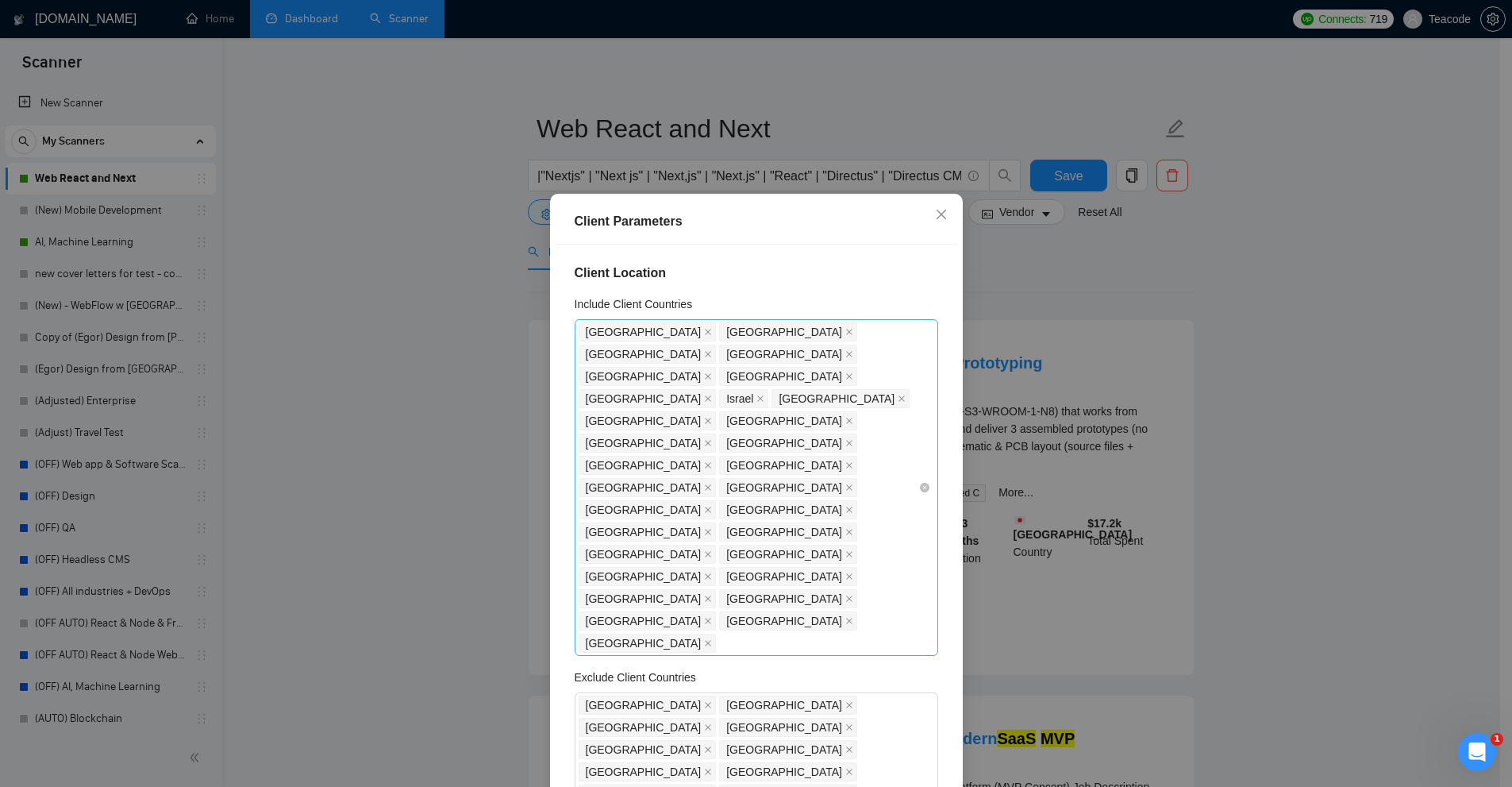
click at [866, 468] on div "[GEOGRAPHIC_DATA] [GEOGRAPHIC_DATA] [GEOGRAPHIC_DATA] [GEOGRAPHIC_DATA] [GEOGRA…" at bounding box center [749, 487] width 340 height 334
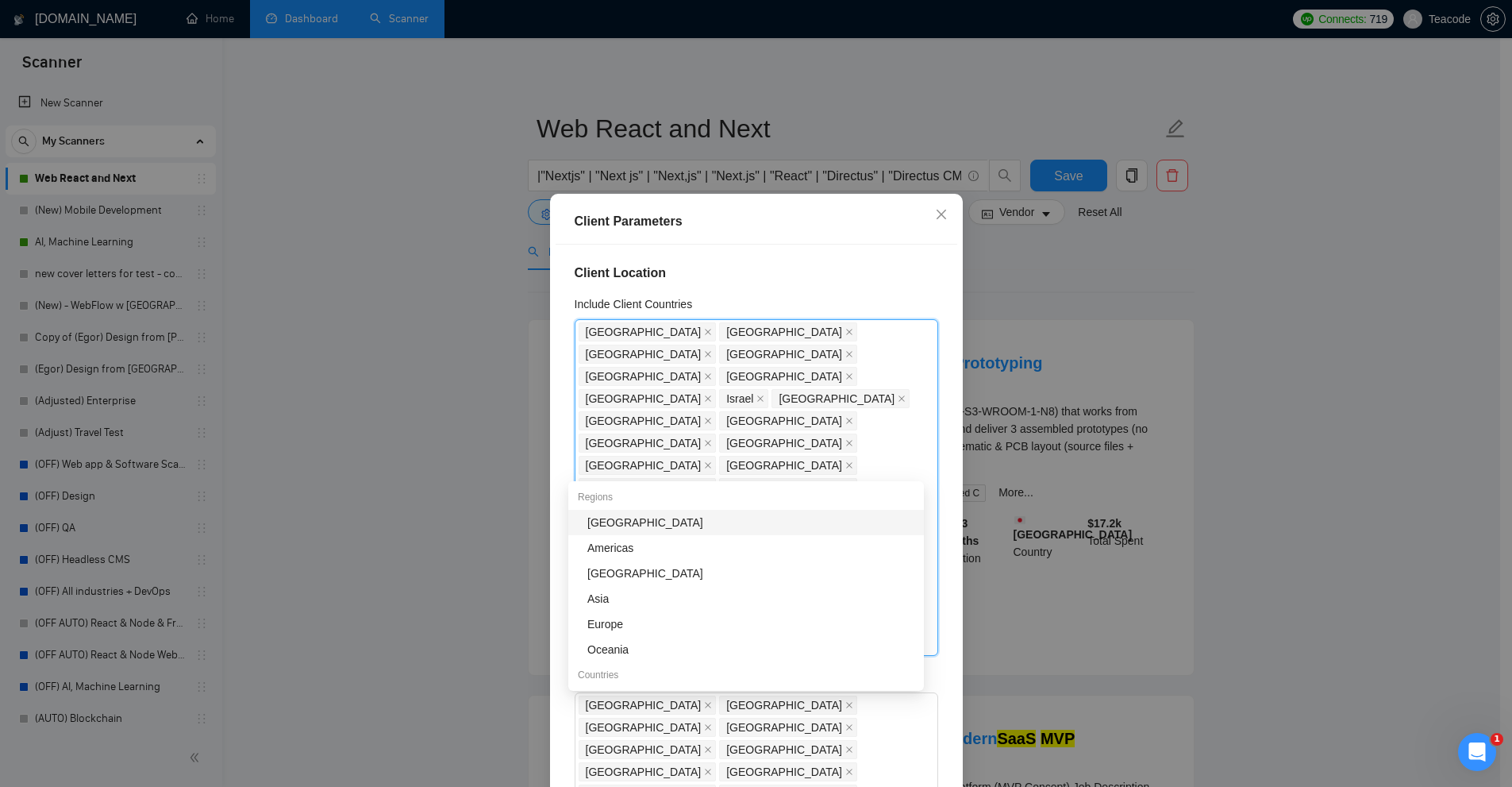
click at [791, 253] on div "Client Location Include Client Countries [GEOGRAPHIC_DATA] [GEOGRAPHIC_DATA] [G…" at bounding box center [757, 520] width 402 height 551
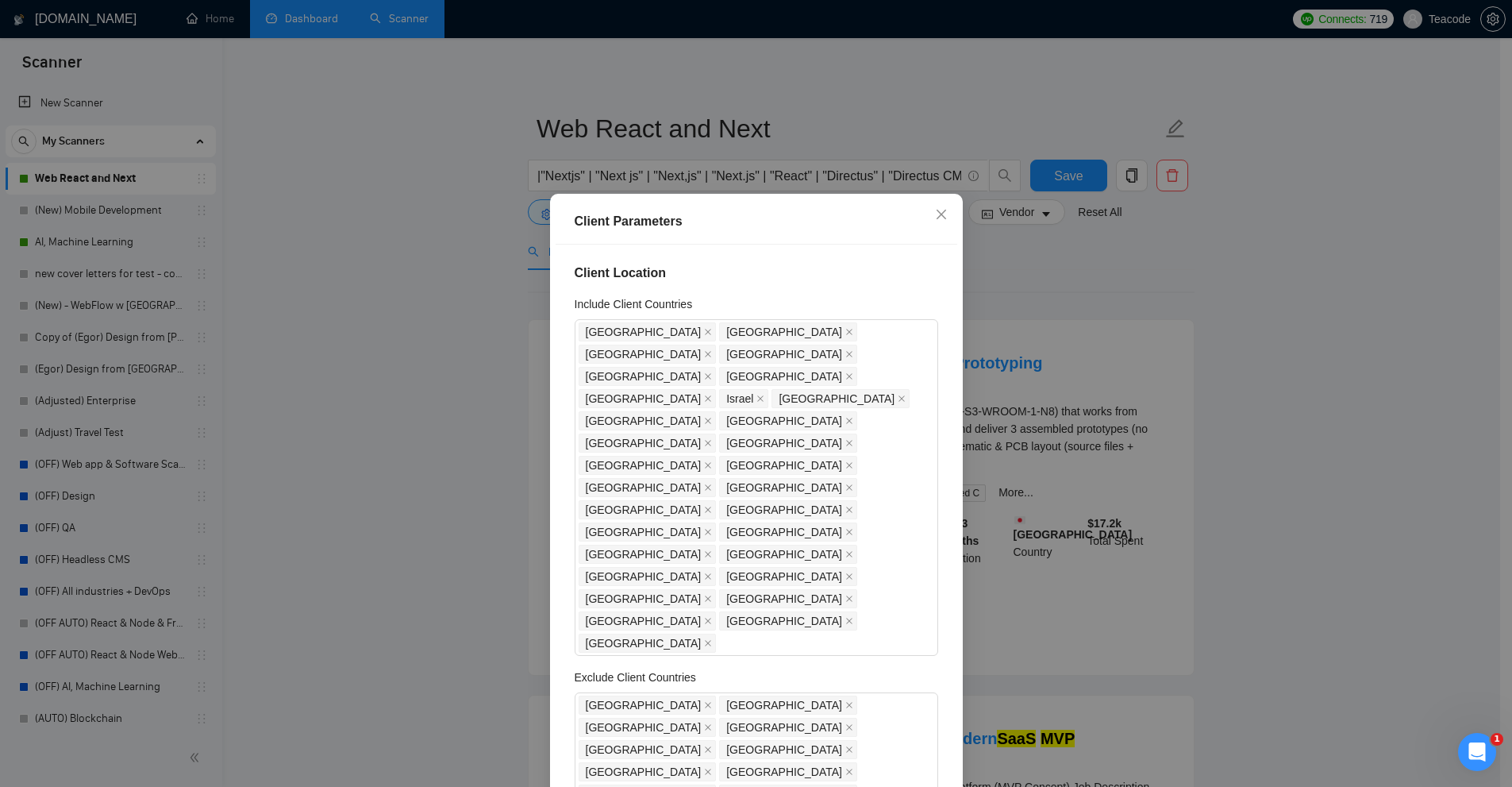
click at [1192, 320] on div "Client Parameters Client Location Include Client Countries [GEOGRAPHIC_DATA] [G…" at bounding box center [756, 393] width 1512 height 787
